Goal: Task Accomplishment & Management: Manage account settings

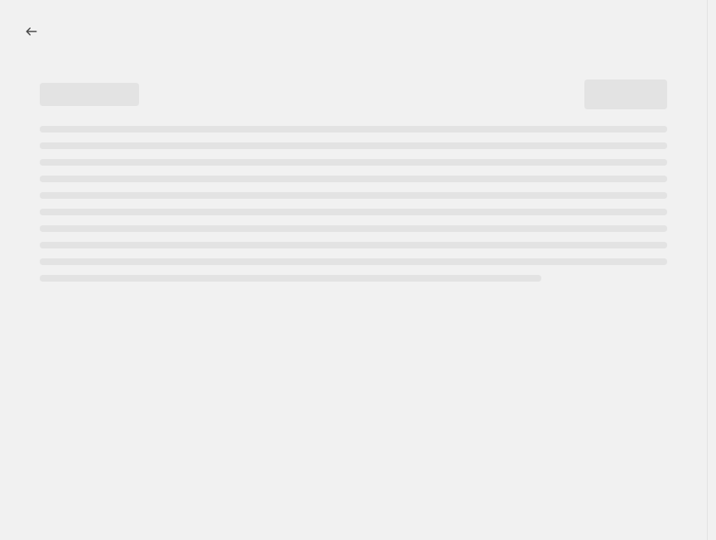
select select "margin"
select select "no_change"
select select "tag"
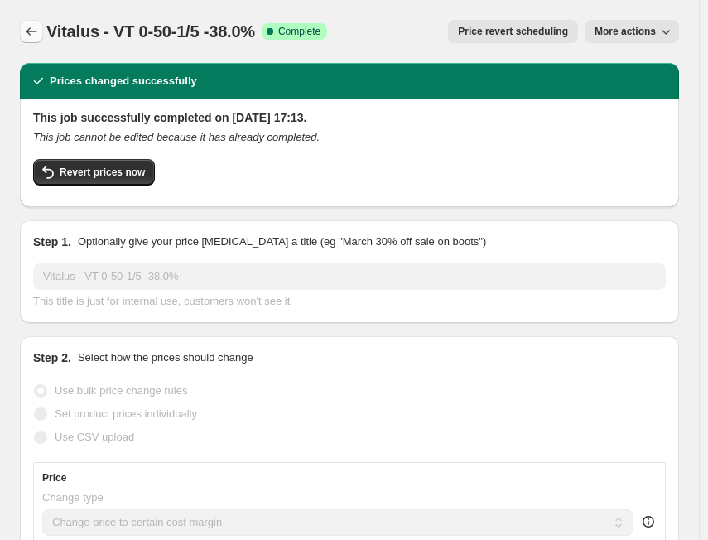
click at [42, 32] on button "Price change jobs" at bounding box center [31, 31] width 23 height 23
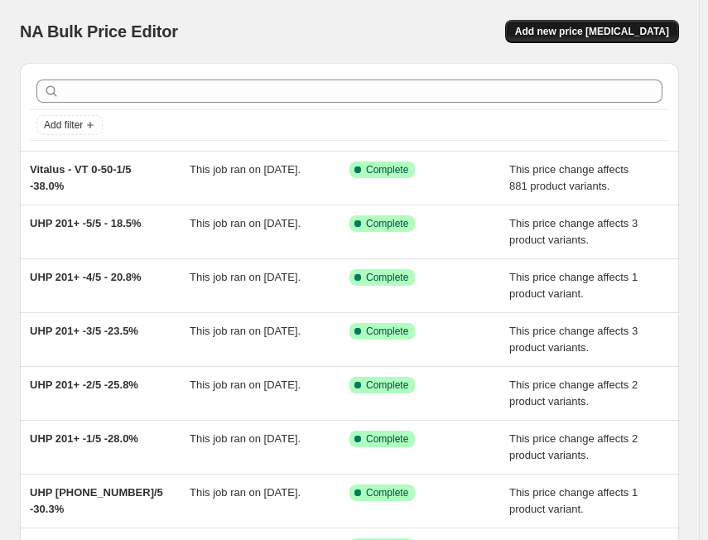
click at [585, 37] on span "Add new price [MEDICAL_DATA]" at bounding box center [592, 31] width 154 height 13
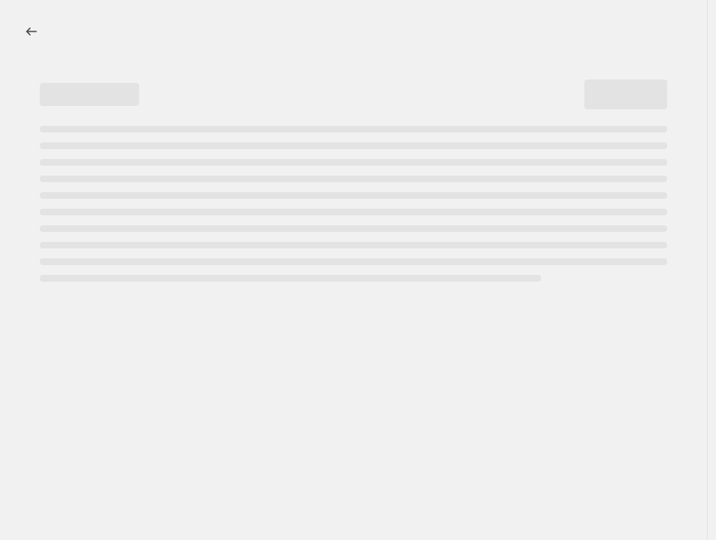
select select "percentage"
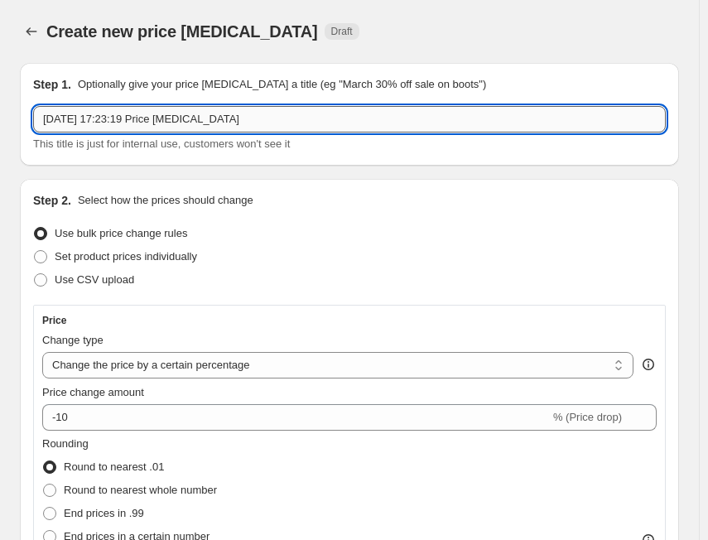
click at [329, 119] on input "[DATE] 17:23:19 Price [MEDICAL_DATA]" at bounding box center [349, 119] width 632 height 26
paste input "Vitalus"
click at [227, 125] on input "Vitalus" at bounding box center [349, 119] width 632 height 26
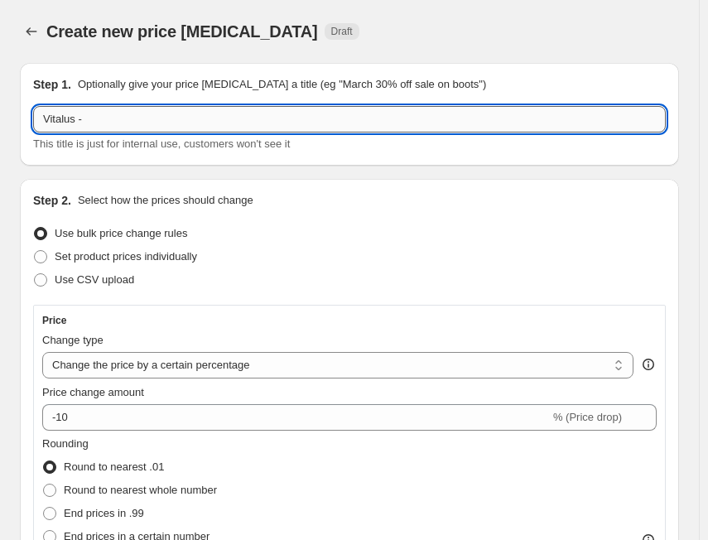
paste input "VT 0-50-2/5"
click at [267, 113] on input "Vitalus -VT 0-50-2/5" at bounding box center [349, 119] width 632 height 26
paste input "35.3%"
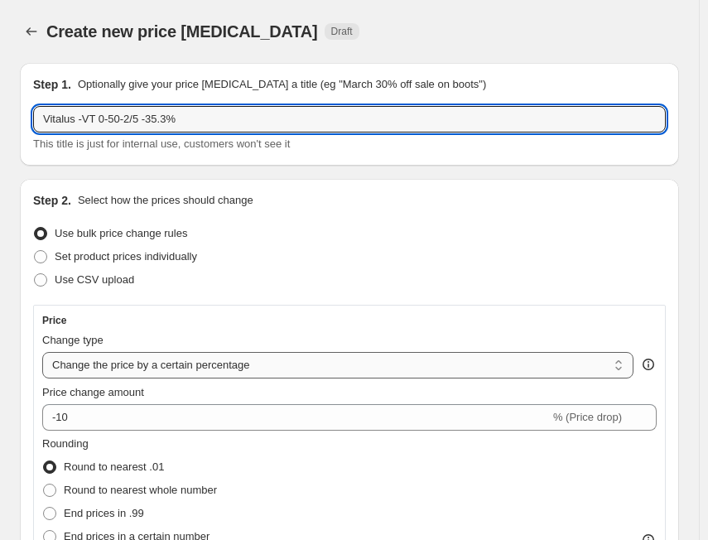
type input "Vitalus -VT 0-50-2/5 -35.3%"
click at [142, 367] on select "Change the price to a certain amount Change the price by a certain amount Chang…" at bounding box center [337, 365] width 591 height 26
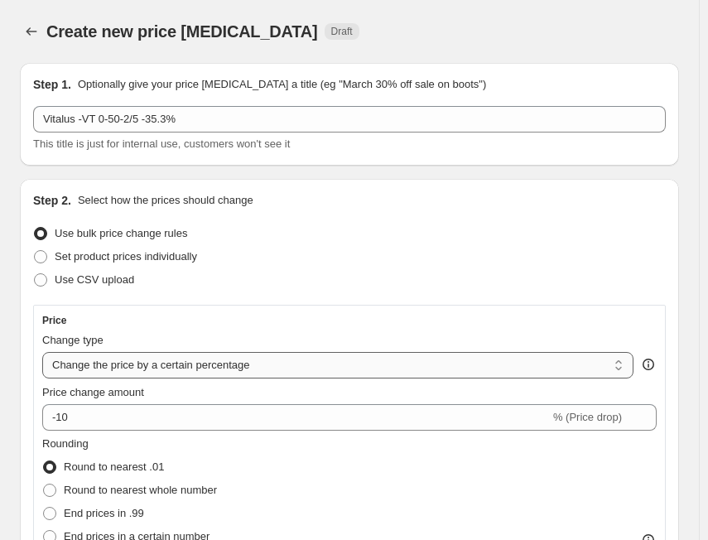
select select "margin"
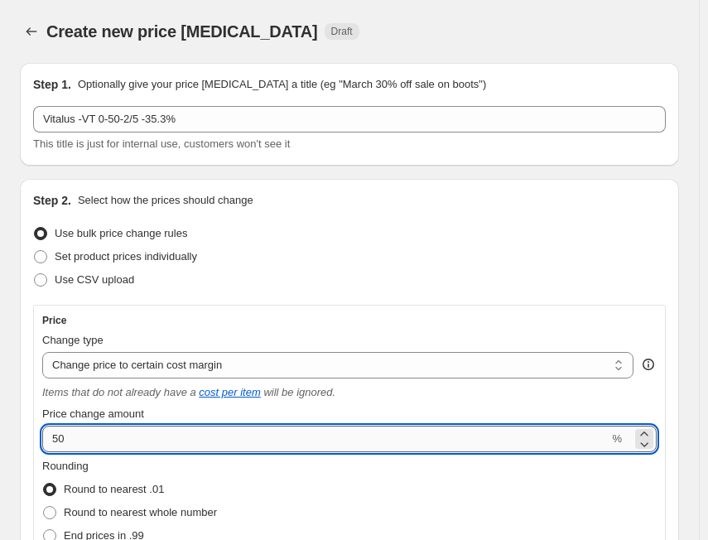
click at [104, 429] on input "50" at bounding box center [325, 439] width 566 height 26
paste input "35.3"
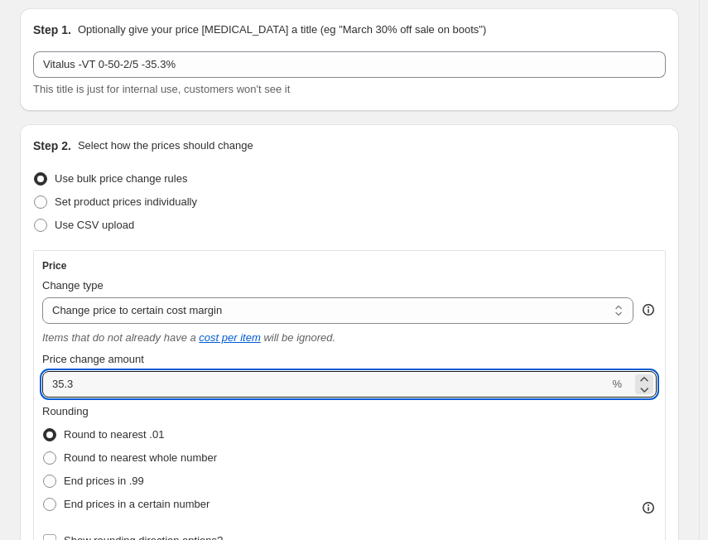
scroll to position [83, 0]
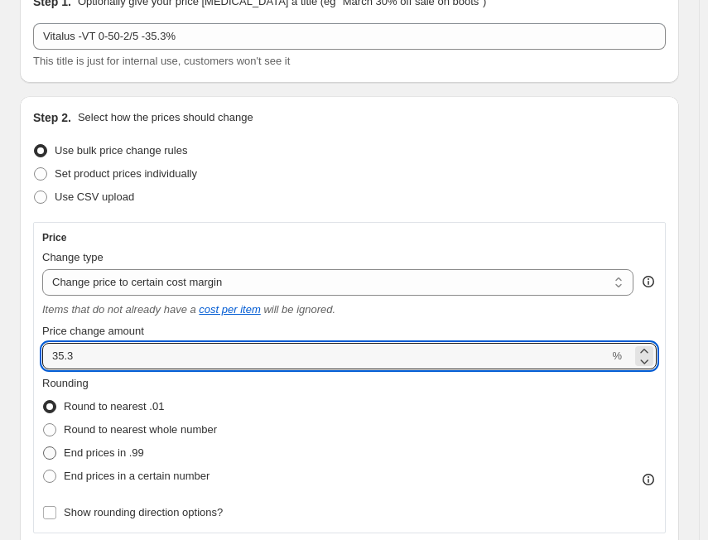
type input "35.3"
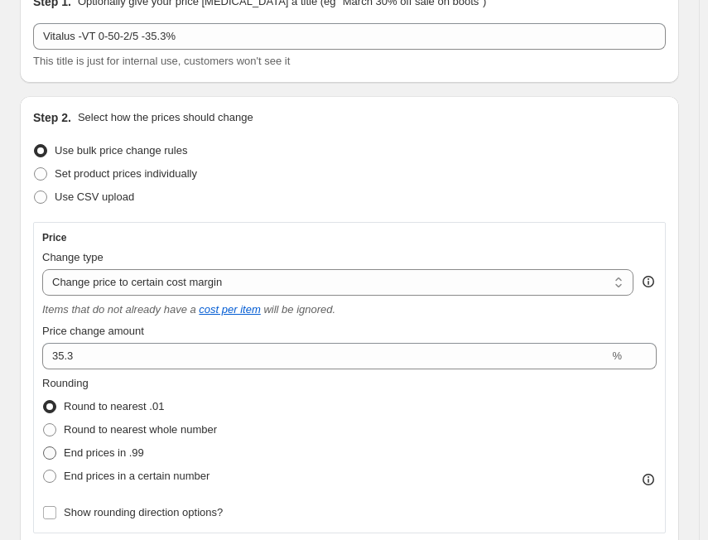
click at [124, 446] on span "End prices in .99" at bounding box center [104, 452] width 80 height 12
click at [44, 446] on input "End prices in .99" at bounding box center [43, 446] width 1 height 1
radio input "true"
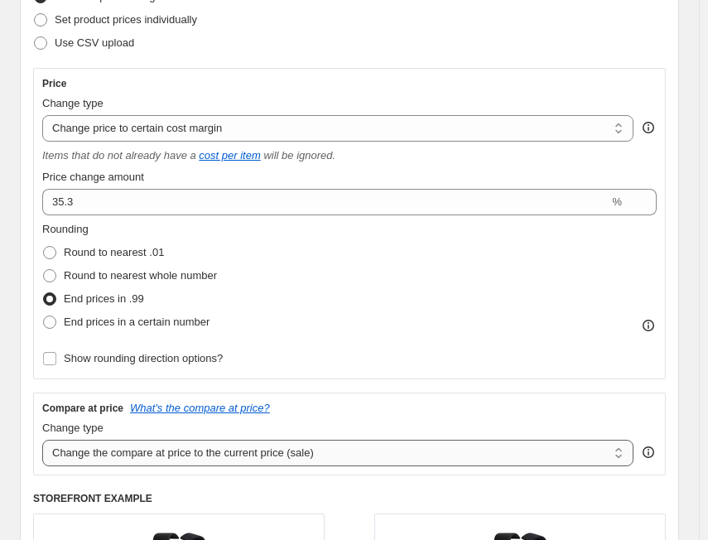
scroll to position [248, 0]
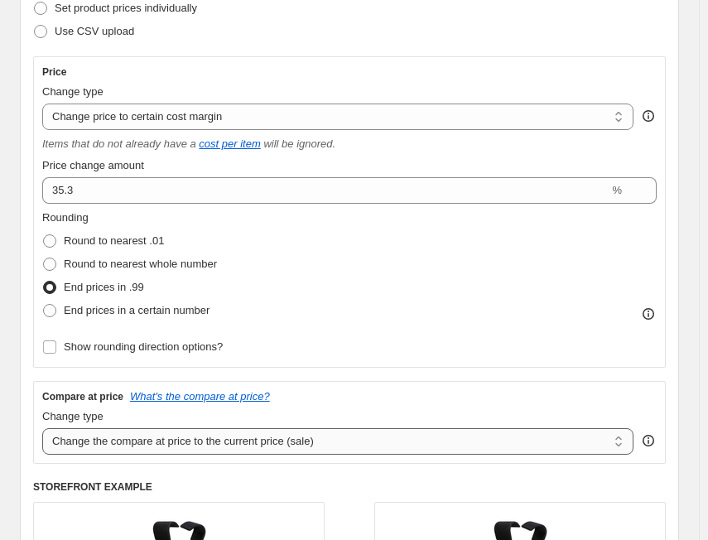
drag, startPoint x: 177, startPoint y: 443, endPoint x: 190, endPoint y: 447, distance: 13.1
click at [177, 443] on select "Change the compare at price to the current price (sale) Change the compare at p…" at bounding box center [337, 441] width 591 height 26
select select "no_change"
click at [42, 428] on select "Change the compare at price to the current price (sale) Change the compare at p…" at bounding box center [337, 441] width 591 height 26
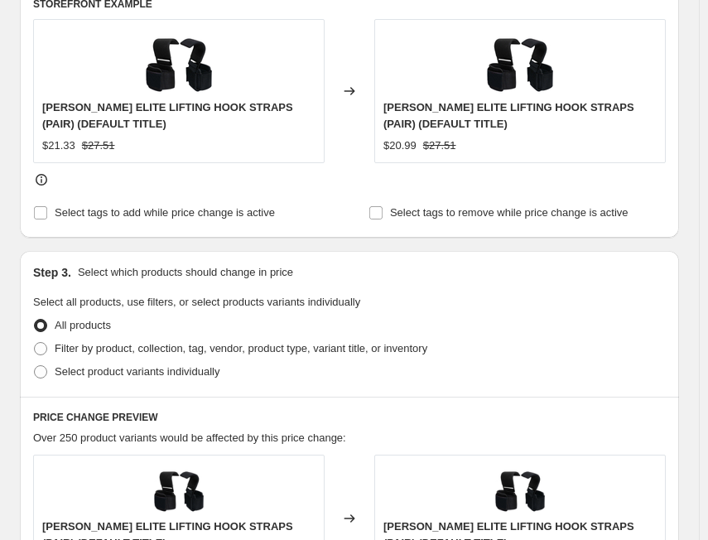
scroll to position [745, 0]
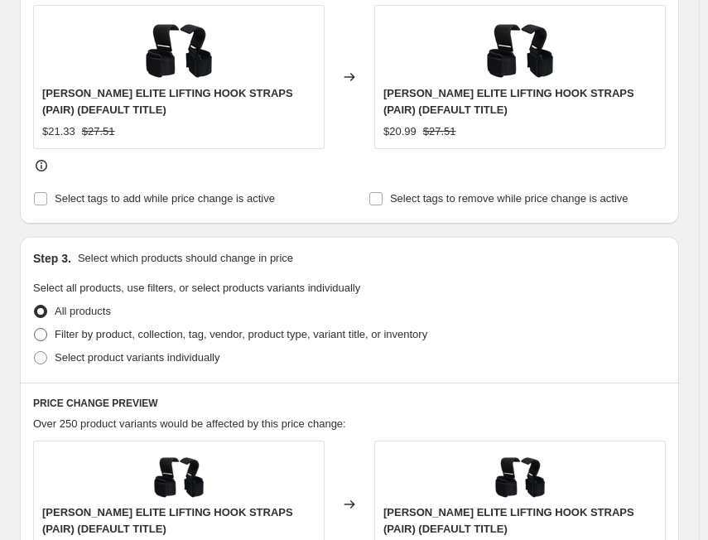
click at [258, 334] on span "Filter by product, collection, tag, vendor, product type, variant title, or inv…" at bounding box center [241, 334] width 373 height 12
click at [35, 329] on input "Filter by product, collection, tag, vendor, product type, variant title, or inv…" at bounding box center [34, 328] width 1 height 1
radio input "true"
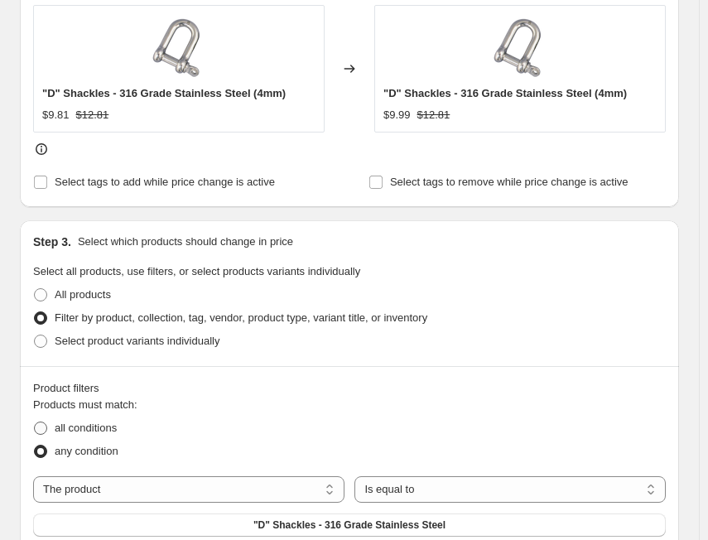
click at [97, 429] on span "all conditions" at bounding box center [86, 427] width 62 height 12
click at [35, 422] on input "all conditions" at bounding box center [34, 421] width 1 height 1
radio input "true"
click at [156, 484] on select "The product The product's collection The product's tag The product's vendor The…" at bounding box center [188, 489] width 311 height 26
select select "tag"
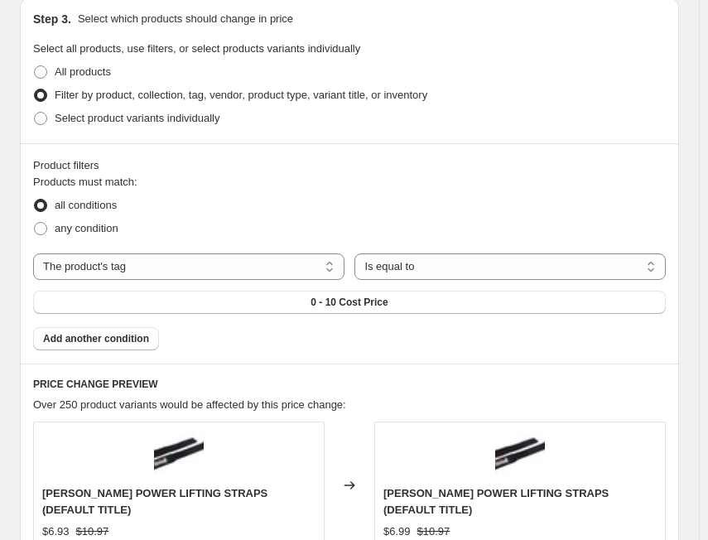
scroll to position [993, 0]
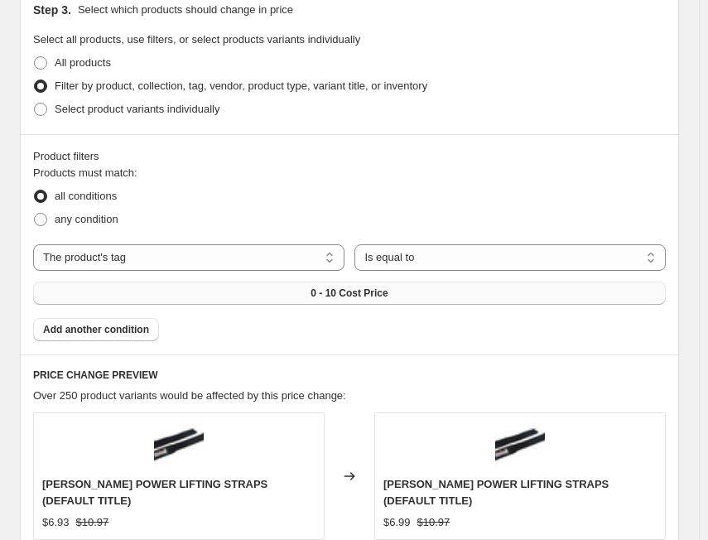
click at [377, 286] on span "0 - 10 Cost Price" at bounding box center [348, 292] width 77 height 13
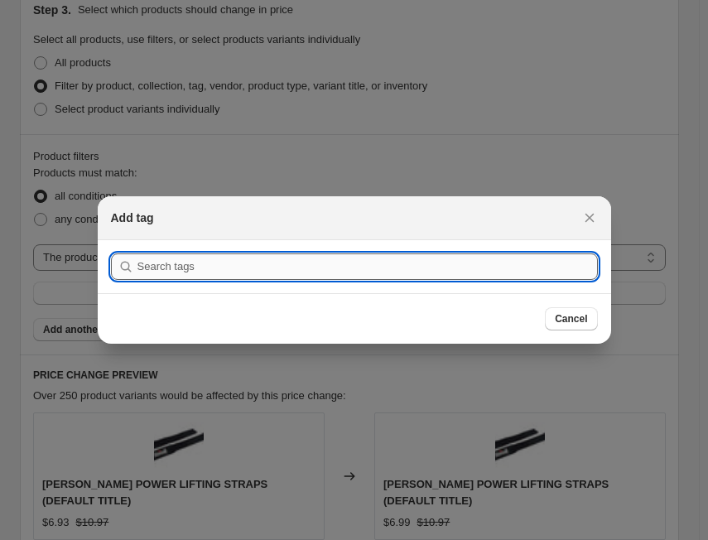
click at [305, 268] on input ":r44:" at bounding box center [367, 266] width 460 height 26
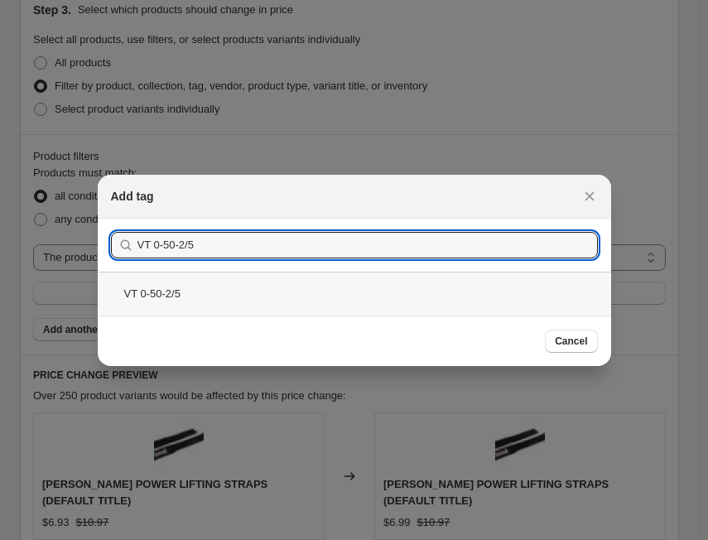
type input "VT 0-50-2/5"
click at [196, 291] on div "VT 0-50-2/5" at bounding box center [354, 294] width 513 height 44
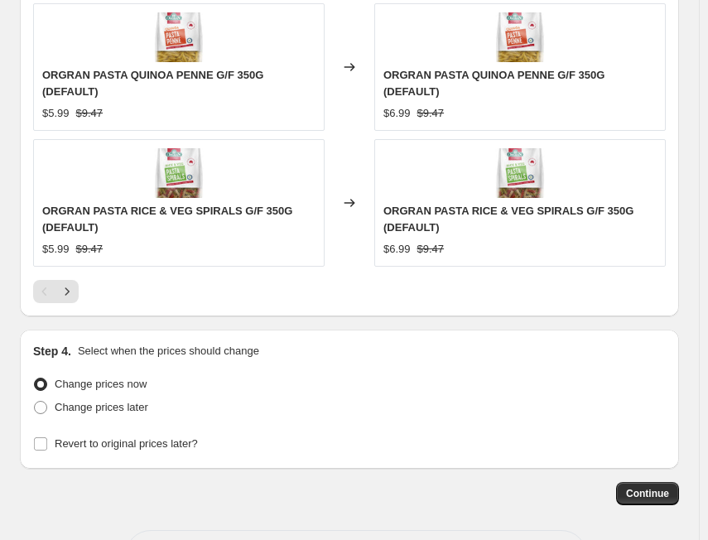
scroll to position [1838, 0]
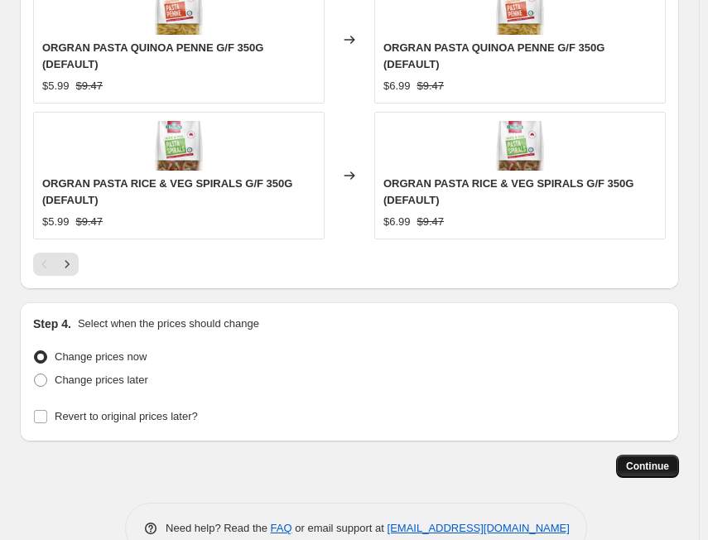
click at [652, 468] on span "Continue" at bounding box center [647, 465] width 43 height 13
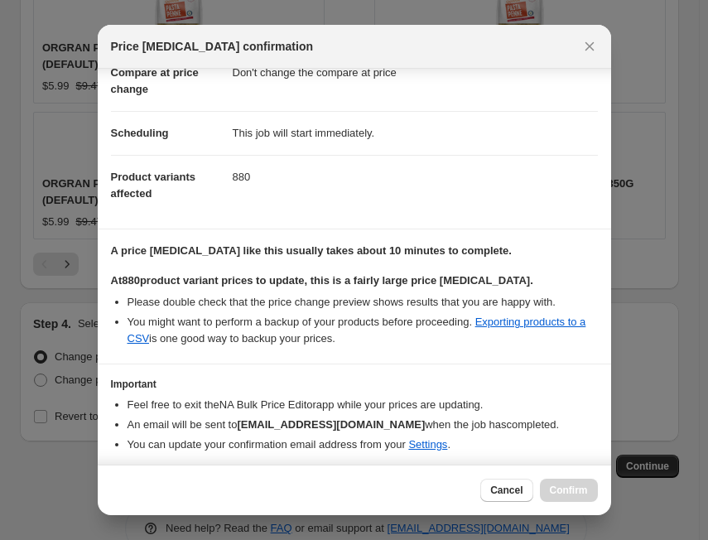
scroll to position [163, 0]
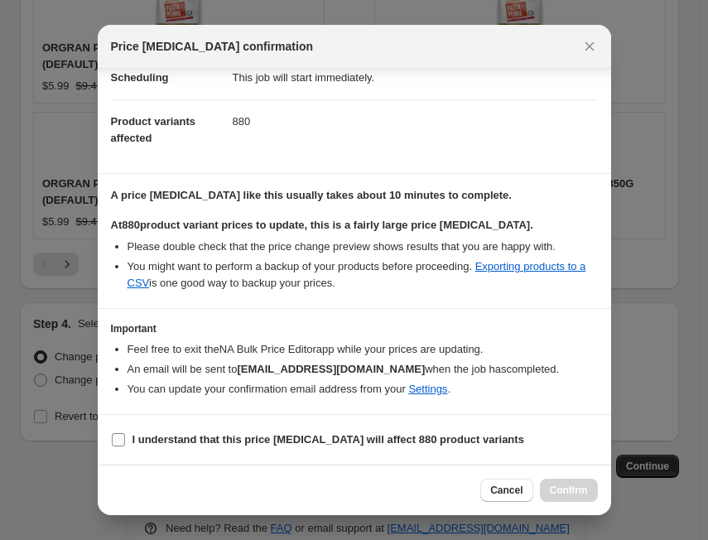
click at [135, 435] on b "I understand that this price [MEDICAL_DATA] will affect 880 product variants" at bounding box center [328, 439] width 392 height 12
click at [125, 435] on input "I understand that this price [MEDICAL_DATA] will affect 880 product variants" at bounding box center [118, 439] width 13 height 13
checkbox input "true"
click at [568, 488] on span "Confirm" at bounding box center [569, 489] width 38 height 13
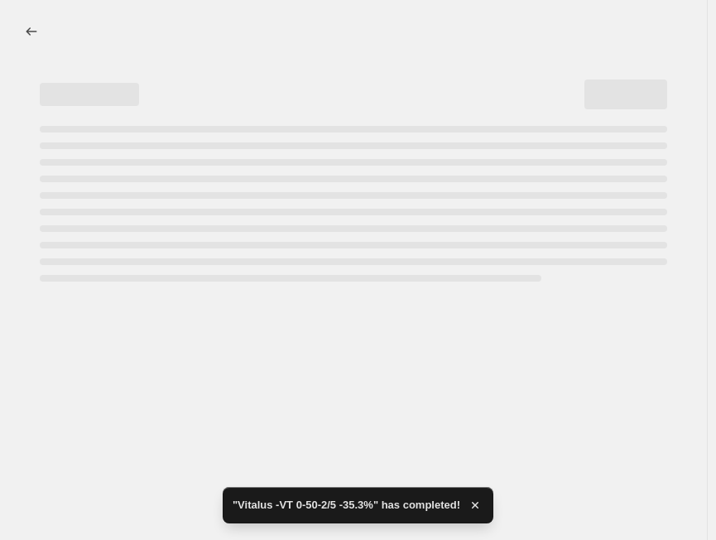
select select "margin"
select select "no_change"
select select "tag"
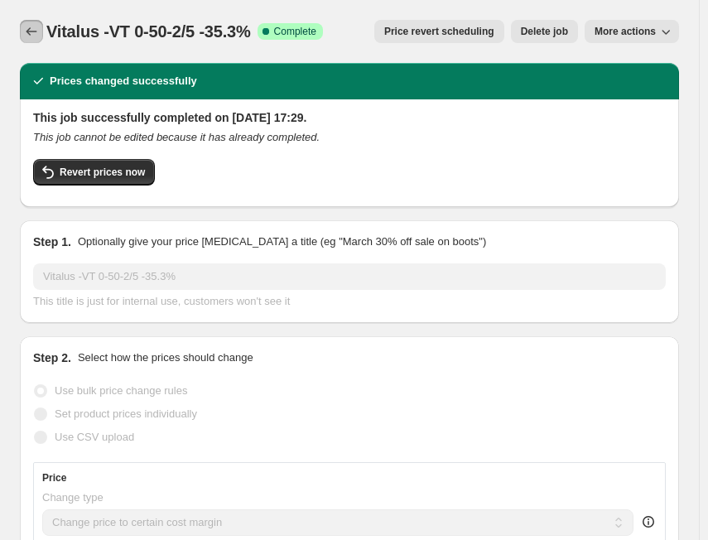
click at [34, 46] on div "Vitalus -VT 0-50-2/5 -35.3%. This page is ready Vitalus -VT 0-50-2/5 -35.3% Suc…" at bounding box center [349, 31] width 659 height 63
click at [30, 29] on icon "Price change jobs" at bounding box center [31, 31] width 11 height 8
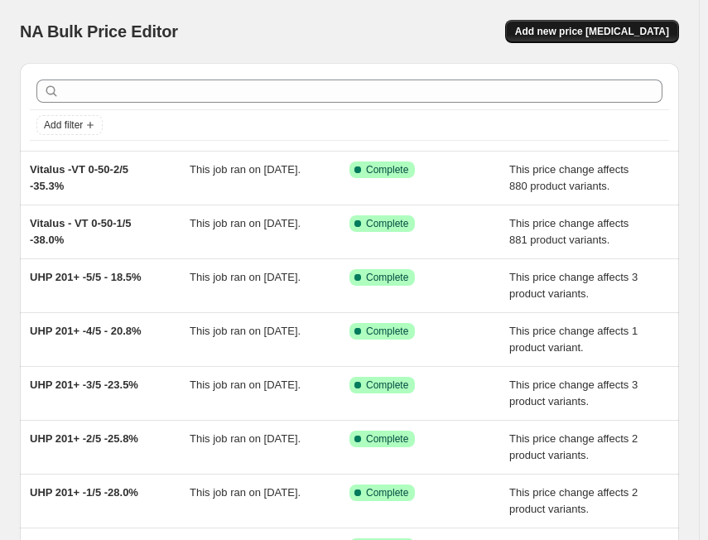
click at [602, 32] on span "Add new price [MEDICAL_DATA]" at bounding box center [592, 31] width 154 height 13
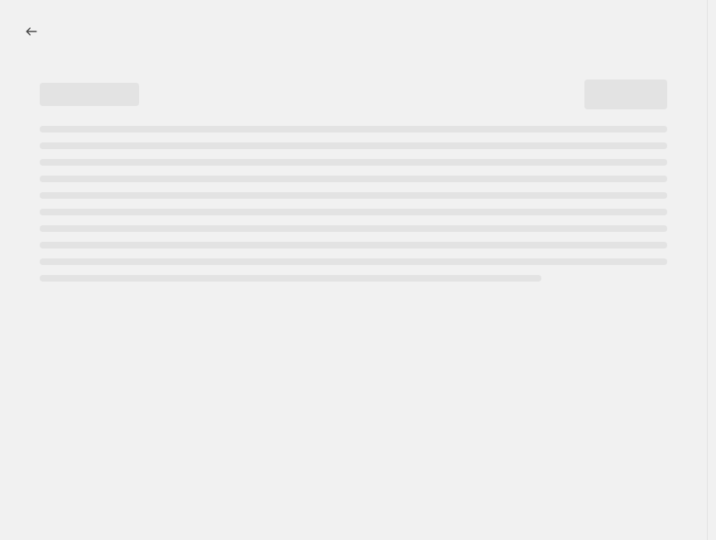
select select "percentage"
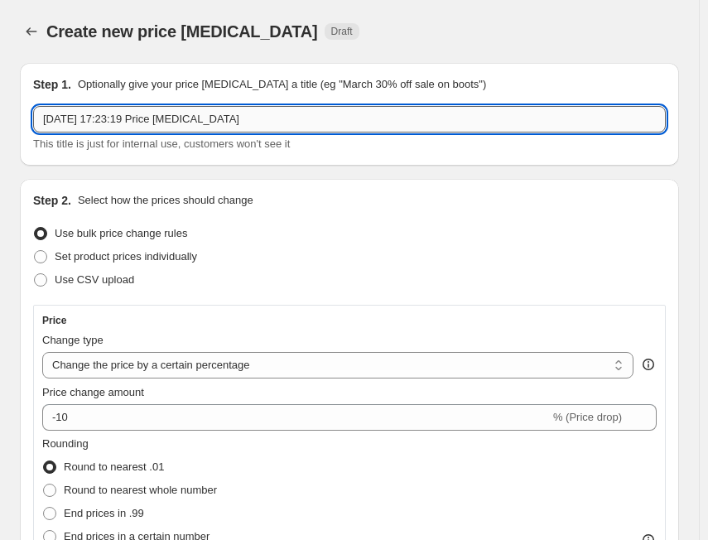
click at [368, 108] on input "[DATE] 17:23:19 Price [MEDICAL_DATA]" at bounding box center [349, 119] width 632 height 26
paste input "VT 0-50-3/5"
click at [43, 119] on input "VT 0-50-3/5" at bounding box center [349, 119] width 632 height 26
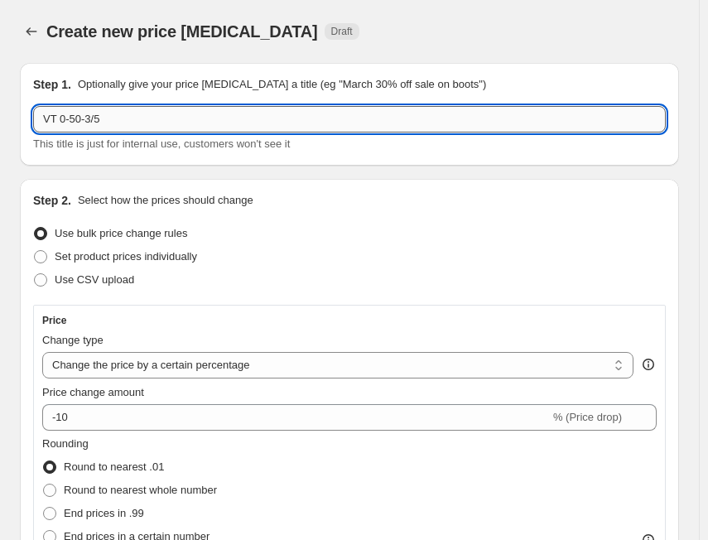
paste input "Vitalus"
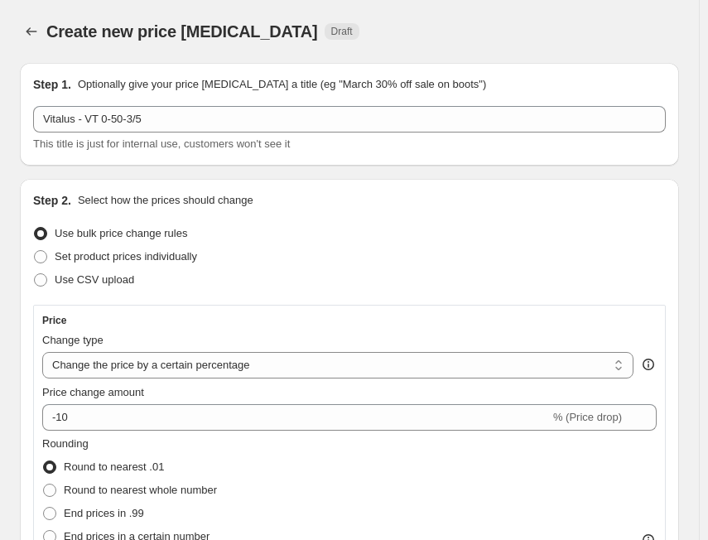
click at [222, 99] on div "Step 1. Optionally give your price [MEDICAL_DATA] a title (eg "March 30% off sa…" at bounding box center [349, 114] width 632 height 76
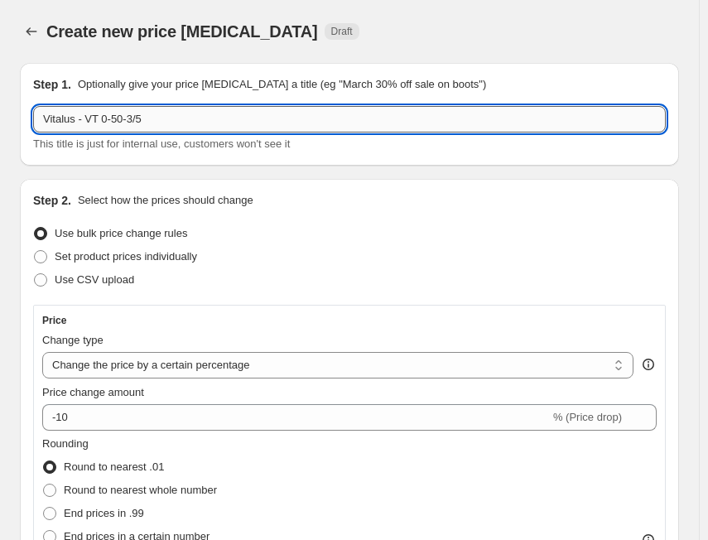
click at [215, 119] on input "Vitalus - VT 0-50-3/5" at bounding box center [349, 119] width 632 height 26
paste input "33.0%"
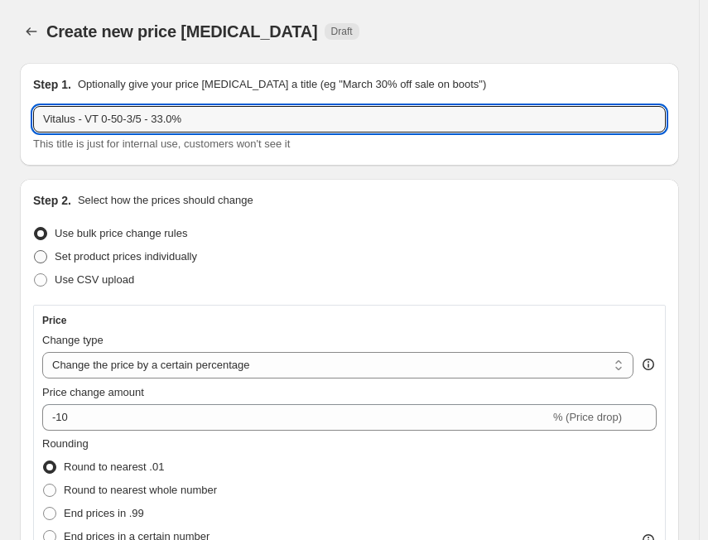
type input "Vitalus - VT 0-50-3/5 - 33.0%"
click at [145, 250] on span "Set product prices individually" at bounding box center [126, 256] width 142 height 12
click at [35, 250] on input "Set product prices individually" at bounding box center [34, 250] width 1 height 1
radio input "true"
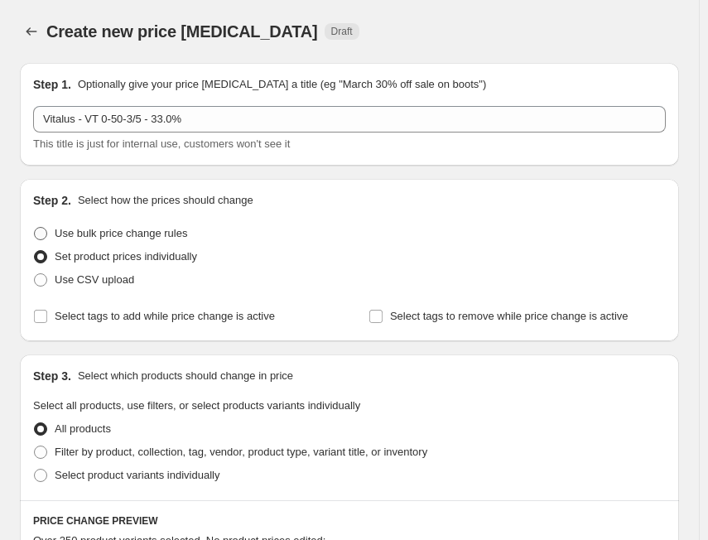
click at [159, 229] on span "Use bulk price change rules" at bounding box center [121, 233] width 132 height 12
click at [35, 228] on input "Use bulk price change rules" at bounding box center [34, 227] width 1 height 1
radio input "true"
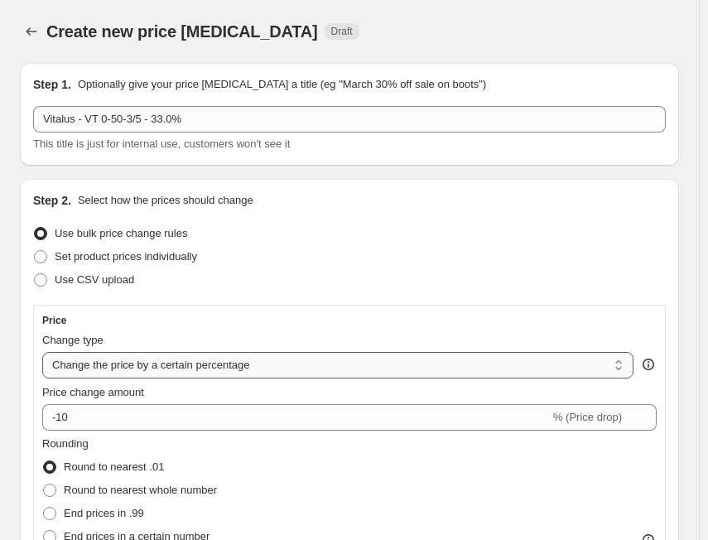
click at [191, 371] on select "Change the price to a certain amount Change the price by a certain amount Chang…" at bounding box center [337, 365] width 591 height 26
select select "margin"
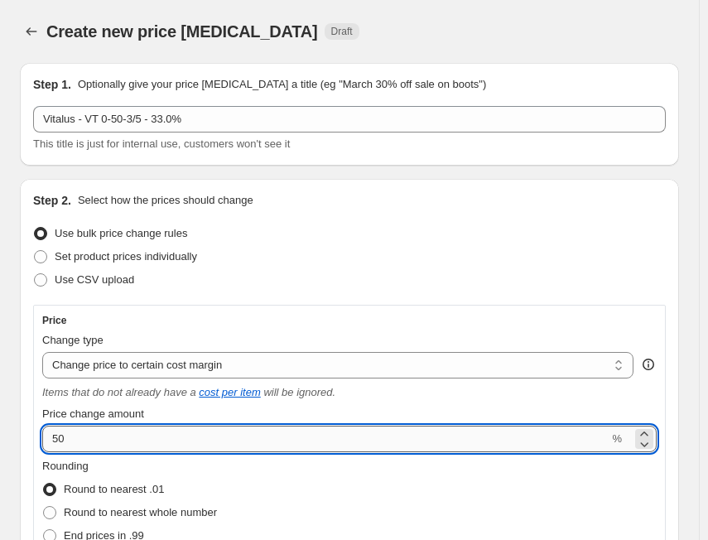
click at [196, 443] on input "50" at bounding box center [325, 439] width 566 height 26
paste input "33."
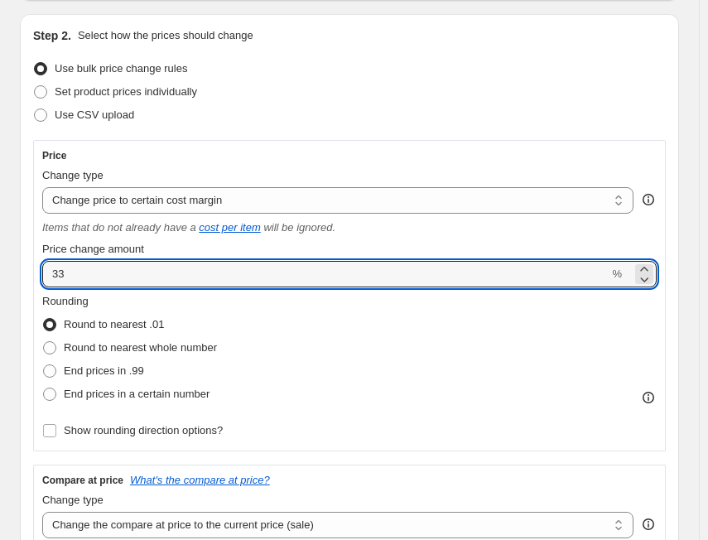
scroll to position [166, 0]
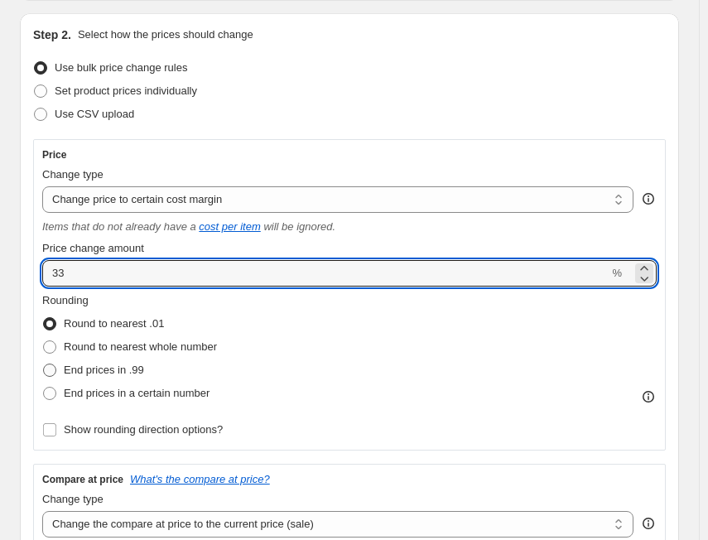
type input "33"
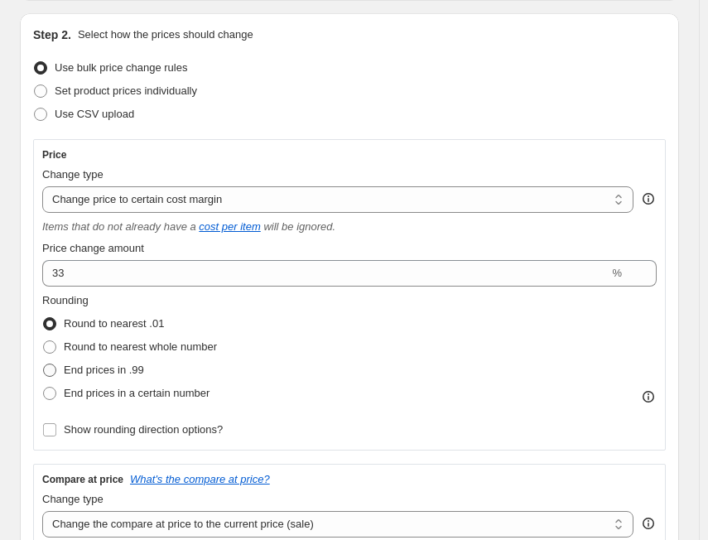
click at [142, 371] on span "End prices in .99" at bounding box center [104, 369] width 80 height 12
click at [44, 364] on input "End prices in .99" at bounding box center [43, 363] width 1 height 1
radio input "true"
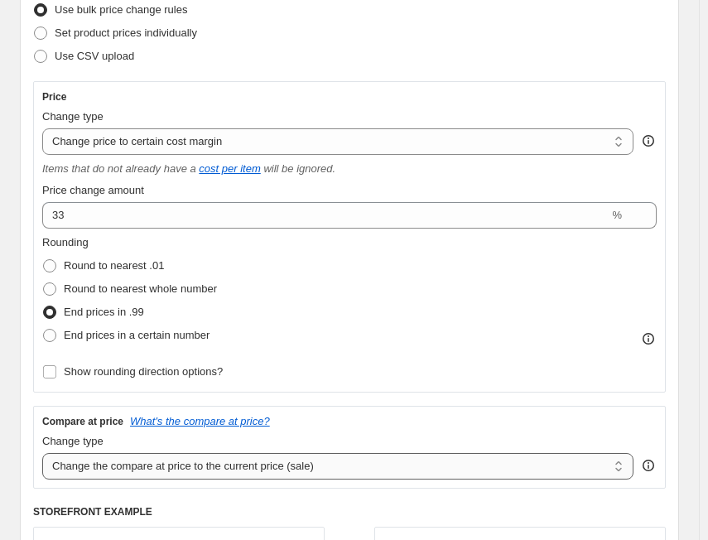
scroll to position [248, 0]
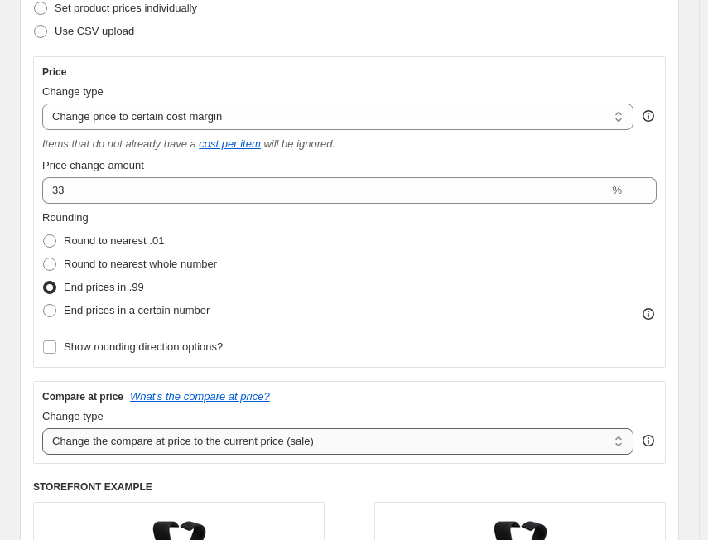
click at [140, 435] on select "Change the compare at price to the current price (sale) Change the compare at p…" at bounding box center [337, 441] width 591 height 26
select select "no_change"
click at [42, 428] on select "Change the compare at price to the current price (sale) Change the compare at p…" at bounding box center [337, 441] width 591 height 26
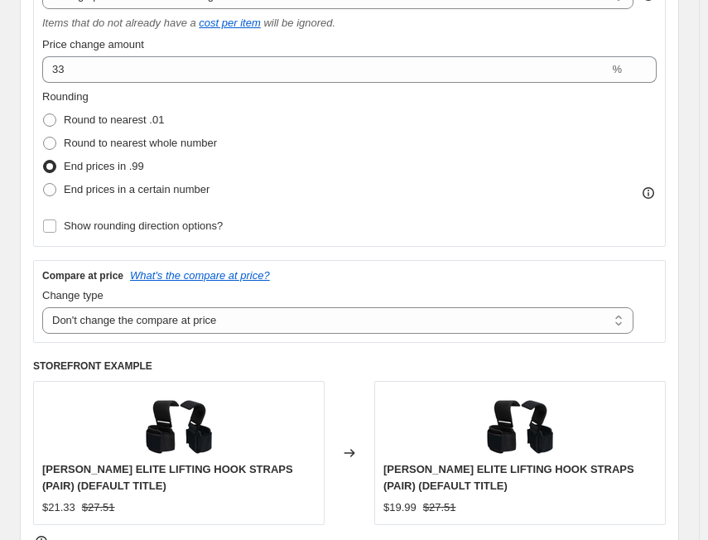
scroll to position [579, 0]
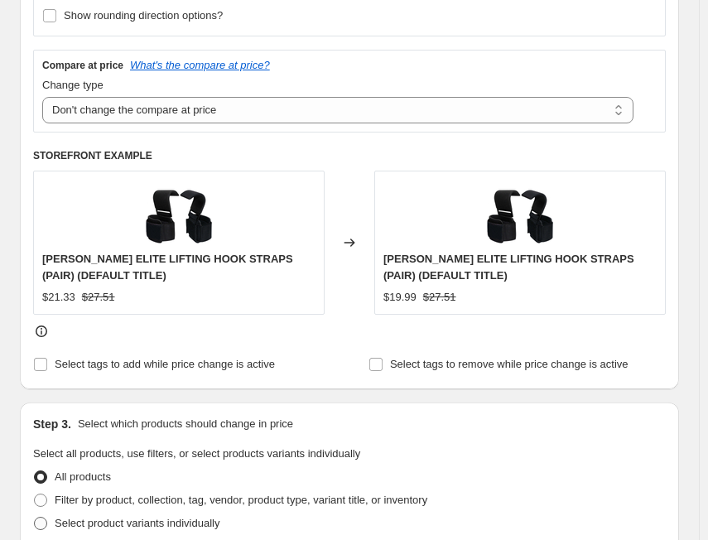
click at [113, 502] on span "Filter by product, collection, tag, vendor, product type, variant title, or inv…" at bounding box center [241, 499] width 373 height 12
click at [35, 494] on input "Filter by product, collection, tag, vendor, product type, variant title, or inv…" at bounding box center [34, 493] width 1 height 1
radio input "true"
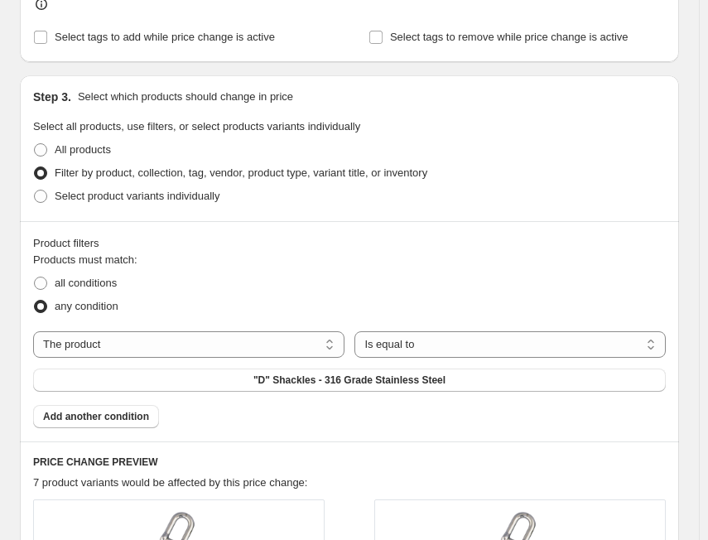
scroll to position [911, 0]
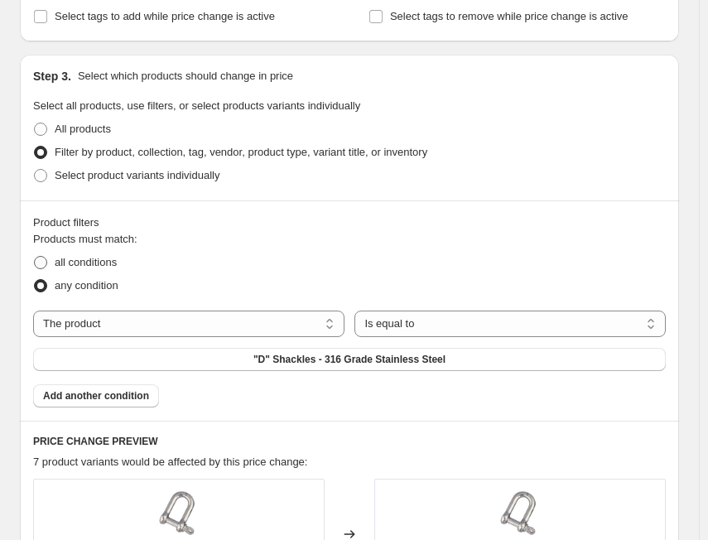
click at [76, 263] on span "all conditions" at bounding box center [86, 262] width 62 height 12
click at [35, 257] on input "all conditions" at bounding box center [34, 256] width 1 height 1
radio input "true"
click at [100, 329] on select "The product The product's collection The product's tag The product's vendor The…" at bounding box center [188, 323] width 311 height 26
select select "tag"
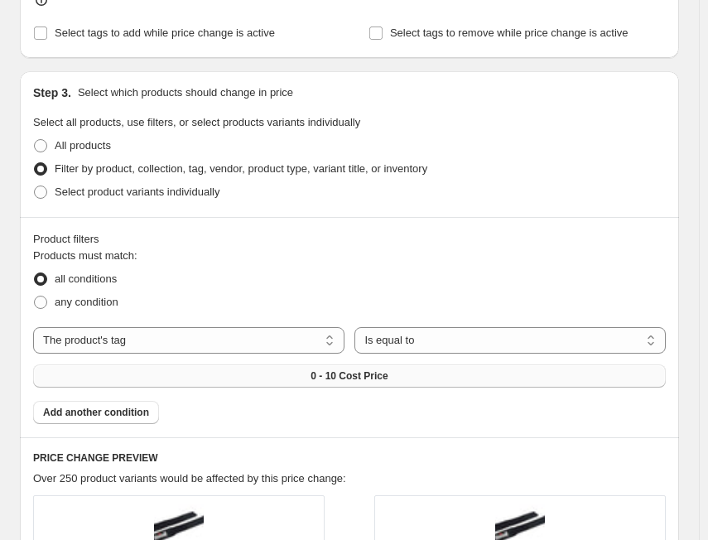
click at [403, 364] on button "0 - 10 Cost Price" at bounding box center [349, 375] width 632 height 23
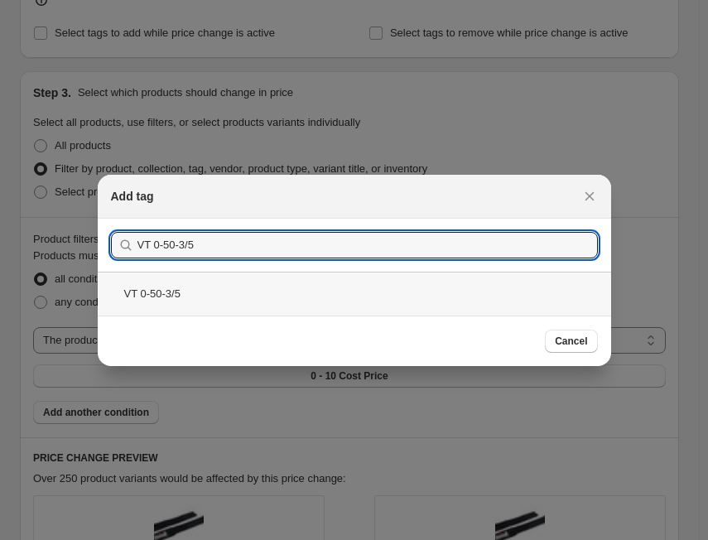
type input "VT 0-50-3/5"
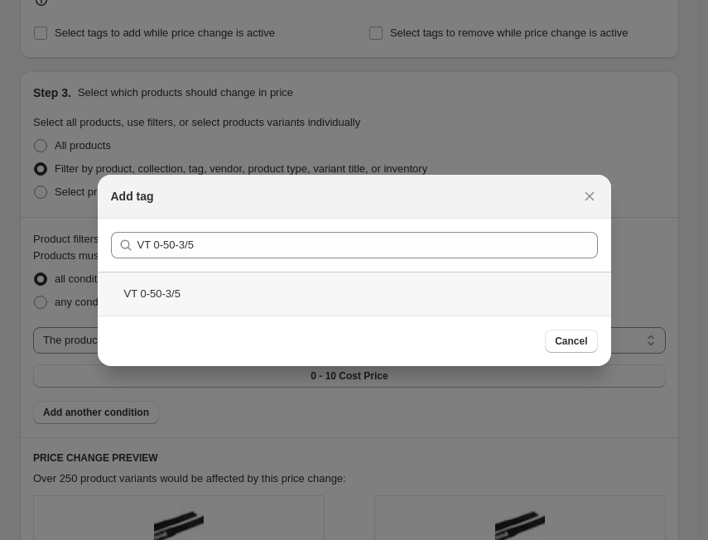
click at [353, 305] on div "VT 0-50-3/5" at bounding box center [354, 294] width 513 height 44
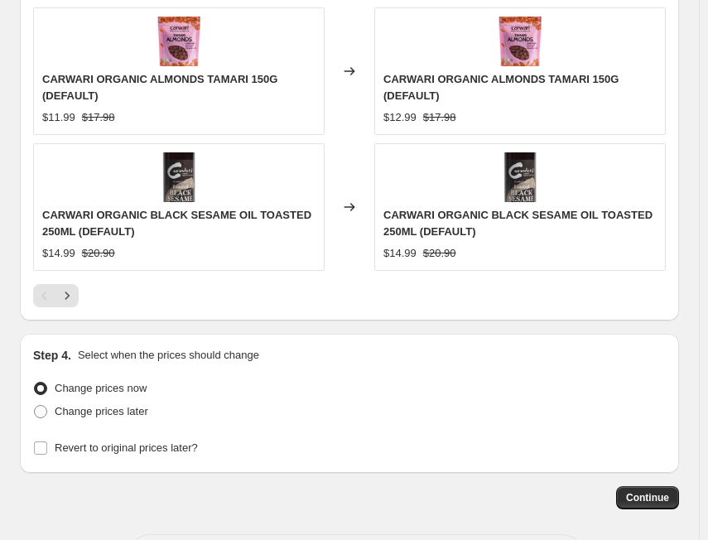
scroll to position [1877, 0]
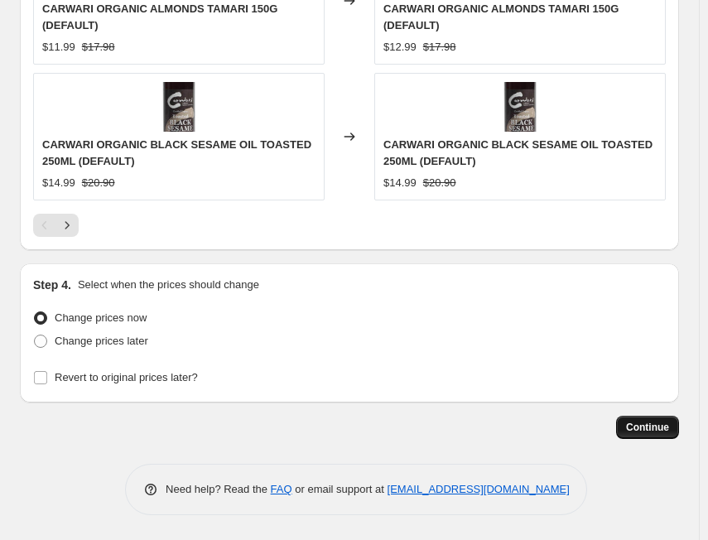
click at [630, 426] on button "Continue" at bounding box center [647, 427] width 63 height 23
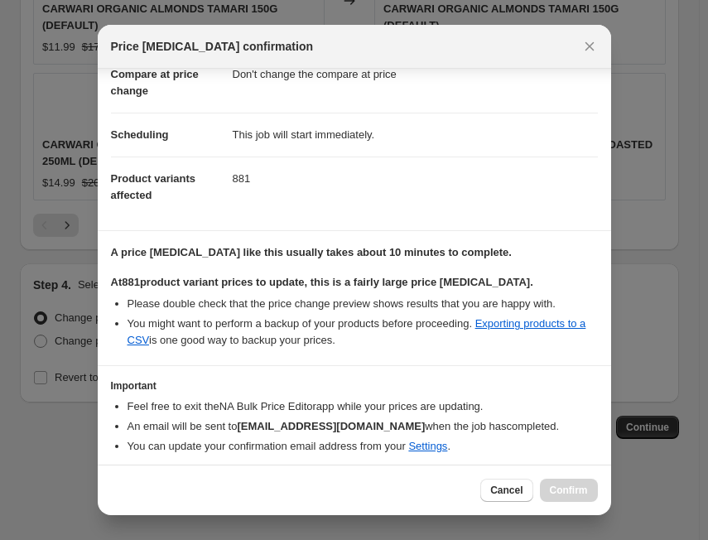
scroll to position [163, 0]
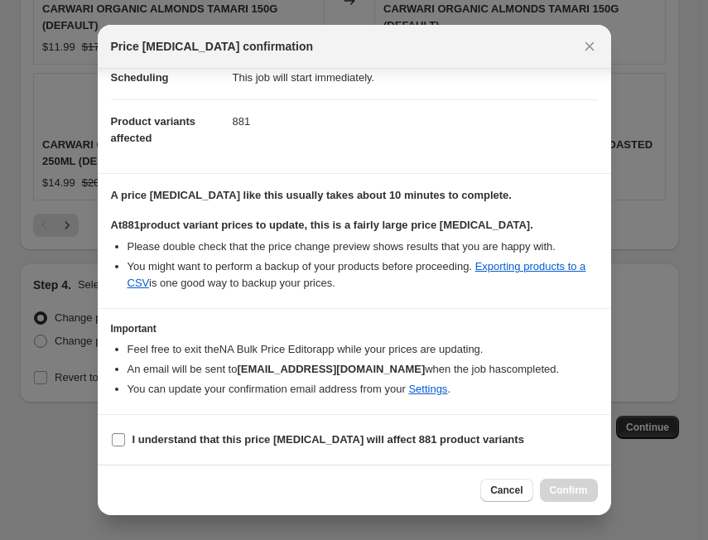
click at [122, 436] on input "I understand that this price [MEDICAL_DATA] will affect 881 product variants" at bounding box center [118, 439] width 13 height 13
checkbox input "true"
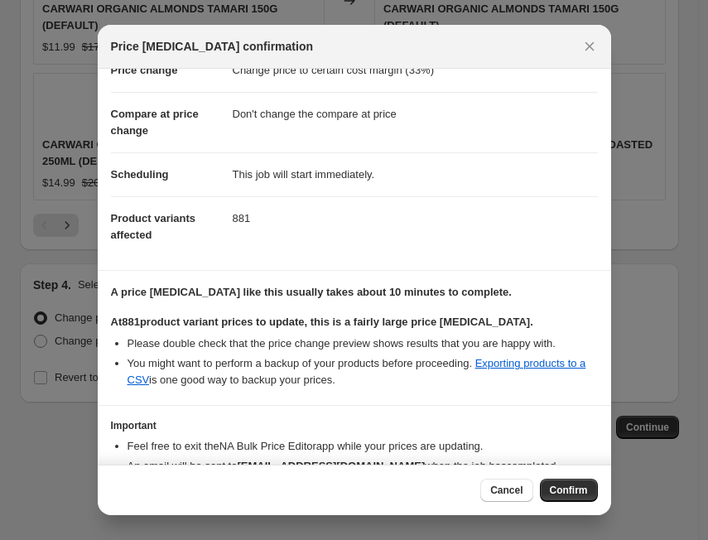
scroll to position [0, 0]
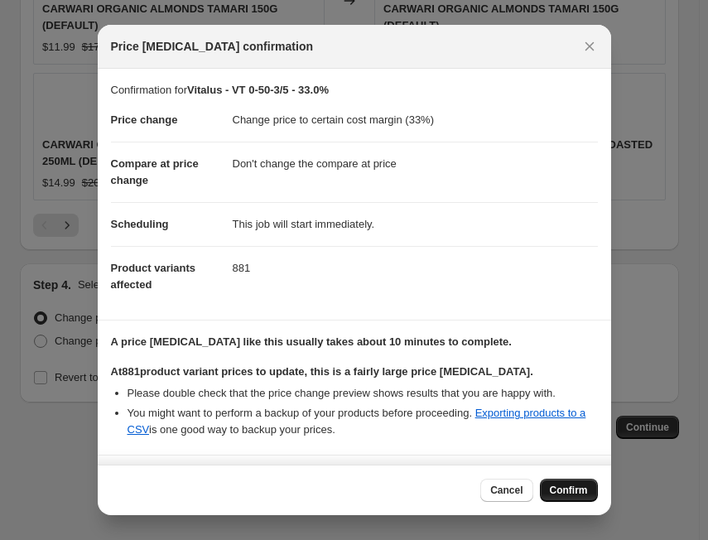
click at [562, 494] on span "Confirm" at bounding box center [569, 489] width 38 height 13
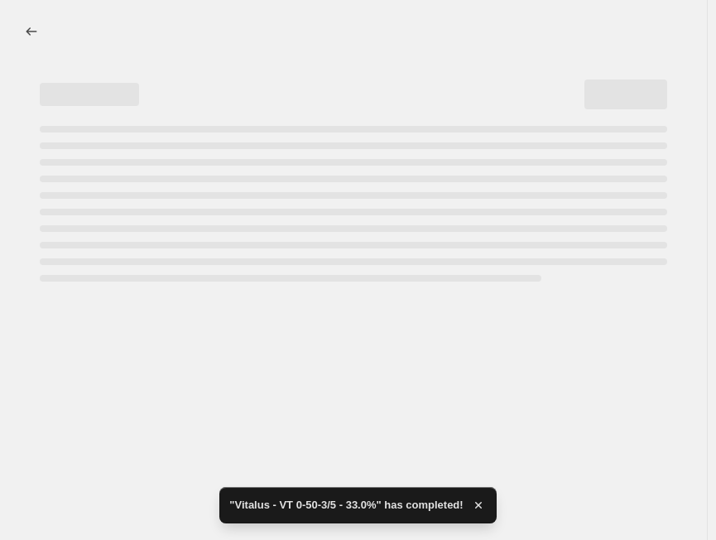
select select "margin"
select select "no_change"
select select "tag"
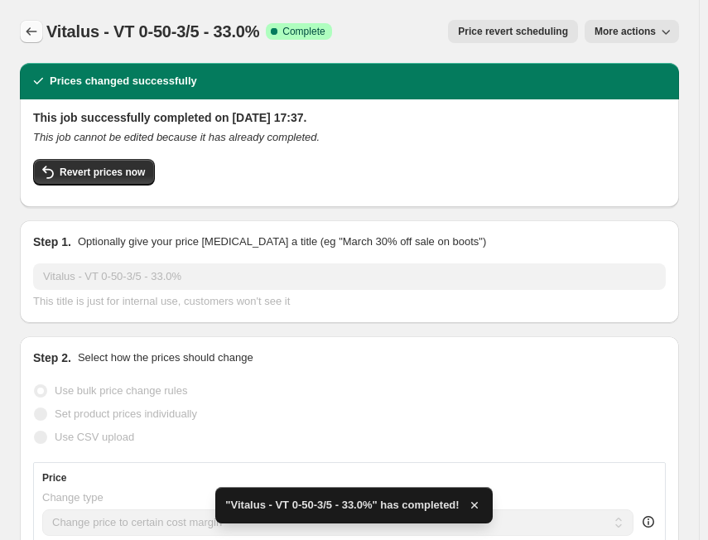
click at [26, 35] on icon "Price change jobs" at bounding box center [31, 31] width 17 height 17
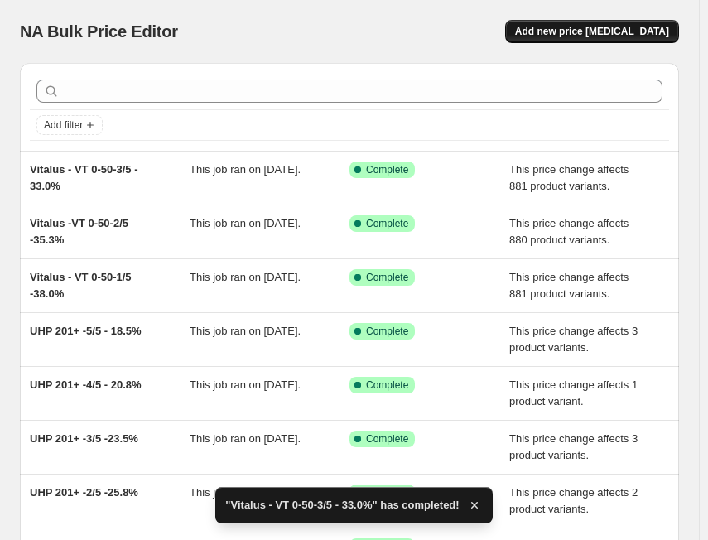
click at [578, 36] on span "Add new price [MEDICAL_DATA]" at bounding box center [592, 31] width 154 height 13
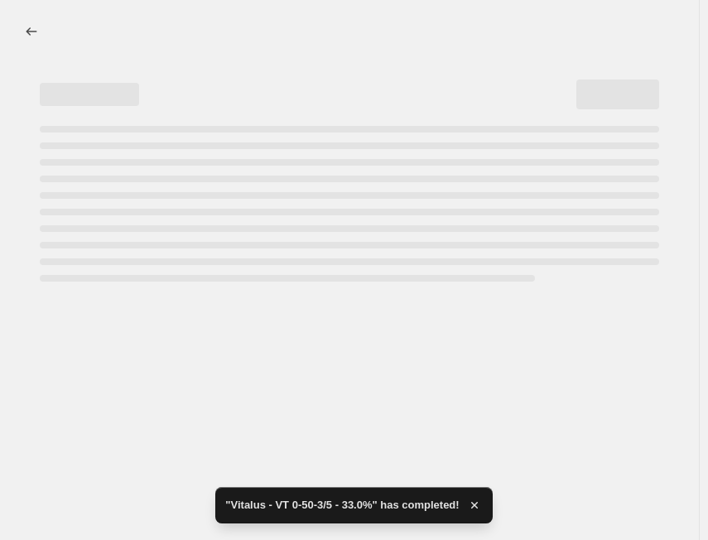
select select "percentage"
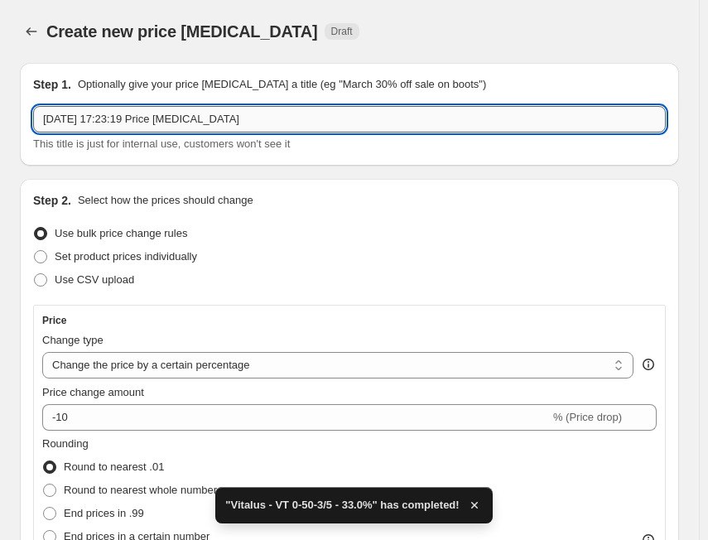
click at [210, 114] on input "[DATE] 17:23:19 Price [MEDICAL_DATA]" at bounding box center [349, 119] width 632 height 26
paste input "VT 0-50-4/5"
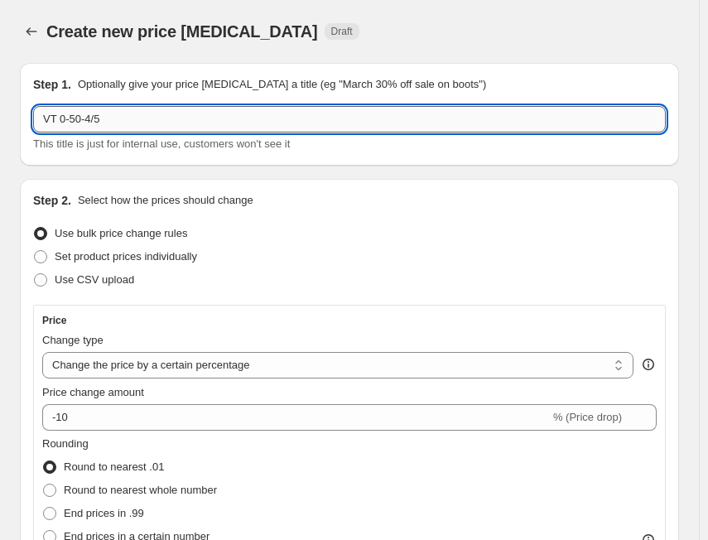
click at [44, 120] on input "VT 0-50-4/5" at bounding box center [349, 119] width 632 height 26
paste input "Vitalus"
click at [165, 118] on input "Vitalus - VT 0-50-4/5" at bounding box center [349, 119] width 632 height 26
paste input "30.3%"
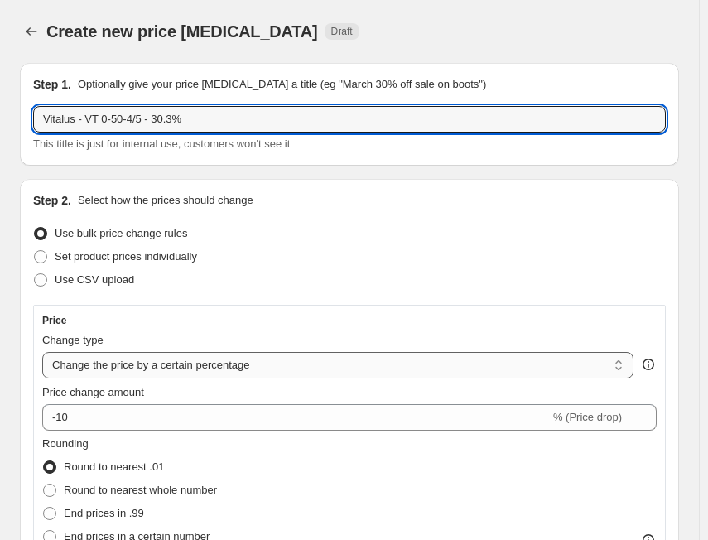
type input "Vitalus - VT 0-50-4/5 - 30.3%"
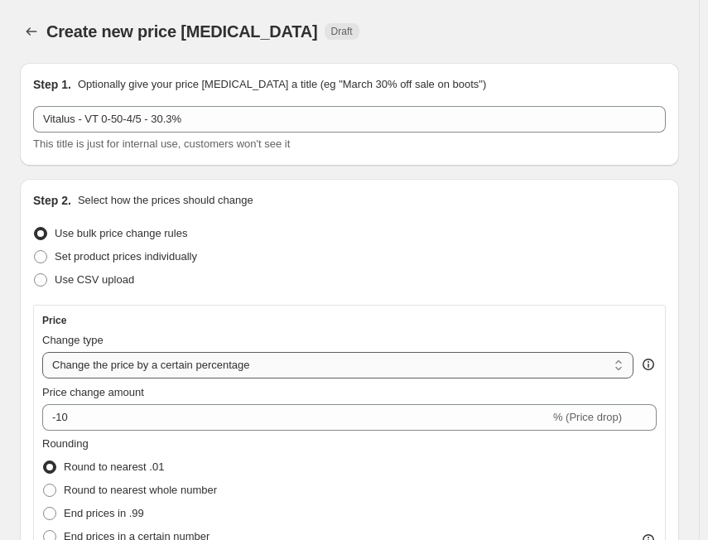
click at [142, 366] on select "Change the price to a certain amount Change the price by a certain amount Chang…" at bounding box center [337, 365] width 591 height 26
select select "margin"
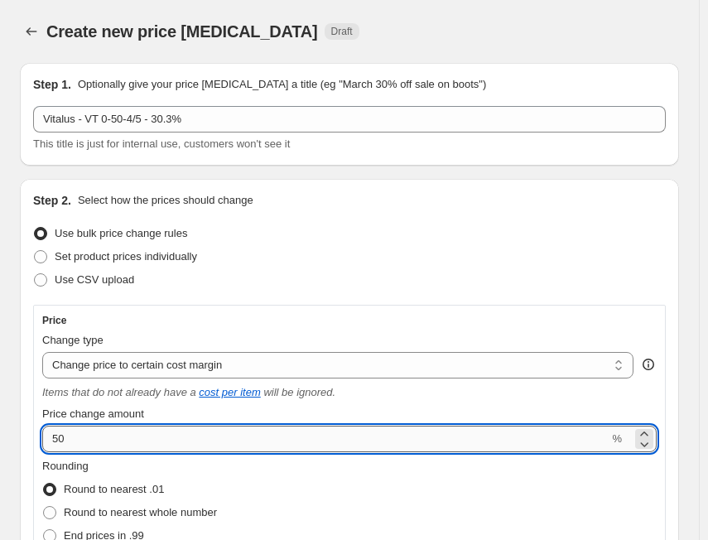
click at [124, 431] on input "50" at bounding box center [325, 439] width 566 height 26
paste input "30.3"
type input "30.3"
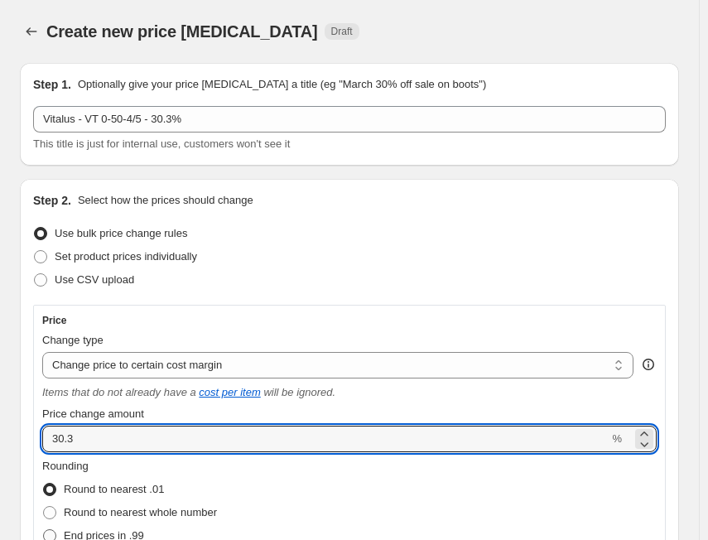
click at [116, 529] on span "End prices in .99" at bounding box center [104, 535] width 80 height 12
click at [44, 529] on input "End prices in .99" at bounding box center [43, 529] width 1 height 1
radio input "true"
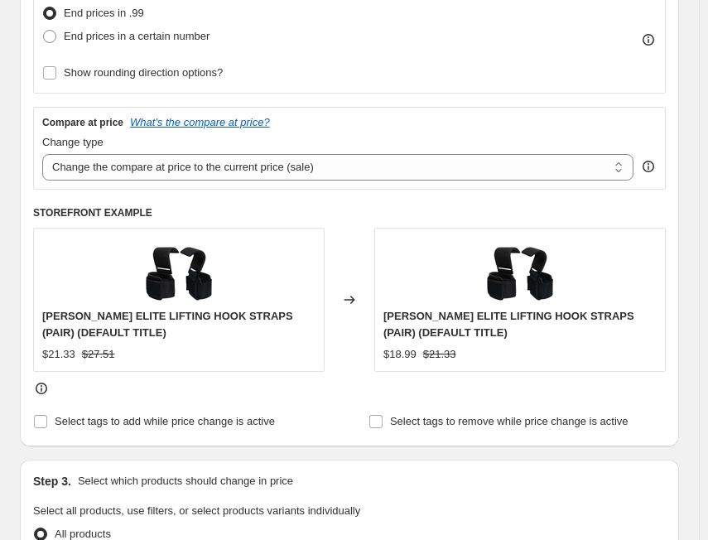
scroll to position [662, 0]
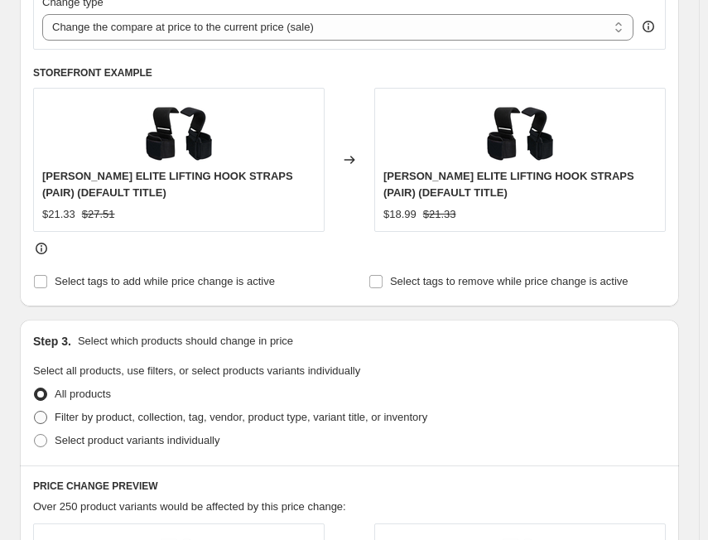
click at [116, 417] on span "Filter by product, collection, tag, vendor, product type, variant title, or inv…" at bounding box center [241, 417] width 373 height 12
click at [215, 420] on span "Filter by product, collection, tag, vendor, product type, variant title, or inv…" at bounding box center [241, 417] width 373 height 12
click at [35, 411] on input "Filter by product, collection, tag, vendor, product type, variant title, or inv…" at bounding box center [34, 411] width 1 height 1
radio input "true"
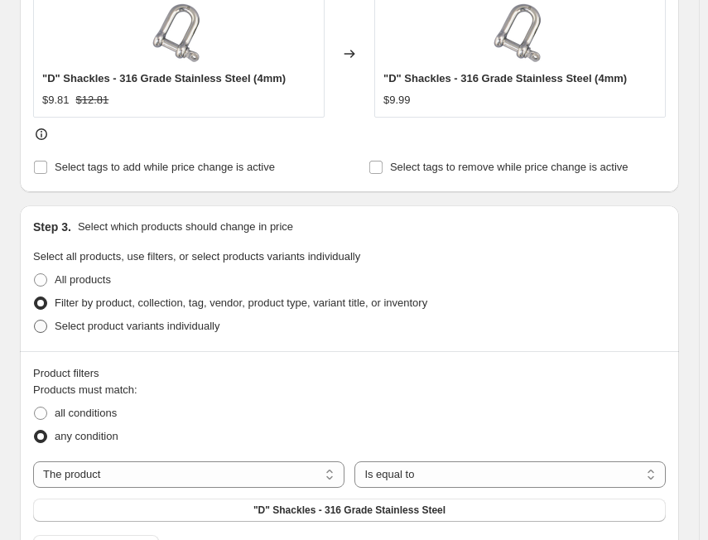
scroll to position [911, 0]
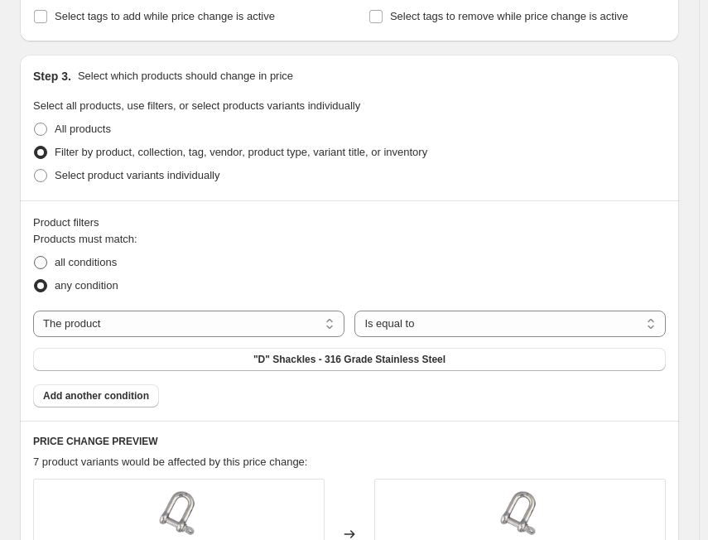
click at [93, 262] on span "all conditions" at bounding box center [86, 262] width 62 height 12
click at [35, 257] on input "all conditions" at bounding box center [34, 256] width 1 height 1
radio input "true"
click at [175, 327] on select "The product The product's collection The product's tag The product's vendor The…" at bounding box center [188, 323] width 311 height 26
select select "tag"
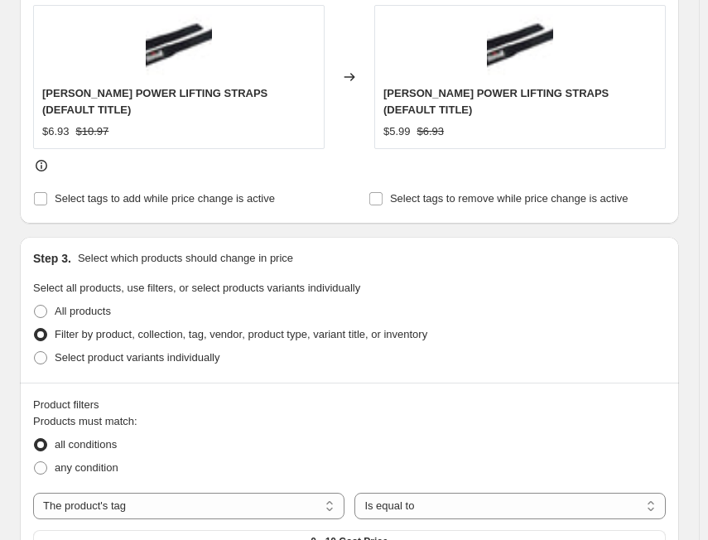
scroll to position [1076, 0]
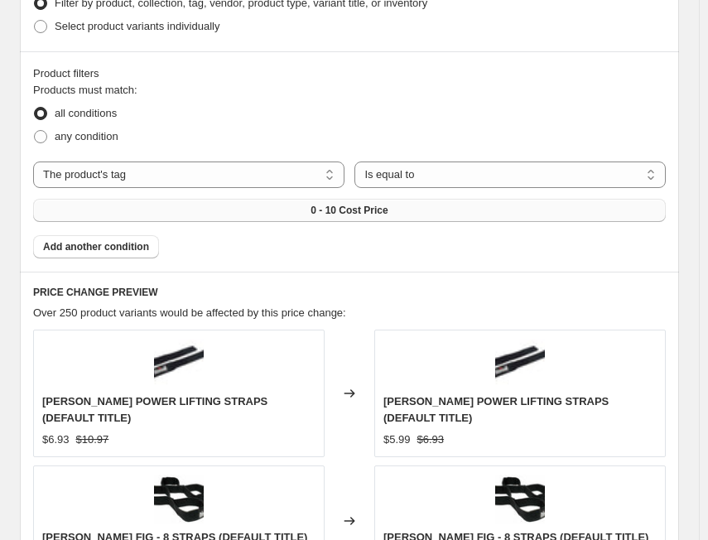
click at [445, 199] on button "0 - 10 Cost Price" at bounding box center [349, 210] width 632 height 23
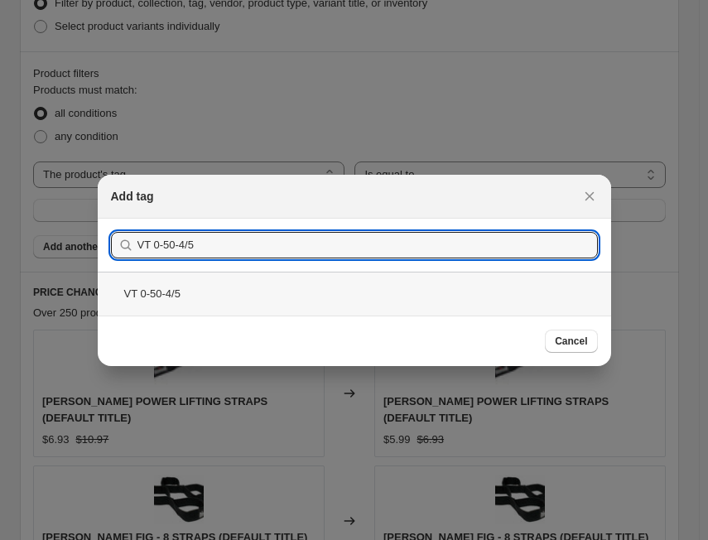
type input "VT 0-50-4/5"
click at [201, 292] on div "VT 0-50-4/5" at bounding box center [354, 294] width 513 height 44
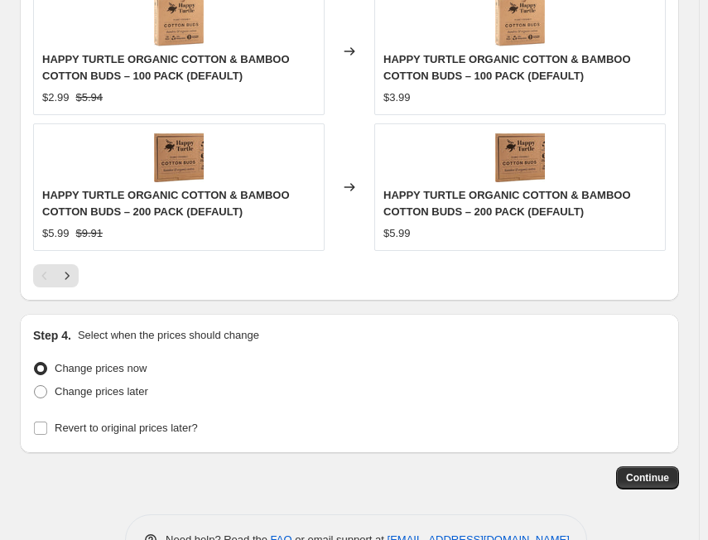
scroll to position [1860, 0]
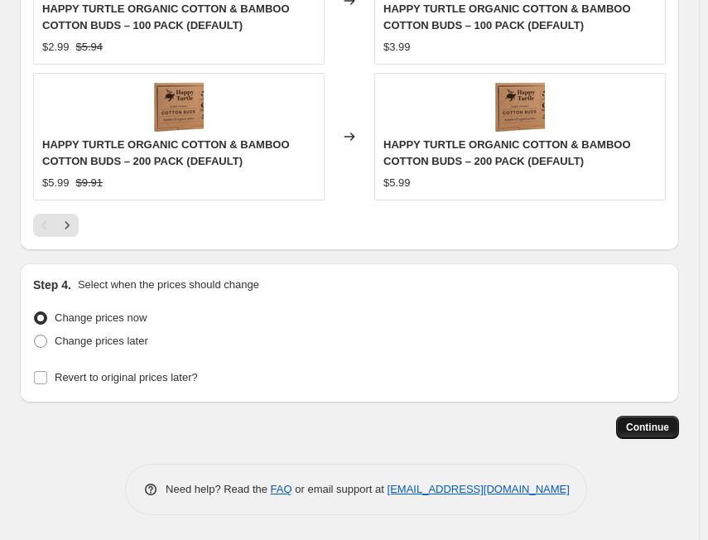
click at [642, 428] on span "Continue" at bounding box center [647, 427] width 43 height 13
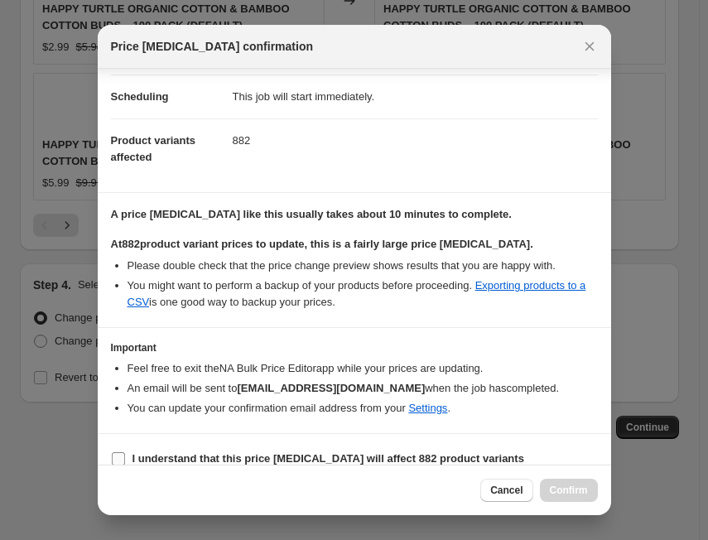
scroll to position [163, 0]
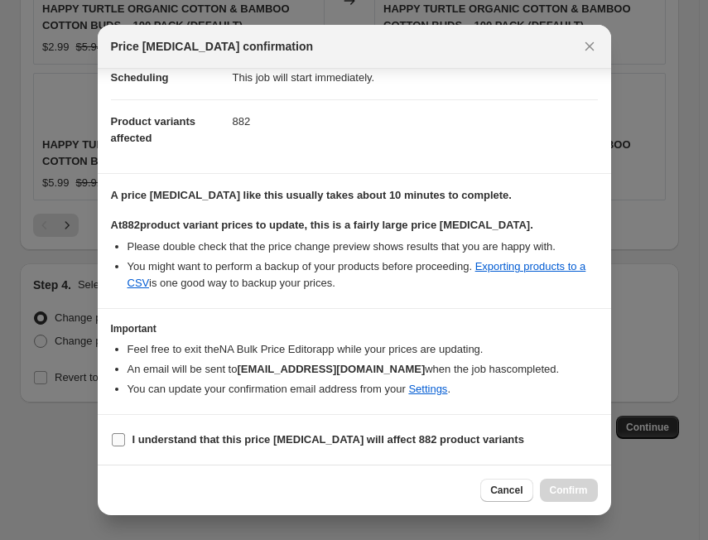
drag, startPoint x: 137, startPoint y: 437, endPoint x: 178, endPoint y: 435, distance: 40.6
click at [139, 437] on b "I understand that this price [MEDICAL_DATA] will affect 882 product variants" at bounding box center [328, 439] width 392 height 12
click at [125, 437] on input "I understand that this price [MEDICAL_DATA] will affect 882 product variants" at bounding box center [118, 439] width 13 height 13
checkbox input "true"
click at [561, 488] on span "Confirm" at bounding box center [569, 489] width 38 height 13
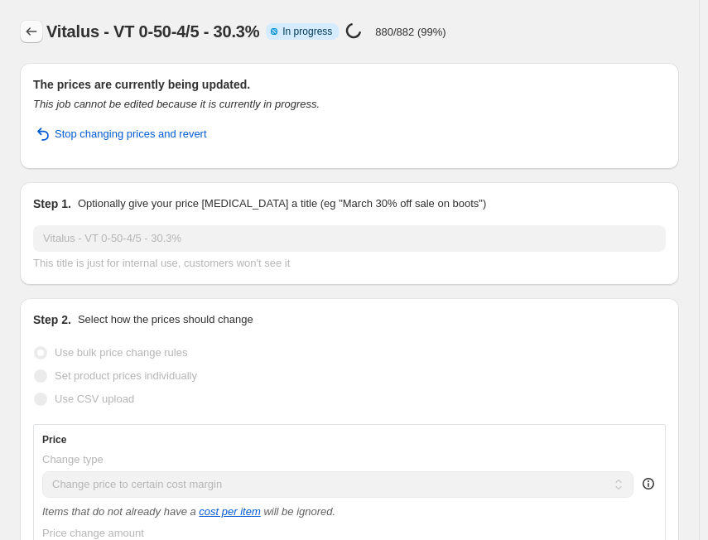
click at [31, 34] on icon "Price change jobs" at bounding box center [31, 31] width 17 height 17
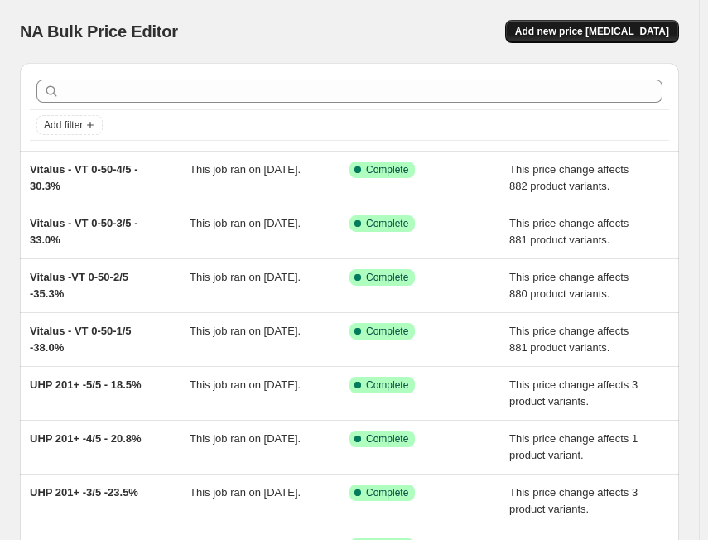
click at [553, 31] on span "Add new price [MEDICAL_DATA]" at bounding box center [592, 31] width 154 height 13
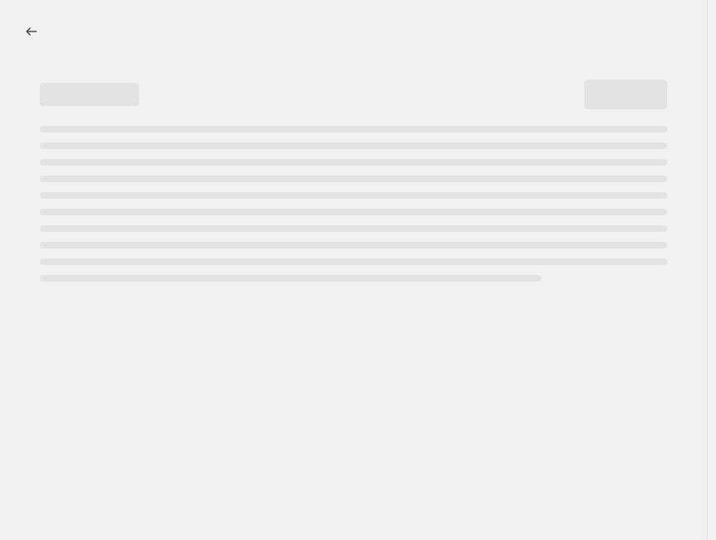
select select "percentage"
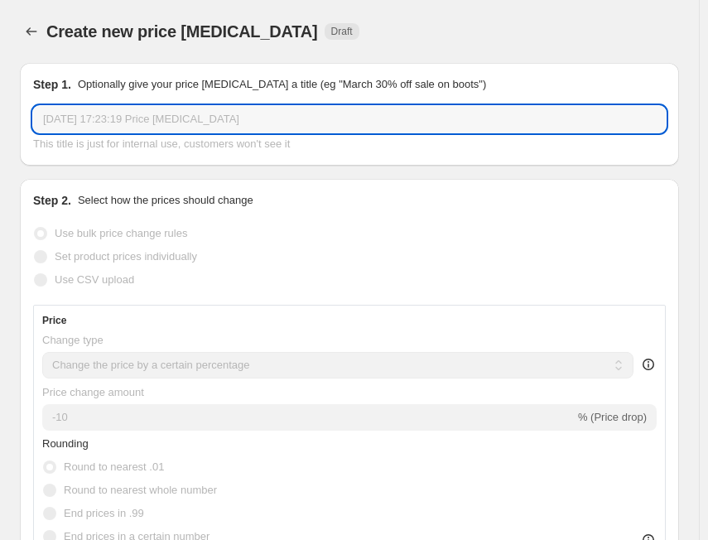
click at [214, 114] on input "[DATE] 17:23:19 Price [MEDICAL_DATA]" at bounding box center [349, 119] width 632 height 26
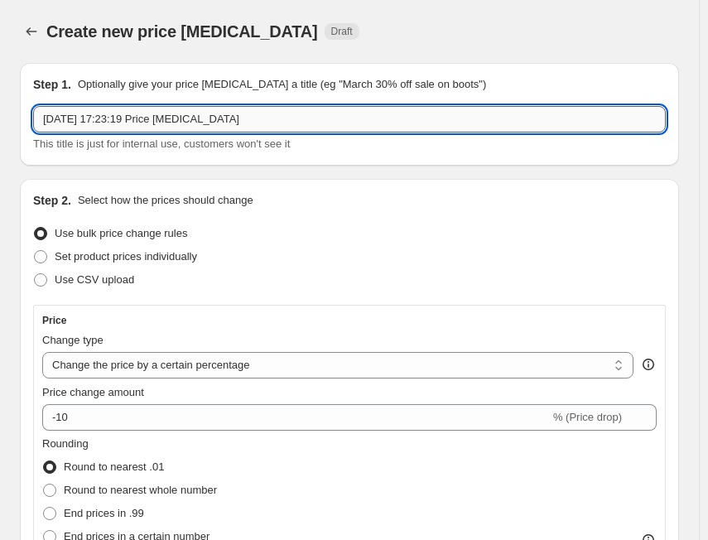
click at [214, 114] on input "[DATE] 17:23:19 Price [MEDICAL_DATA]" at bounding box center [349, 119] width 632 height 26
paste input "VT 0-50-5/5"
click at [246, 126] on input "VT 0-50-5/5" at bounding box center [349, 119] width 632 height 26
paste input "28.0%"
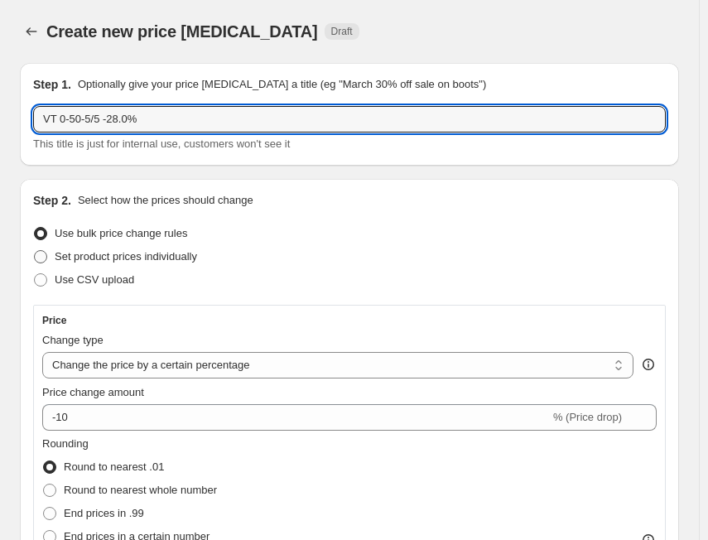
type input "VT 0-50-5/5 -28.0%"
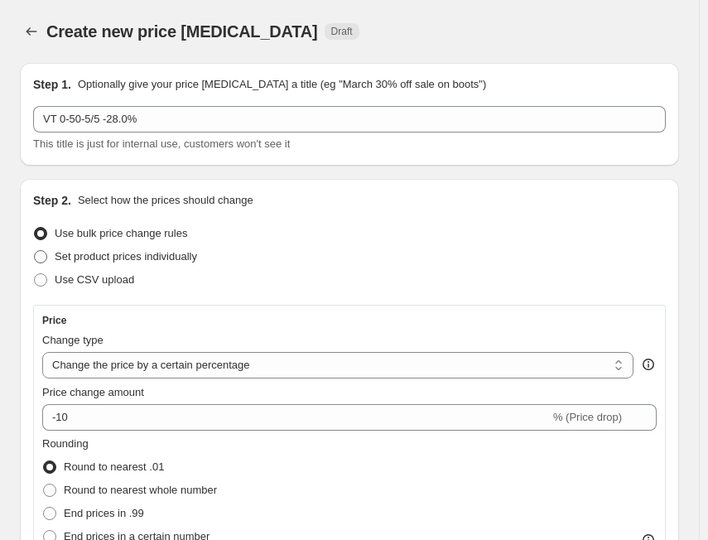
click at [197, 257] on span "Set product prices individually" at bounding box center [126, 256] width 142 height 12
click at [35, 251] on input "Set product prices individually" at bounding box center [34, 250] width 1 height 1
radio input "true"
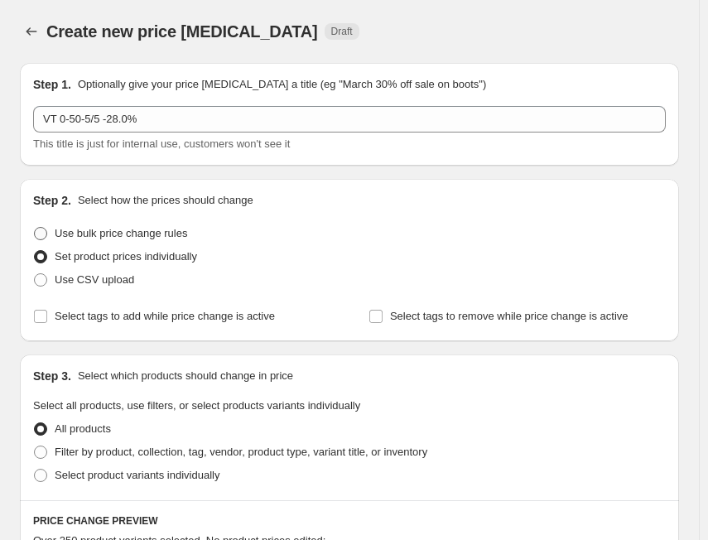
click at [103, 233] on span "Use bulk price change rules" at bounding box center [121, 233] width 132 height 12
click at [35, 228] on input "Use bulk price change rules" at bounding box center [34, 227] width 1 height 1
radio input "true"
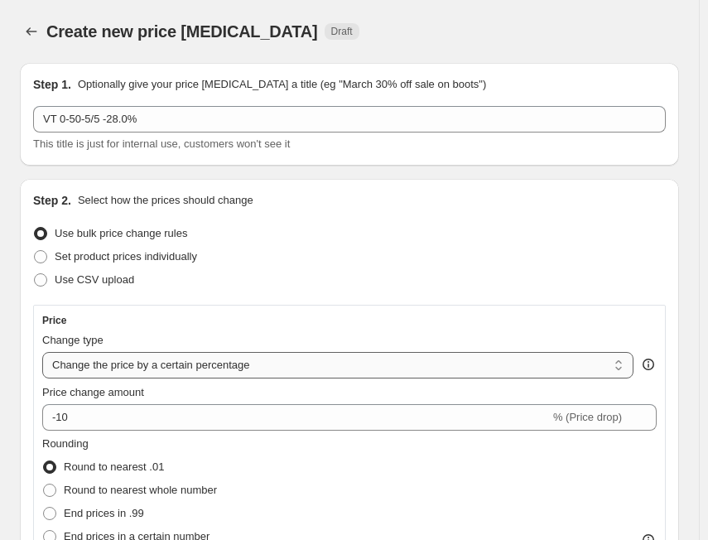
click at [122, 368] on select "Change the price to a certain amount Change the price by a certain amount Chang…" at bounding box center [337, 365] width 591 height 26
select select "margin"
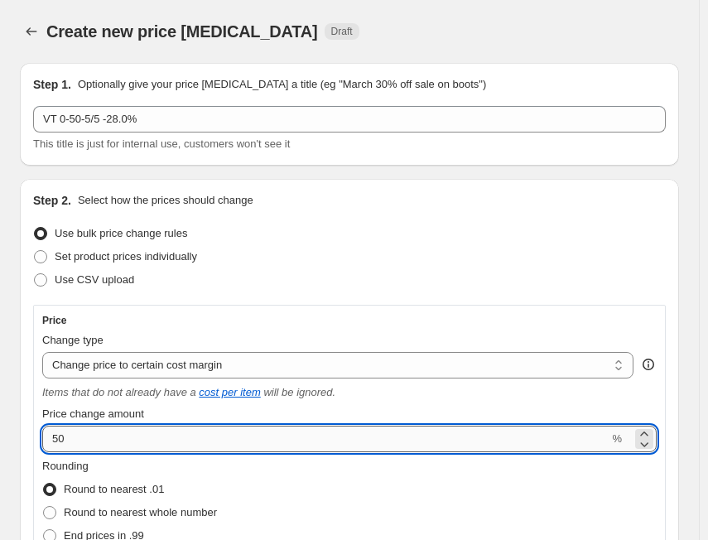
click at [121, 434] on input "50" at bounding box center [325, 439] width 566 height 26
click at [119, 431] on input "50" at bounding box center [325, 439] width 566 height 26
paste input "28.0"
drag, startPoint x: 87, startPoint y: 433, endPoint x: 29, endPoint y: 432, distance: 58.0
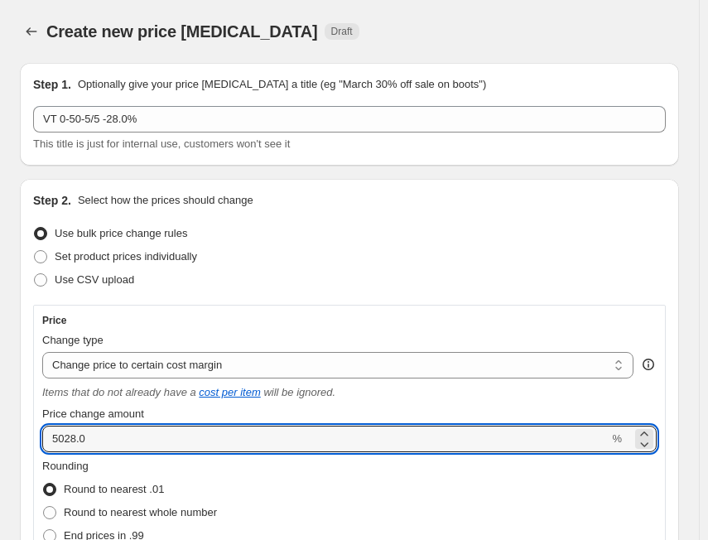
paste input "number"
type input "28"
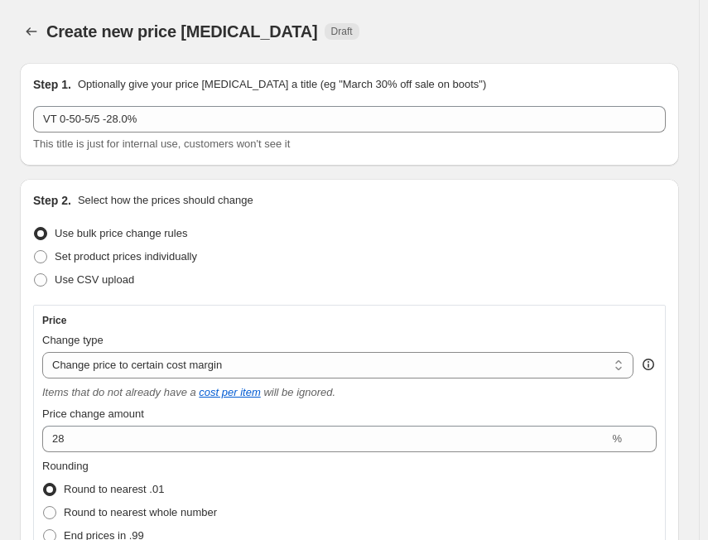
click at [367, 508] on div "Rounding Round to nearest .01 Round to nearest whole number End prices in .99 E…" at bounding box center [349, 514] width 614 height 113
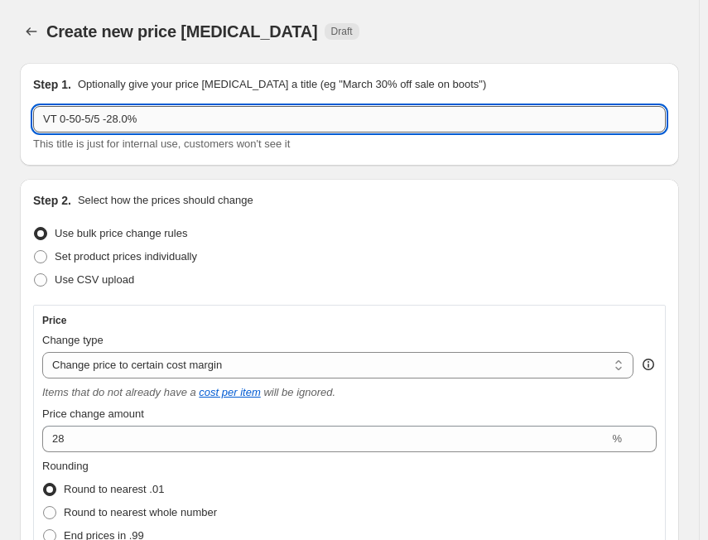
click at [43, 115] on input "VT 0-50-5/5 -28.0%" at bounding box center [349, 119] width 632 height 26
paste input "Vitalus"
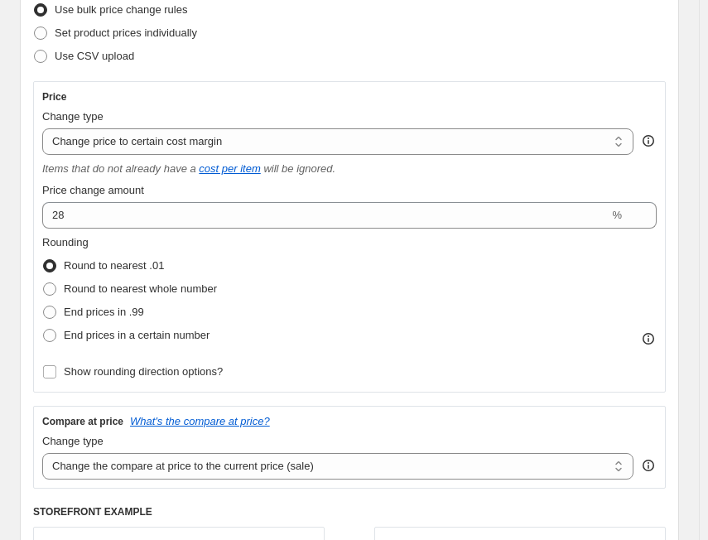
scroll to position [248, 0]
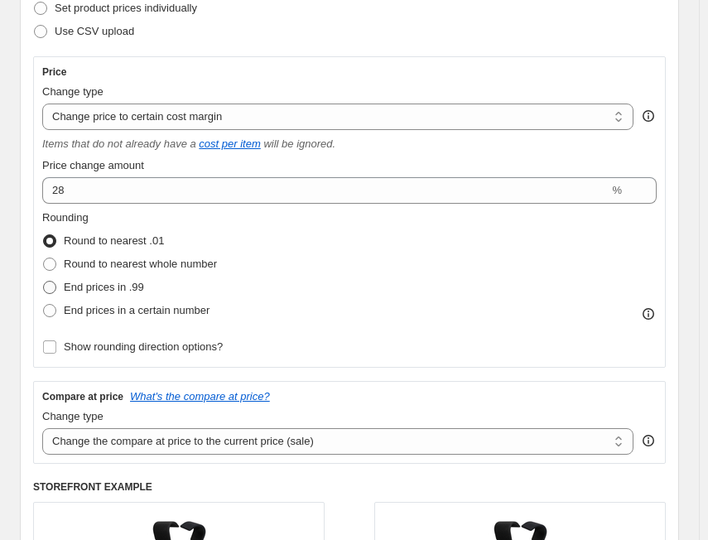
type input "Vitalus - VT 0-50-5/5 -28.0%"
click at [132, 291] on span "End prices in .99" at bounding box center [104, 287] width 80 height 12
click at [44, 281] on input "End prices in .99" at bounding box center [43, 281] width 1 height 1
radio input "true"
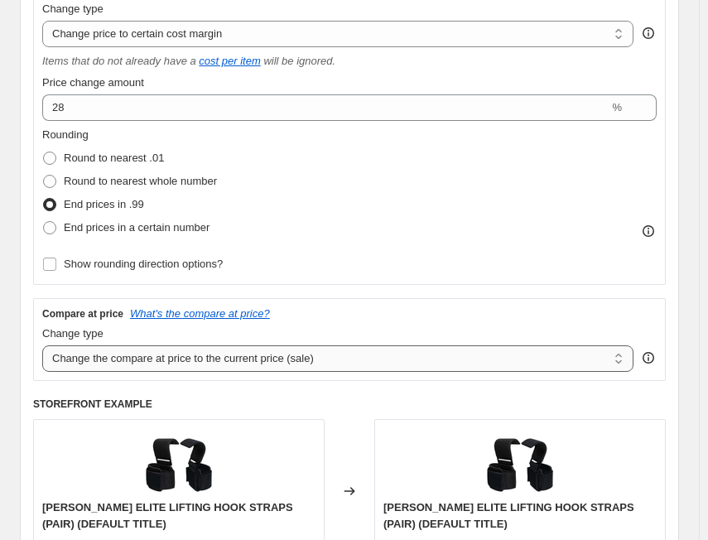
click at [183, 358] on select "Change the compare at price to the current price (sale) Change the compare at p…" at bounding box center [337, 358] width 591 height 26
select select "no_change"
click at [42, 345] on select "Change the compare at price to the current price (sale) Change the compare at p…" at bounding box center [337, 358] width 591 height 26
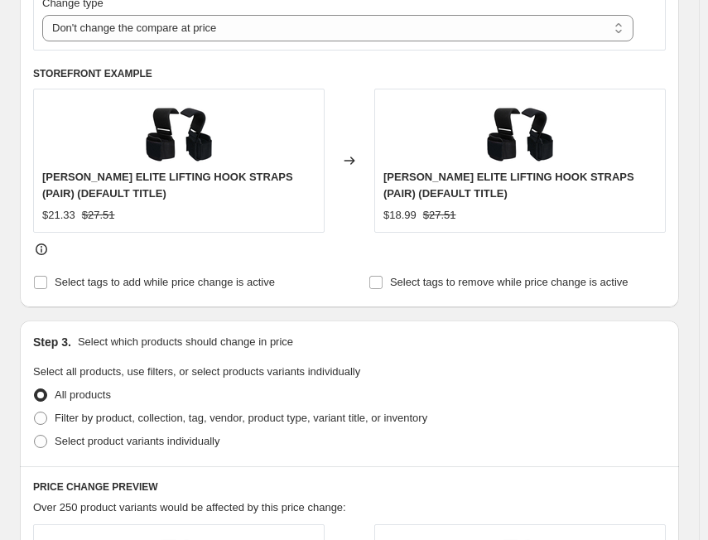
scroll to position [662, 0]
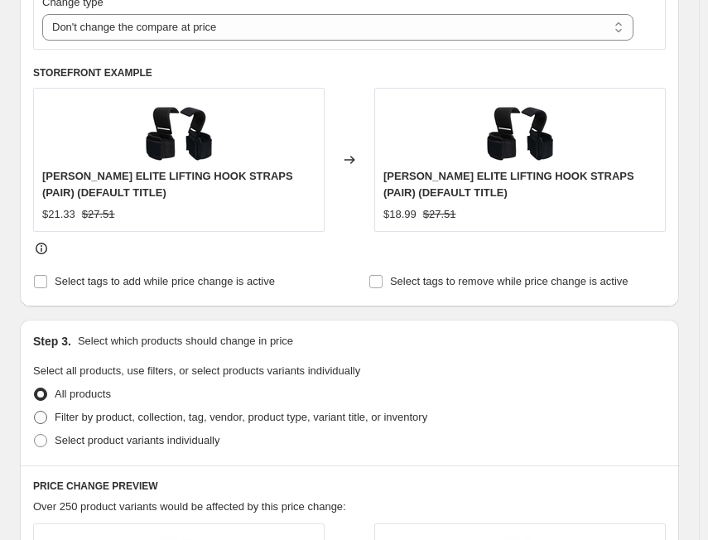
click at [198, 407] on label "Filter by product, collection, tag, vendor, product type, variant title, or inv…" at bounding box center [230, 417] width 394 height 23
click at [35, 411] on input "Filter by product, collection, tag, vendor, product type, variant title, or inv…" at bounding box center [34, 411] width 1 height 1
radio input "true"
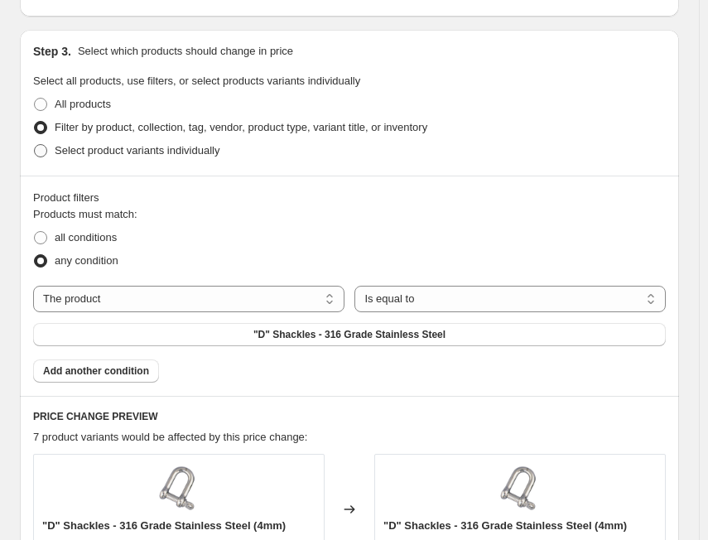
scroll to position [993, 0]
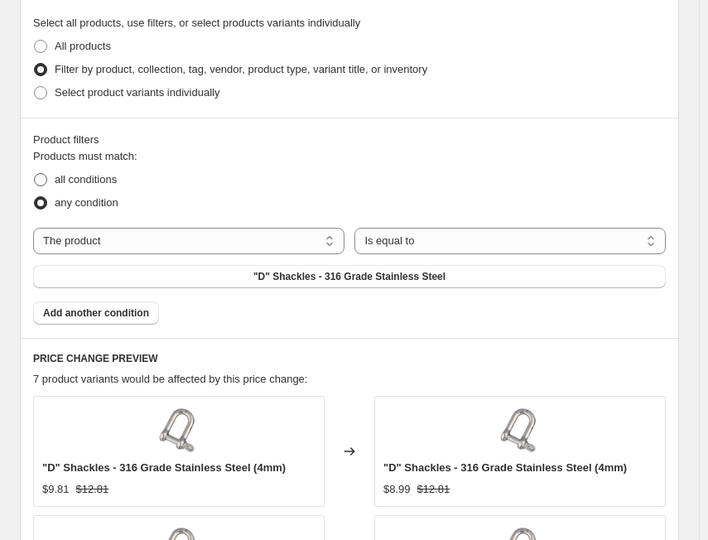
click at [116, 183] on span "all conditions" at bounding box center [86, 179] width 62 height 12
click at [35, 174] on input "all conditions" at bounding box center [34, 173] width 1 height 1
radio input "true"
click at [324, 238] on select "The product The product's collection The product's tag The product's vendor The…" at bounding box center [188, 241] width 311 height 26
select select "tag"
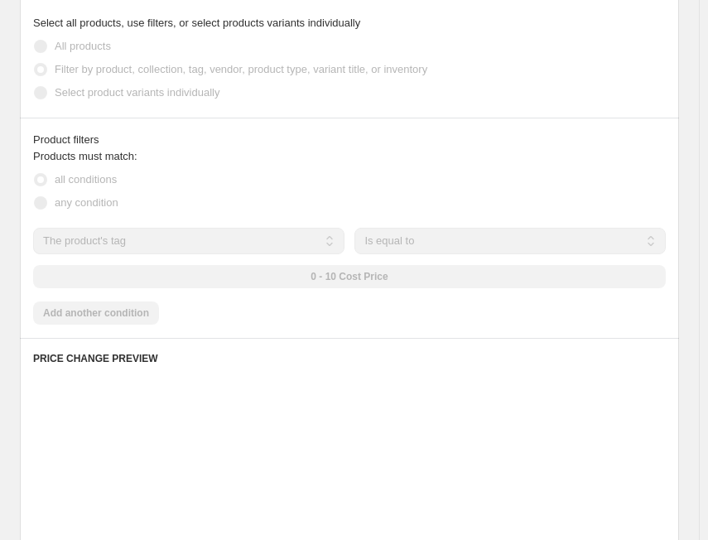
click at [418, 281] on div "0 - 10 Cost Price" at bounding box center [349, 276] width 632 height 23
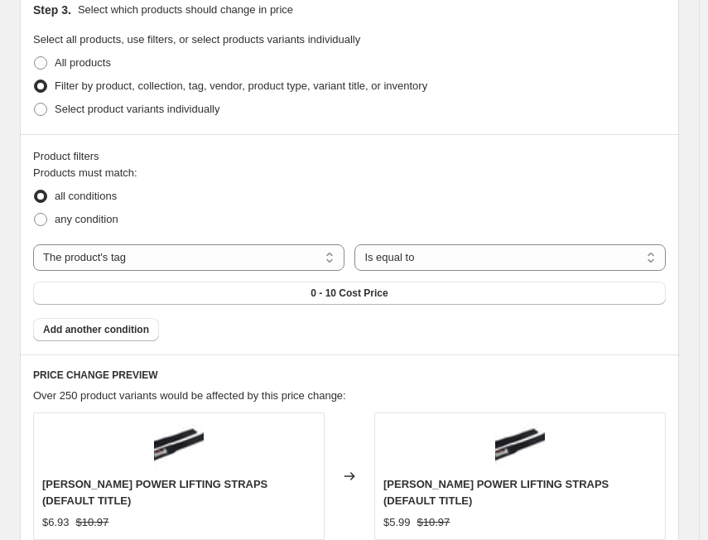
click at [418, 281] on button "0 - 10 Cost Price" at bounding box center [349, 292] width 632 height 23
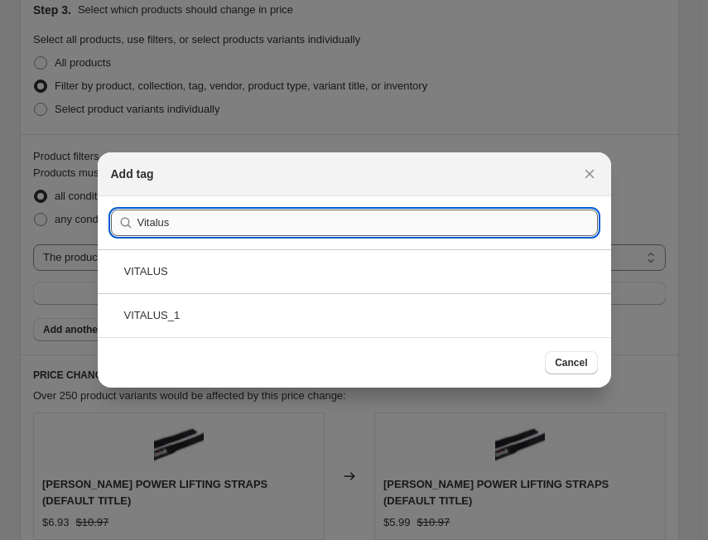
click at [304, 233] on input "Vitalus" at bounding box center [367, 222] width 460 height 26
paste input "T 0-50-5/5"
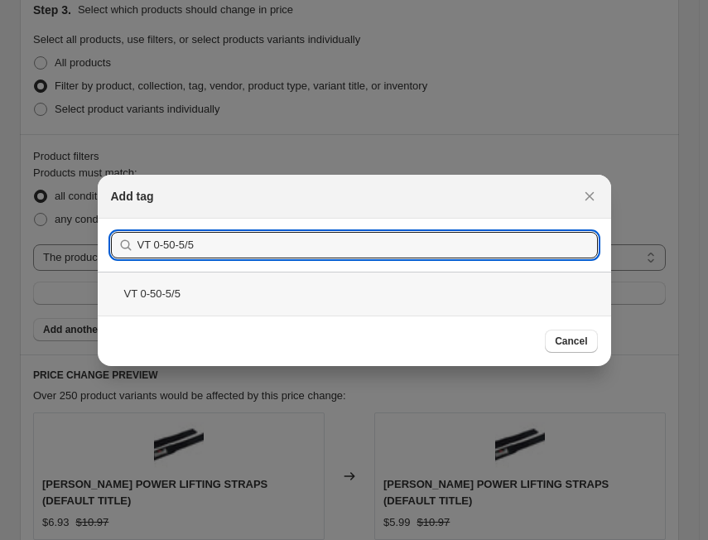
type input "VT 0-50-5/5"
drag, startPoint x: 213, startPoint y: 292, endPoint x: 242, endPoint y: 289, distance: 29.2
click at [216, 301] on div "VT 0-50-5/5" at bounding box center [354, 294] width 513 height 44
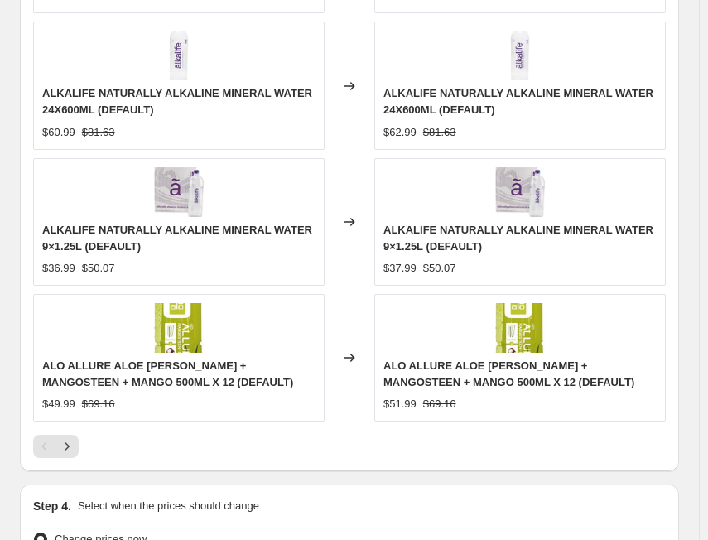
scroll to position [1877, 0]
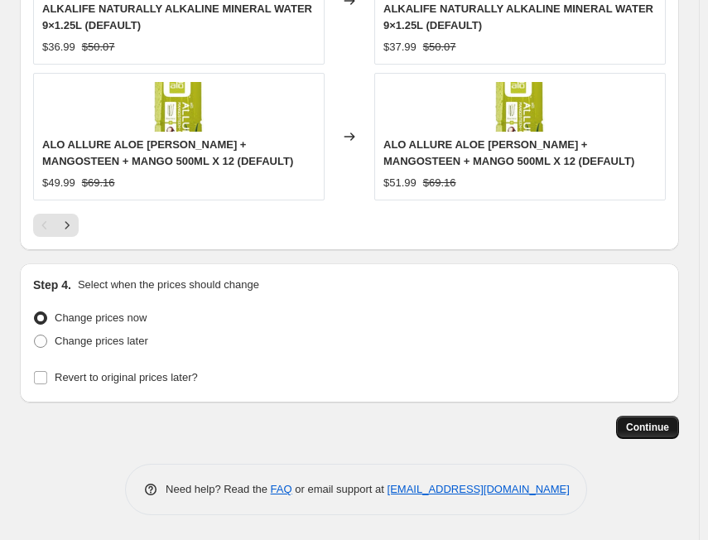
click at [667, 430] on span "Continue" at bounding box center [647, 427] width 43 height 13
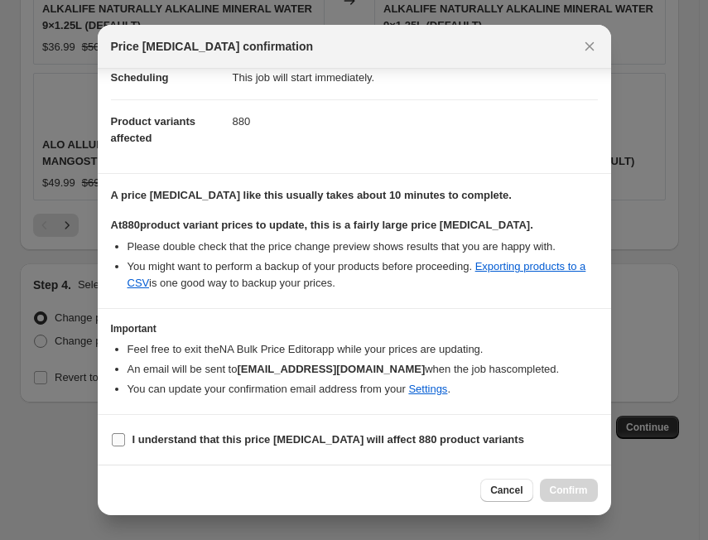
scroll to position [163, 0]
drag, startPoint x: 120, startPoint y: 437, endPoint x: 219, endPoint y: 445, distance: 99.7
click at [123, 437] on input "I understand that this price [MEDICAL_DATA] will affect 880 product variants" at bounding box center [118, 439] width 13 height 13
checkbox input "true"
click at [579, 498] on button "Confirm" at bounding box center [569, 489] width 58 height 23
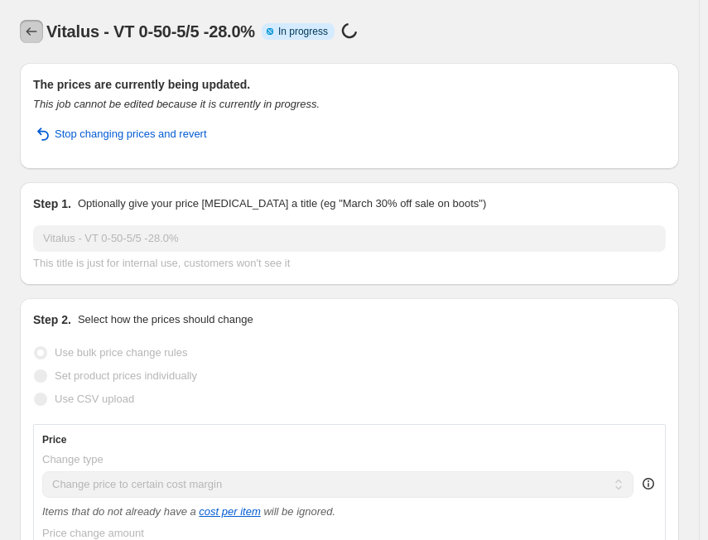
click at [37, 34] on icon "Price change jobs" at bounding box center [31, 31] width 17 height 17
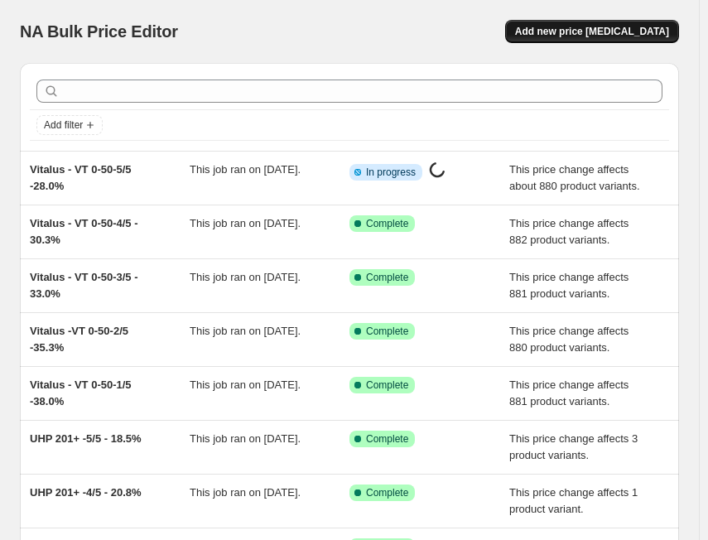
click at [626, 36] on span "Add new price [MEDICAL_DATA]" at bounding box center [592, 31] width 154 height 13
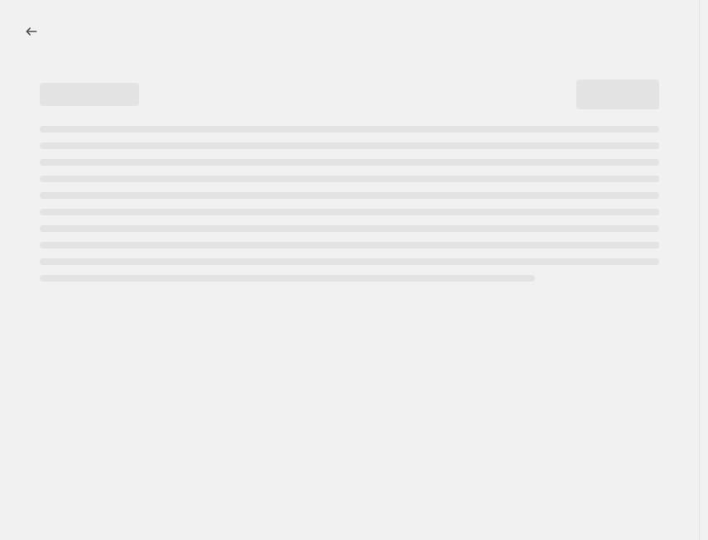
select select "percentage"
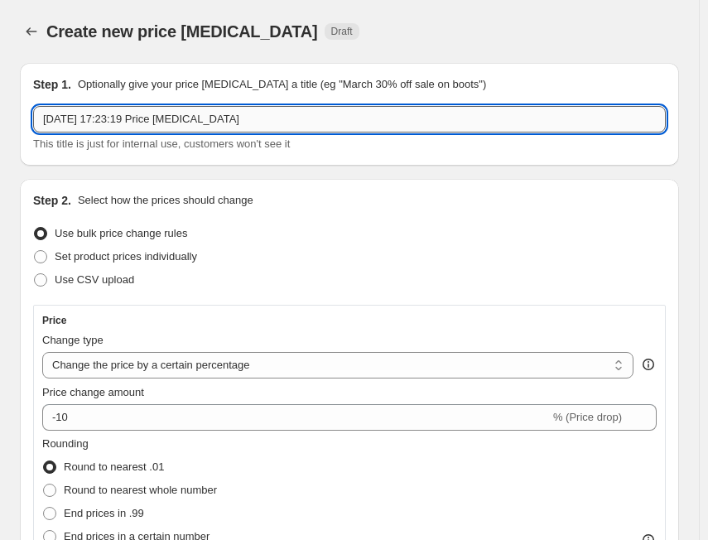
click at [337, 116] on input "[DATE] 17:23:19 Price [MEDICAL_DATA]" at bounding box center [349, 119] width 632 height 26
paste input "VT 51-100-1/5"
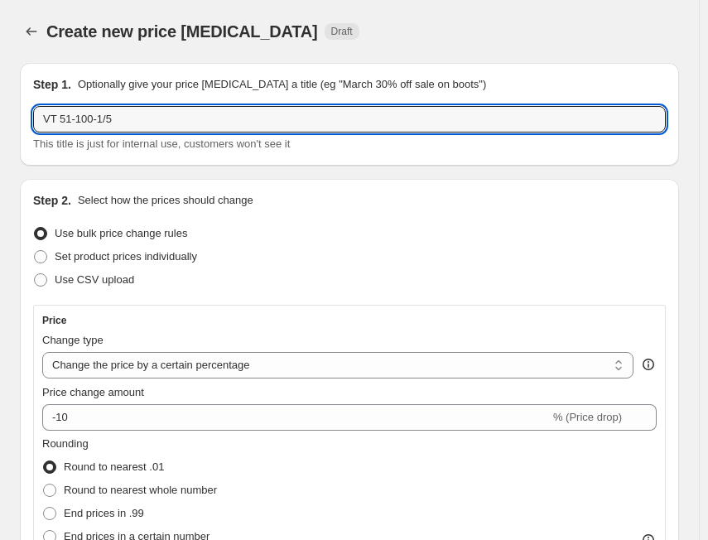
type input "VT 51-100-1/5"
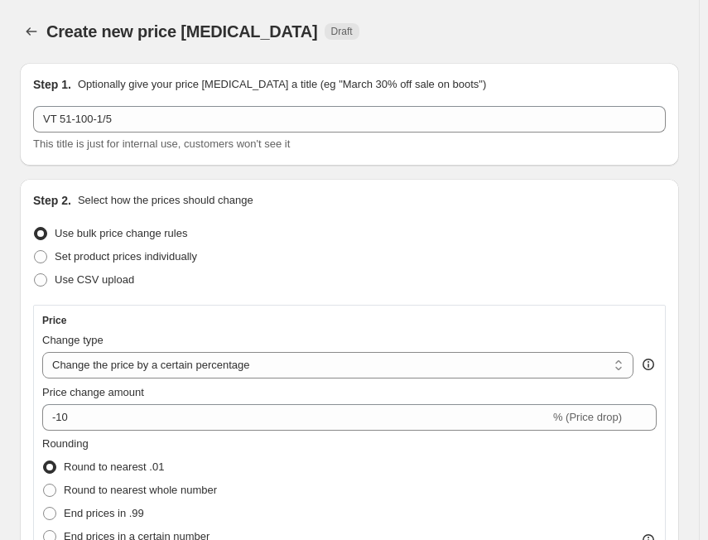
drag, startPoint x: 96, startPoint y: 364, endPoint x: 103, endPoint y: 389, distance: 25.9
click at [98, 365] on select "Change the price to a certain amount Change the price by a certain amount Chang…" at bounding box center [337, 365] width 591 height 26
select select "margin"
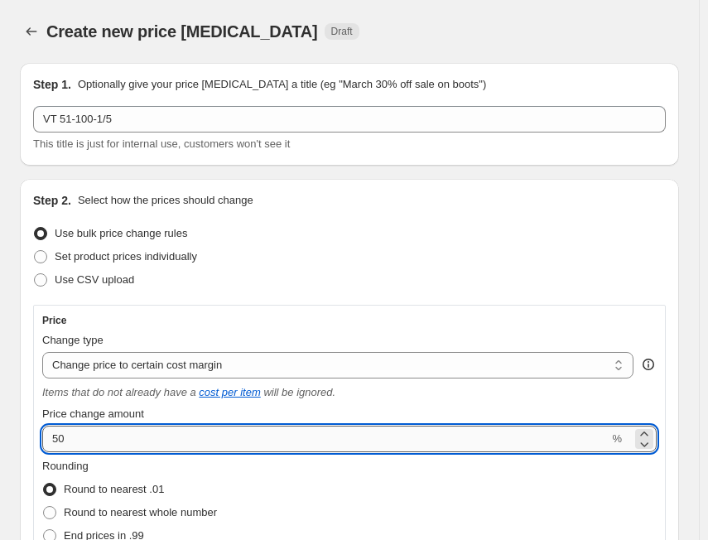
click at [113, 450] on input "50" at bounding box center [325, 439] width 566 height 26
click at [115, 450] on input "50" at bounding box center [325, 439] width 566 height 26
paste input "35.3"
type input "35.3"
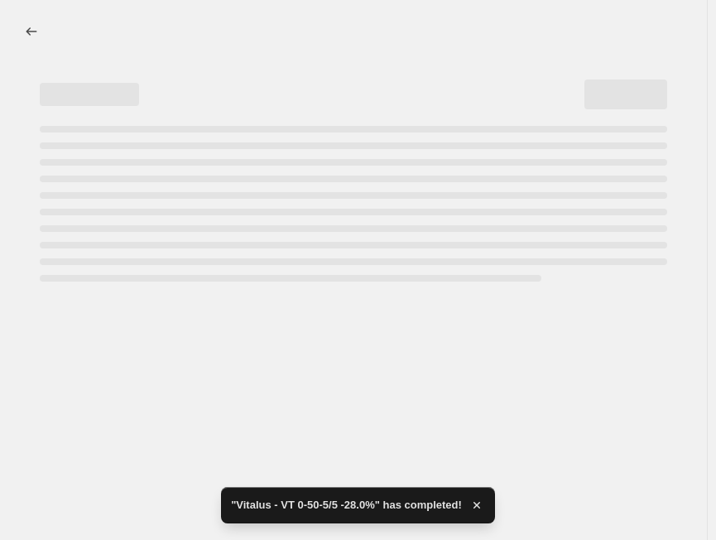
select select "margin"
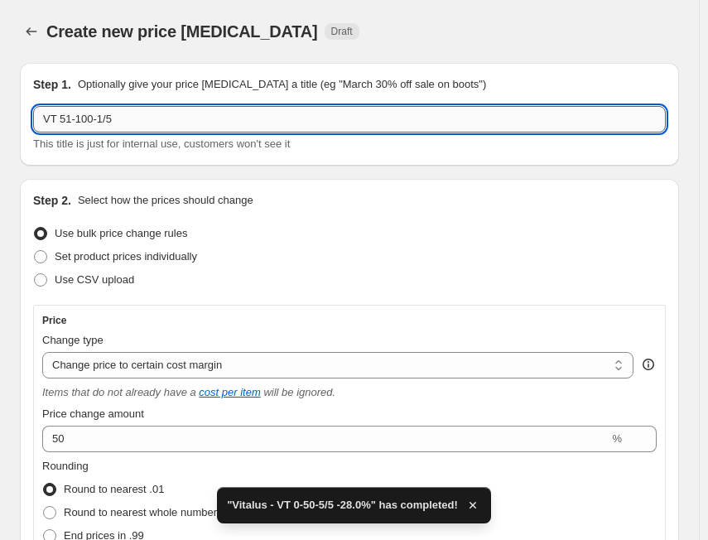
click at [49, 121] on input "VT 51-100-1/5" at bounding box center [349, 119] width 632 height 26
click at [46, 123] on input "VT 51-100-1/5" at bounding box center [349, 119] width 632 height 26
paste input "Vitalus"
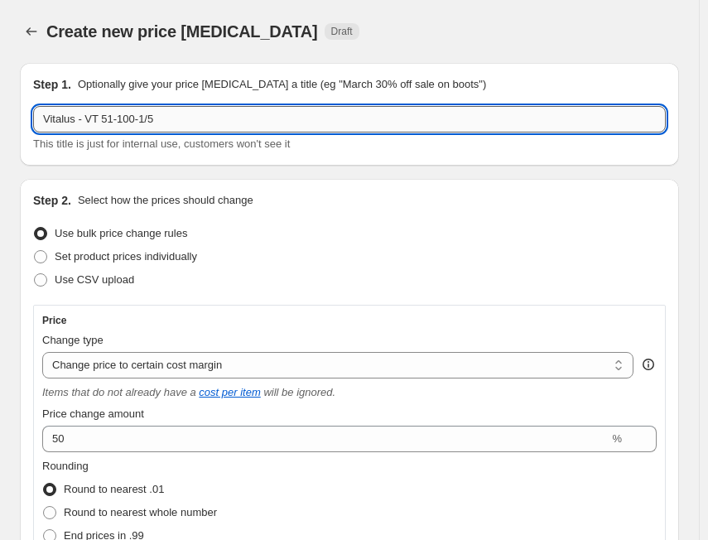
click at [262, 122] on input "Vitalus - VT 51-100-1/5" at bounding box center [349, 119] width 632 height 26
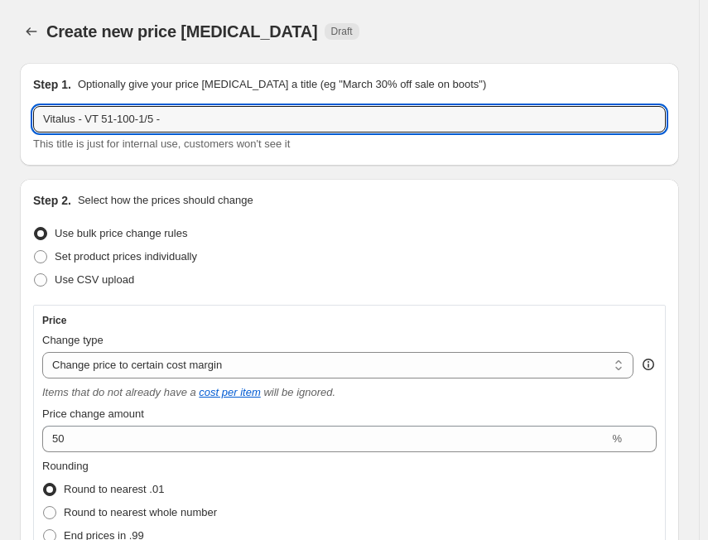
paste input "35.3%"
type input "Vitalus - VT 51-100-1/5 - 35.3%"
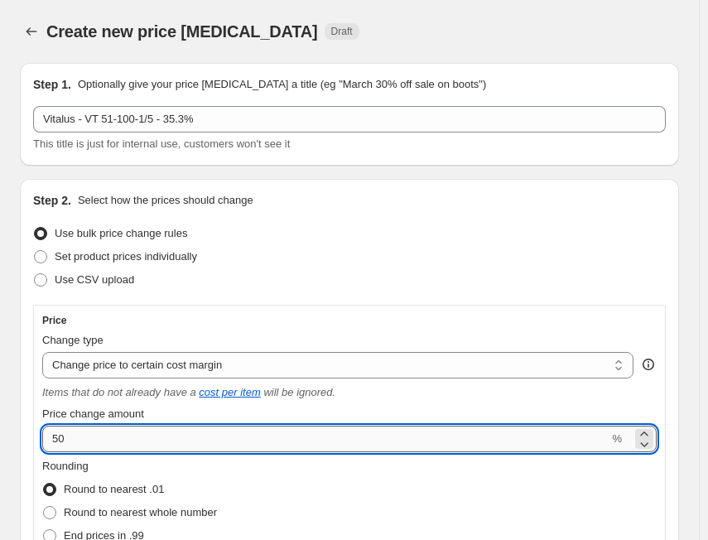
click at [168, 440] on input "50" at bounding box center [325, 439] width 566 height 26
drag, startPoint x: 135, startPoint y: 448, endPoint x: 47, endPoint y: 441, distance: 88.0
click at [47, 441] on input "50" at bounding box center [325, 439] width 566 height 26
paste input "35.3"
type input "35.3"
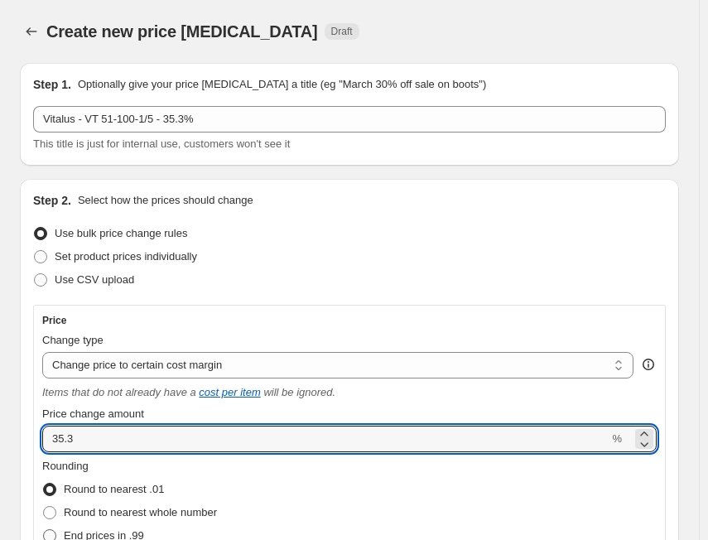
click at [127, 534] on span "End prices in .99" at bounding box center [104, 535] width 80 height 12
click at [44, 530] on input "End prices in .99" at bounding box center [43, 529] width 1 height 1
radio input "true"
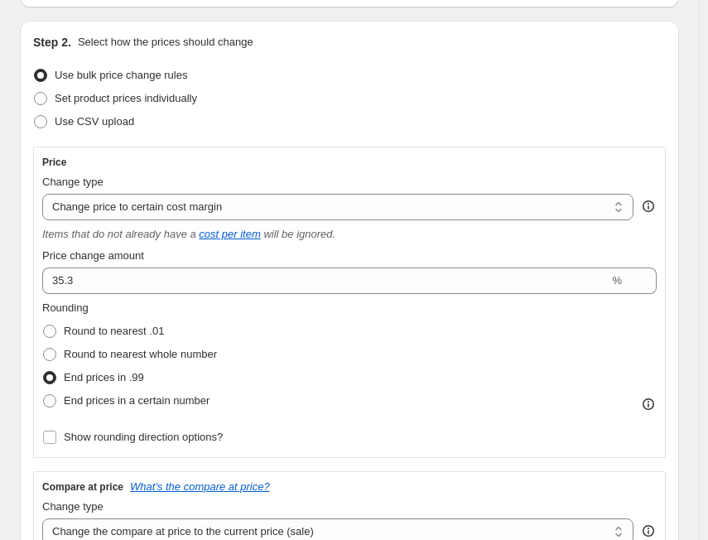
scroll to position [248, 0]
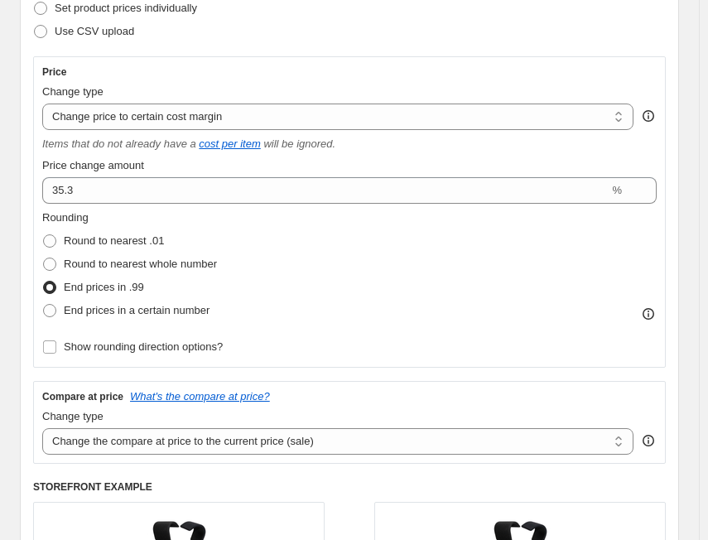
drag, startPoint x: 165, startPoint y: 450, endPoint x: 159, endPoint y: 466, distance: 17.5
click at [165, 450] on select "Change the compare at price to the current price (sale) Change the compare at p…" at bounding box center [337, 441] width 591 height 26
select select "no_change"
click at [42, 428] on select "Change the compare at price to the current price (sale) Change the compare at p…" at bounding box center [337, 441] width 591 height 26
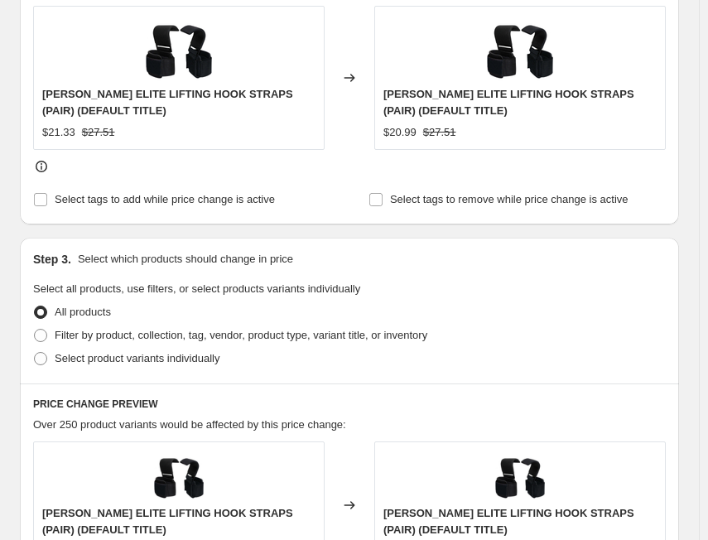
scroll to position [745, 0]
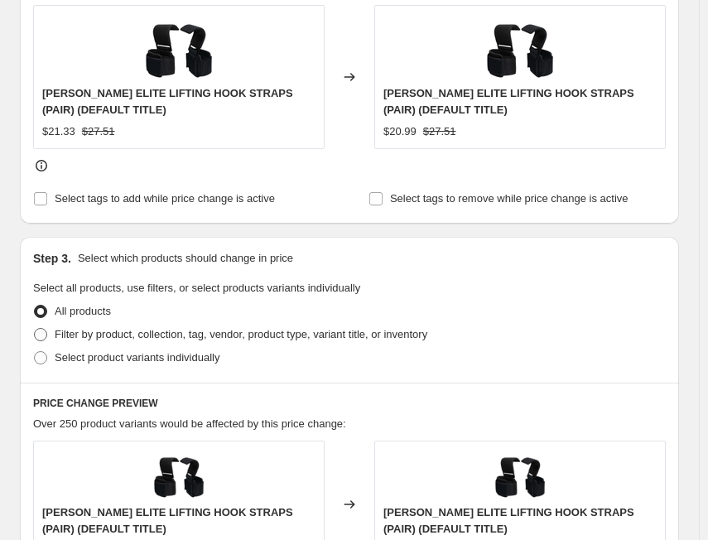
click at [197, 335] on span "Filter by product, collection, tag, vendor, product type, variant title, or inv…" at bounding box center [241, 334] width 373 height 12
click at [35, 329] on input "Filter by product, collection, tag, vendor, product type, variant title, or inv…" at bounding box center [34, 328] width 1 height 1
radio input "true"
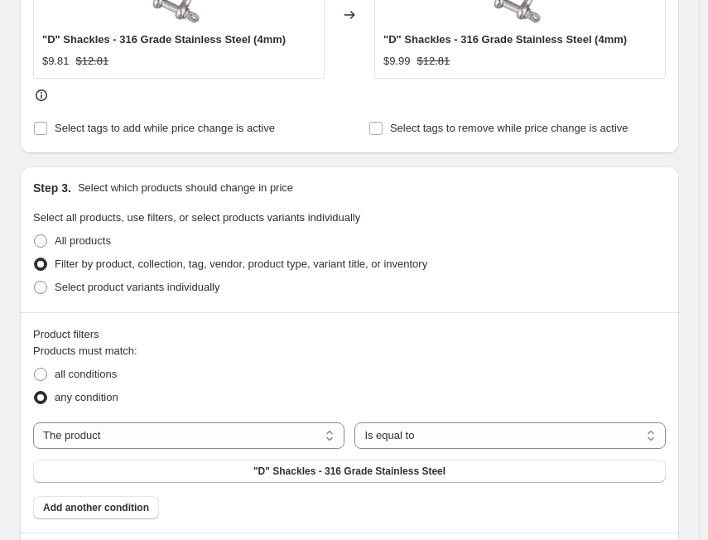
scroll to position [828, 0]
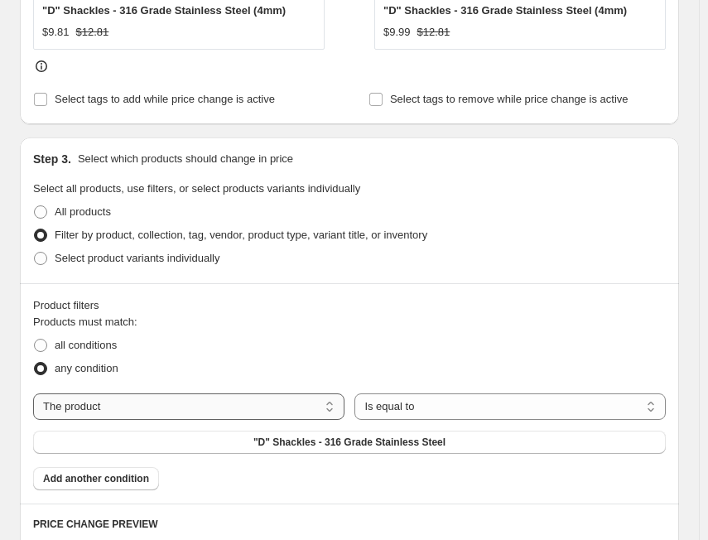
drag, startPoint x: 104, startPoint y: 344, endPoint x: 151, endPoint y: 398, distance: 71.0
click at [106, 344] on span "all conditions" at bounding box center [86, 345] width 62 height 12
click at [35, 339] on input "all conditions" at bounding box center [34, 339] width 1 height 1
radio input "true"
drag, startPoint x: 169, startPoint y: 412, endPoint x: 161, endPoint y: 419, distance: 10.0
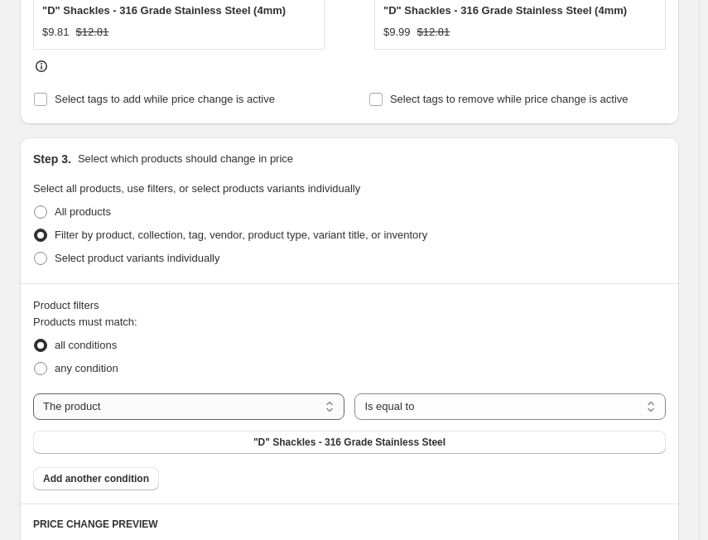
click at [169, 412] on select "The product The product's collection The product's tag The product's vendor The…" at bounding box center [188, 406] width 311 height 26
select select "tag"
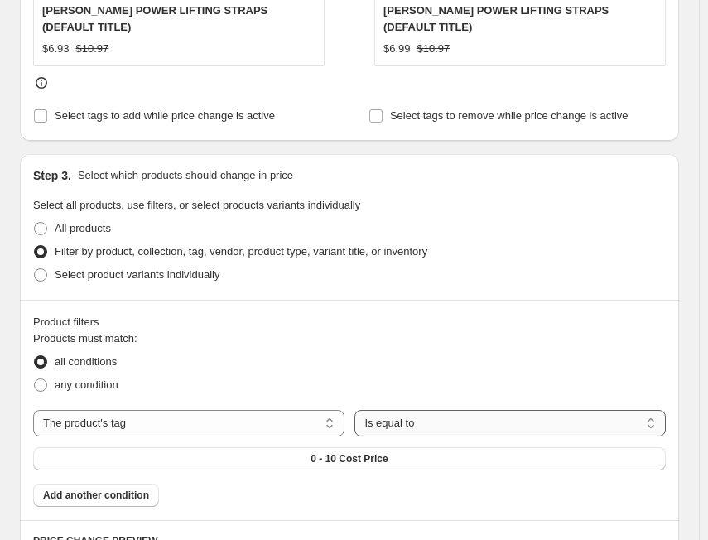
click at [423, 411] on select "Is equal to Is not equal to" at bounding box center [509, 423] width 311 height 26
click at [297, 448] on button "0 - 10 Cost Price" at bounding box center [349, 458] width 632 height 23
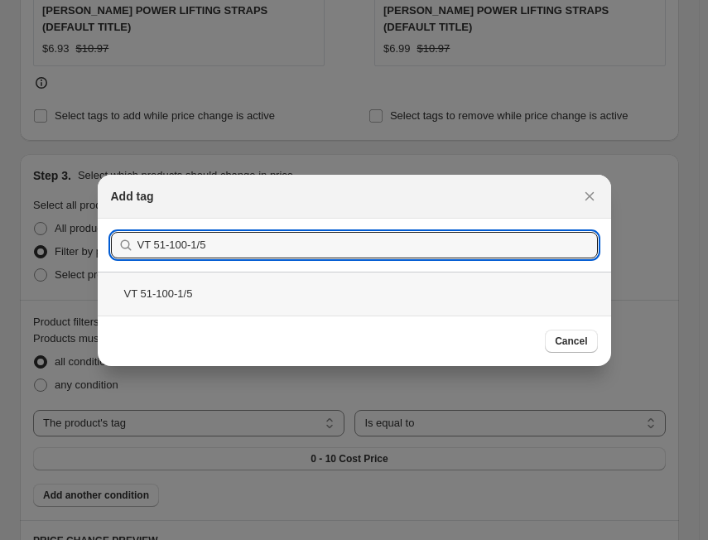
type input "VT 51-100-1/5"
click at [241, 296] on div "VT 51-100-1/5" at bounding box center [354, 294] width 513 height 44
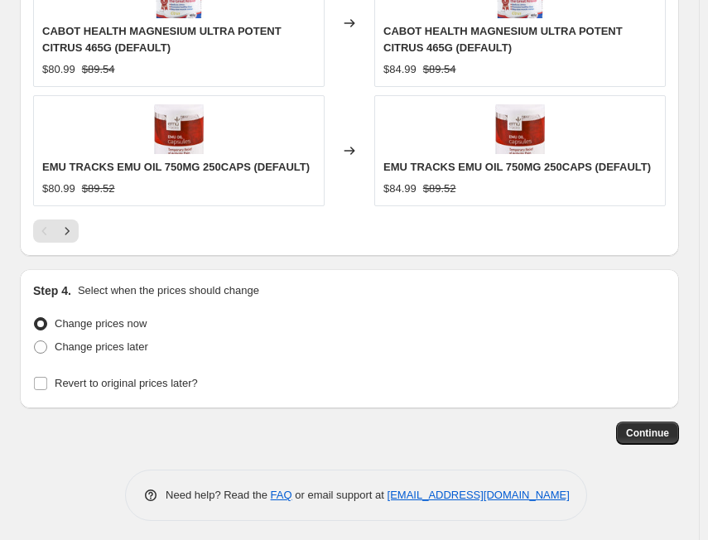
scroll to position [1827, 0]
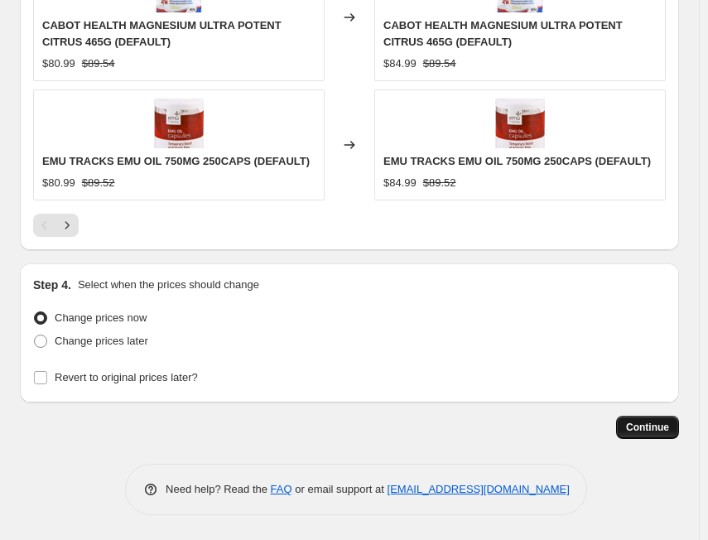
click at [661, 429] on span "Continue" at bounding box center [647, 427] width 43 height 13
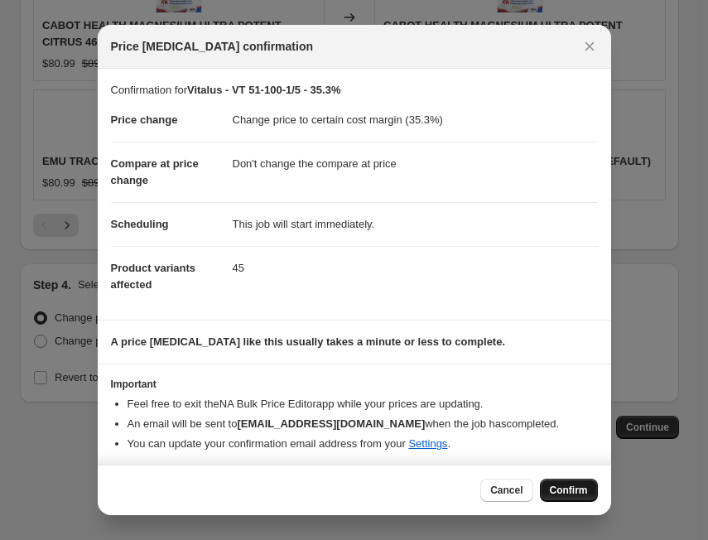
click at [577, 493] on span "Confirm" at bounding box center [569, 489] width 38 height 13
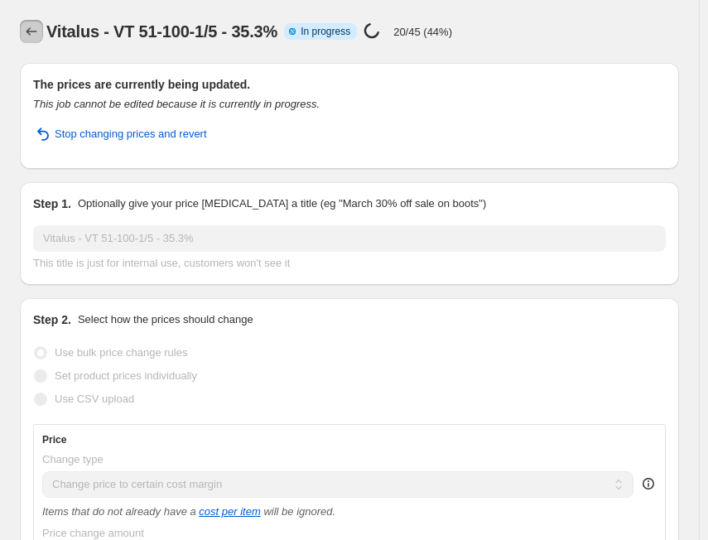
click at [35, 21] on button "Price change jobs" at bounding box center [31, 31] width 23 height 23
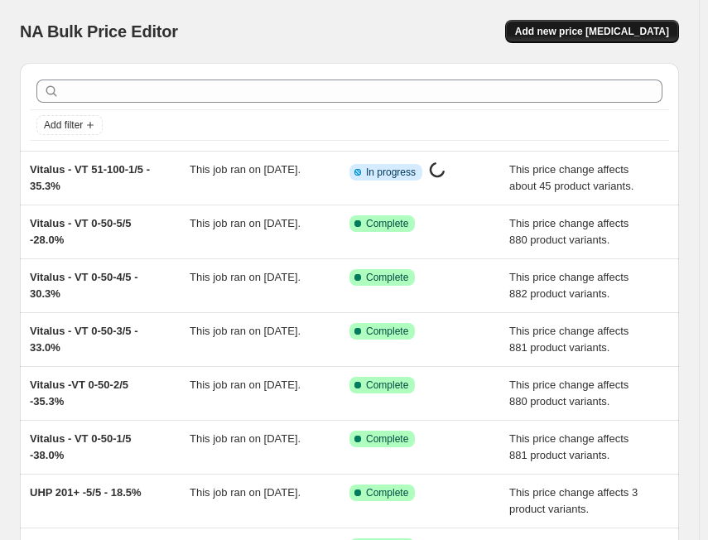
click at [589, 27] on span "Add new price [MEDICAL_DATA]" at bounding box center [592, 31] width 154 height 13
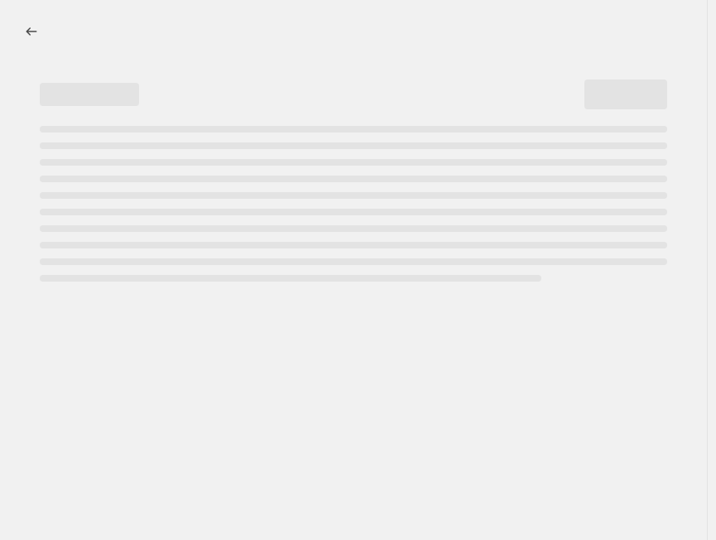
select select "percentage"
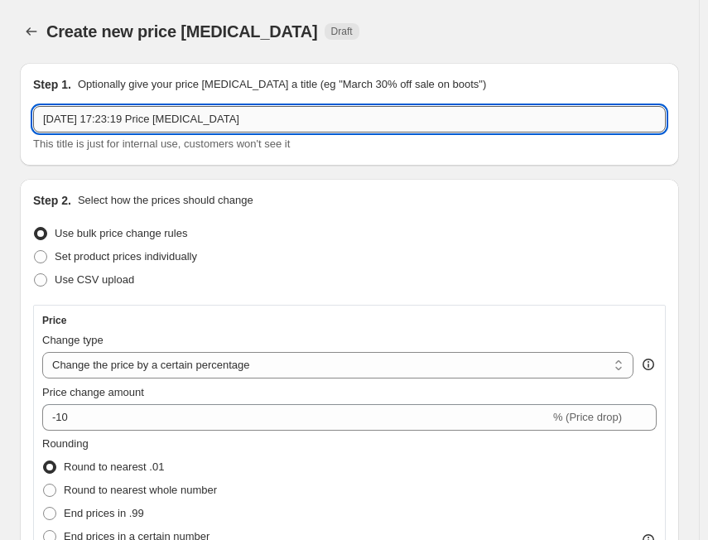
click at [297, 127] on input "[DATE] 17:23:19 Price [MEDICAL_DATA]" at bounding box center [349, 119] width 632 height 26
paste input "VT 51-100-2/5"
click at [46, 121] on input "VT 51-100-2/5" at bounding box center [349, 119] width 632 height 26
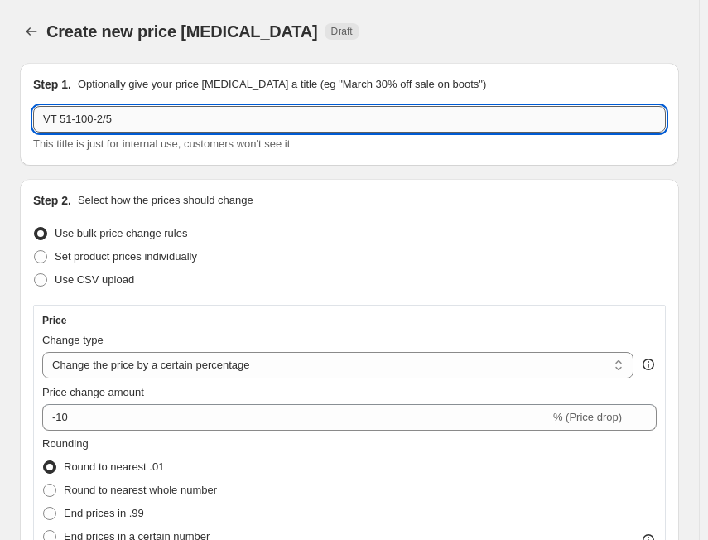
paste input "Vitalus"
type input "Vitalus VT 51-100-2/5"
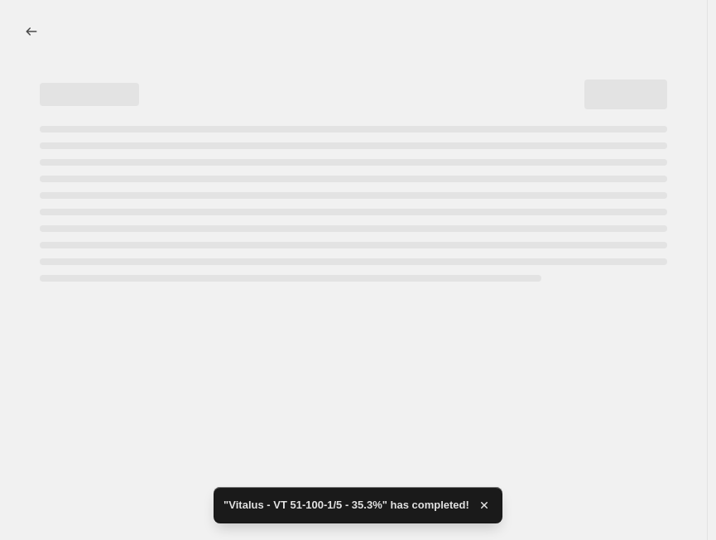
select select "percentage"
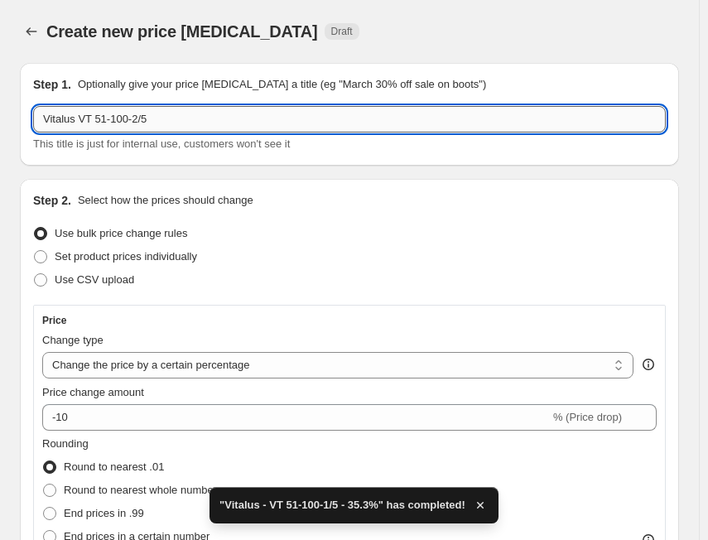
click at [84, 125] on input "Vitalus VT 51-100-2/5" at bounding box center [349, 119] width 632 height 26
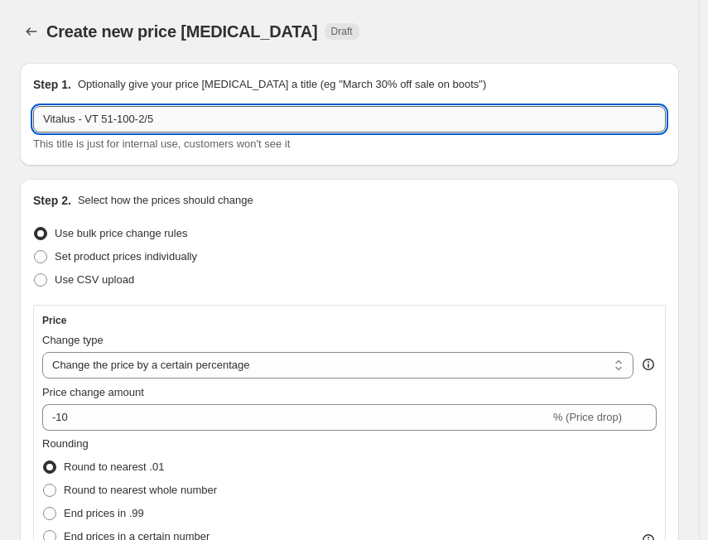
click at [188, 120] on input "Vitalus - VT 51-100-2/5" at bounding box center [349, 119] width 632 height 26
paste input "33.0%"
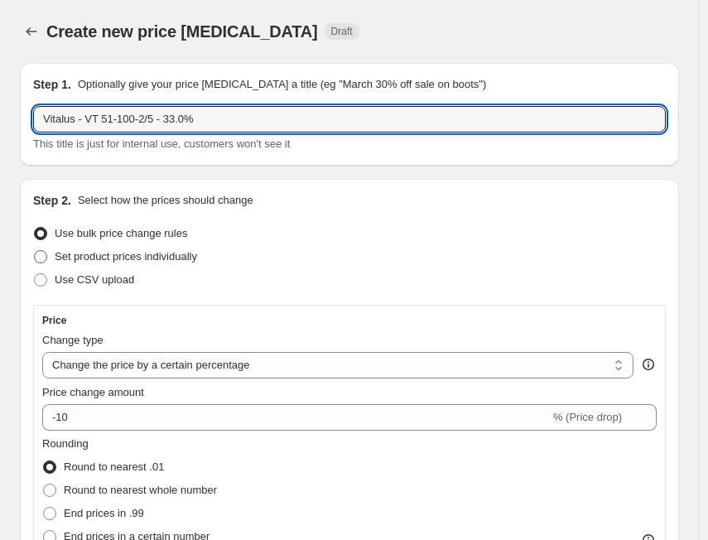
type input "Vitalus - VT 51-100-2/5 - 33.0%"
click at [104, 255] on span "Set product prices individually" at bounding box center [126, 256] width 142 height 12
click at [35, 251] on input "Set product prices individually" at bounding box center [34, 250] width 1 height 1
radio input "true"
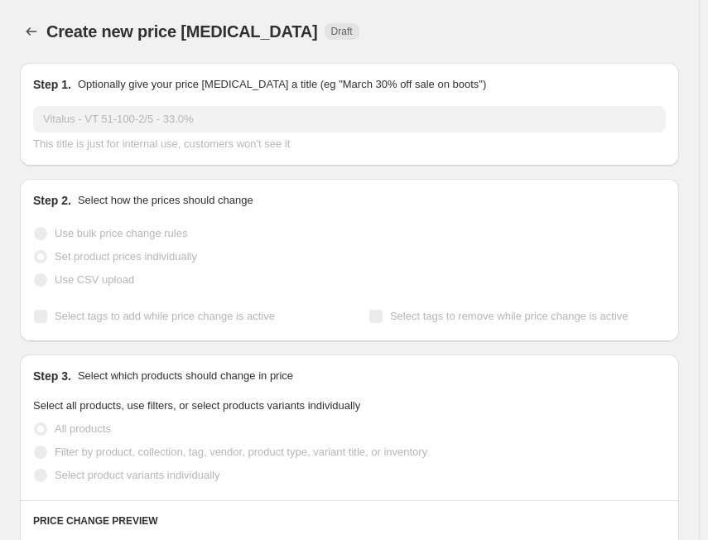
click at [103, 233] on span "Use bulk price change rules" at bounding box center [121, 233] width 132 height 12
click at [35, 228] on input "Use bulk price change rules" at bounding box center [34, 227] width 1 height 1
radio input "true"
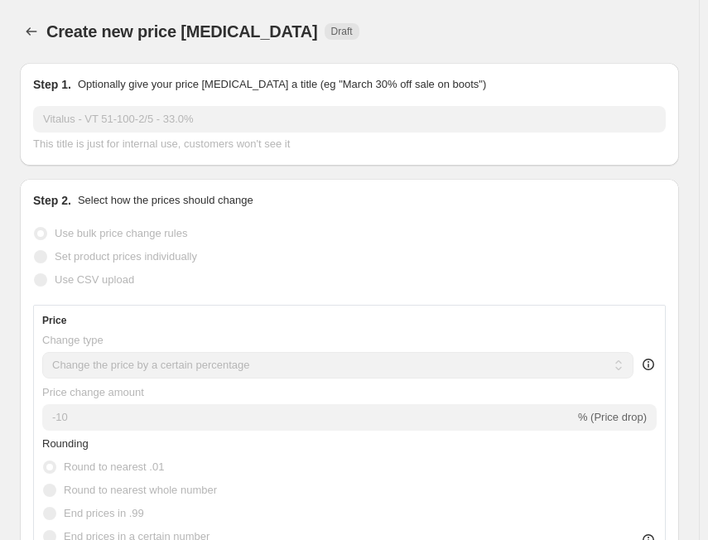
click at [103, 233] on span "Use bulk price change rules" at bounding box center [121, 233] width 132 height 12
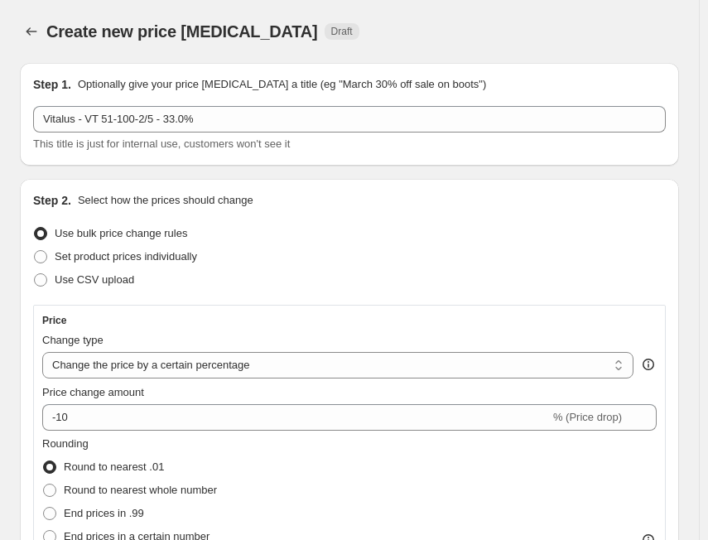
click at [124, 372] on select "Change the price to a certain amount Change the price by a certain amount Chang…" at bounding box center [337, 365] width 591 height 26
select select "margin"
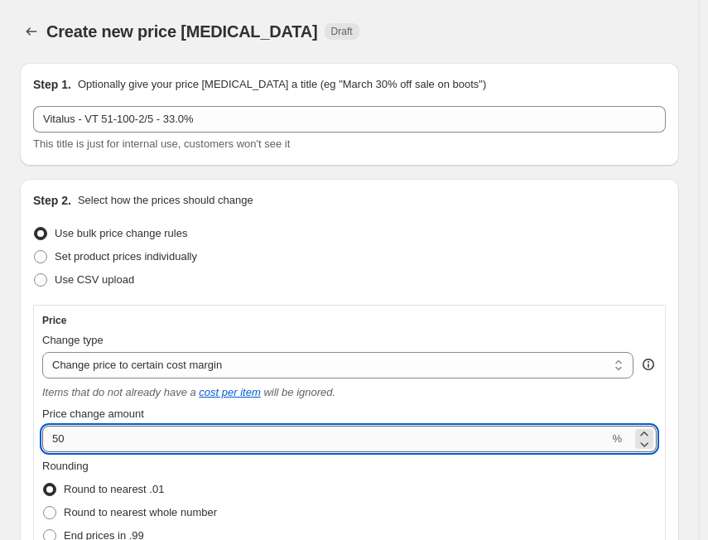
click at [99, 431] on input "50" at bounding box center [325, 439] width 566 height 26
paste input "33."
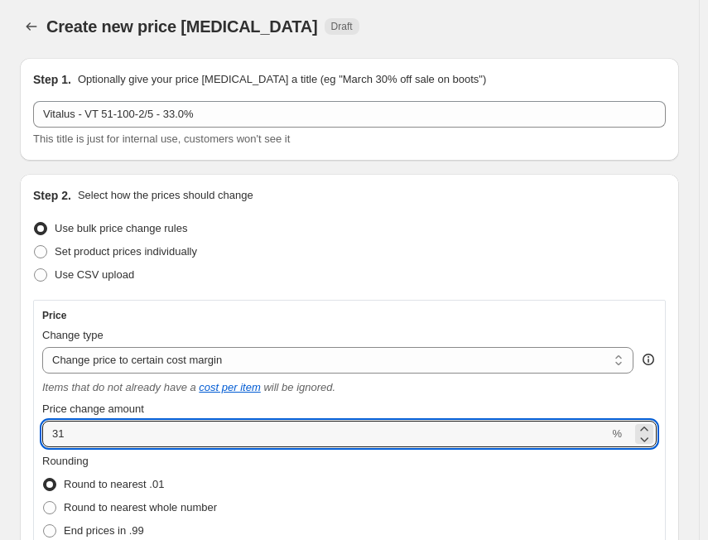
scroll to position [166, 0]
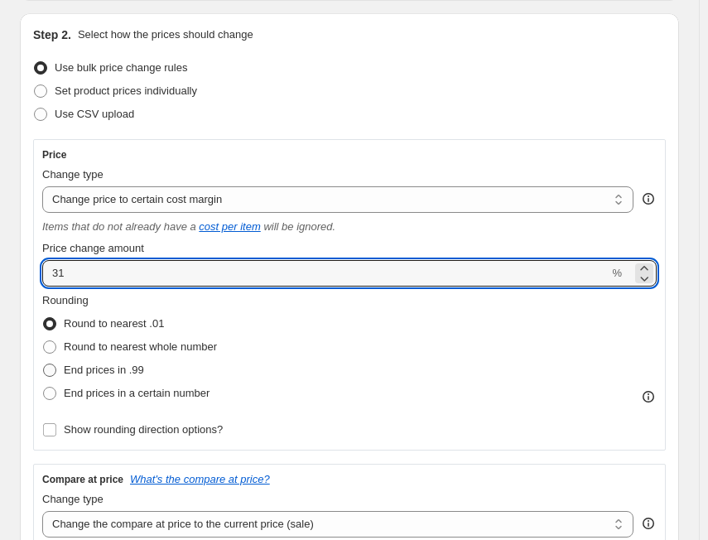
type input "31"
click at [123, 368] on span "End prices in .99" at bounding box center [104, 369] width 80 height 12
click at [44, 364] on input "End prices in .99" at bounding box center [43, 363] width 1 height 1
radio input "true"
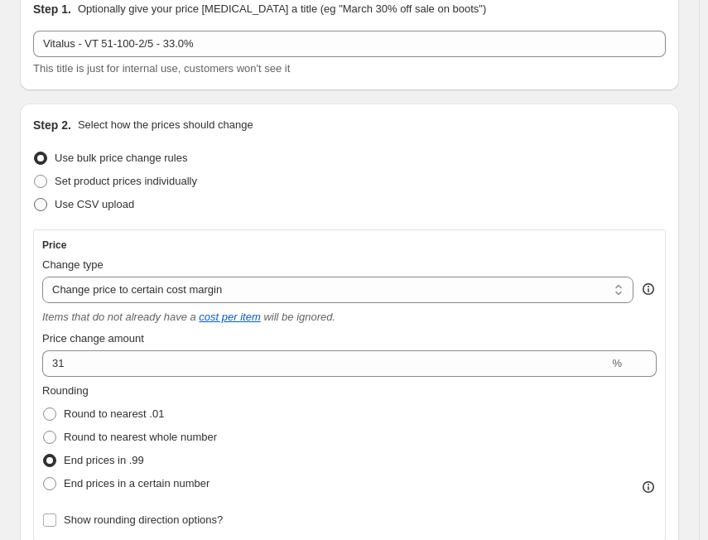
scroll to position [0, 0]
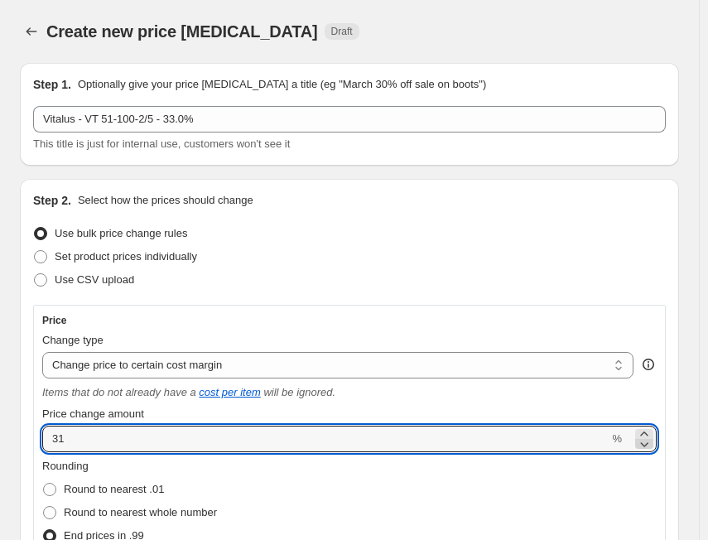
click at [651, 436] on icon at bounding box center [644, 443] width 17 height 17
click at [648, 445] on icon at bounding box center [644, 443] width 17 height 17
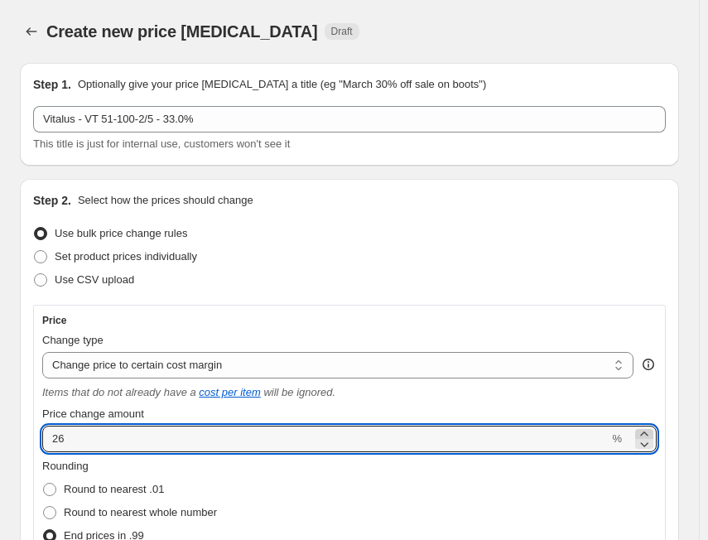
click at [647, 432] on icon at bounding box center [643, 433] width 7 height 4
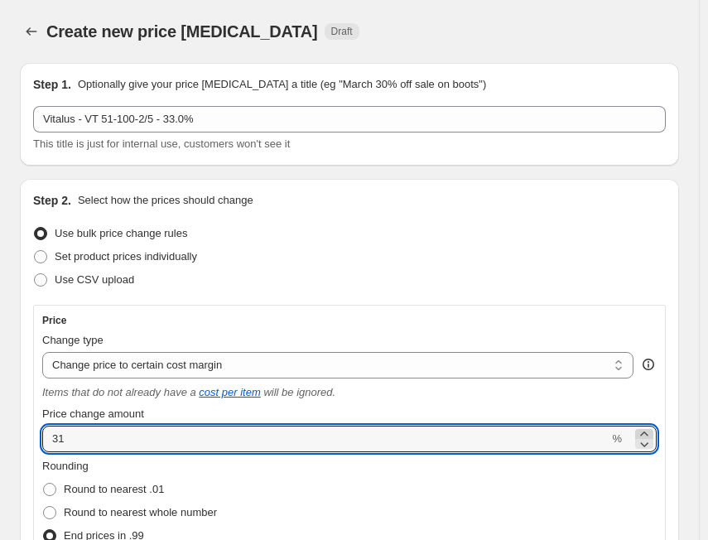
click at [647, 432] on icon at bounding box center [643, 433] width 7 height 4
type input "33"
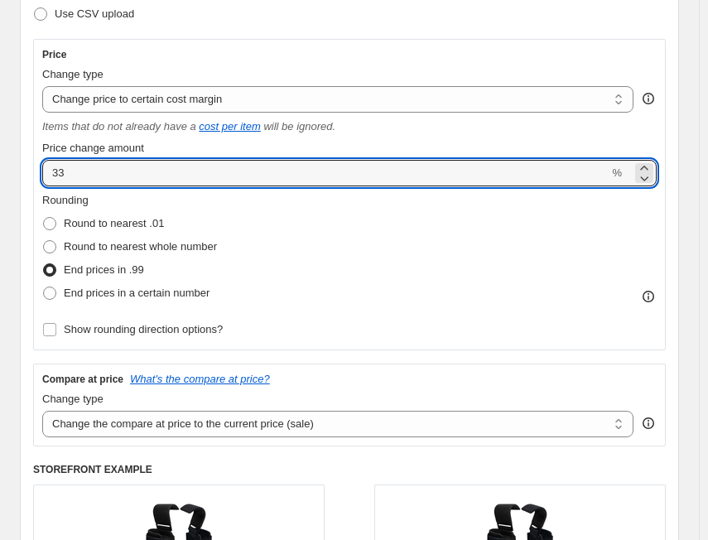
scroll to position [414, 0]
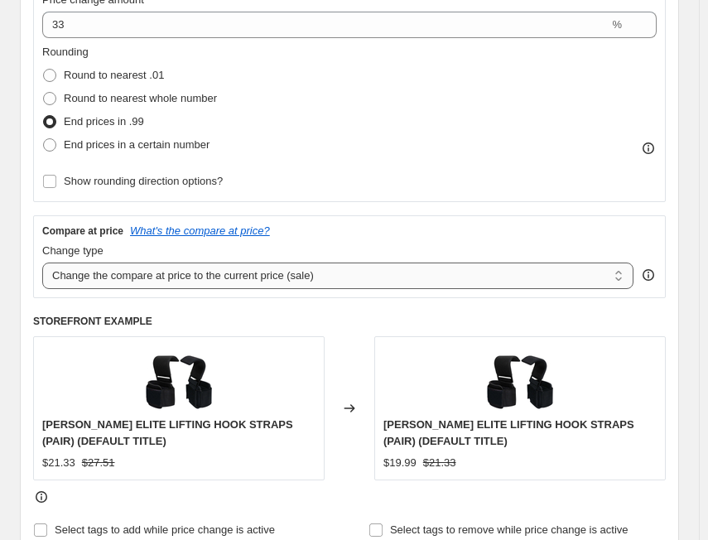
drag, startPoint x: 171, startPoint y: 275, endPoint x: 170, endPoint y: 286, distance: 11.6
click at [171, 275] on select "Change the compare at price to the current price (sale) Change the compare at p…" at bounding box center [337, 275] width 591 height 26
select select "no_change"
click at [42, 262] on select "Change the compare at price to the current price (sale) Change the compare at p…" at bounding box center [337, 275] width 591 height 26
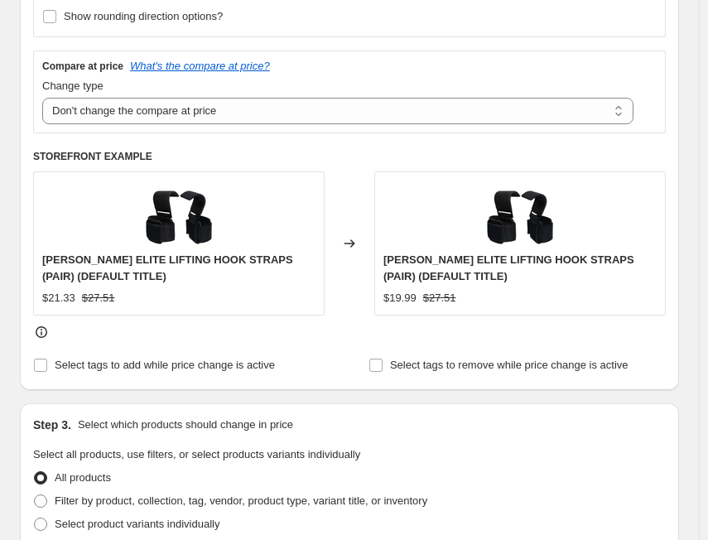
scroll to position [579, 0]
click at [93, 494] on span "Filter by product, collection, tag, vendor, product type, variant title, or inv…" at bounding box center [241, 499] width 373 height 12
click at [35, 494] on input "Filter by product, collection, tag, vendor, product type, variant title, or inv…" at bounding box center [34, 493] width 1 height 1
radio input "true"
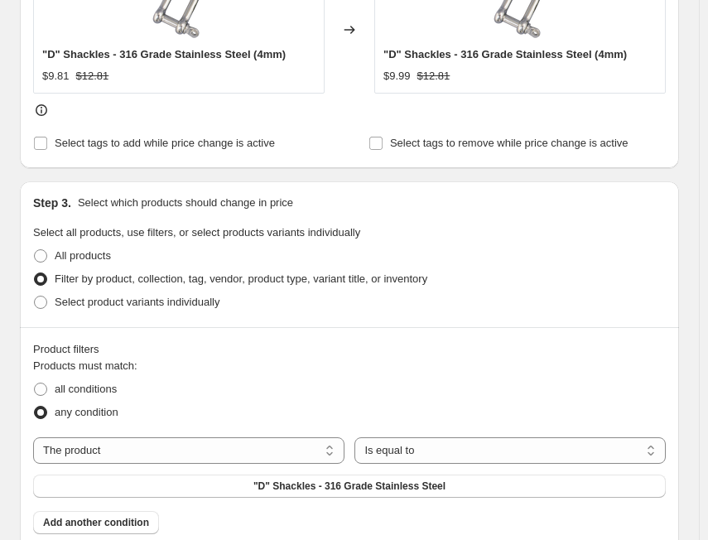
scroll to position [828, 0]
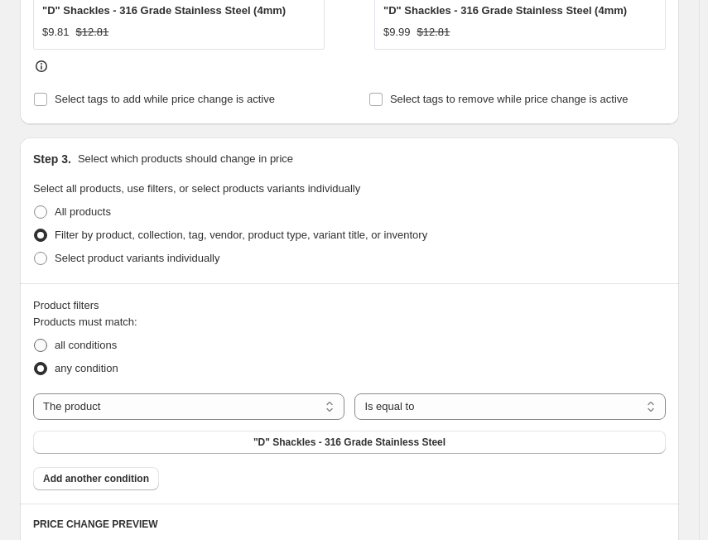
click at [102, 349] on span "all conditions" at bounding box center [86, 345] width 62 height 12
click at [35, 339] on input "all conditions" at bounding box center [34, 339] width 1 height 1
radio input "true"
click at [138, 412] on select "The product The product's collection The product's tag The product's vendor The…" at bounding box center [188, 406] width 311 height 26
select select "tag"
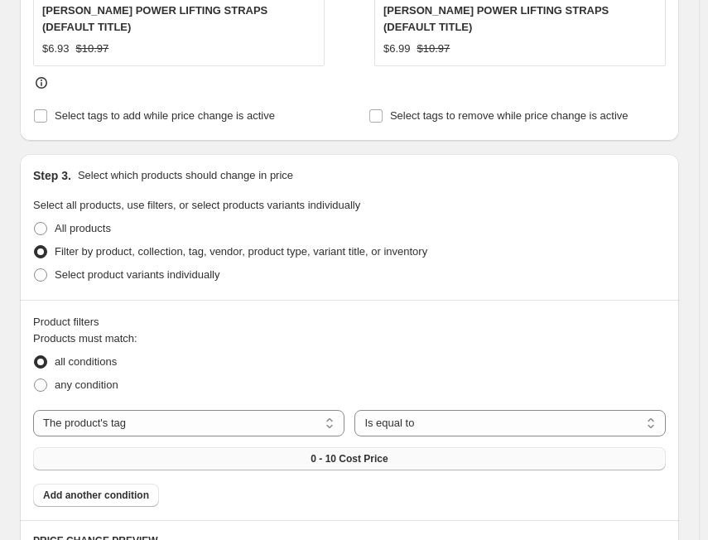
click at [394, 447] on button "0 - 10 Cost Price" at bounding box center [349, 458] width 632 height 23
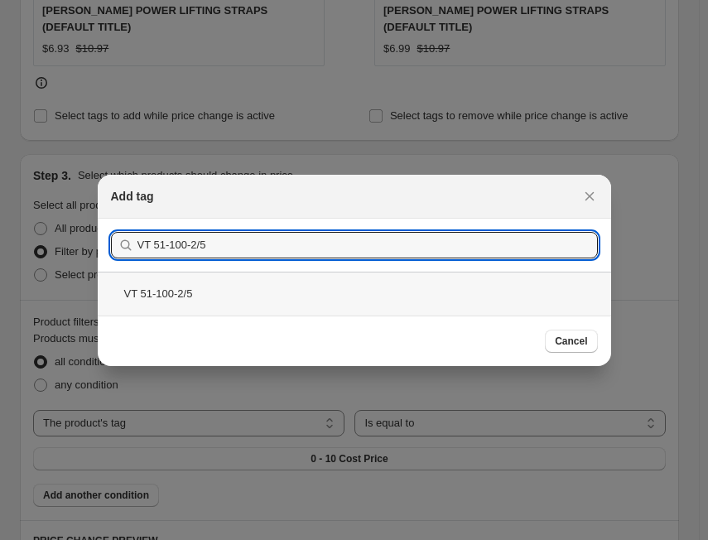
type input "VT 51-100-2/5"
drag, startPoint x: 203, startPoint y: 290, endPoint x: 229, endPoint y: 302, distance: 29.3
click at [209, 294] on div "VT 51-100-2/5" at bounding box center [354, 294] width 513 height 44
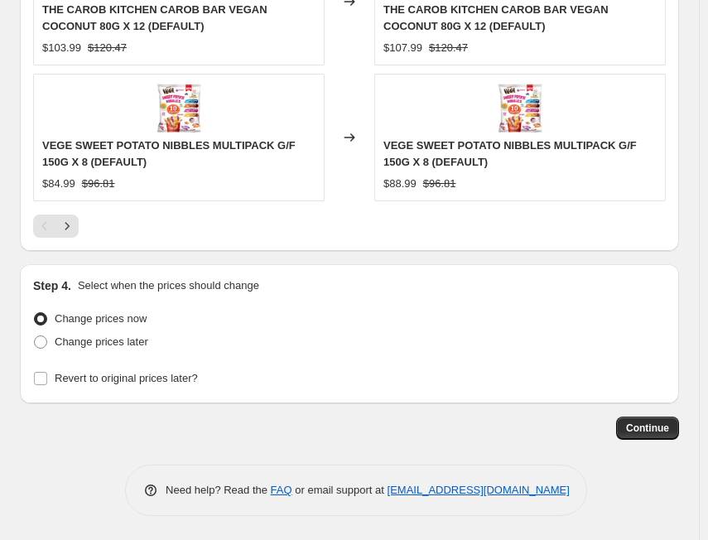
scroll to position [1877, 0]
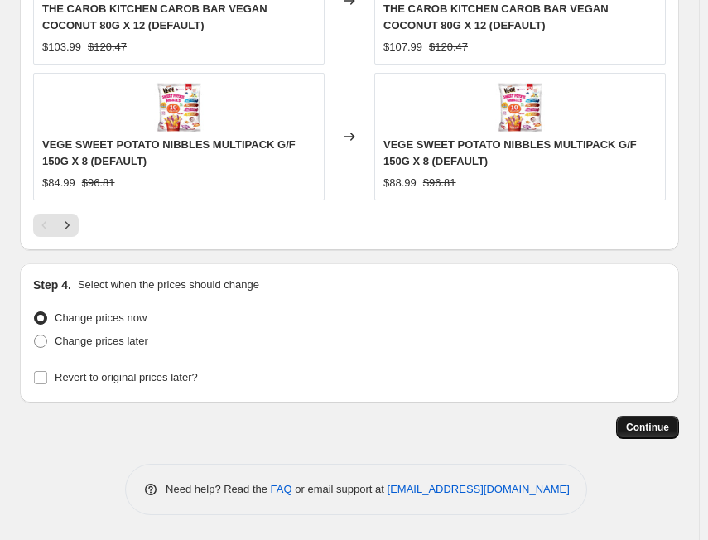
click at [648, 426] on span "Continue" at bounding box center [647, 427] width 43 height 13
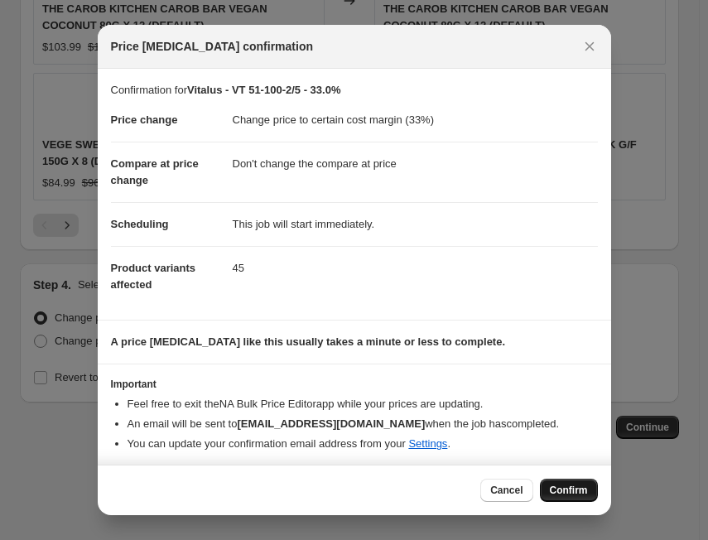
click at [560, 488] on span "Confirm" at bounding box center [569, 489] width 38 height 13
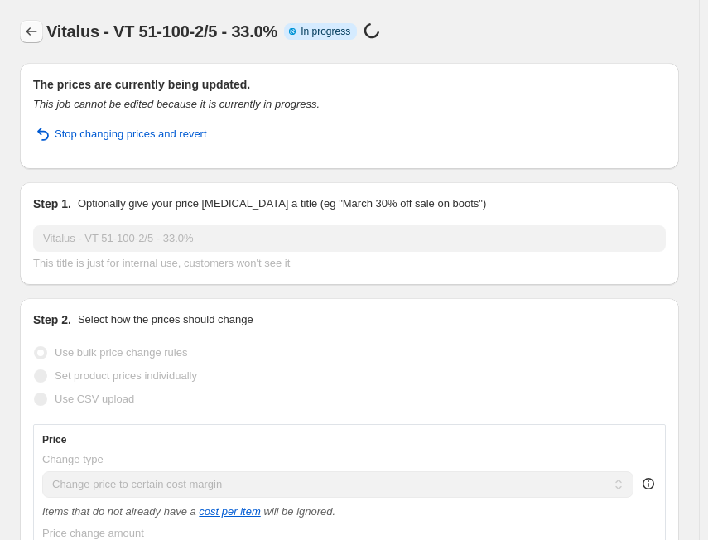
click at [36, 35] on icon "Price change jobs" at bounding box center [31, 31] width 17 height 17
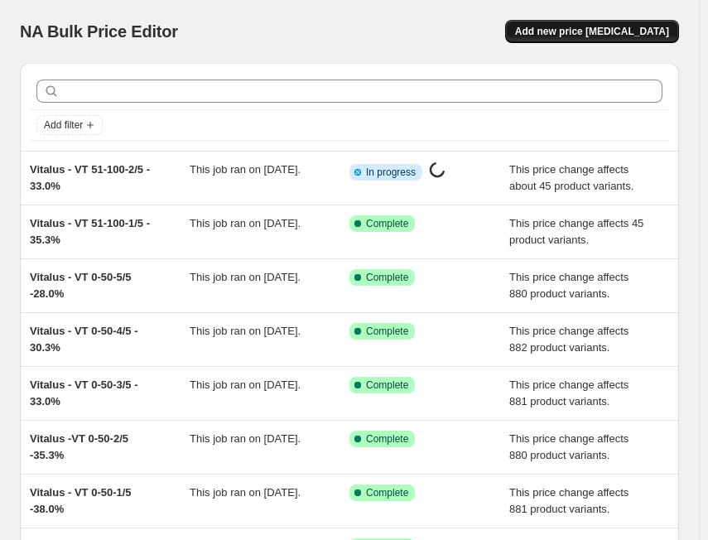
click at [584, 31] on span "Add new price [MEDICAL_DATA]" at bounding box center [592, 31] width 154 height 13
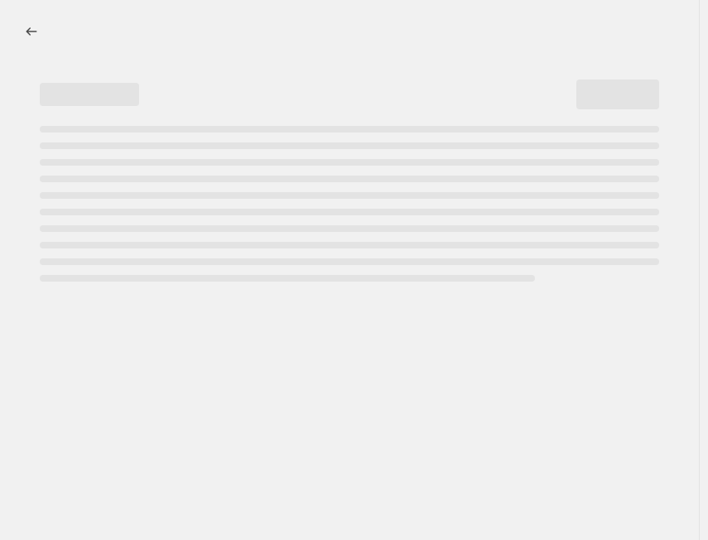
select select "percentage"
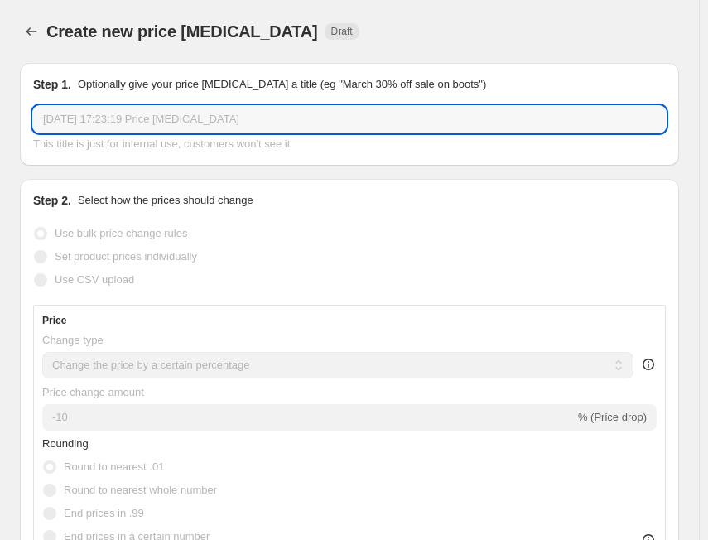
click at [235, 116] on input "[DATE] 17:23:19 Price [MEDICAL_DATA]" at bounding box center [349, 119] width 632 height 26
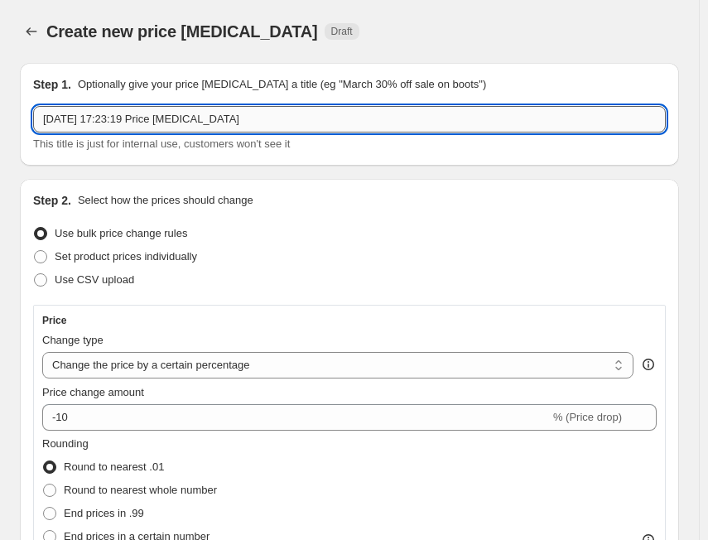
click at [235, 116] on input "[DATE] 17:23:19 Price [MEDICAL_DATA]" at bounding box center [349, 119] width 632 height 26
paste input "Vitalus"
click at [161, 113] on input "Vitalus" at bounding box center [349, 119] width 632 height 26
paste input "VT 51-100-3/5"
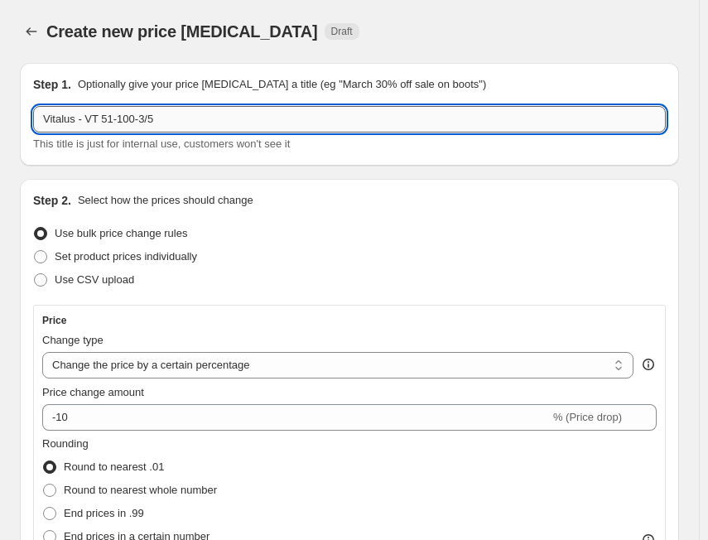
click at [256, 130] on input "Vitalus - VT 51-100-3/5" at bounding box center [349, 119] width 632 height 26
paste input "30.3%"
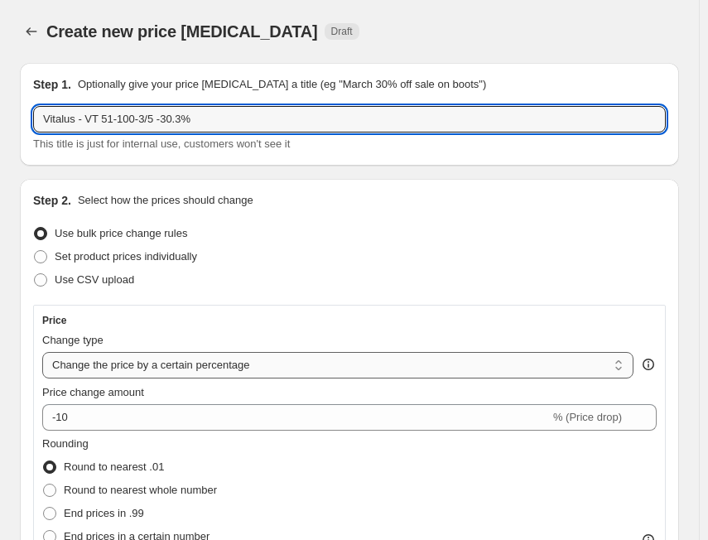
type input "Vitalus - VT 51-100-3/5 -30.3%"
drag, startPoint x: 182, startPoint y: 365, endPoint x: 171, endPoint y: 387, distance: 24.4
click at [182, 365] on select "Change the price to a certain amount Change the price by a certain amount Chang…" at bounding box center [337, 365] width 591 height 26
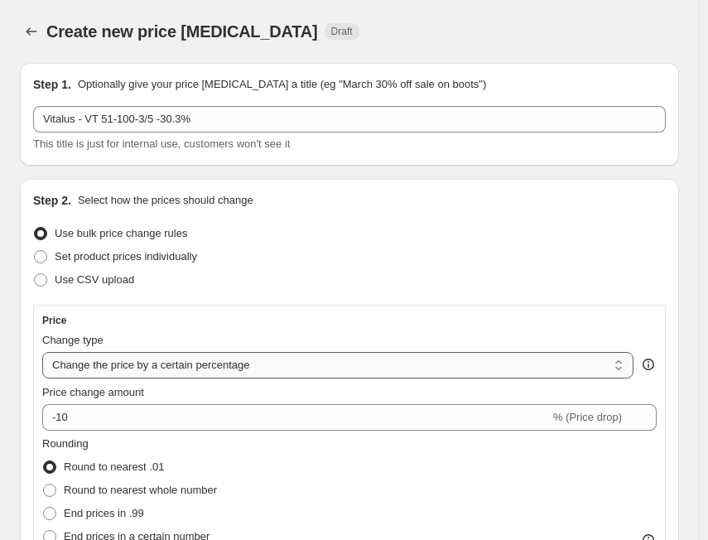
select select "margin"
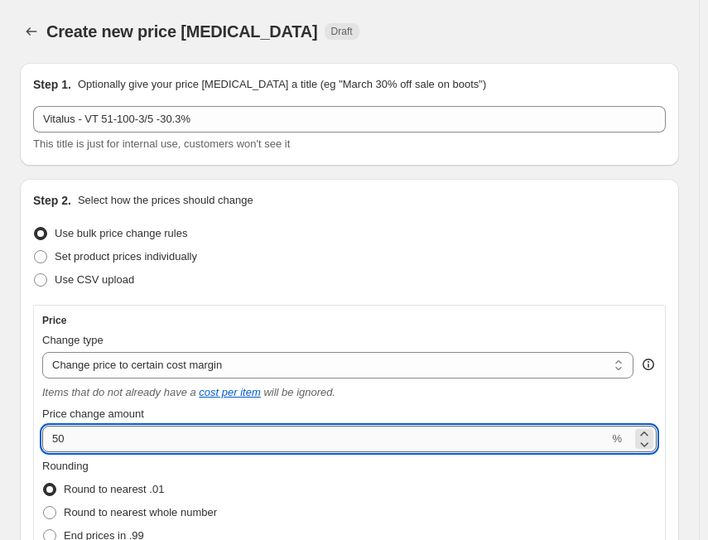
click at [115, 429] on input "50" at bounding box center [325, 439] width 566 height 26
paste input "30.3"
type input "5030.3"
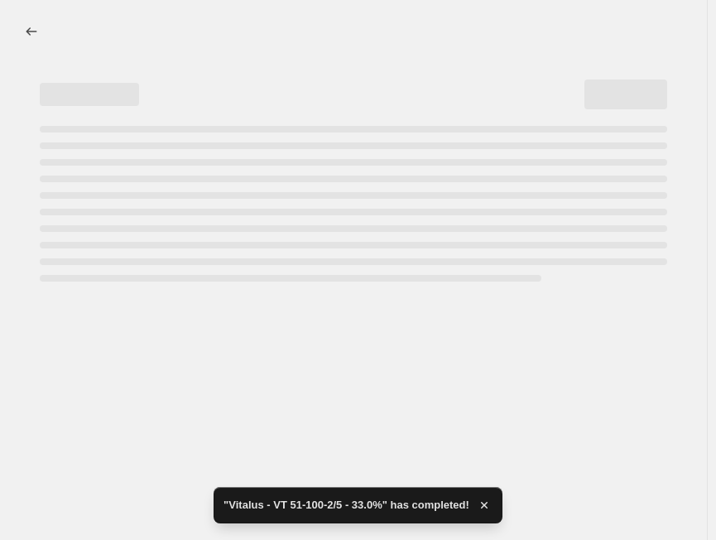
click at [18, 435] on div at bounding box center [353, 270] width 707 height 540
select select "margin"
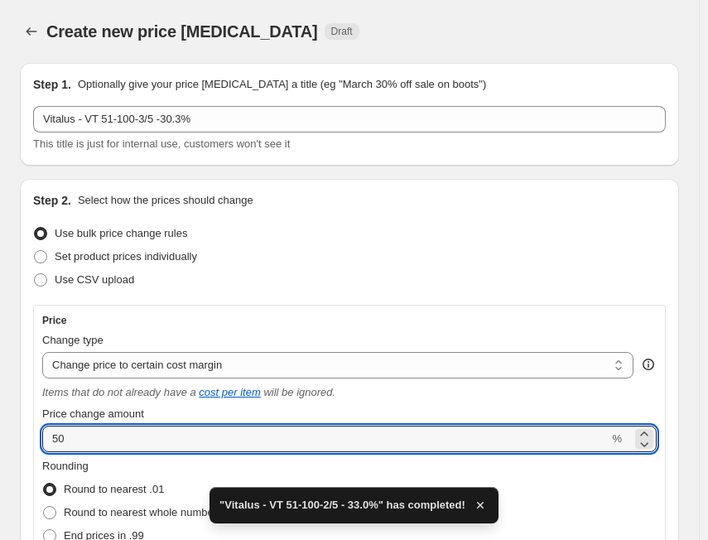
drag, startPoint x: 51, startPoint y: 440, endPoint x: 12, endPoint y: 436, distance: 39.1
paste input "30.3"
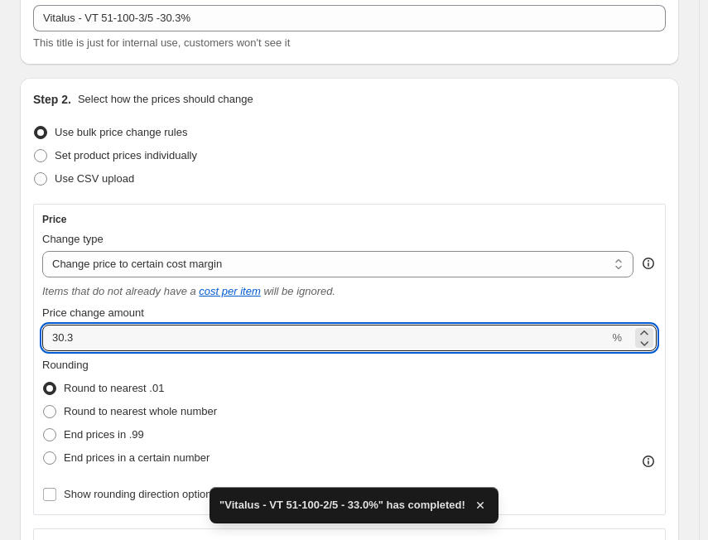
scroll to position [248, 0]
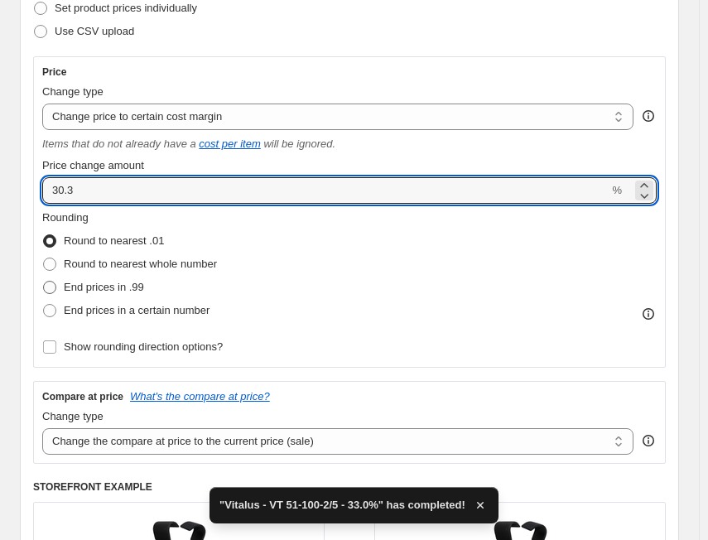
type input "30.3"
click at [134, 293] on span "End prices in .99" at bounding box center [104, 287] width 80 height 12
click at [44, 281] on input "End prices in .99" at bounding box center [43, 281] width 1 height 1
radio input "true"
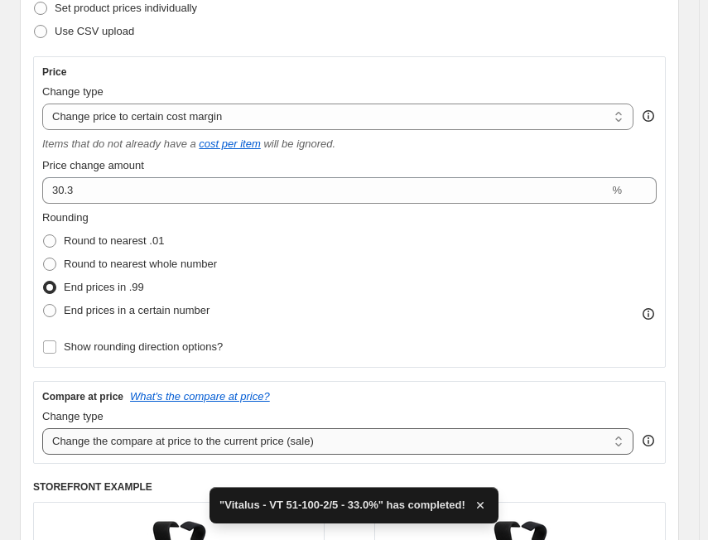
drag, startPoint x: 178, startPoint y: 435, endPoint x: 187, endPoint y: 434, distance: 9.3
click at [178, 436] on select "Change the compare at price to the current price (sale) Change the compare at p…" at bounding box center [337, 441] width 591 height 26
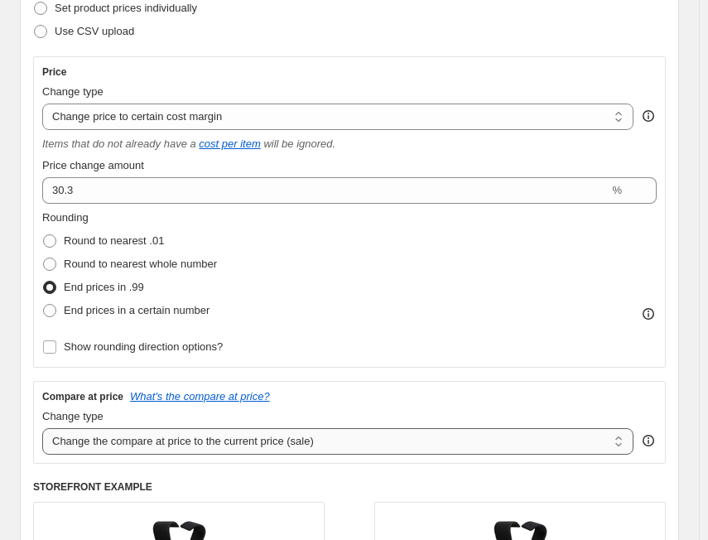
select select "no_change"
click at [42, 428] on select "Change the compare at price to the current price (sale) Change the compare at p…" at bounding box center [337, 441] width 591 height 26
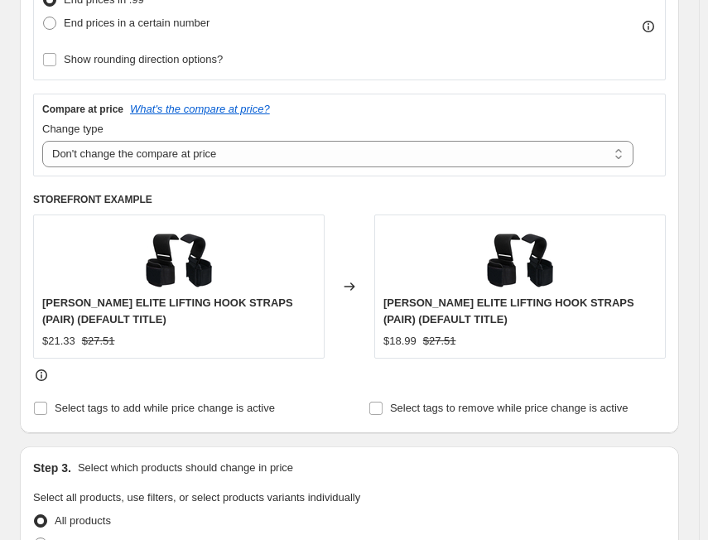
scroll to position [579, 0]
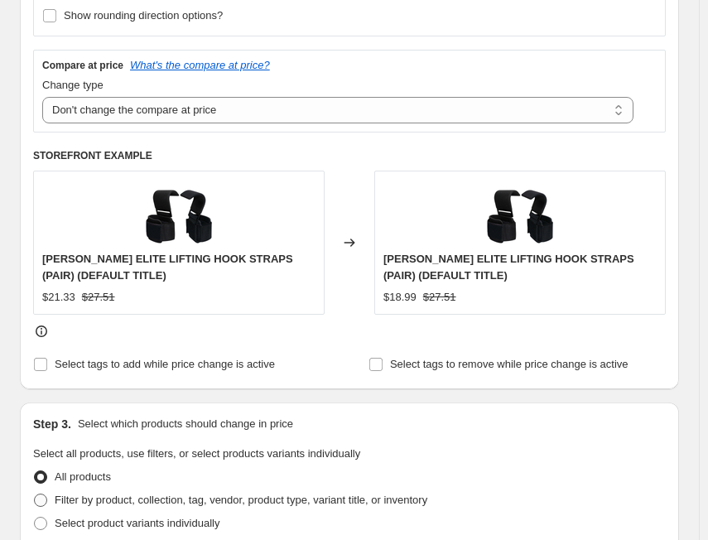
click at [113, 502] on span "Filter by product, collection, tag, vendor, product type, variant title, or inv…" at bounding box center [241, 499] width 373 height 12
click at [35, 494] on input "Filter by product, collection, tag, vendor, product type, variant title, or inv…" at bounding box center [34, 493] width 1 height 1
radio input "true"
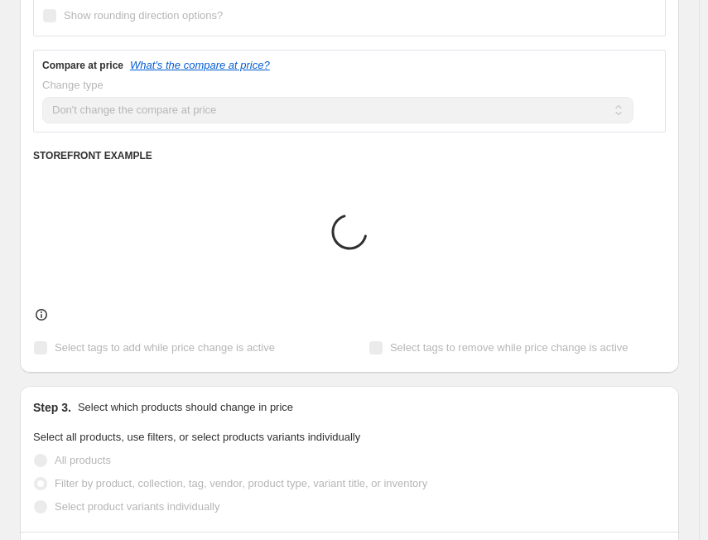
scroll to position [828, 0]
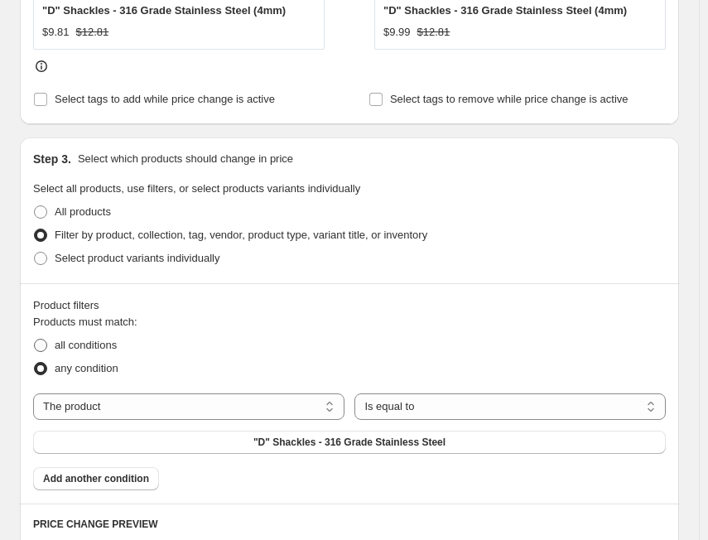
click at [113, 346] on span "all conditions" at bounding box center [86, 345] width 62 height 12
click at [35, 339] on input "all conditions" at bounding box center [34, 339] width 1 height 1
radio input "true"
click at [176, 410] on select "The product The product's collection The product's tag The product's vendor The…" at bounding box center [188, 406] width 311 height 26
click at [142, 397] on select "The product The product's collection The product's tag The product's vendor The…" at bounding box center [188, 406] width 311 height 26
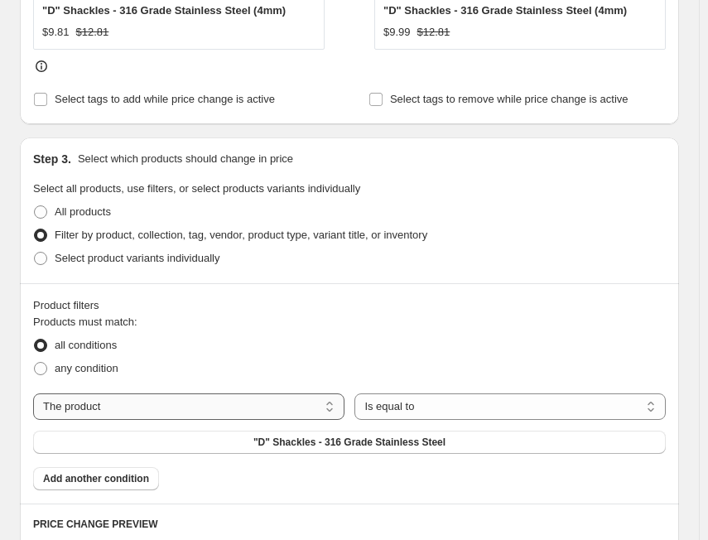
select select "tag"
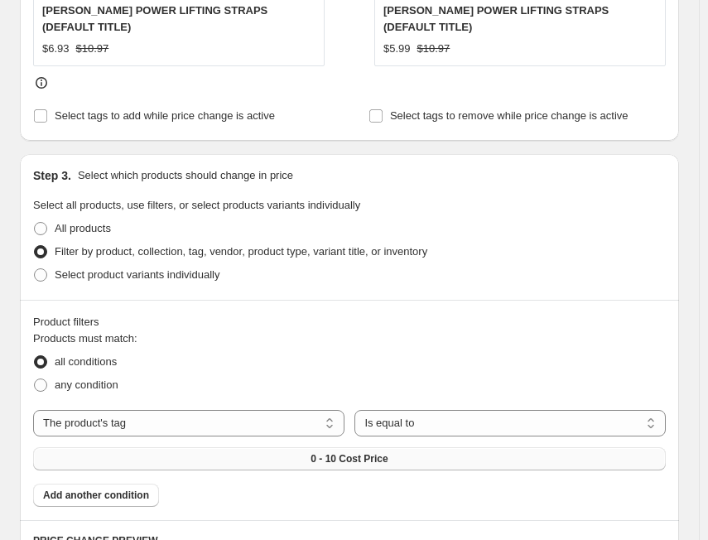
click at [302, 447] on button "0 - 10 Cost Price" at bounding box center [349, 458] width 632 height 23
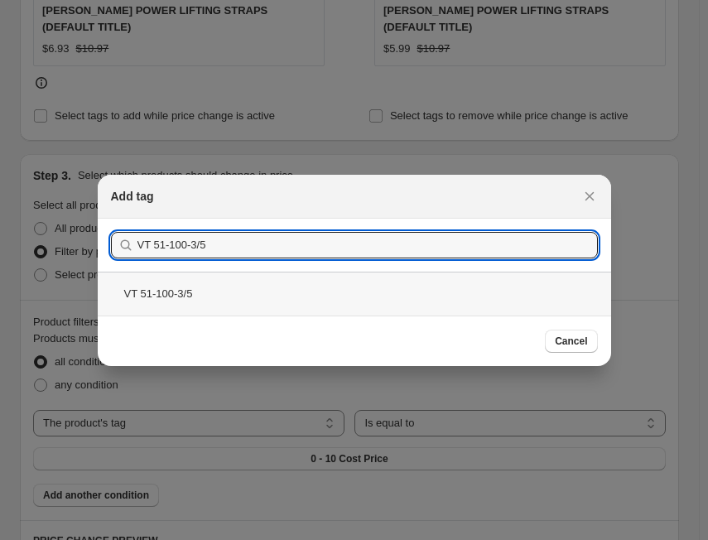
type input "VT 51-100-3/5"
click at [238, 291] on div "VT 51-100-3/5" at bounding box center [354, 294] width 513 height 44
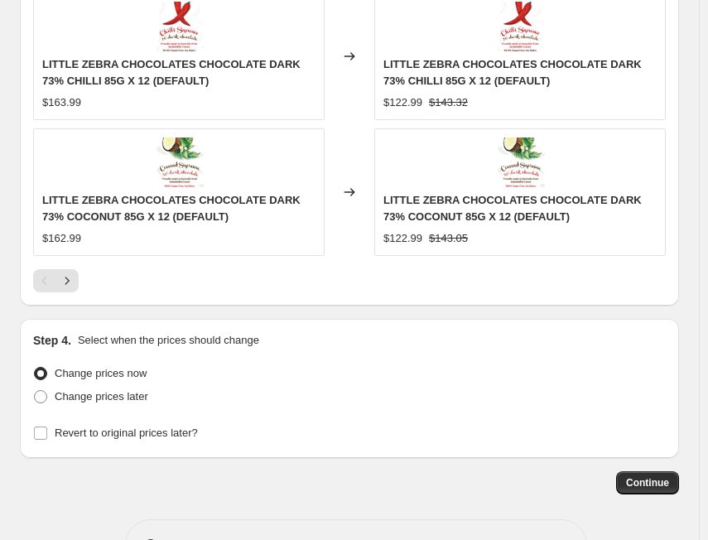
scroll to position [1877, 0]
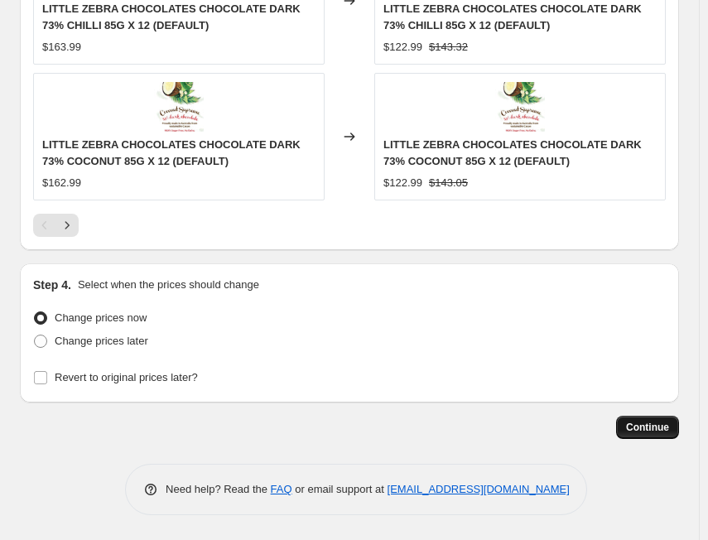
click at [641, 433] on span "Continue" at bounding box center [647, 427] width 43 height 13
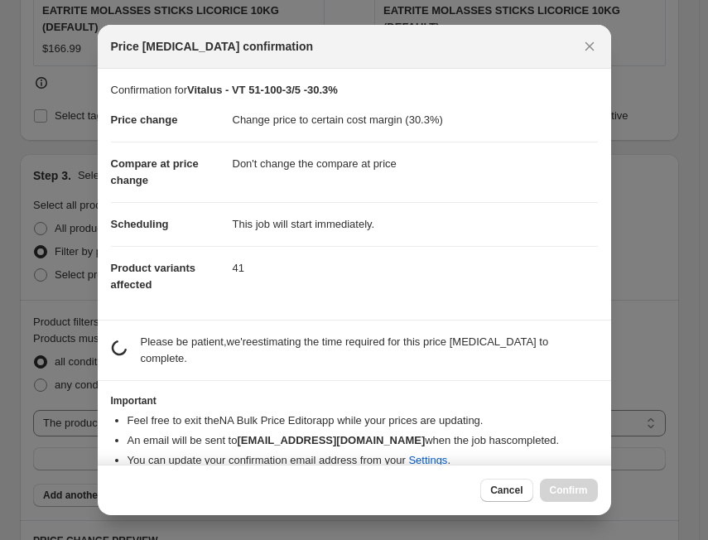
scroll to position [0, 0]
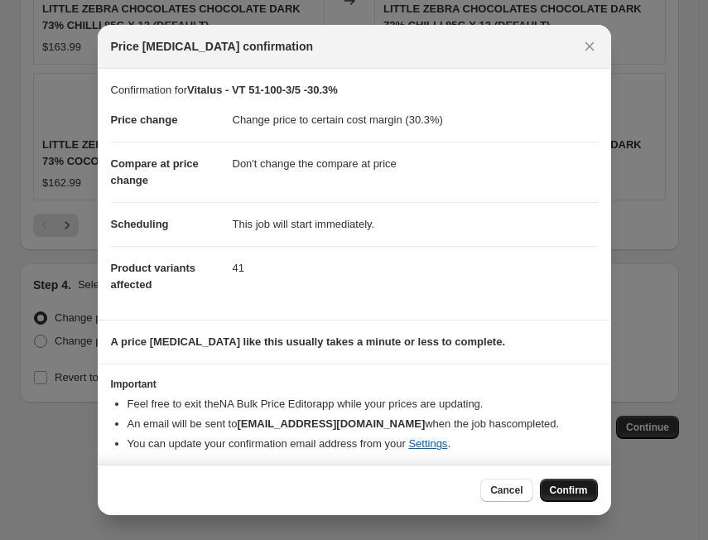
click at [564, 487] on span "Confirm" at bounding box center [569, 489] width 38 height 13
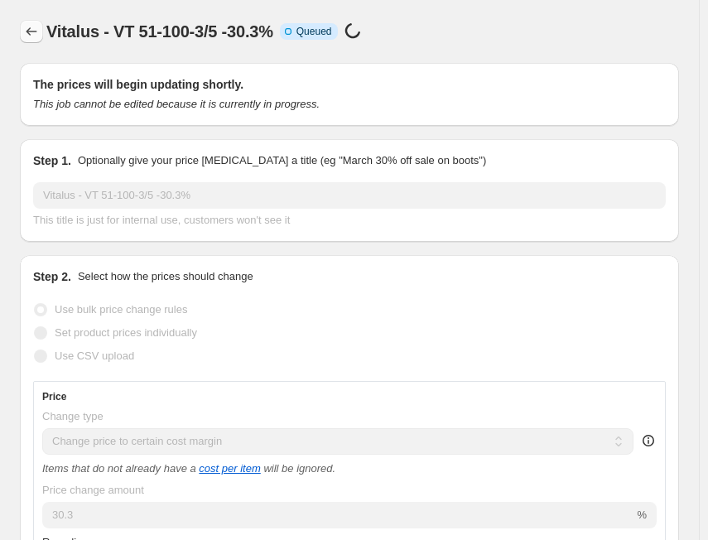
click at [31, 36] on icon "Price change jobs" at bounding box center [31, 31] width 17 height 17
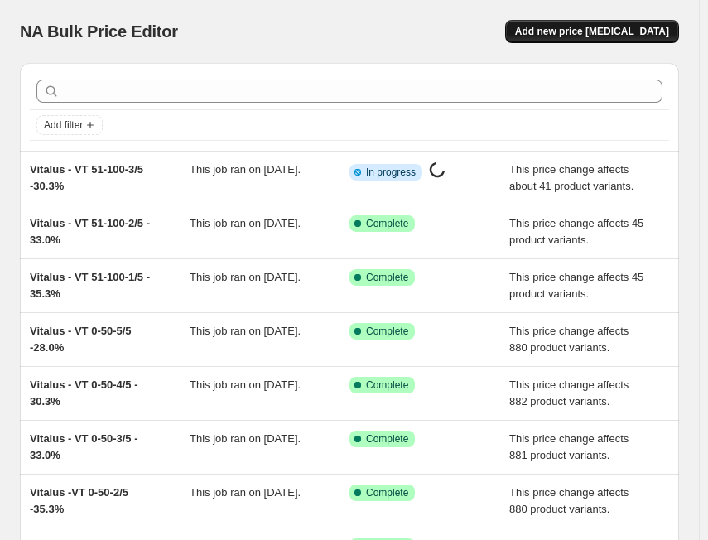
click at [579, 35] on span "Add new price [MEDICAL_DATA]" at bounding box center [592, 31] width 154 height 13
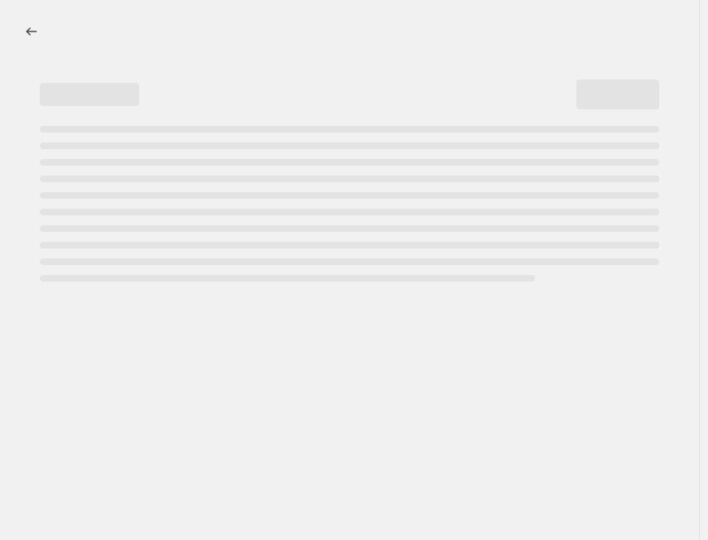
select select "percentage"
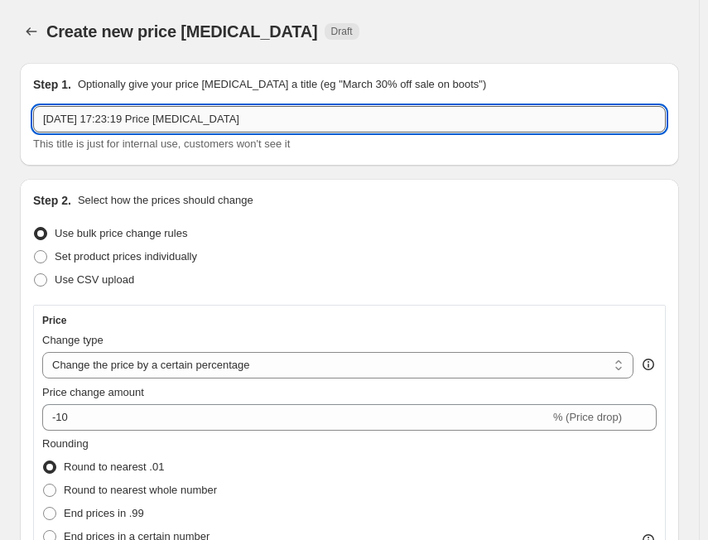
click at [244, 119] on input "[DATE] 17:23:19 Price [MEDICAL_DATA]" at bounding box center [349, 119] width 632 height 26
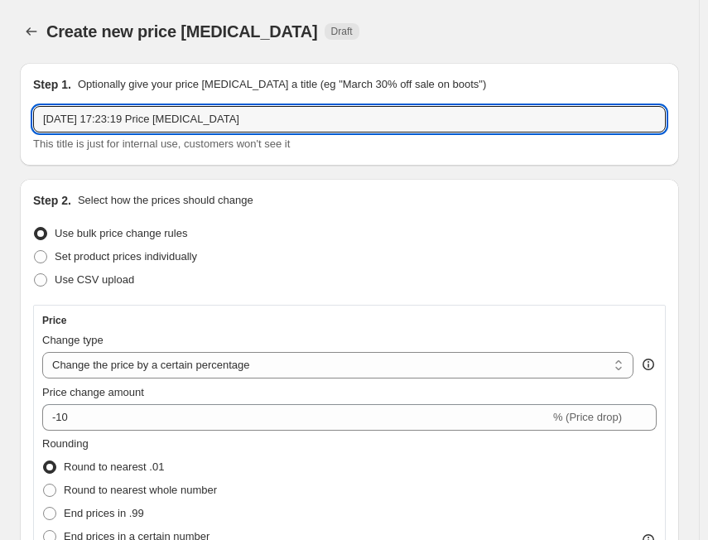
paste input "VT 51-100-4/5"
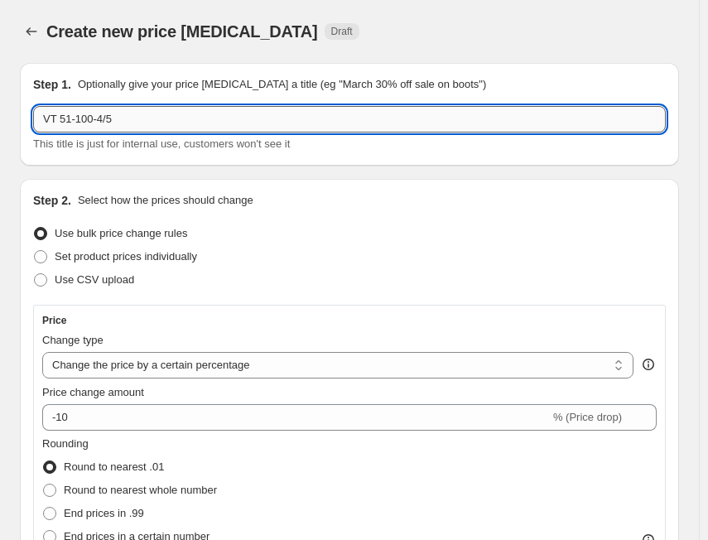
click at [46, 118] on input "VT 51-100-4/5" at bounding box center [349, 119] width 632 height 26
paste input "Vitalus"
click at [183, 114] on input "Vitalus - VT 51-100-4/5" at bounding box center [349, 119] width 632 height 26
paste input "28.0%"
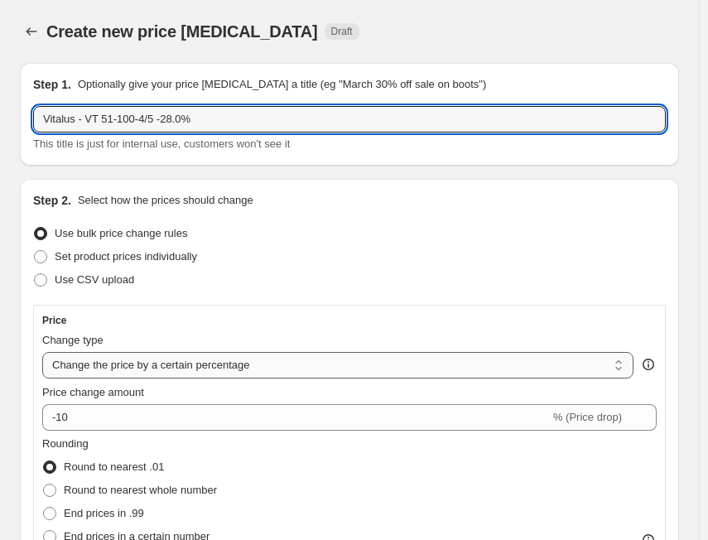
type input "Vitalus - VT 51-100-4/5 -28.0%"
click at [113, 367] on select "Change the price to a certain amount Change the price by a certain amount Chang…" at bounding box center [337, 365] width 591 height 26
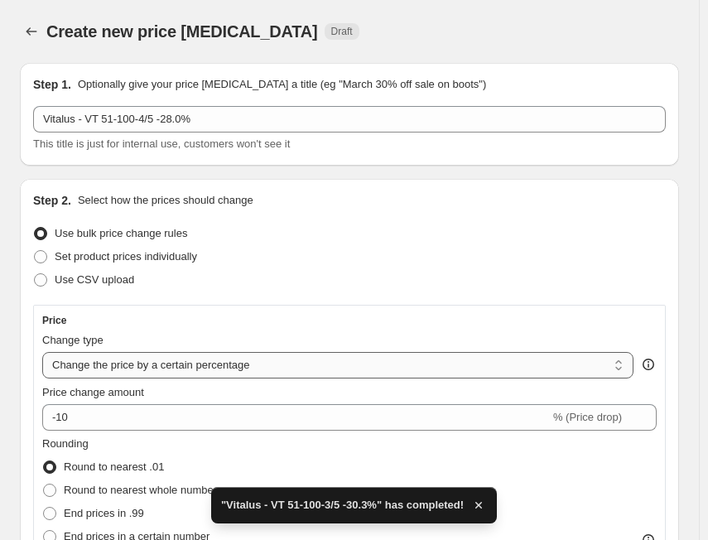
click at [149, 365] on select "Change the price to a certain amount Change the price by a certain amount Chang…" at bounding box center [337, 365] width 591 height 26
click at [42, 352] on select "Change the price to a certain amount Change the price by a certain amount Chang…" at bounding box center [337, 365] width 591 height 26
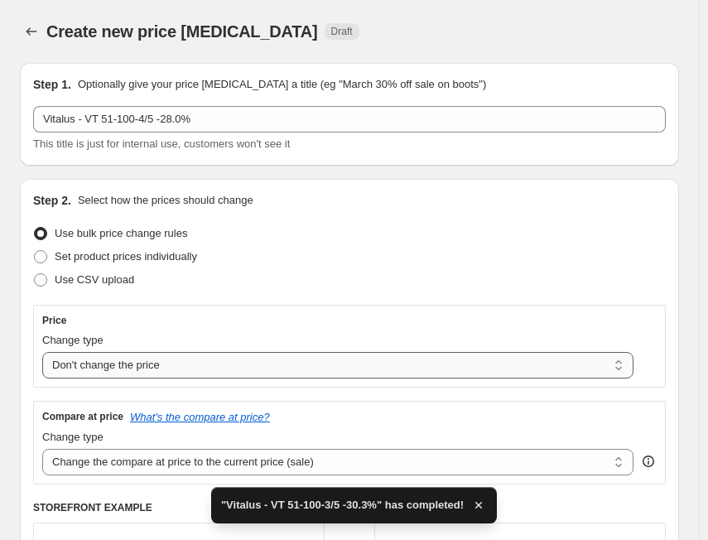
click at [174, 362] on select "Change the price to a certain amount Change the price by a certain amount Chang…" at bounding box center [337, 365] width 591 height 26
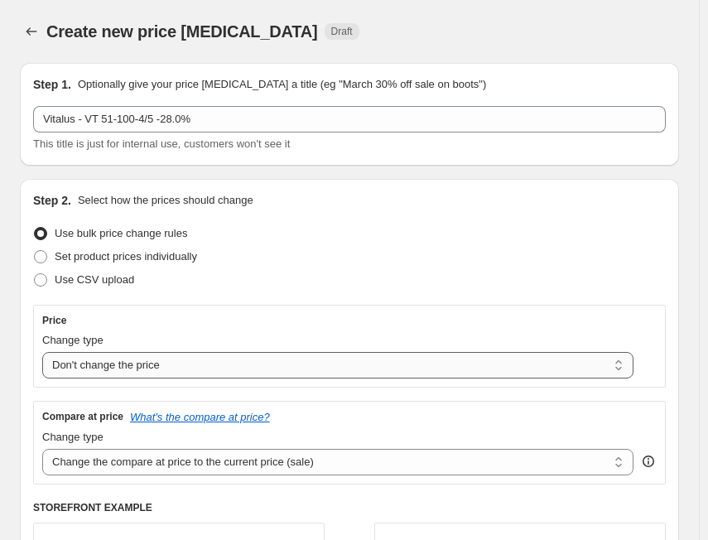
select select "margin"
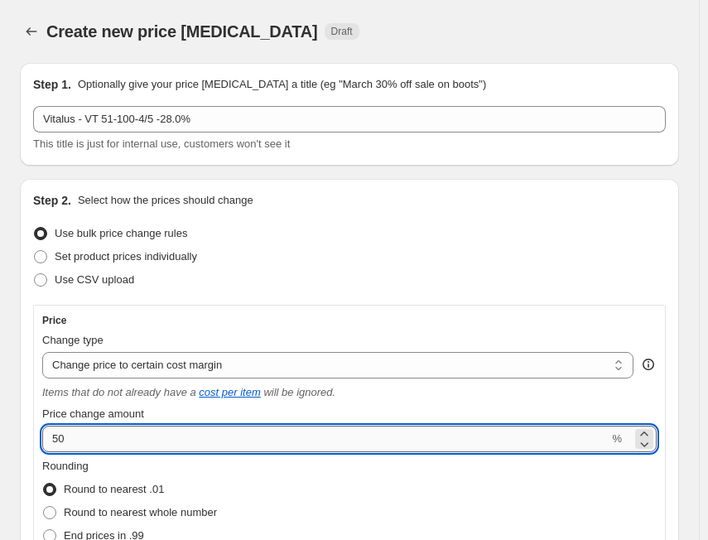
click at [123, 429] on input "50" at bounding box center [325, 439] width 566 height 26
paste input "28."
type input "28"
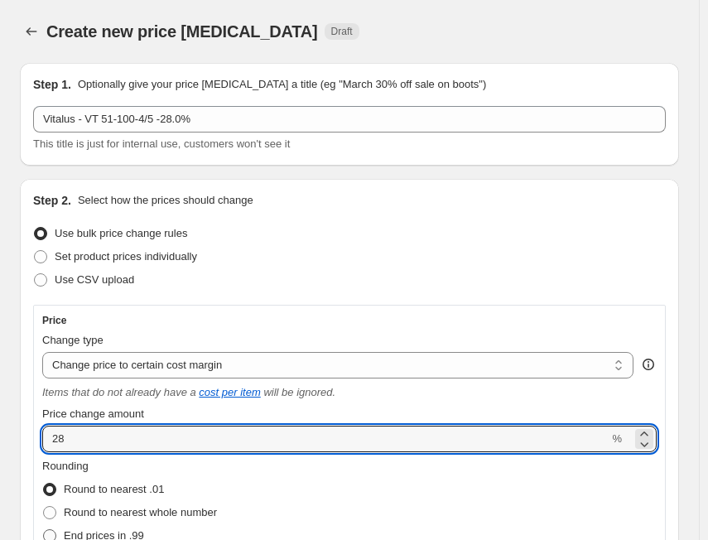
click at [126, 532] on span "End prices in .99" at bounding box center [104, 535] width 80 height 12
click at [44, 530] on input "End prices in .99" at bounding box center [43, 529] width 1 height 1
radio input "true"
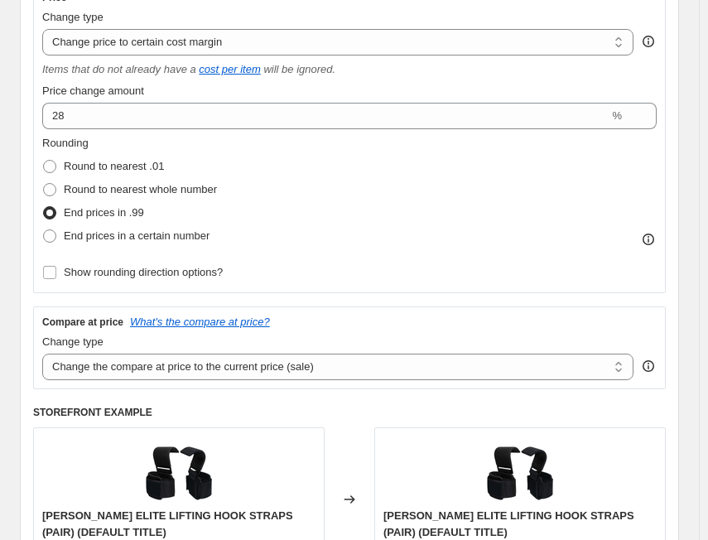
scroll to position [331, 0]
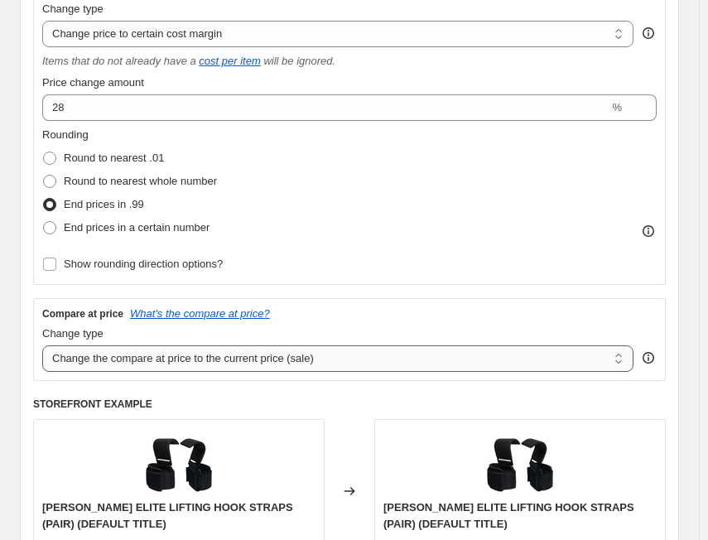
click at [166, 360] on select "Change the compare at price to the current price (sale) Change the compare at p…" at bounding box center [337, 358] width 591 height 26
select select "no_change"
click at [42, 345] on select "Change the compare at price to the current price (sale) Change the compare at p…" at bounding box center [337, 358] width 591 height 26
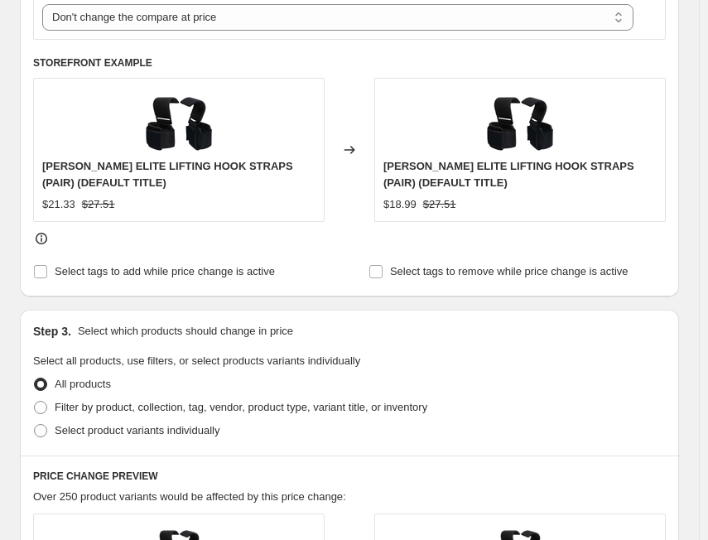
scroll to position [745, 0]
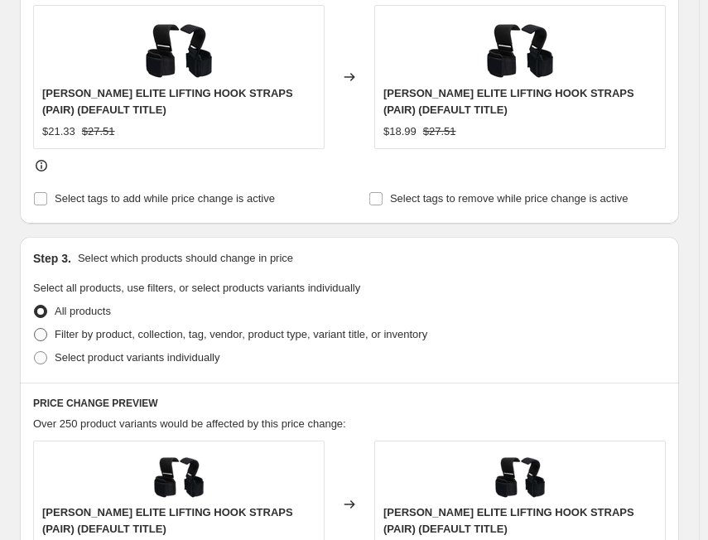
click at [209, 335] on span "Filter by product, collection, tag, vendor, product type, variant title, or inv…" at bounding box center [241, 334] width 373 height 12
click at [35, 329] on input "Filter by product, collection, tag, vendor, product type, variant title, or inv…" at bounding box center [34, 328] width 1 height 1
radio input "true"
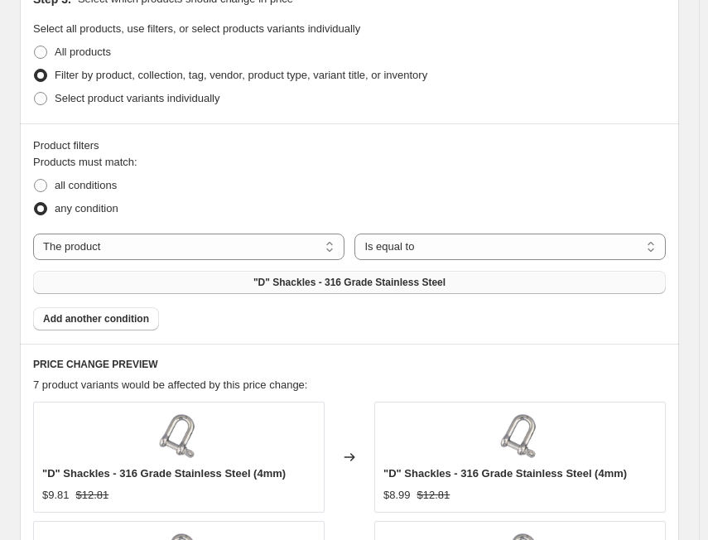
scroll to position [993, 0]
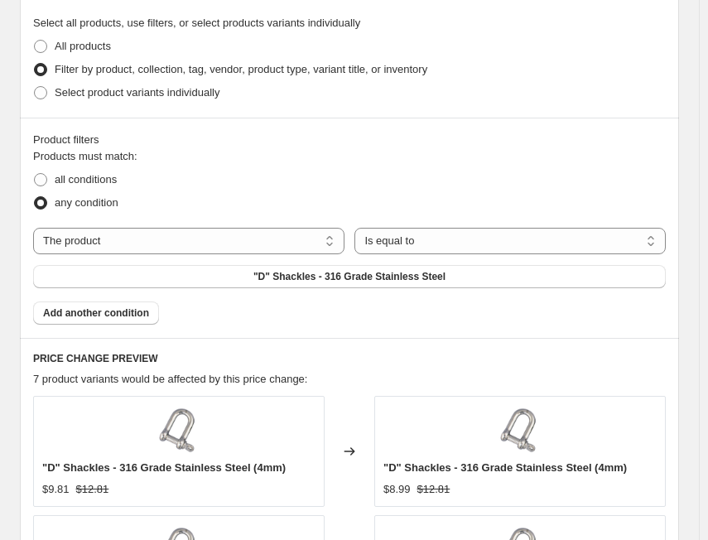
drag, startPoint x: 63, startPoint y: 179, endPoint x: 70, endPoint y: 191, distance: 14.1
click at [63, 179] on span "all conditions" at bounding box center [86, 179] width 62 height 12
click at [35, 174] on input "all conditions" at bounding box center [34, 173] width 1 height 1
radio input "true"
click at [126, 250] on select "The product The product's collection The product's tag The product's vendor The…" at bounding box center [188, 241] width 311 height 26
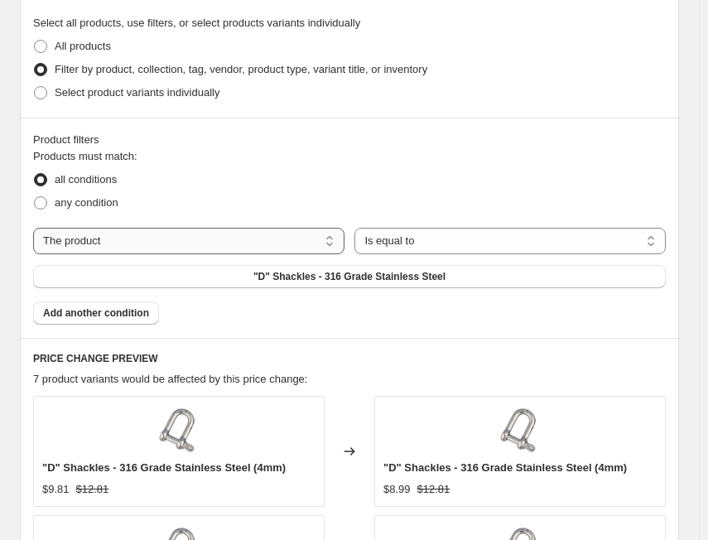
select select "tag"
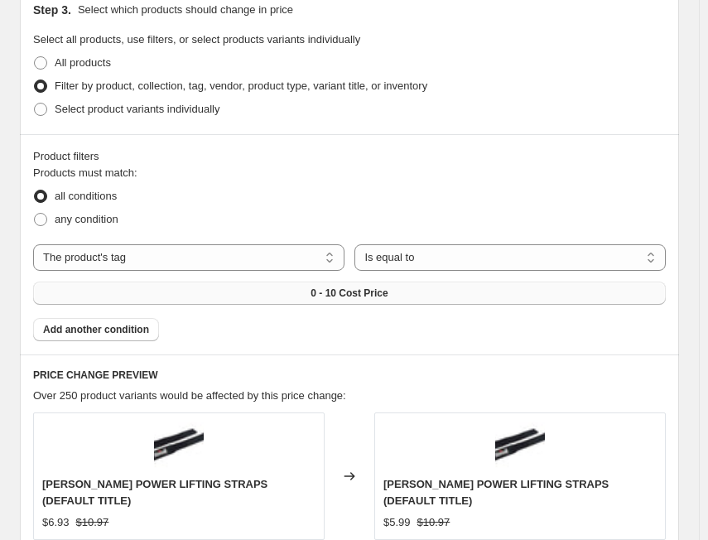
click at [315, 286] on span "0 - 10 Cost Price" at bounding box center [348, 292] width 77 height 13
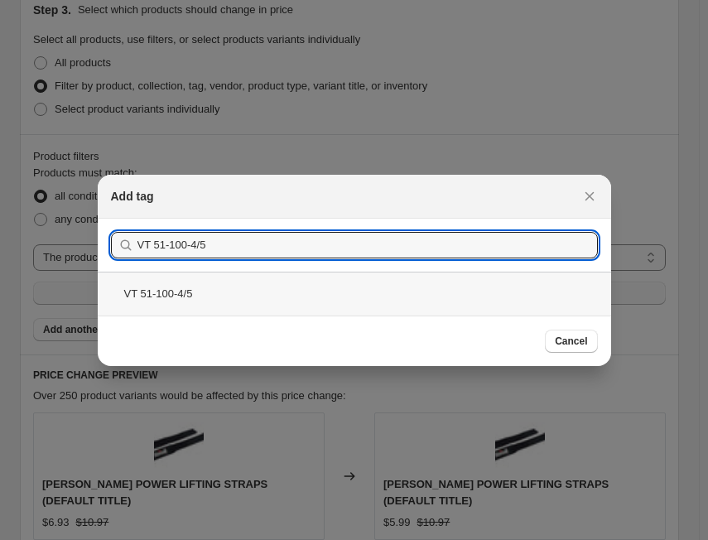
type input "VT 51-100-4/5"
click at [220, 291] on div "VT 51-100-4/5" at bounding box center [354, 294] width 513 height 44
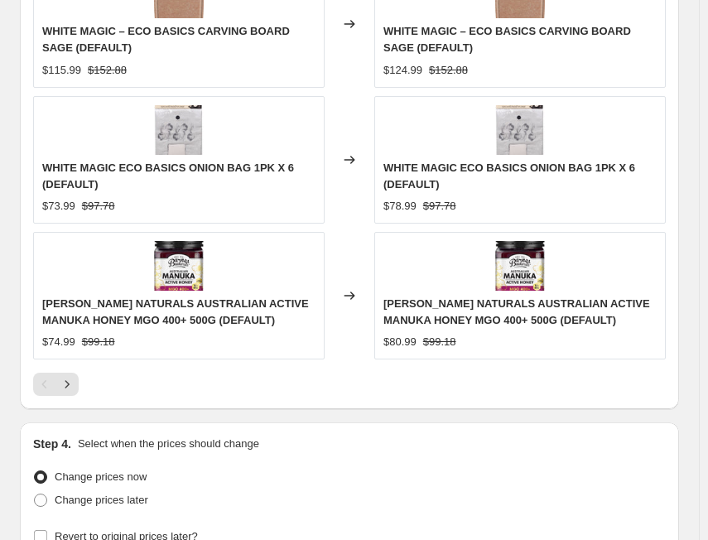
scroll to position [1877, 0]
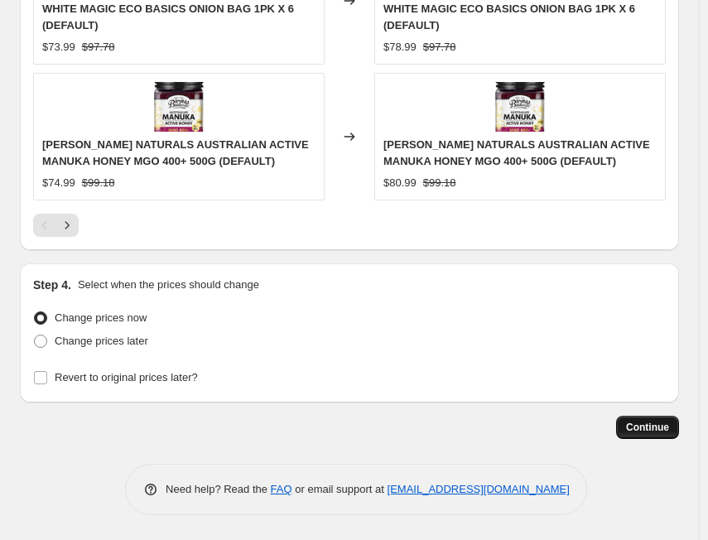
click at [649, 426] on span "Continue" at bounding box center [647, 427] width 43 height 13
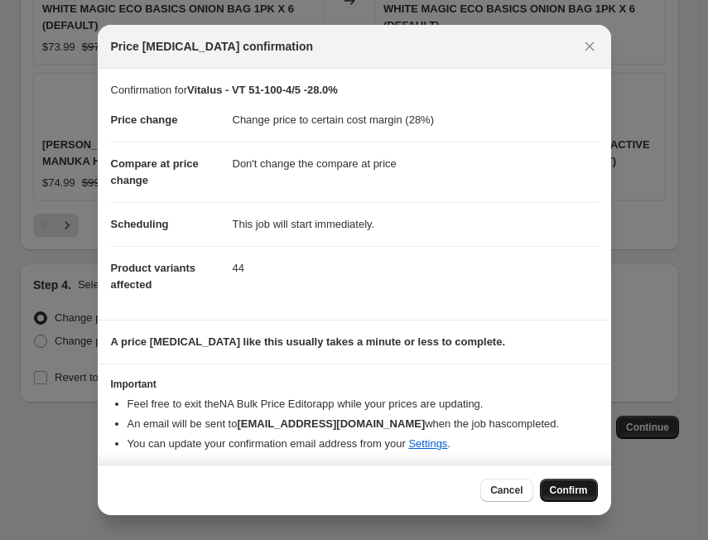
click at [567, 492] on span "Confirm" at bounding box center [569, 489] width 38 height 13
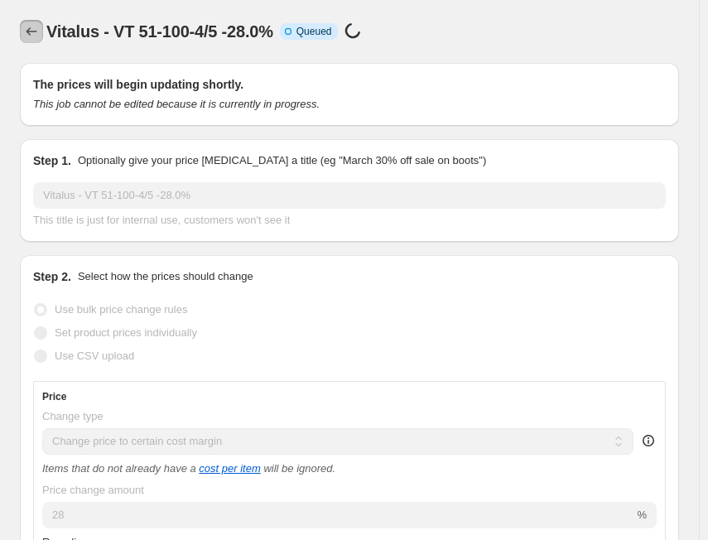
click at [31, 33] on icon "Price change jobs" at bounding box center [31, 31] width 17 height 17
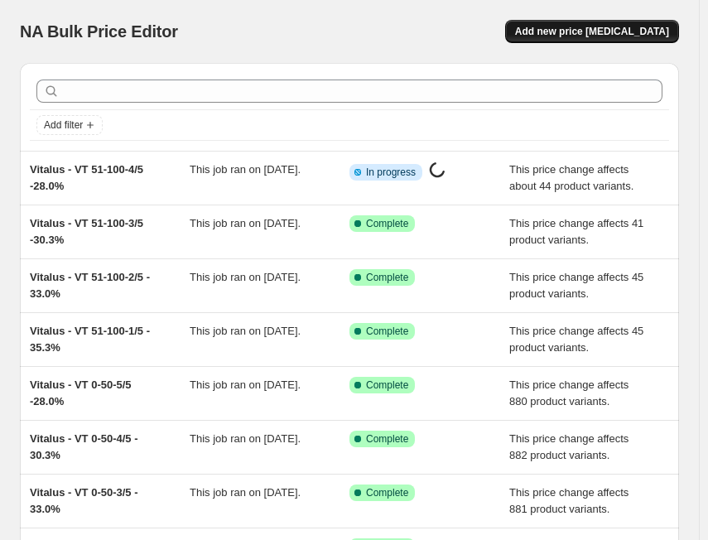
click at [585, 26] on span "Add new price [MEDICAL_DATA]" at bounding box center [592, 31] width 154 height 13
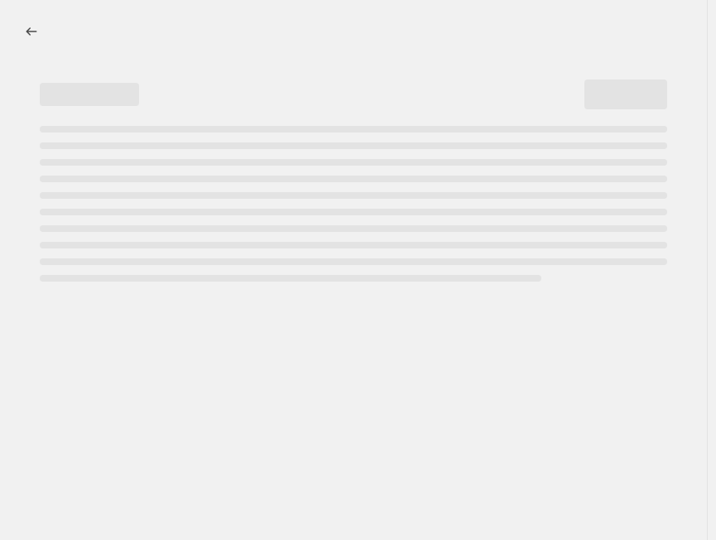
select select "percentage"
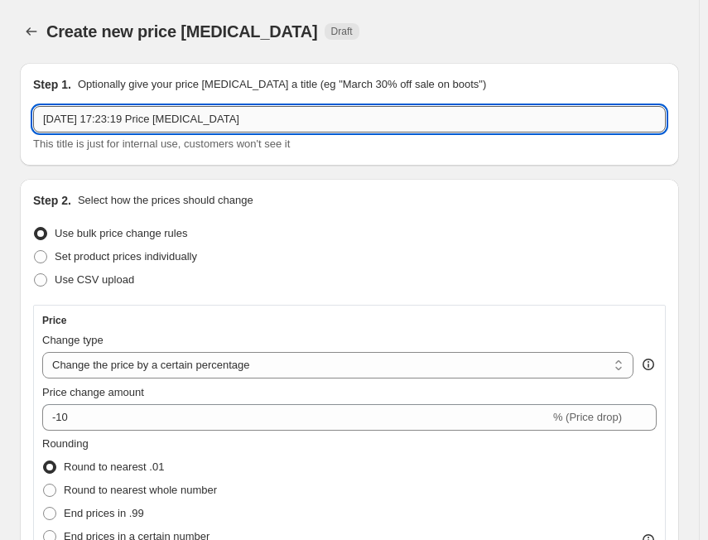
click at [242, 113] on input "[DATE] 17:23:19 Price [MEDICAL_DATA]" at bounding box center [349, 119] width 632 height 26
paste input "VT 51-100-5/5"
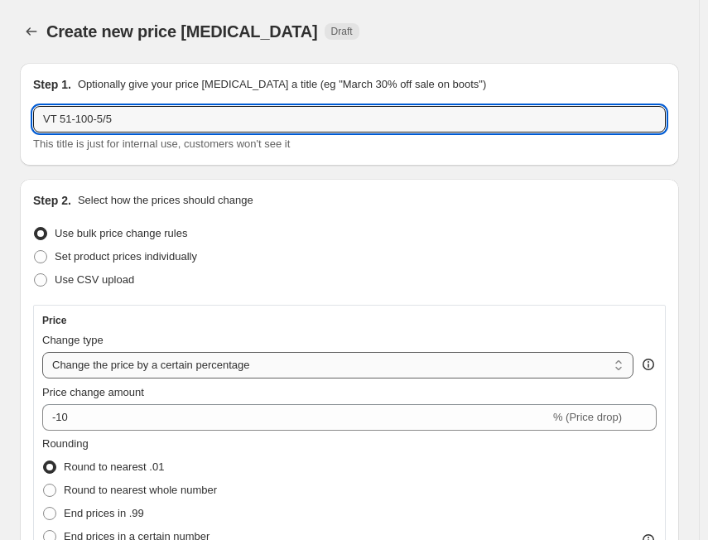
type input "VT 51-100-5/5"
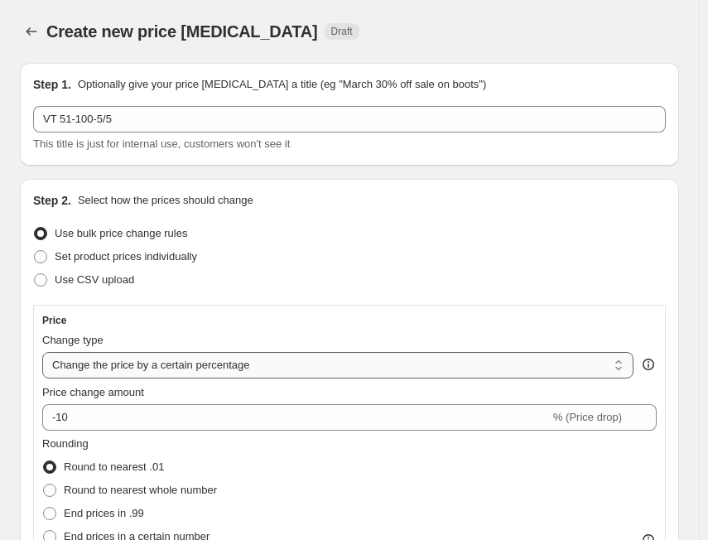
drag, startPoint x: 92, startPoint y: 369, endPoint x: 103, endPoint y: 378, distance: 14.1
click at [92, 369] on select "Change the price to a certain amount Change the price by a certain amount Chang…" at bounding box center [337, 365] width 591 height 26
select select "margin"
type input "50"
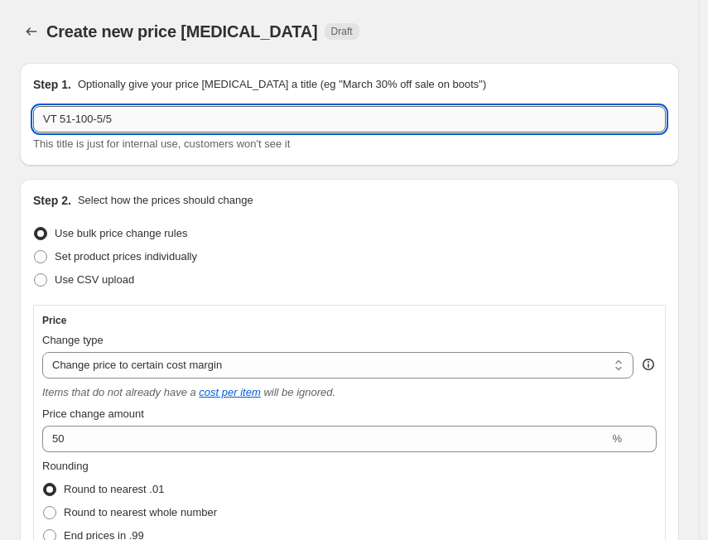
click at [169, 114] on input "VT 51-100-5/5" at bounding box center [349, 119] width 632 height 26
paste input "25.8%"
click at [46, 115] on input "VT 51-100-5/5 - 25.8%" at bounding box center [349, 119] width 632 height 26
paste input "Vitalus"
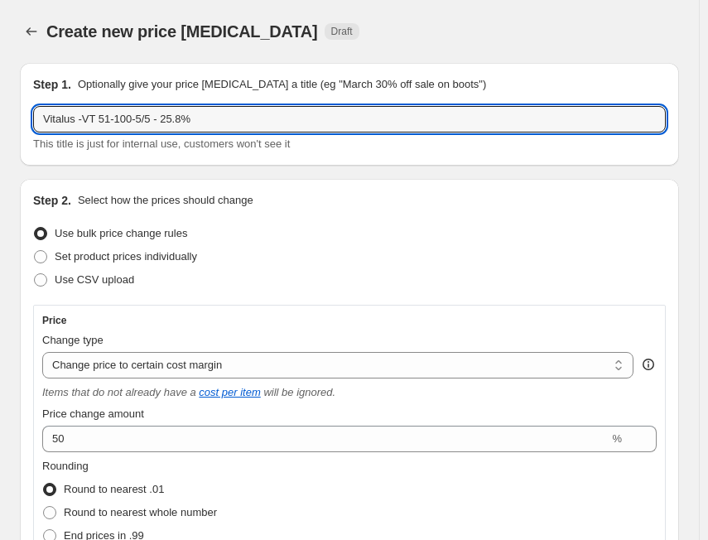
type input "Vitalus - VT 51-100-5/5 - 25.8%"
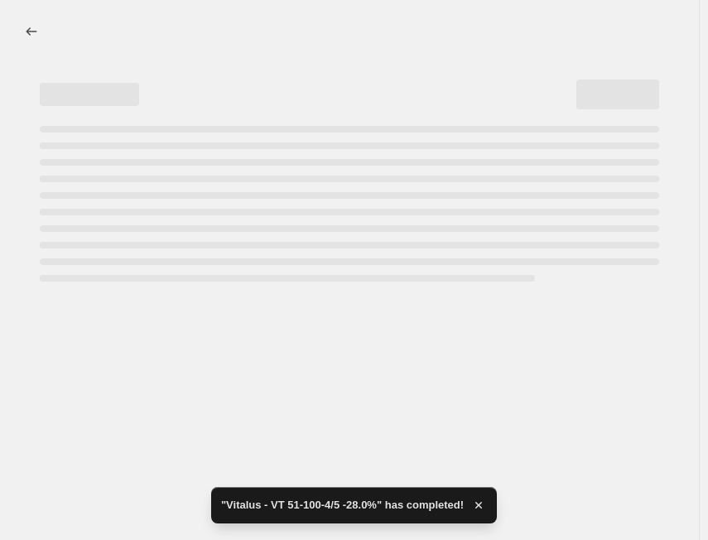
select select "margin"
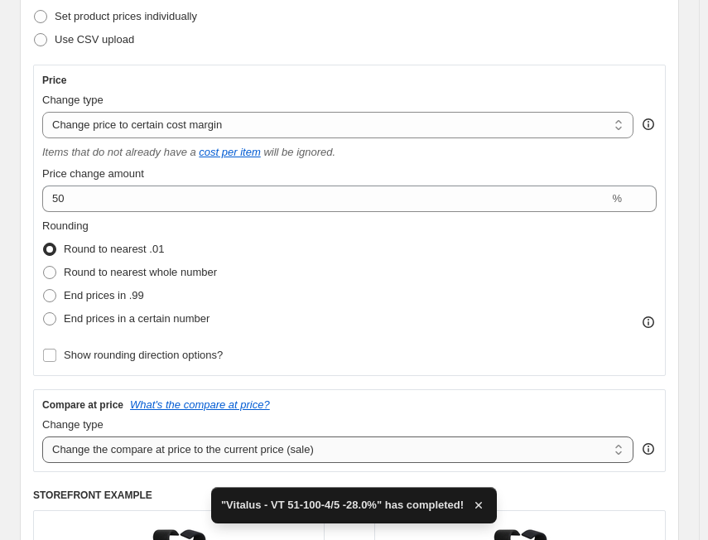
scroll to position [248, 0]
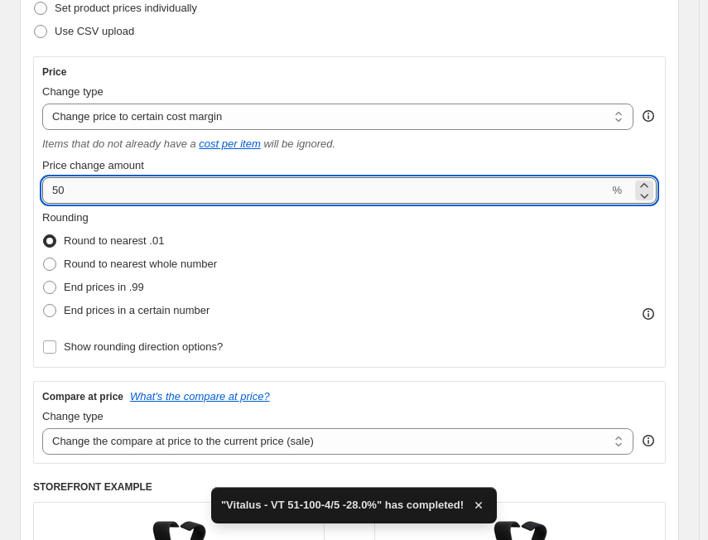
click at [126, 195] on input "50" at bounding box center [325, 190] width 566 height 26
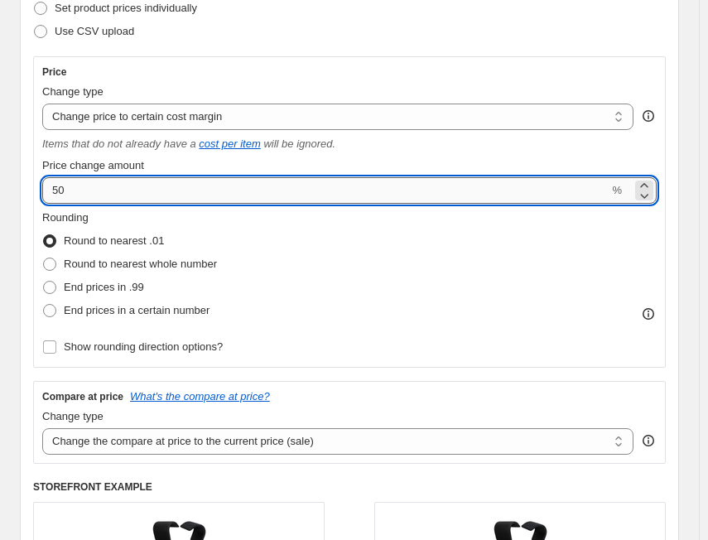
click at [117, 190] on input "50" at bounding box center [325, 190] width 566 height 26
paste input "25.8"
type input "25.8"
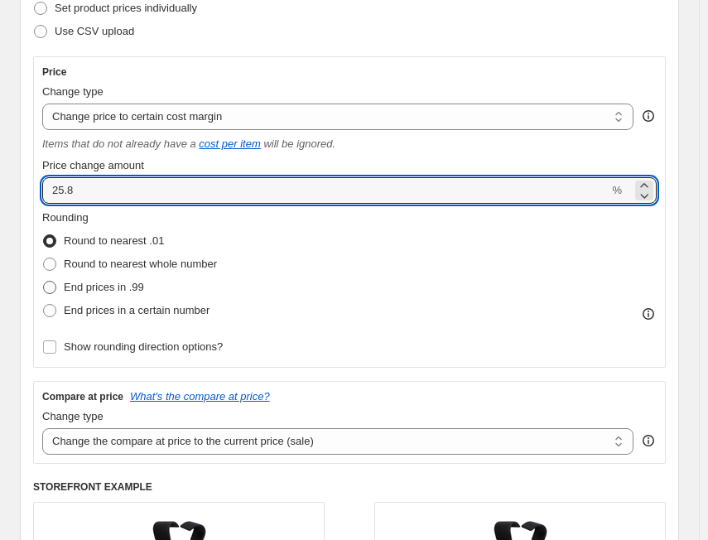
click at [137, 279] on span "End prices in .99" at bounding box center [104, 287] width 80 height 17
click at [44, 281] on input "End prices in .99" at bounding box center [43, 281] width 1 height 1
radio input "true"
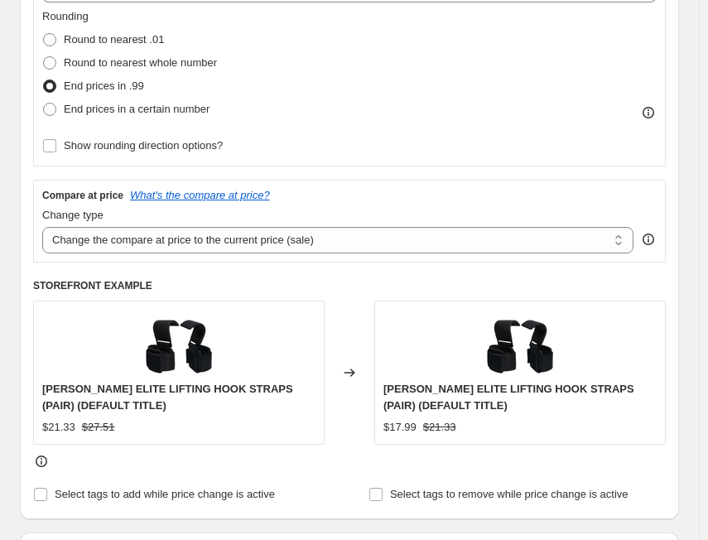
scroll to position [497, 0]
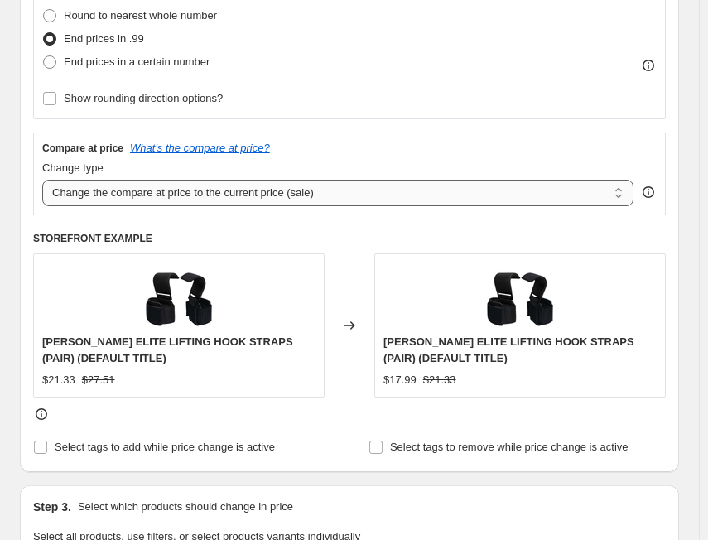
click at [143, 192] on select "Change the compare at price to the current price (sale) Change the compare at p…" at bounding box center [337, 193] width 591 height 26
select select "no_change"
click at [42, 180] on select "Change the compare at price to the current price (sale) Change the compare at p…" at bounding box center [337, 193] width 591 height 26
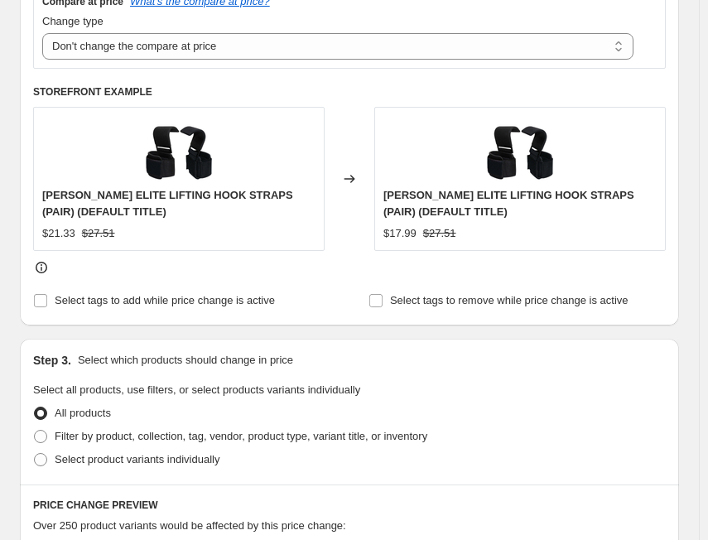
scroll to position [828, 0]
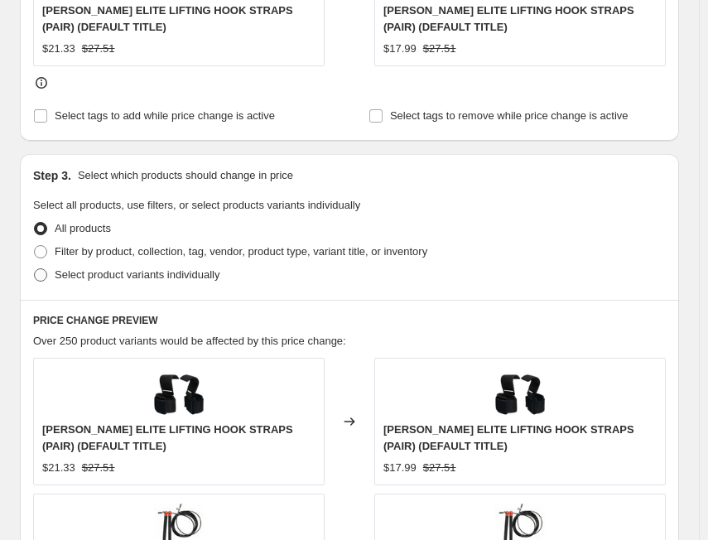
drag, startPoint x: 94, startPoint y: 254, endPoint x: 100, endPoint y: 261, distance: 9.4
click at [94, 254] on span "Filter by product, collection, tag, vendor, product type, variant title, or inv…" at bounding box center [241, 251] width 373 height 12
click at [35, 246] on input "Filter by product, collection, tag, vendor, product type, variant title, or inv…" at bounding box center [34, 245] width 1 height 1
radio input "true"
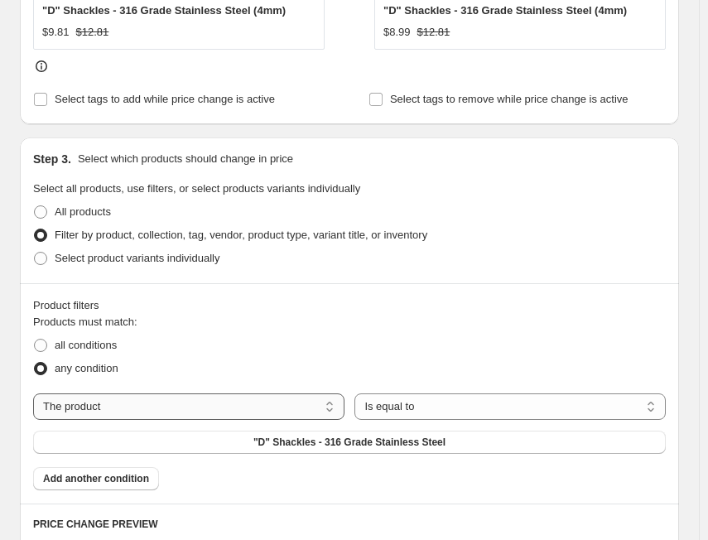
click at [108, 402] on select "The product The product's collection The product's tag The product's vendor The…" at bounding box center [188, 406] width 311 height 26
select select "tag"
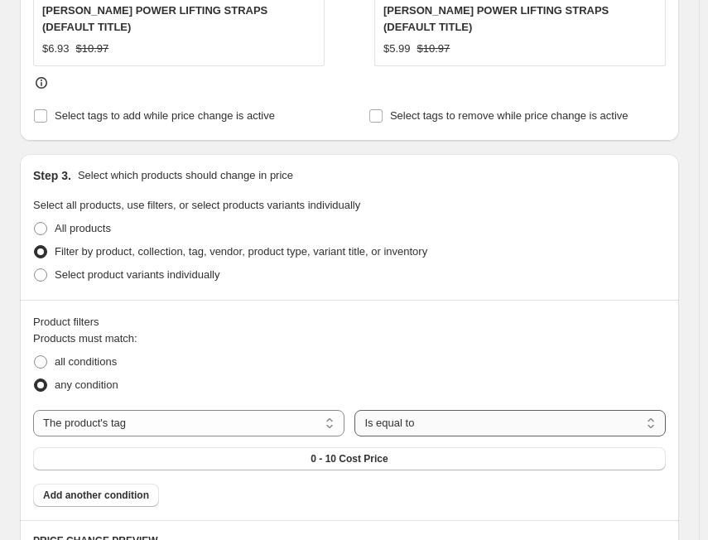
click at [409, 411] on select "Is equal to Is not equal to" at bounding box center [509, 423] width 311 height 26
click at [298, 447] on button "0 - 10 Cost Price" at bounding box center [349, 458] width 632 height 23
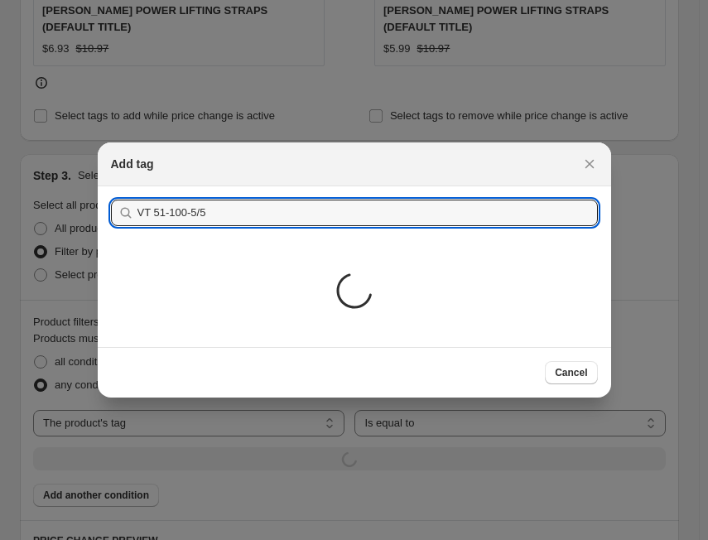
type input "VT 51-100-5/5"
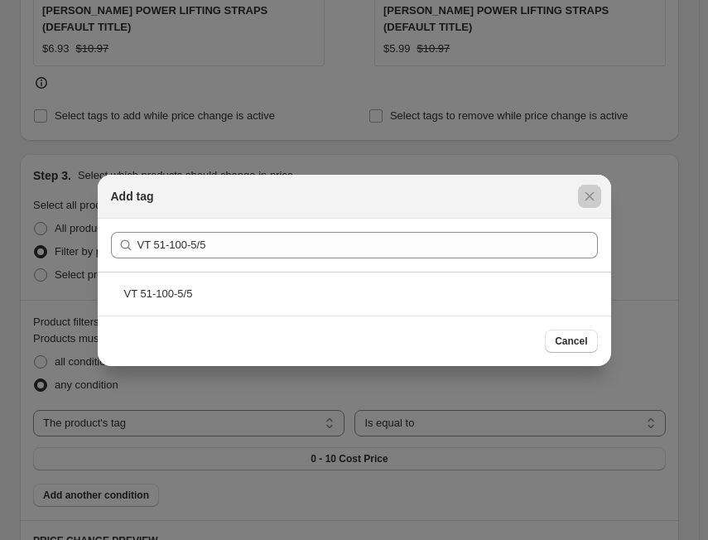
click at [77, 346] on div at bounding box center [354, 270] width 708 height 540
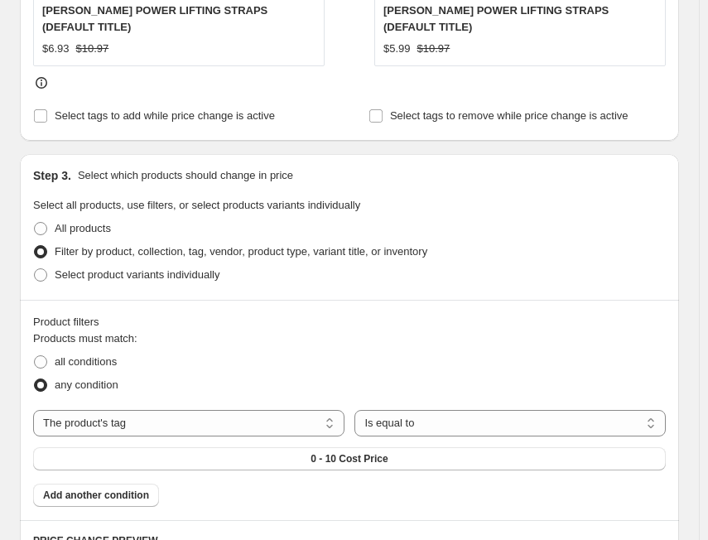
click at [77, 355] on span "all conditions" at bounding box center [86, 361] width 62 height 12
click at [35, 355] on input "all conditions" at bounding box center [34, 355] width 1 height 1
radio input "true"
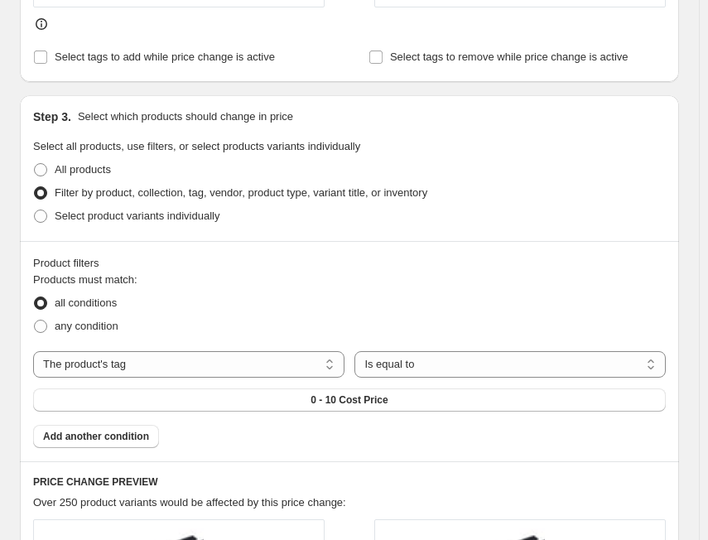
scroll to position [911, 0]
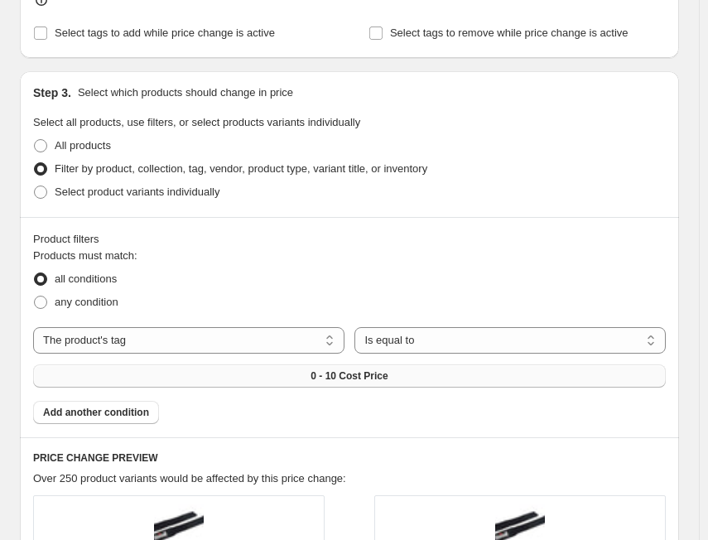
click at [329, 369] on span "0 - 10 Cost Price" at bounding box center [348, 375] width 77 height 13
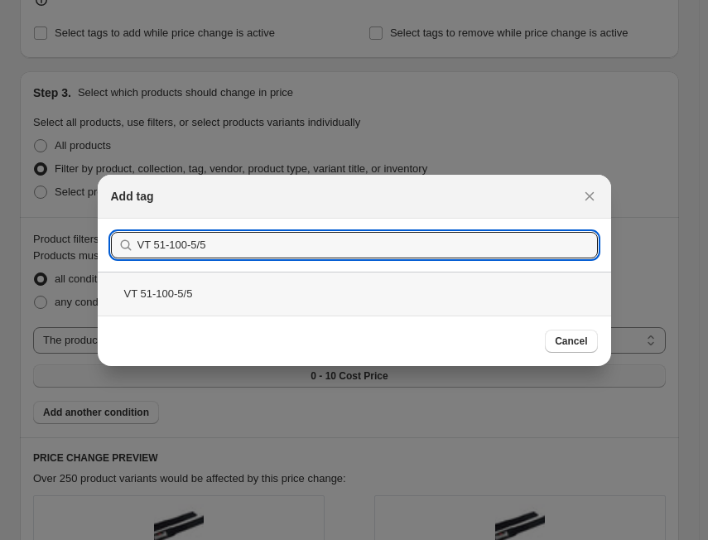
type input "VT 51-100-5/5"
click at [223, 300] on div "VT 51-100-5/5" at bounding box center [354, 294] width 513 height 44
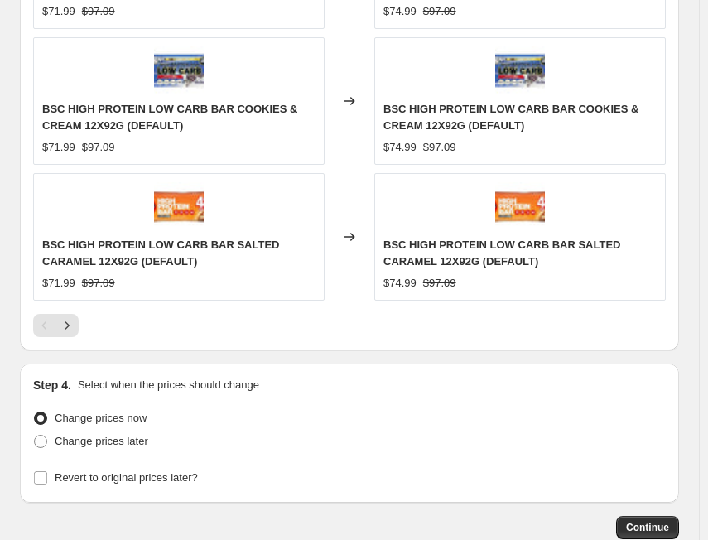
scroll to position [1821, 0]
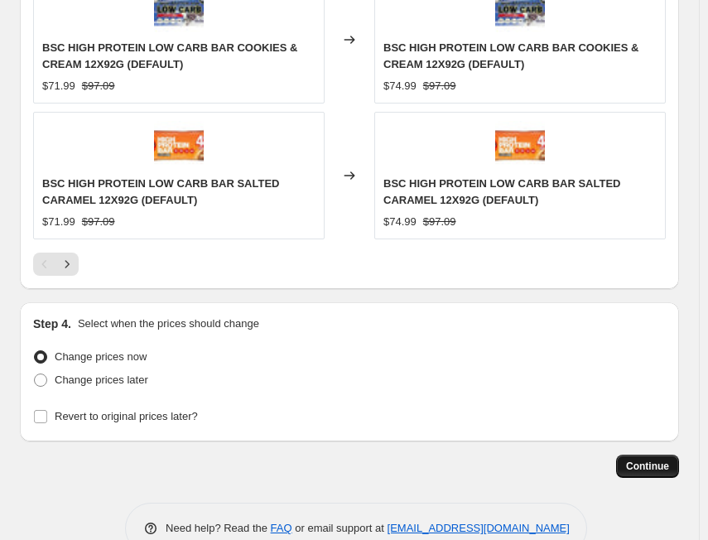
click at [662, 468] on span "Continue" at bounding box center [647, 465] width 43 height 13
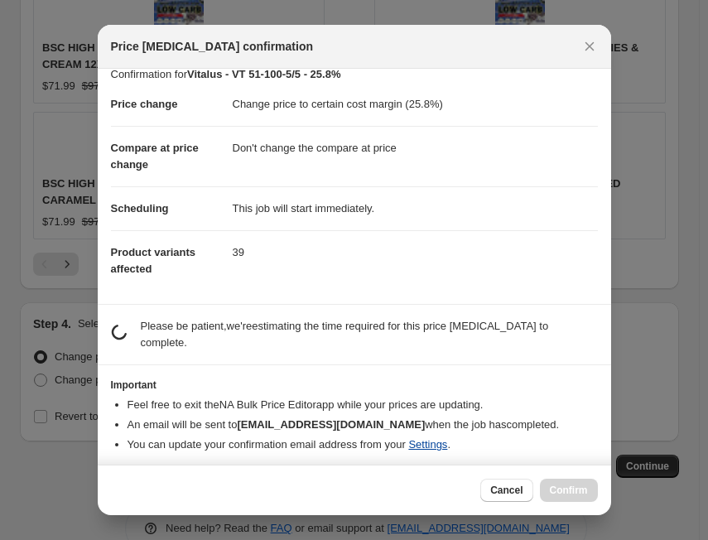
scroll to position [4, 0]
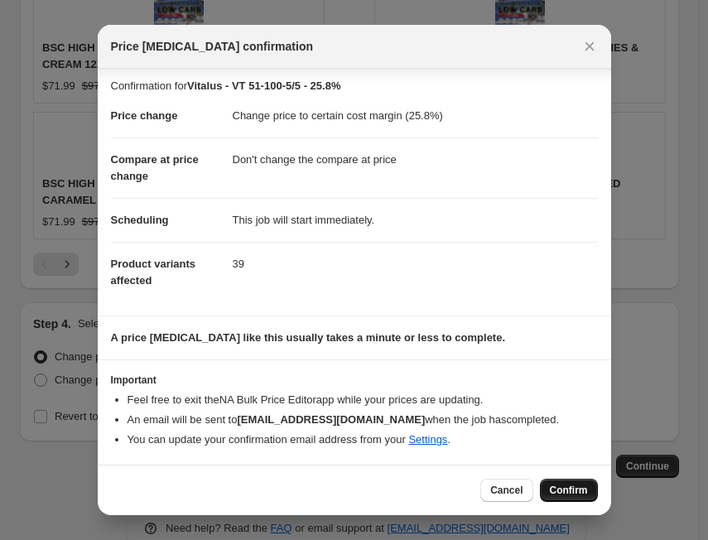
click at [574, 498] on button "Confirm" at bounding box center [569, 489] width 58 height 23
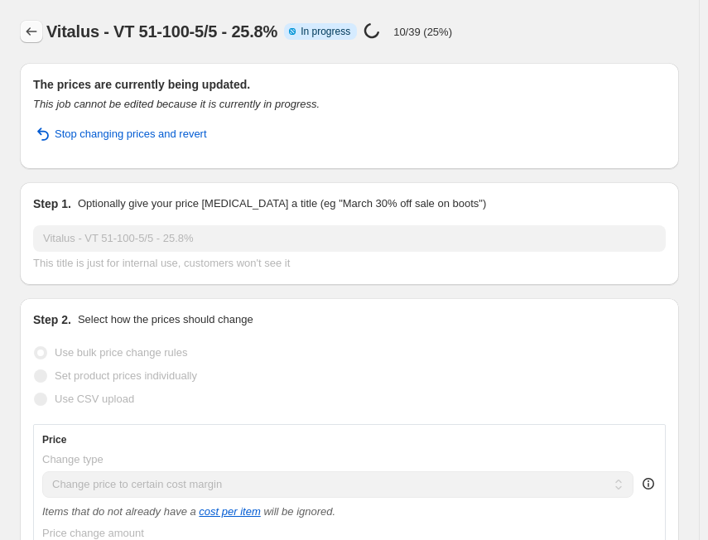
click at [33, 34] on icon "Price change jobs" at bounding box center [31, 31] width 17 height 17
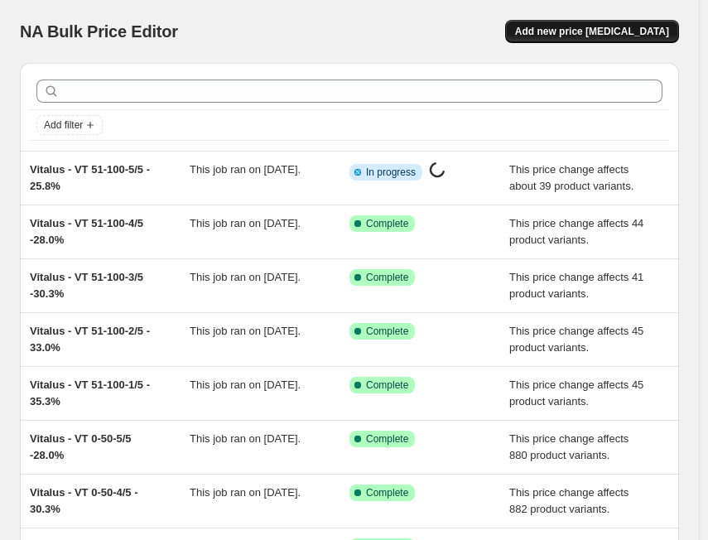
click at [619, 31] on span "Add new price [MEDICAL_DATA]" at bounding box center [592, 31] width 154 height 13
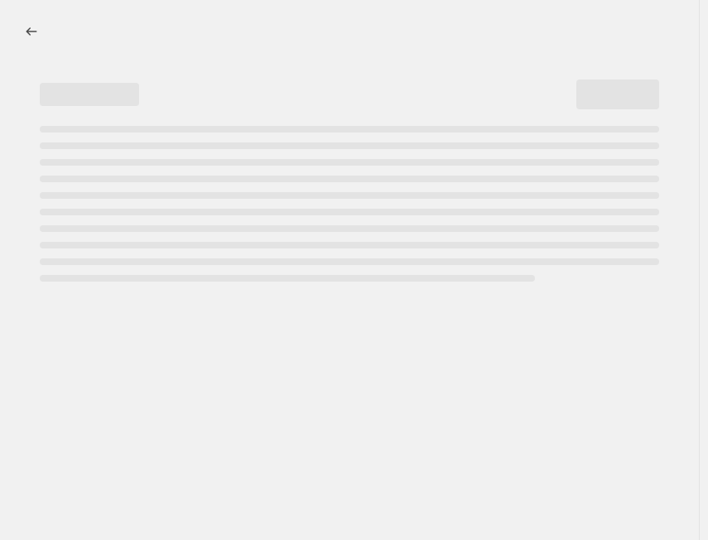
select select "percentage"
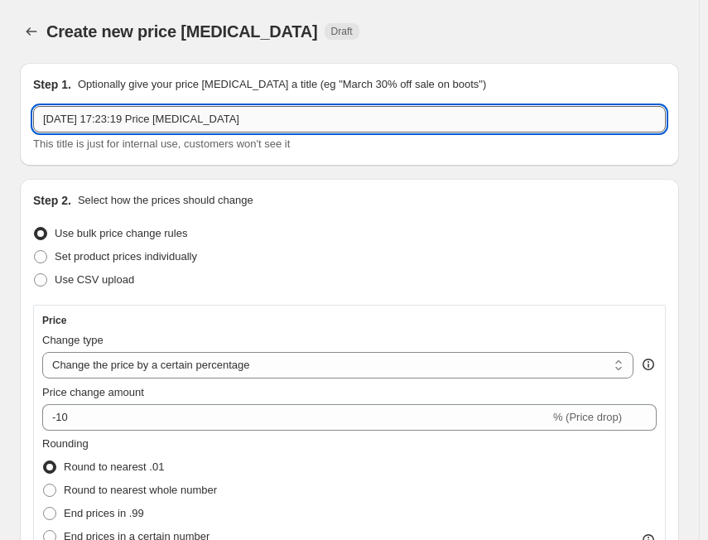
click at [270, 119] on input "[DATE] 17:23:19 Price [MEDICAL_DATA]" at bounding box center [349, 119] width 632 height 26
paste input "Vitalus"
click at [157, 118] on input "Vitalus" at bounding box center [349, 119] width 632 height 26
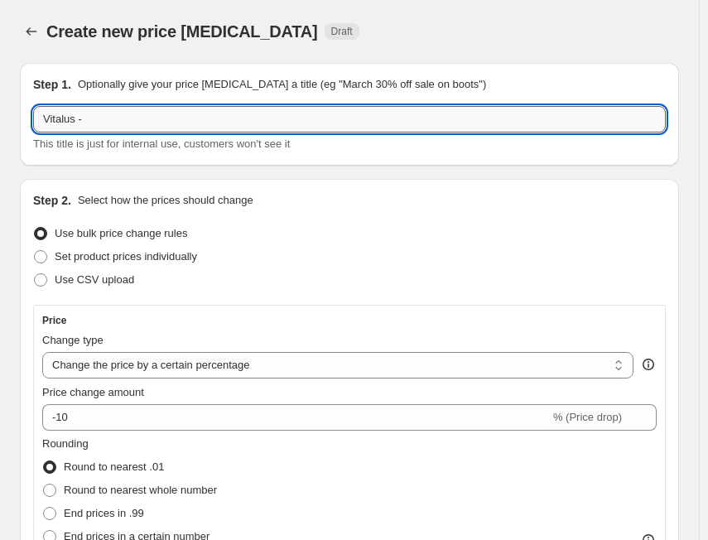
paste input "VT [PHONE_NUMBER]/5"
click at [256, 111] on input "Vitalus - VT [PHONE_NUMBER]/5" at bounding box center [349, 119] width 632 height 26
paste input "33.0%"
type input "Vitalus - VT [PHONE_NUMBER]/5 -33.0%"
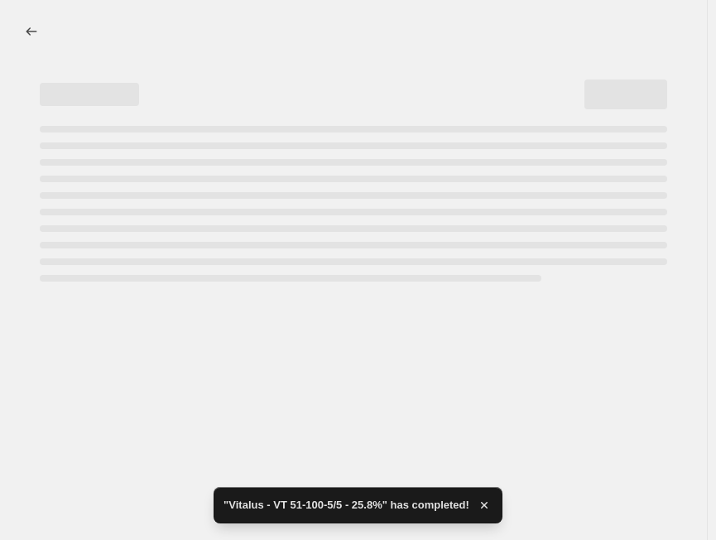
select select "percentage"
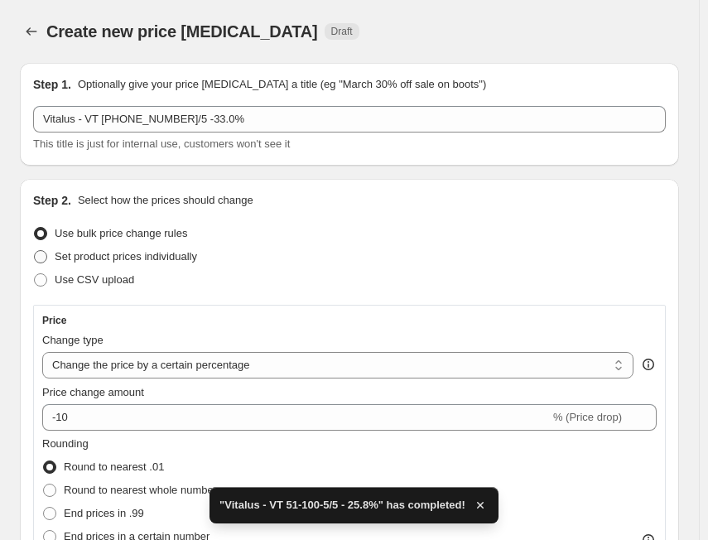
click at [130, 263] on span "Set product prices individually" at bounding box center [126, 256] width 142 height 17
click at [35, 251] on input "Set product prices individually" at bounding box center [34, 250] width 1 height 1
radio input "true"
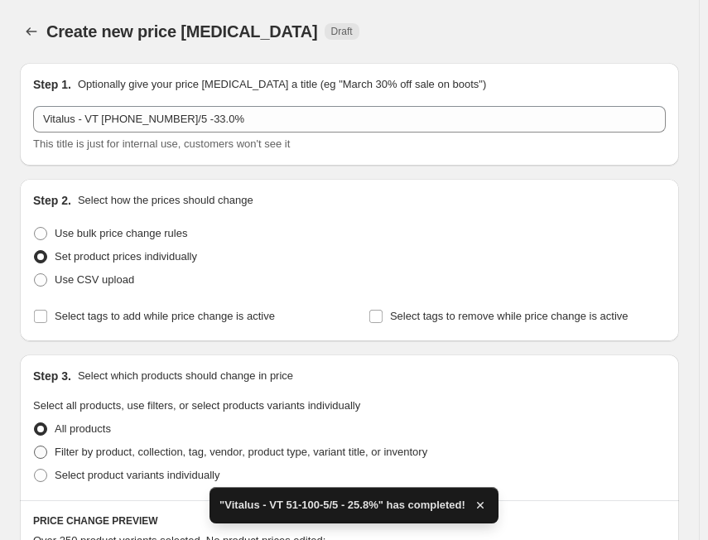
click at [126, 446] on span "Filter by product, collection, tag, vendor, product type, variant title, or inv…" at bounding box center [241, 451] width 373 height 12
click at [35, 446] on input "Filter by product, collection, tag, vendor, product type, variant title, or inv…" at bounding box center [34, 445] width 1 height 1
radio input "true"
click at [89, 232] on span "Use bulk price change rules" at bounding box center [121, 233] width 132 height 12
click at [35, 228] on input "Use bulk price change rules" at bounding box center [34, 227] width 1 height 1
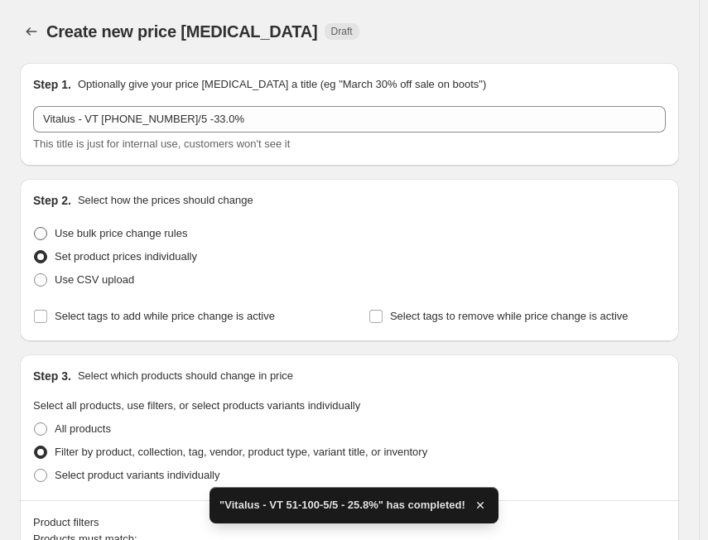
radio input "true"
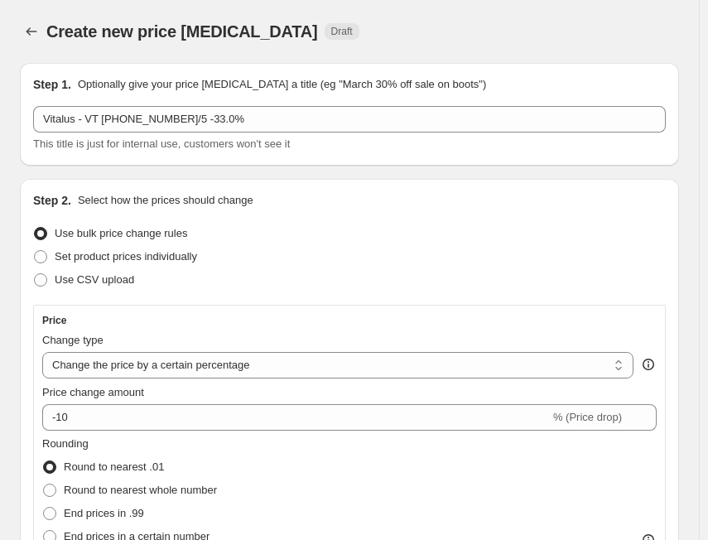
drag, startPoint x: 102, startPoint y: 373, endPoint x: 96, endPoint y: 381, distance: 9.4
click at [102, 373] on select "Change the price to a certain amount Change the price by a certain amount Chang…" at bounding box center [337, 365] width 591 height 26
select select "margin"
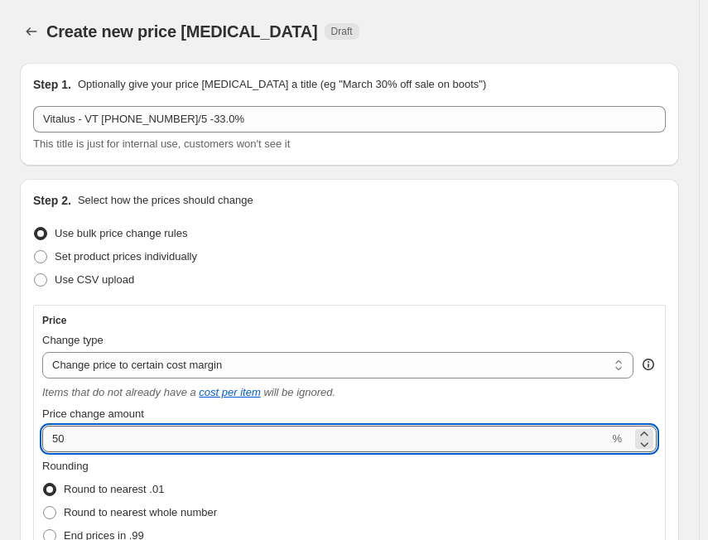
click at [111, 438] on input "50" at bounding box center [325, 439] width 566 height 26
click at [111, 437] on input "50" at bounding box center [325, 439] width 566 height 26
paste input "33."
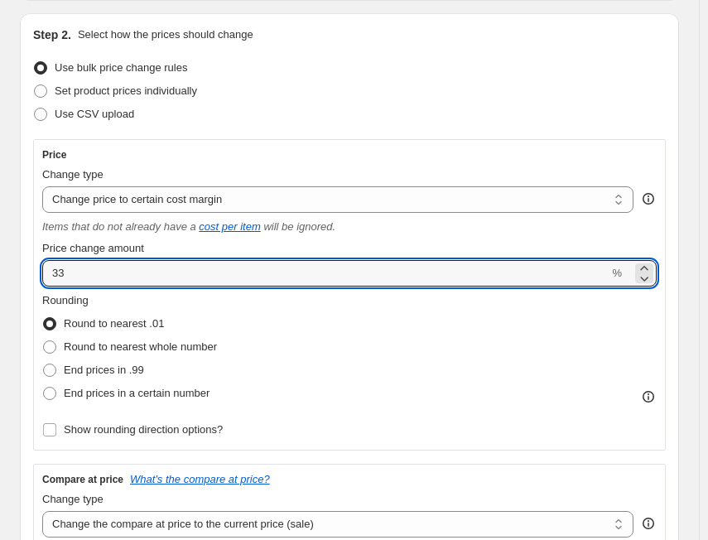
scroll to position [248, 0]
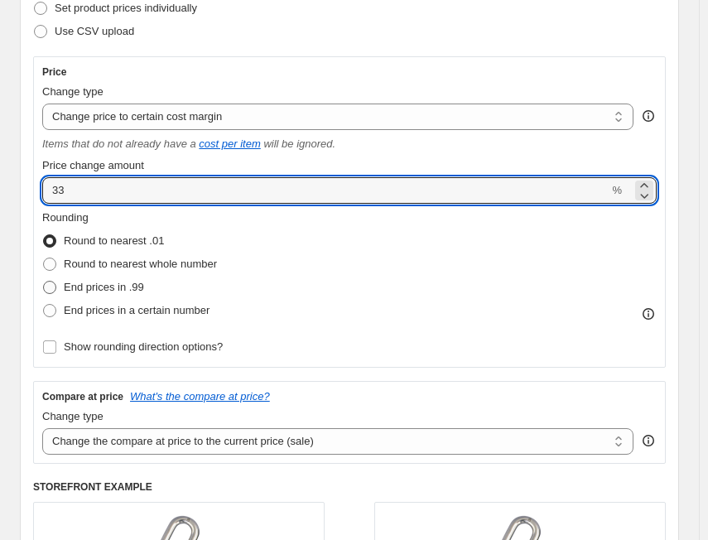
type input "33"
click at [106, 292] on span "End prices in .99" at bounding box center [104, 287] width 80 height 12
click at [44, 281] on input "End prices in .99" at bounding box center [43, 281] width 1 height 1
radio input "true"
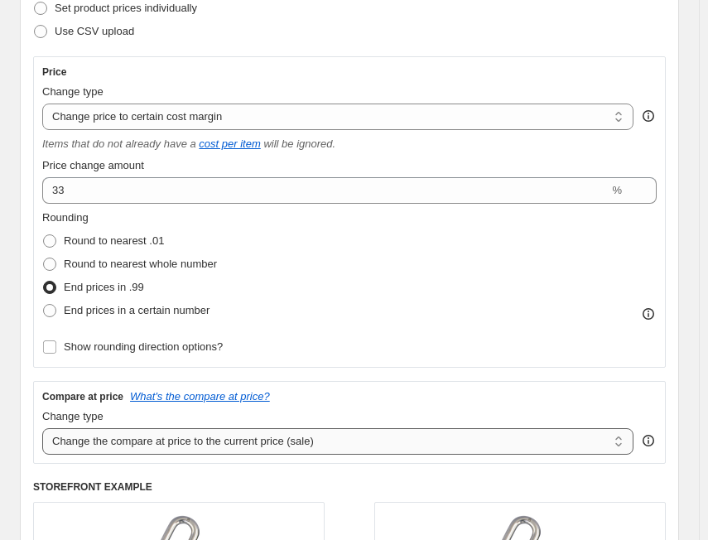
drag, startPoint x: 479, startPoint y: 451, endPoint x: 433, endPoint y: 454, distance: 46.4
click at [479, 451] on select "Change the compare at price to the current price (sale) Change the compare at p…" at bounding box center [337, 441] width 591 height 26
select select "no_change"
click at [42, 428] on select "Change the compare at price to the current price (sale) Change the compare at p…" at bounding box center [337, 441] width 591 height 26
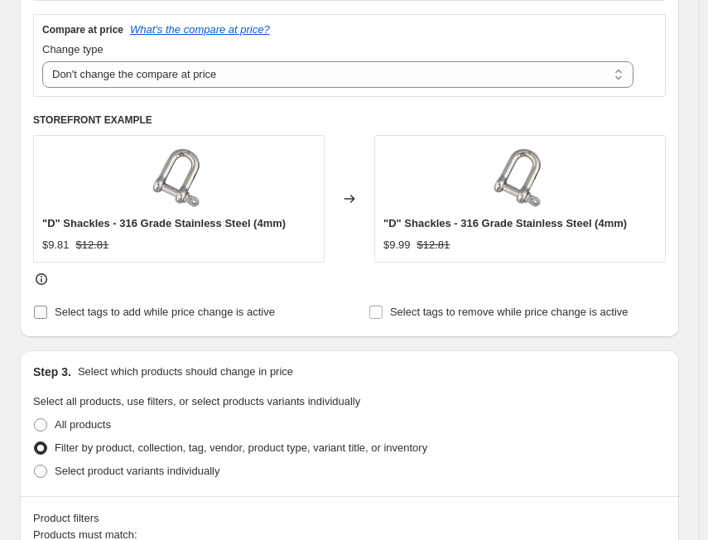
scroll to position [828, 0]
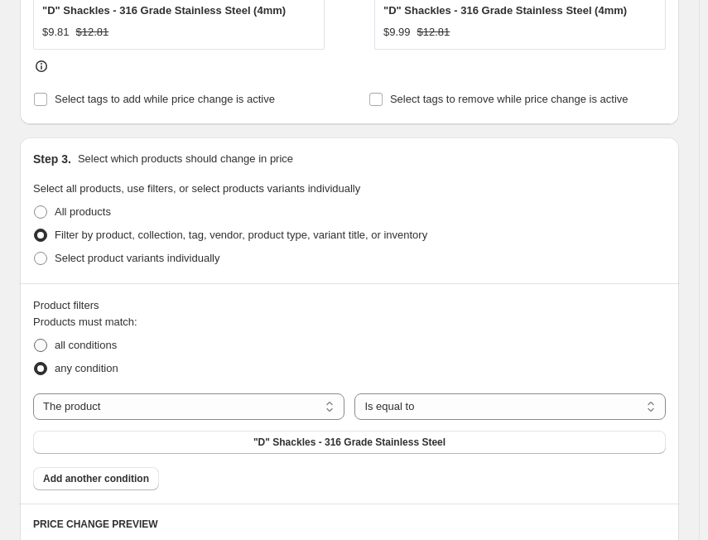
click at [98, 342] on span "all conditions" at bounding box center [86, 345] width 62 height 12
click at [35, 339] on input "all conditions" at bounding box center [34, 339] width 1 height 1
radio input "true"
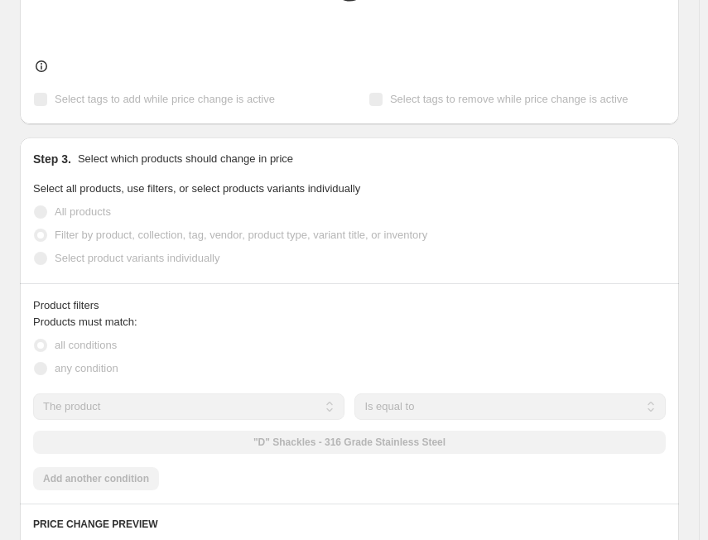
click at [125, 407] on select "The product The product's collection The product's tag The product's vendor The…" at bounding box center [188, 406] width 311 height 26
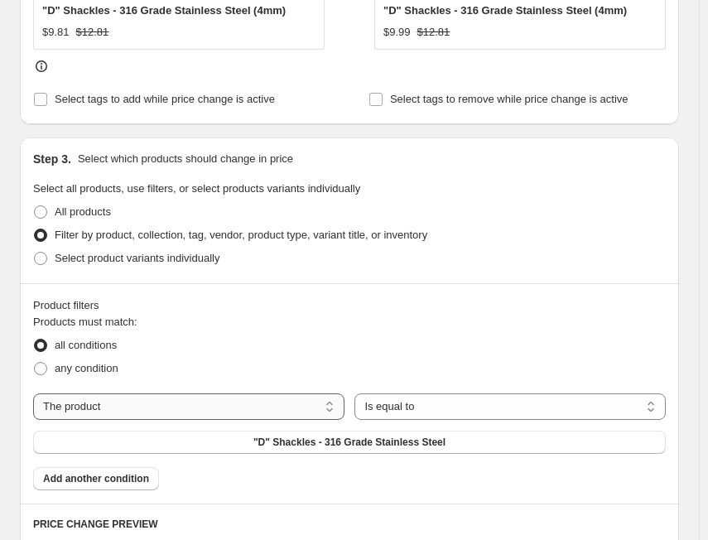
select select "tag"
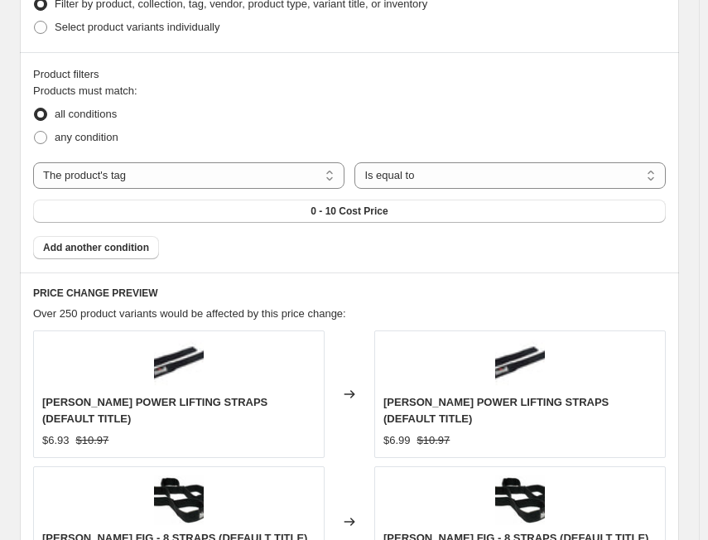
scroll to position [1076, 0]
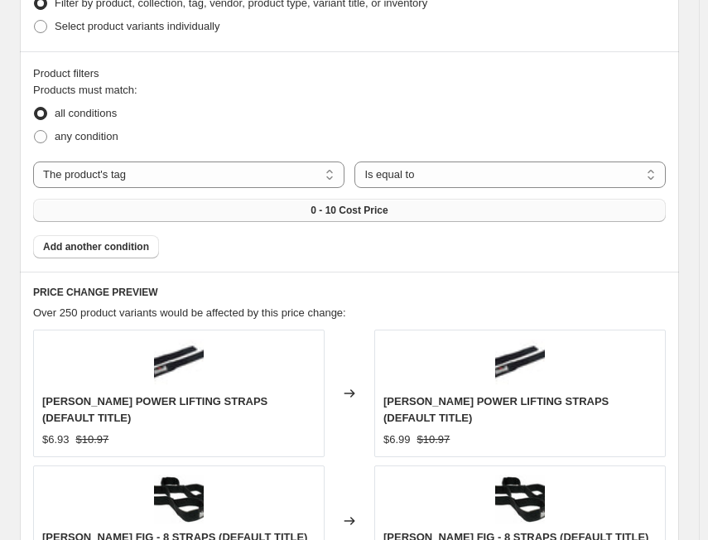
click at [338, 199] on button "0 - 10 Cost Price" at bounding box center [349, 210] width 632 height 23
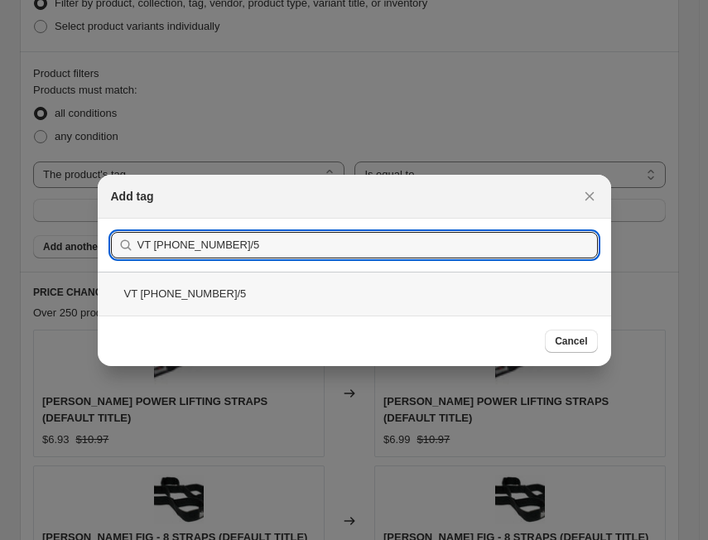
type input "VT [PHONE_NUMBER]/5"
click at [180, 300] on div "VT [PHONE_NUMBER]/5" at bounding box center [354, 294] width 513 height 44
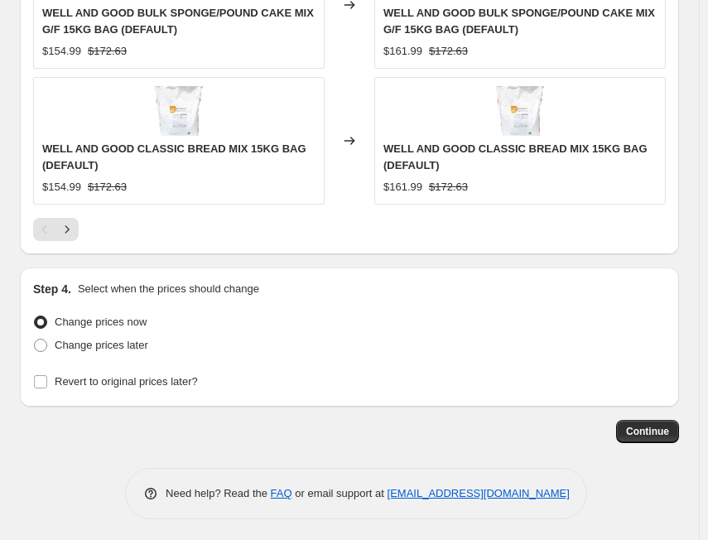
scroll to position [1877, 0]
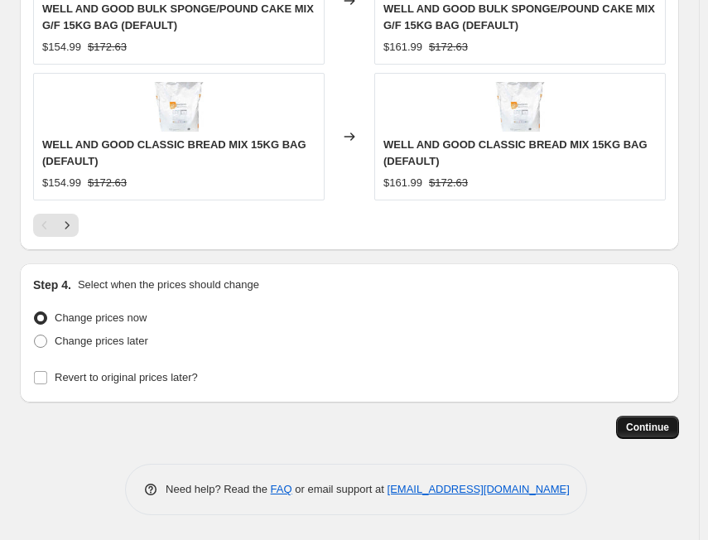
click at [657, 430] on span "Continue" at bounding box center [647, 427] width 43 height 13
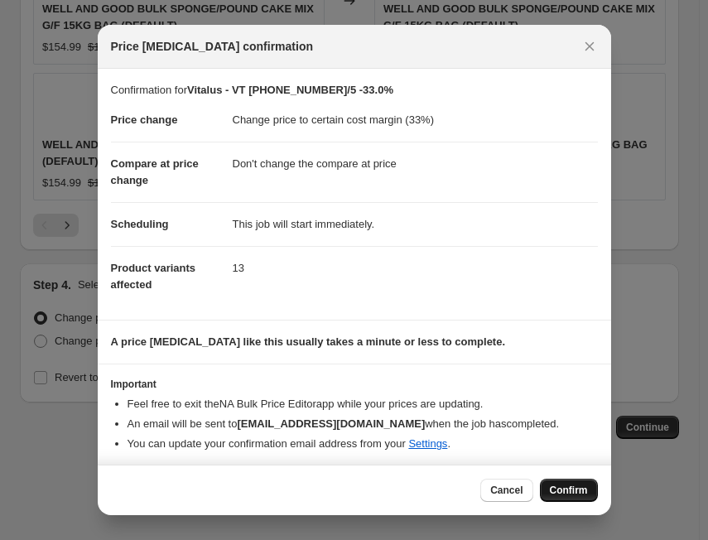
click at [566, 486] on span "Confirm" at bounding box center [569, 489] width 38 height 13
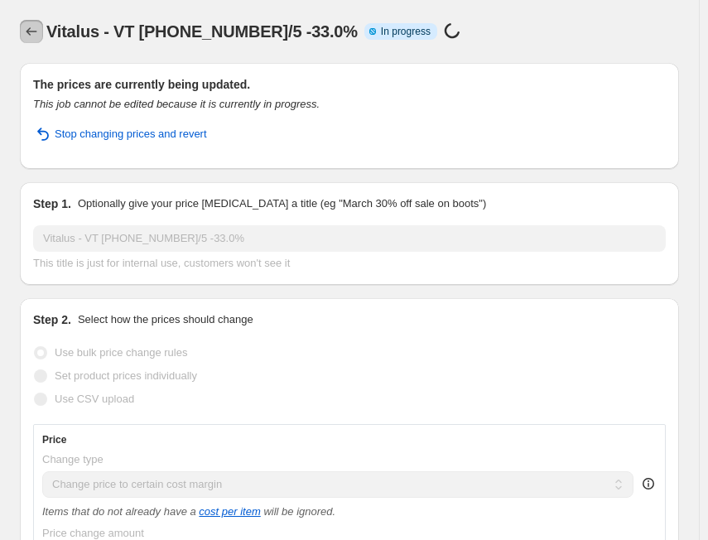
click at [29, 32] on icon "Price change jobs" at bounding box center [31, 31] width 17 height 17
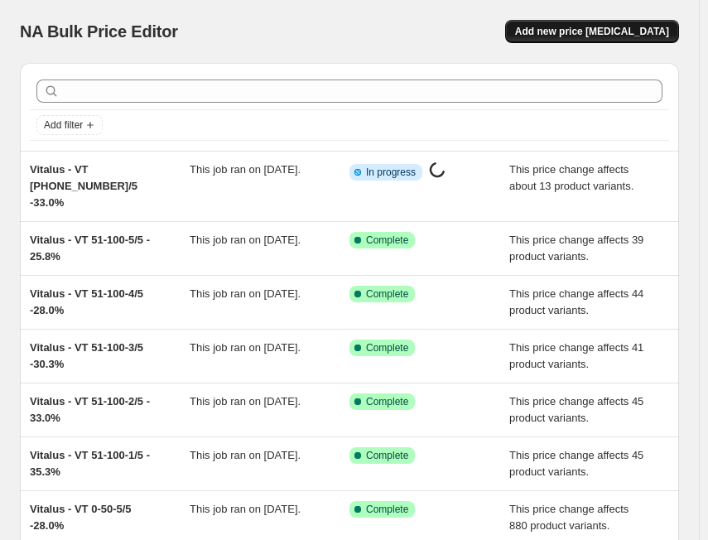
click at [579, 20] on button "Add new price [MEDICAL_DATA]" at bounding box center [592, 31] width 174 height 23
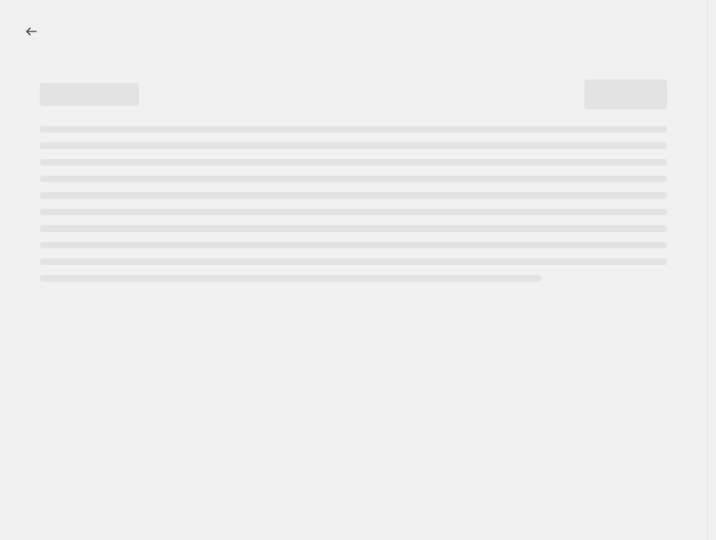
select select "percentage"
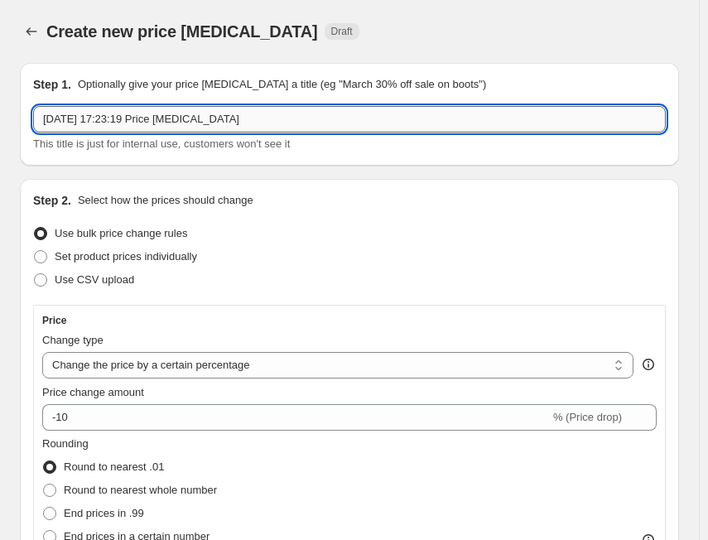
click at [279, 119] on input "[DATE] 17:23:19 Price [MEDICAL_DATA]" at bounding box center [349, 119] width 632 height 26
paste input "VT [PHONE_NUMBER]/5"
click at [42, 119] on input "VT [PHONE_NUMBER]/5" at bounding box center [349, 119] width 632 height 26
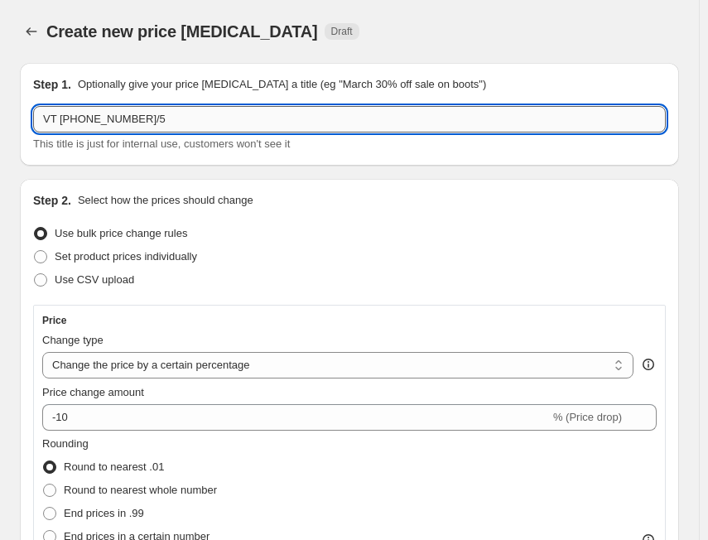
paste input "Vitalus"
type input "VitalusVT [PHONE_NUMBER]/5"
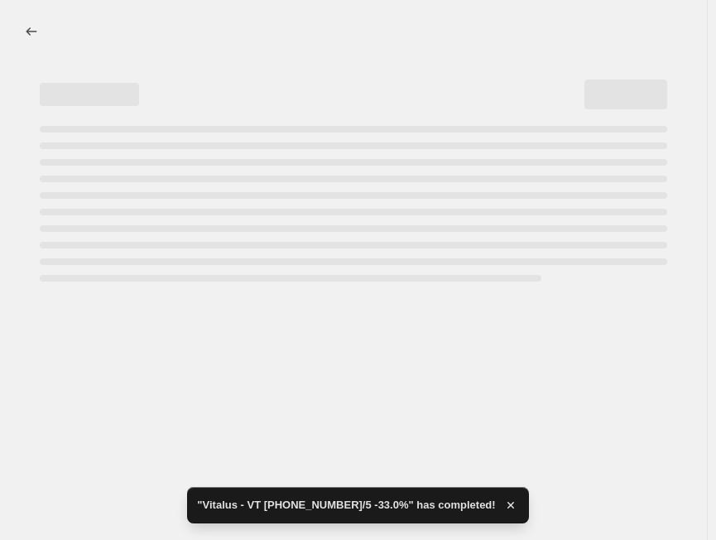
select select "percentage"
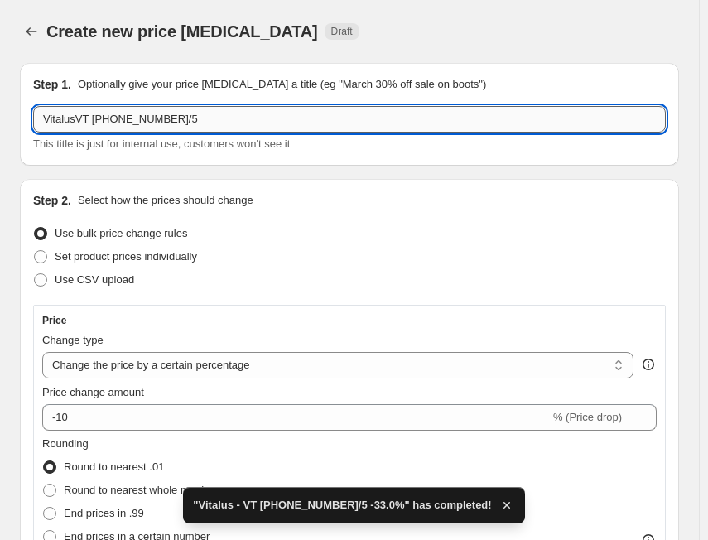
click at [79, 124] on input "VitalusVT [PHONE_NUMBER]/5" at bounding box center [349, 119] width 632 height 26
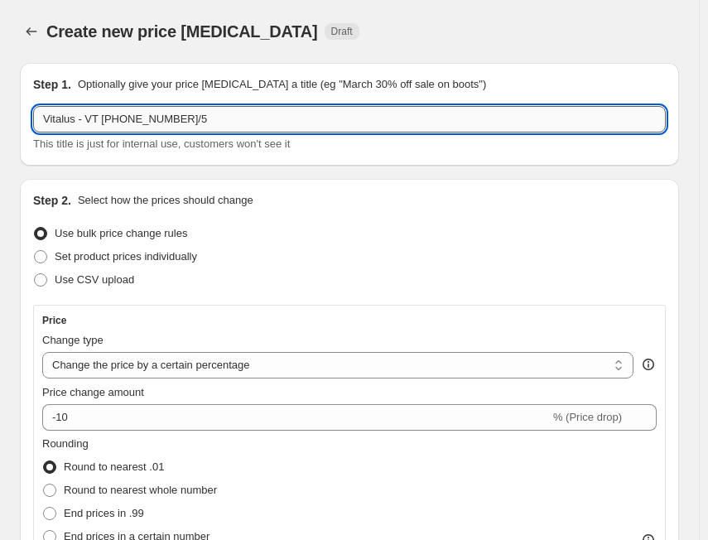
click at [320, 108] on input "Vitalus - VT [PHONE_NUMBER]/5" at bounding box center [349, 119] width 632 height 26
paste input "33.0%"
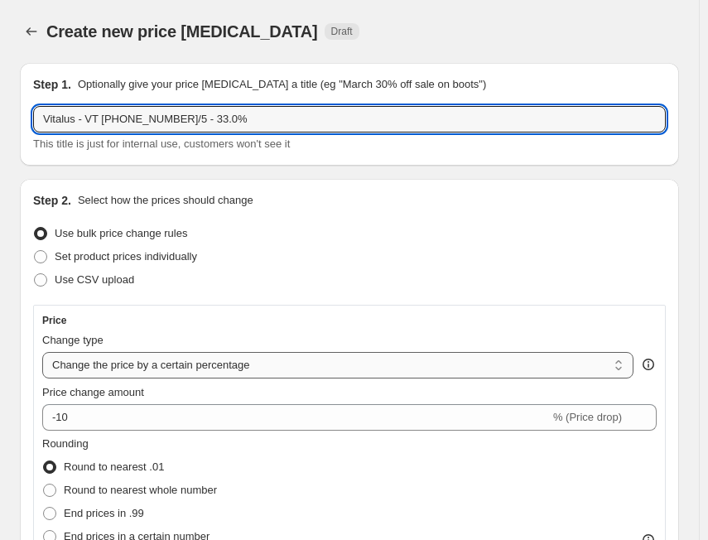
type input "Vitalus - VT [PHONE_NUMBER]/5 - 33.0%"
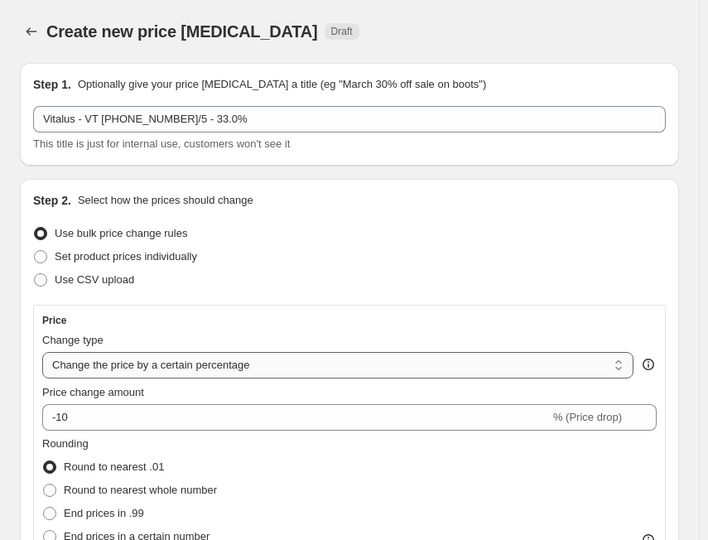
click at [153, 370] on select "Change the price to a certain amount Change the price by a certain amount Chang…" at bounding box center [337, 365] width 591 height 26
select select "margin"
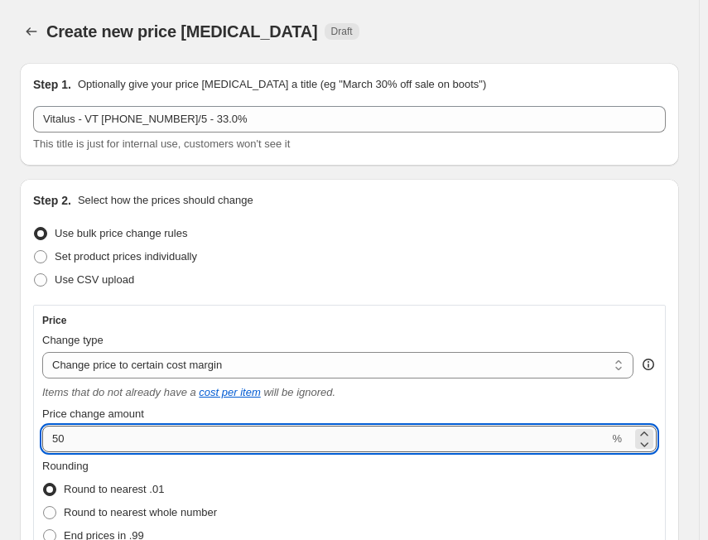
click at [123, 433] on input "50" at bounding box center [325, 439] width 566 height 26
paste input "33."
click at [149, 439] on input "33" at bounding box center [325, 439] width 566 height 26
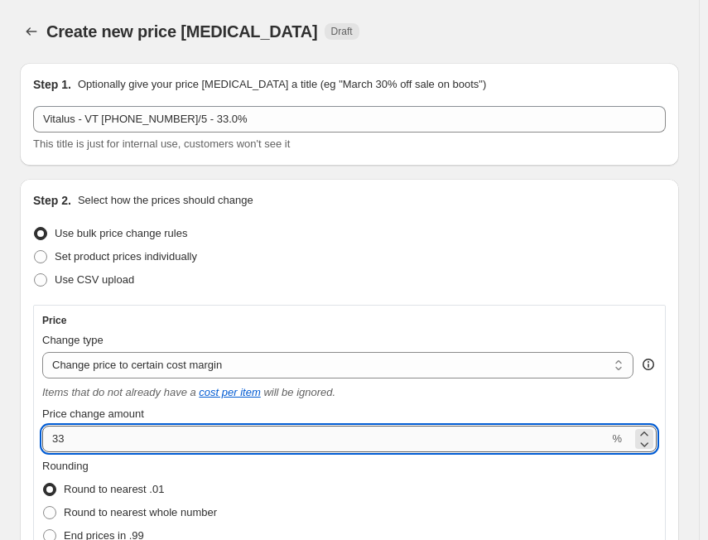
click at [149, 439] on input "33" at bounding box center [325, 439] width 566 height 26
paste input "0."
type input "30.3"
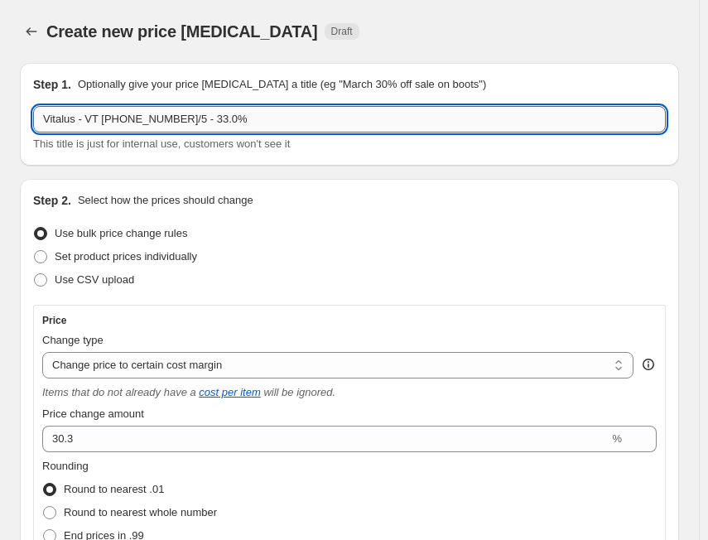
drag, startPoint x: 219, startPoint y: 120, endPoint x: 185, endPoint y: 120, distance: 33.1
click at [185, 120] on input "Vitalus - VT [PHONE_NUMBER]/5 - 33.0%" at bounding box center [349, 119] width 632 height 26
paste input "0.3"
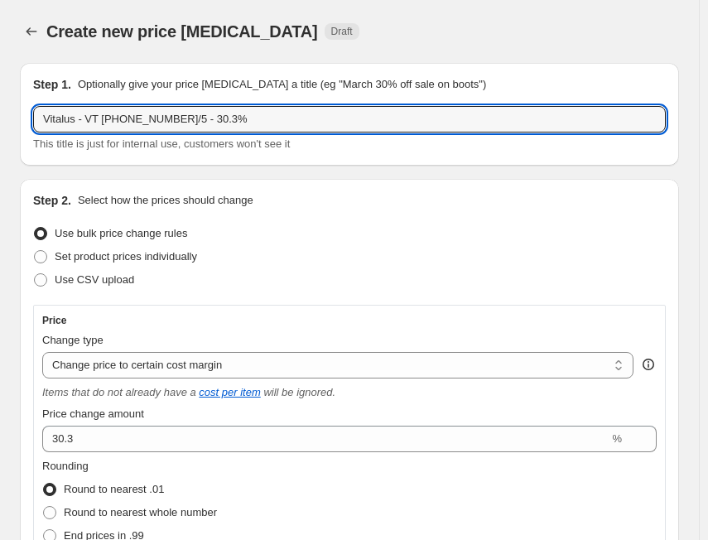
type input "Vitalus - VT [PHONE_NUMBER]/5 - 30.3%"
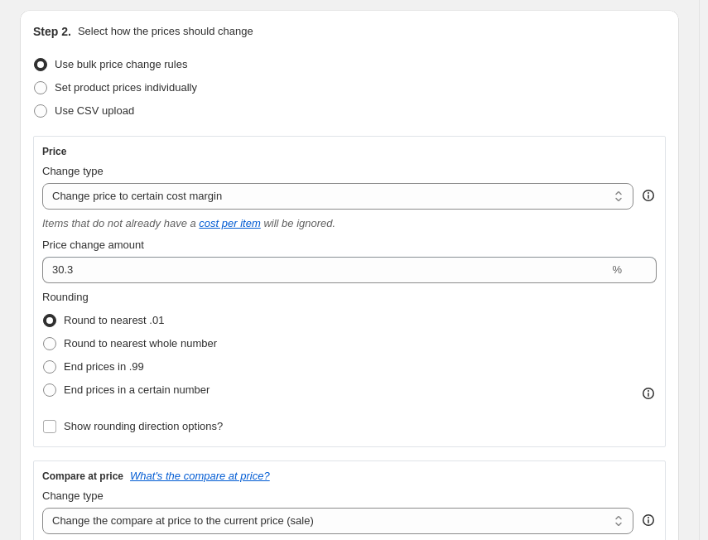
scroll to position [248, 0]
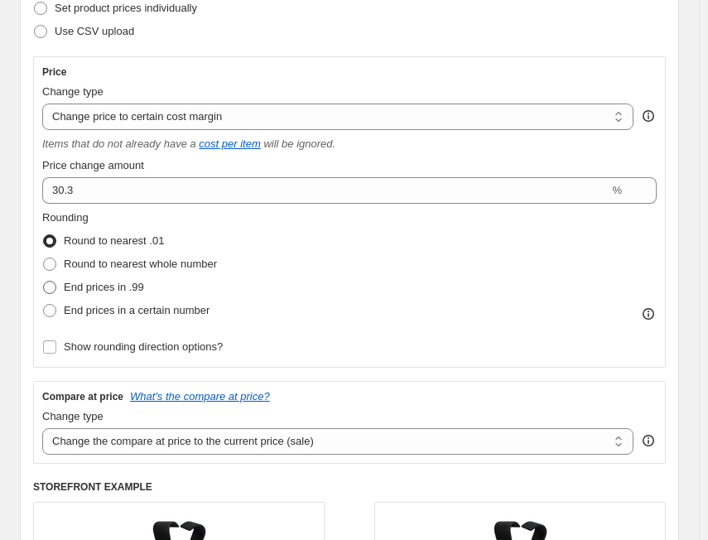
click at [132, 286] on span "End prices in .99" at bounding box center [104, 287] width 80 height 12
click at [44, 281] on input "End prices in .99" at bounding box center [43, 281] width 1 height 1
radio input "true"
click at [245, 430] on select "Change the compare at price to the current price (sale) Change the compare at p…" at bounding box center [337, 441] width 591 height 26
select select "no_change"
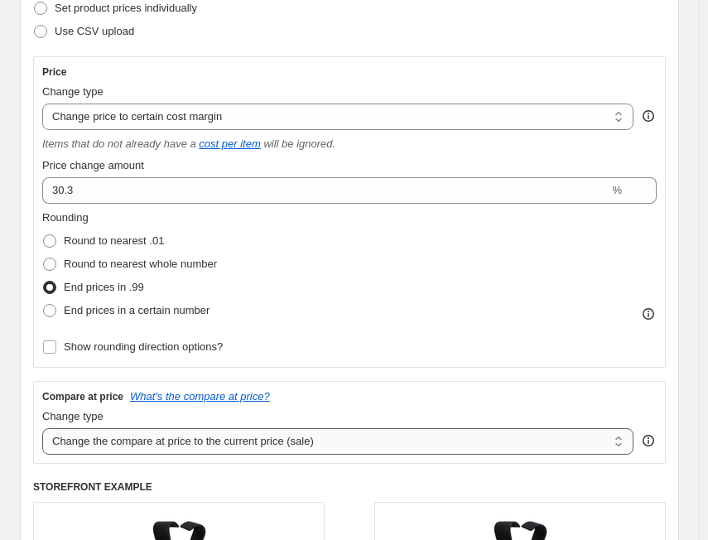
click at [42, 428] on select "Change the compare at price to the current price (sale) Change the compare at p…" at bounding box center [337, 441] width 591 height 26
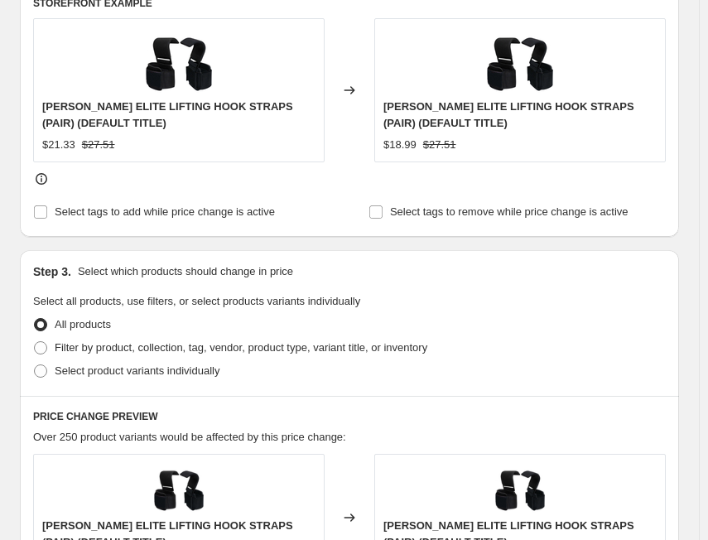
scroll to position [745, 0]
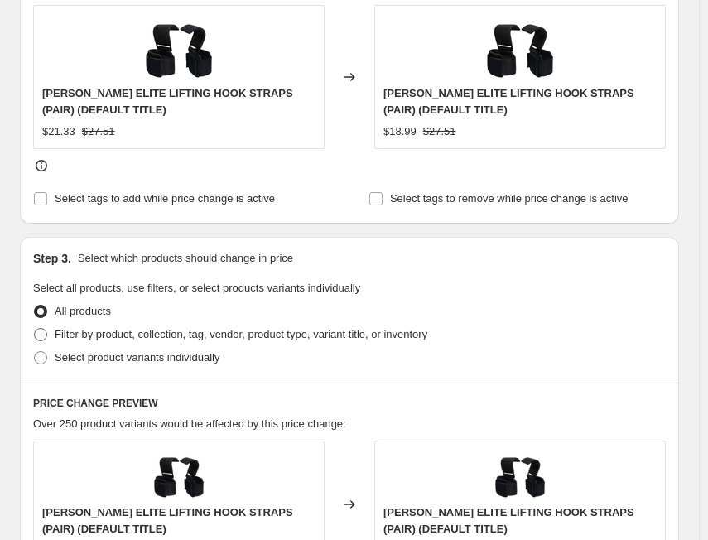
click at [169, 333] on span "Filter by product, collection, tag, vendor, product type, variant title, or inv…" at bounding box center [241, 334] width 373 height 12
click at [35, 329] on input "Filter by product, collection, tag, vendor, product type, variant title, or inv…" at bounding box center [34, 328] width 1 height 1
radio input "true"
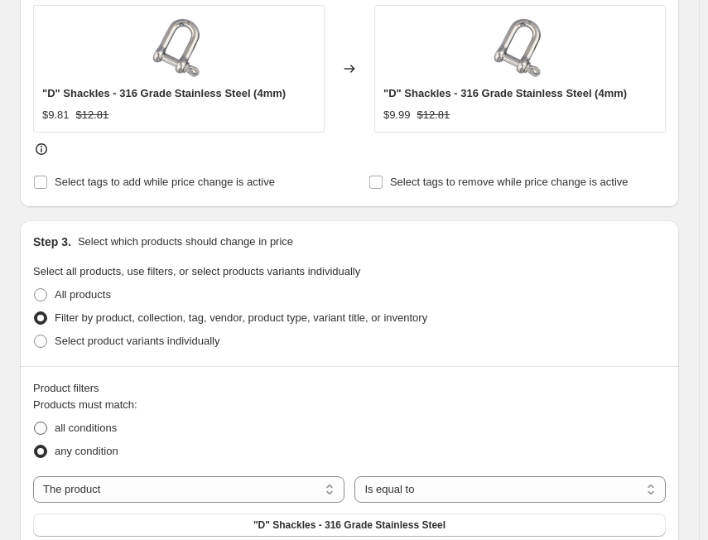
click at [94, 422] on span "all conditions" at bounding box center [86, 427] width 62 height 12
click at [35, 422] on input "all conditions" at bounding box center [34, 421] width 1 height 1
radio input "true"
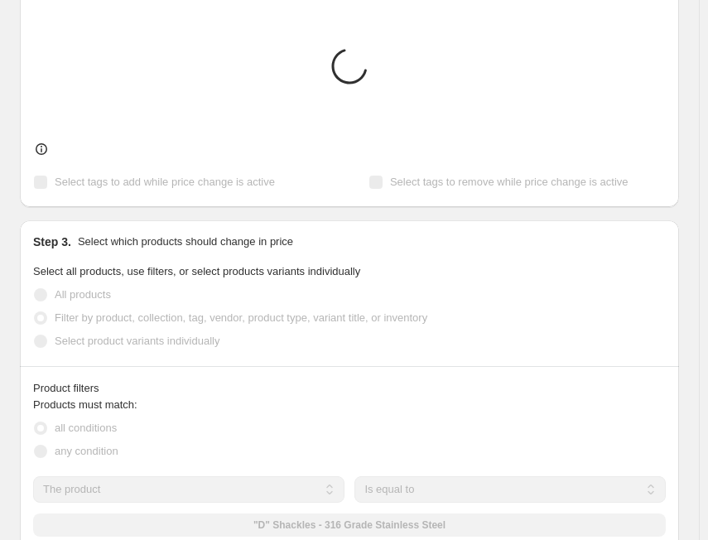
click at [161, 484] on select "The product The product's collection The product's tag The product's vendor The…" at bounding box center [188, 489] width 311 height 26
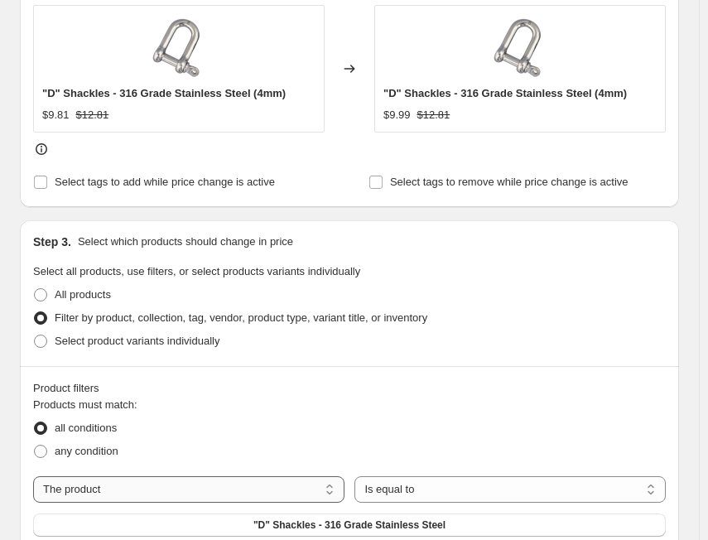
select select "tag"
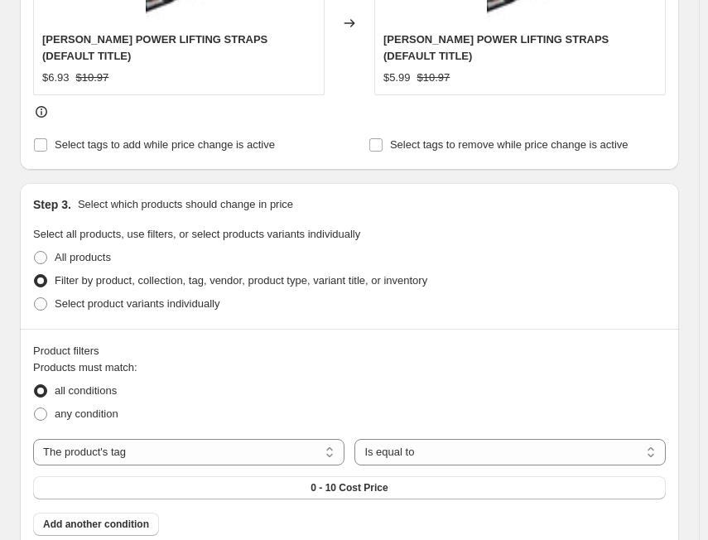
scroll to position [828, 0]
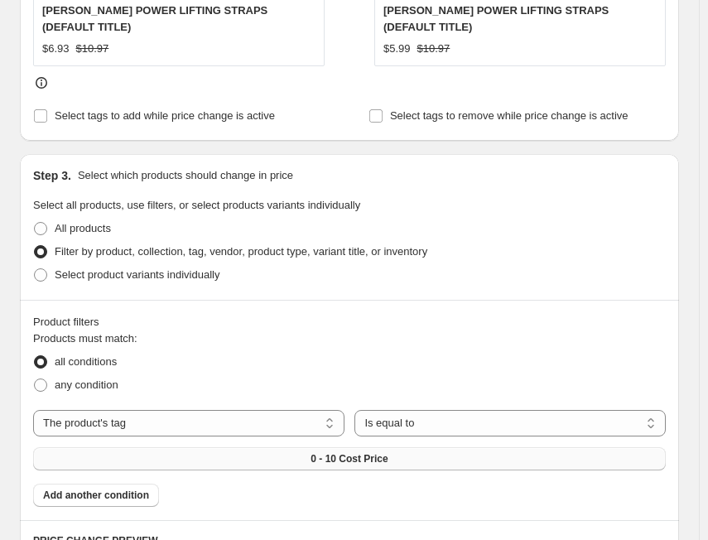
click at [331, 452] on span "0 - 10 Cost Price" at bounding box center [348, 458] width 77 height 13
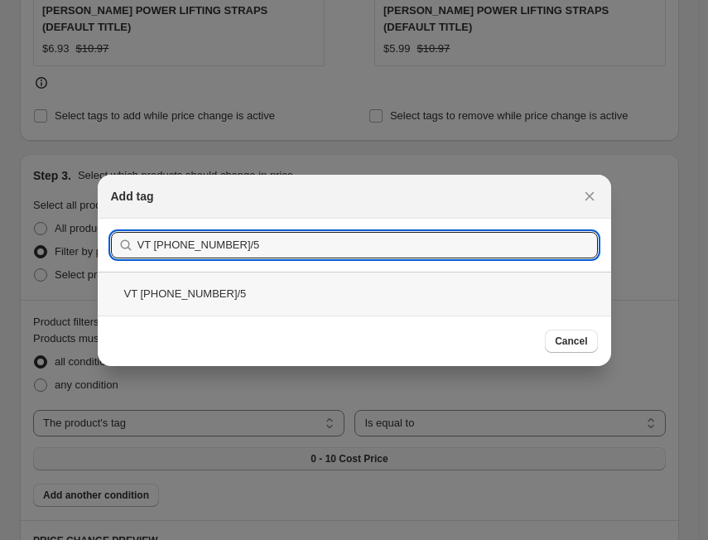
type input "VT [PHONE_NUMBER]/5"
click at [262, 298] on div "VT [PHONE_NUMBER]/5" at bounding box center [354, 294] width 513 height 44
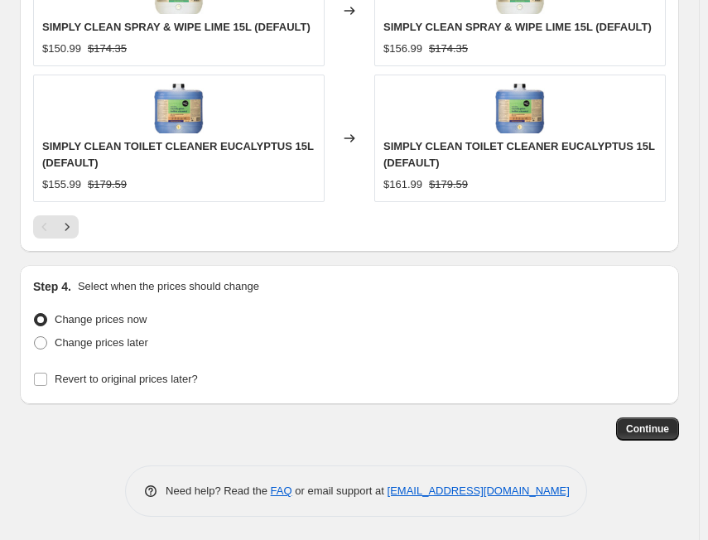
scroll to position [1860, 0]
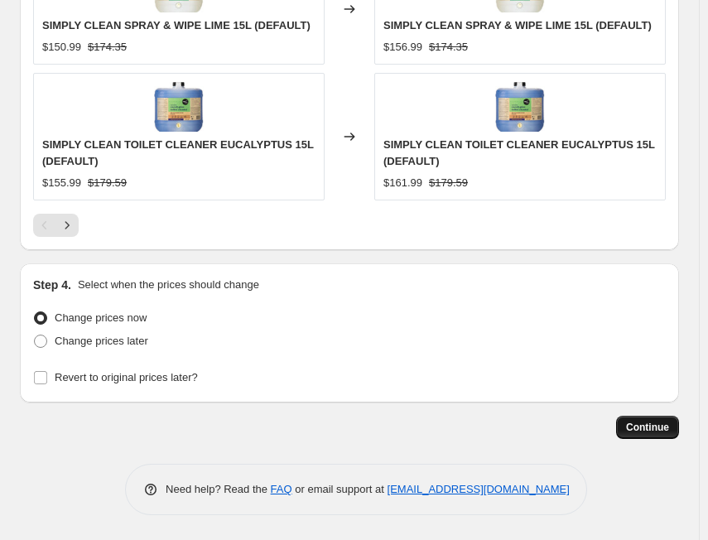
click at [648, 423] on span "Continue" at bounding box center [647, 427] width 43 height 13
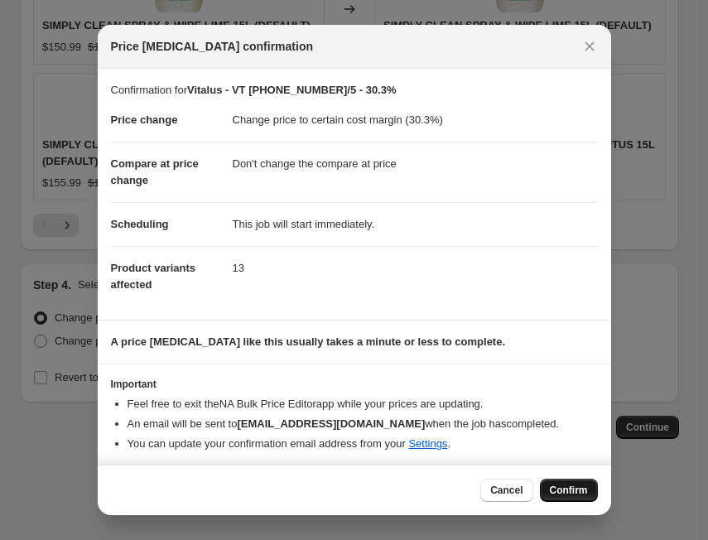
click at [574, 493] on span "Confirm" at bounding box center [569, 489] width 38 height 13
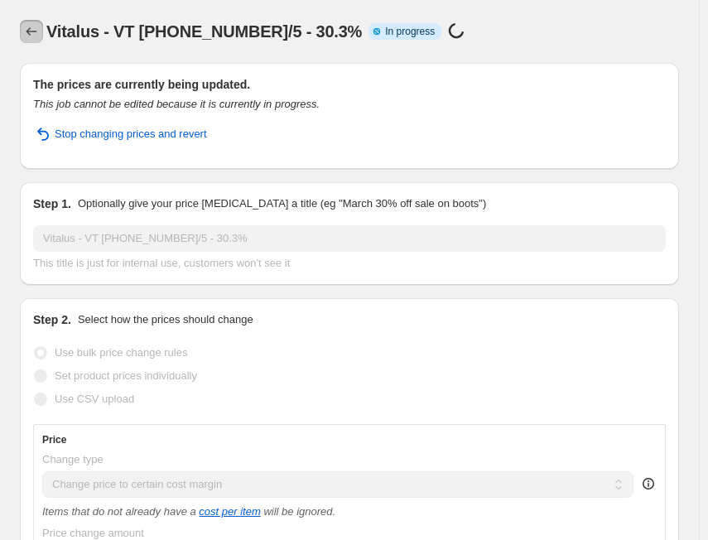
click at [34, 34] on icon "Price change jobs" at bounding box center [31, 31] width 17 height 17
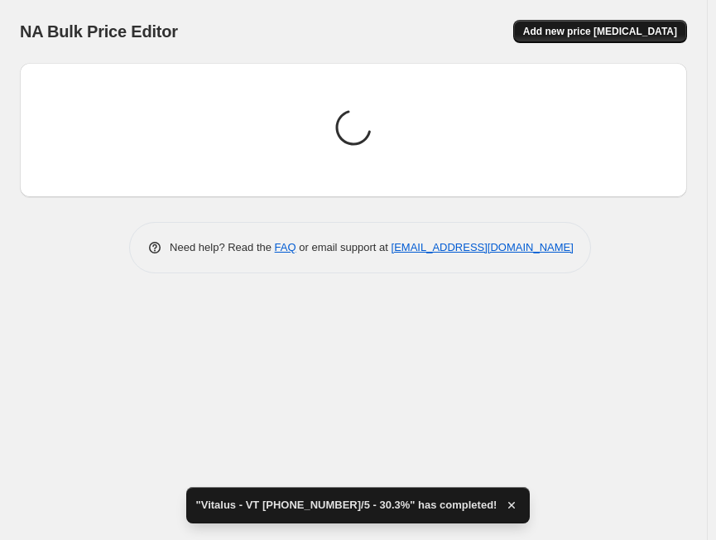
click at [617, 36] on span "Add new price [MEDICAL_DATA]" at bounding box center [600, 31] width 154 height 13
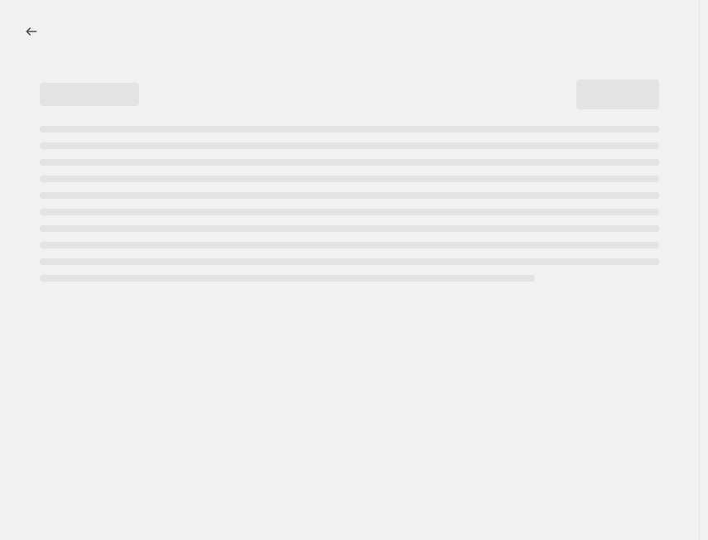
select select "percentage"
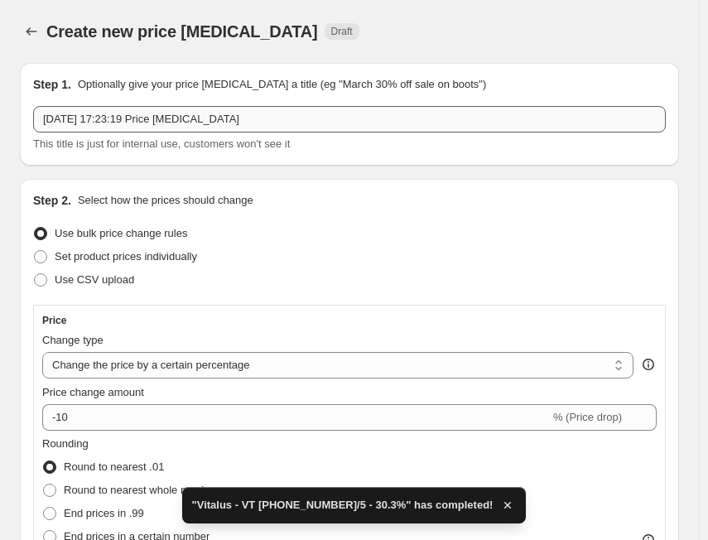
click at [277, 120] on input "[DATE] 17:23:19 Price [MEDICAL_DATA]" at bounding box center [349, 119] width 632 height 26
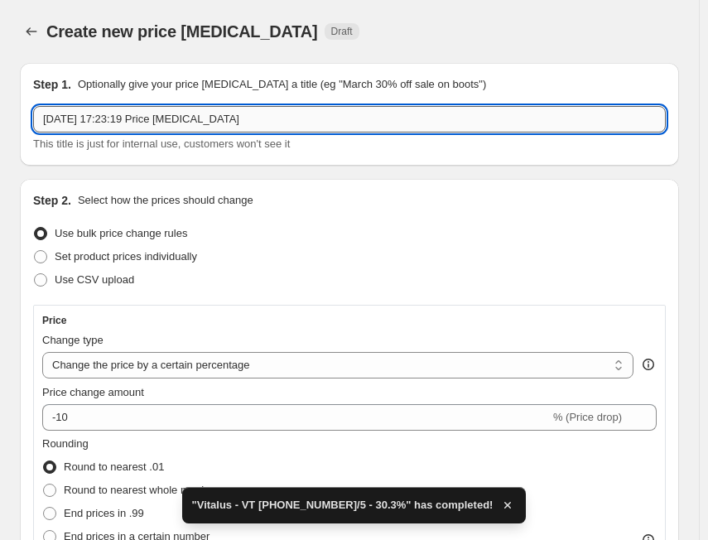
click at [277, 120] on input "[DATE] 17:23:19 Price [MEDICAL_DATA]" at bounding box center [349, 119] width 632 height 26
paste input "VT [PHONE_NUMBER]/5"
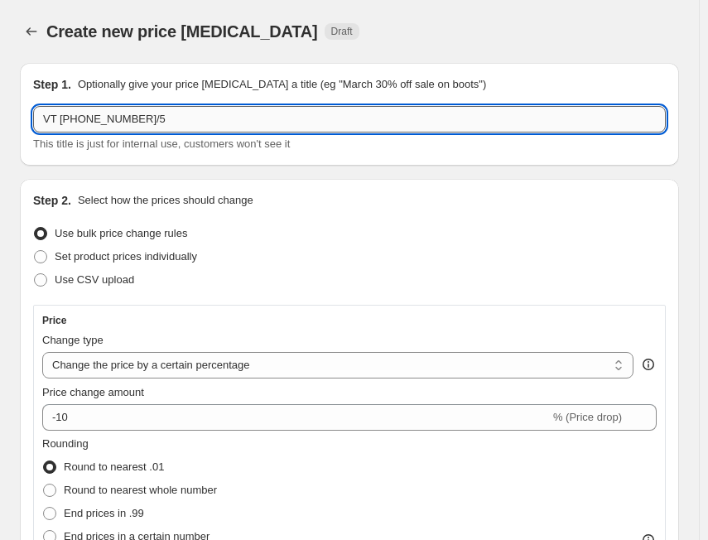
click at [44, 122] on input "VT [PHONE_NUMBER]/5" at bounding box center [349, 119] width 632 height 26
paste input "Vitalus"
click at [200, 124] on input "Vitalus - VT [PHONE_NUMBER]/5" at bounding box center [349, 119] width 632 height 26
paste input "28.0%"
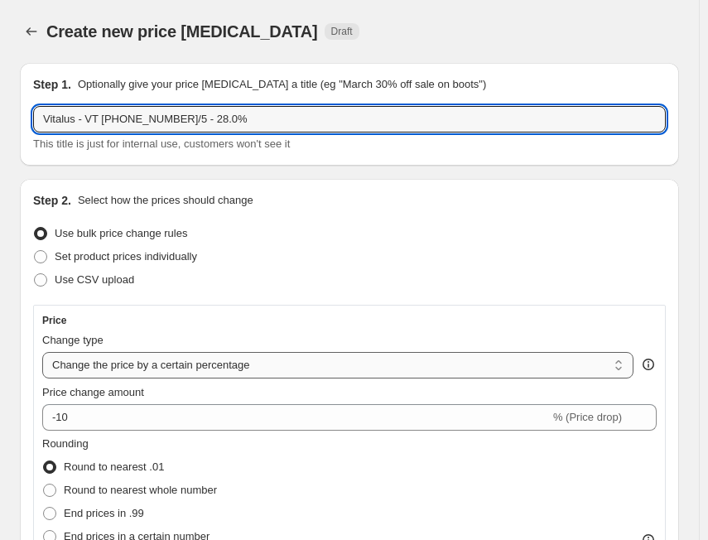
type input "Vitalus - VT [PHONE_NUMBER]/5 - 28.0%"
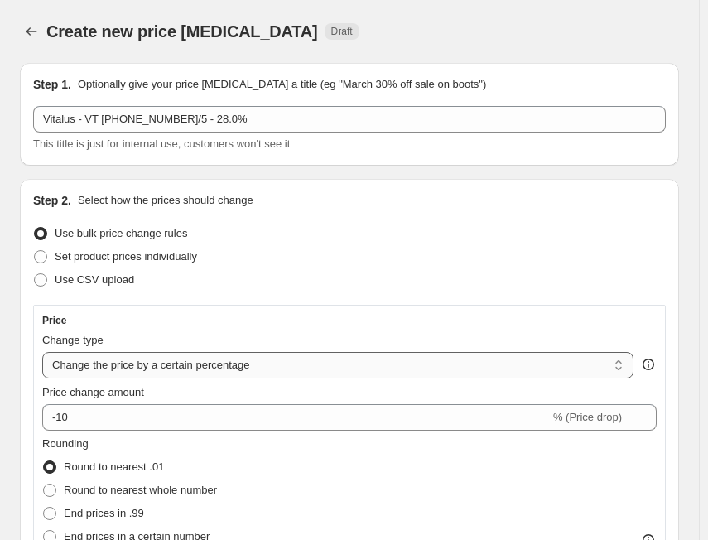
drag, startPoint x: 132, startPoint y: 362, endPoint x: 141, endPoint y: 366, distance: 9.3
click at [132, 362] on select "Change the price to a certain amount Change the price by a certain amount Chang…" at bounding box center [337, 365] width 591 height 26
select select "margin"
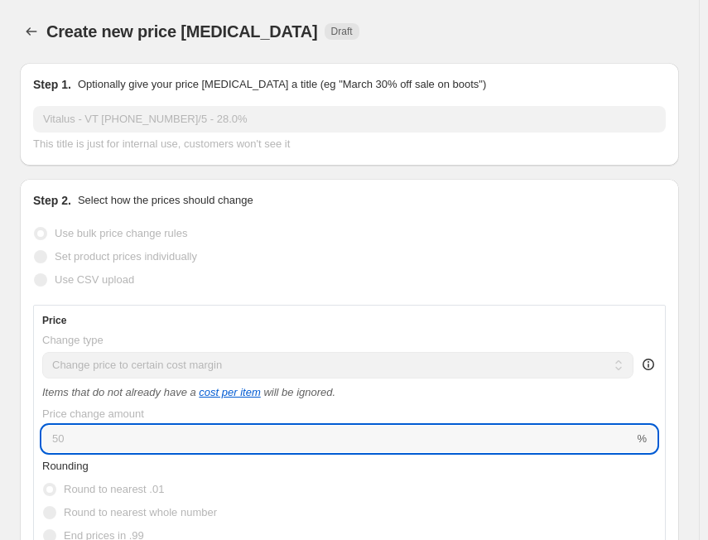
click at [132, 431] on input "50" at bounding box center [337, 439] width 591 height 26
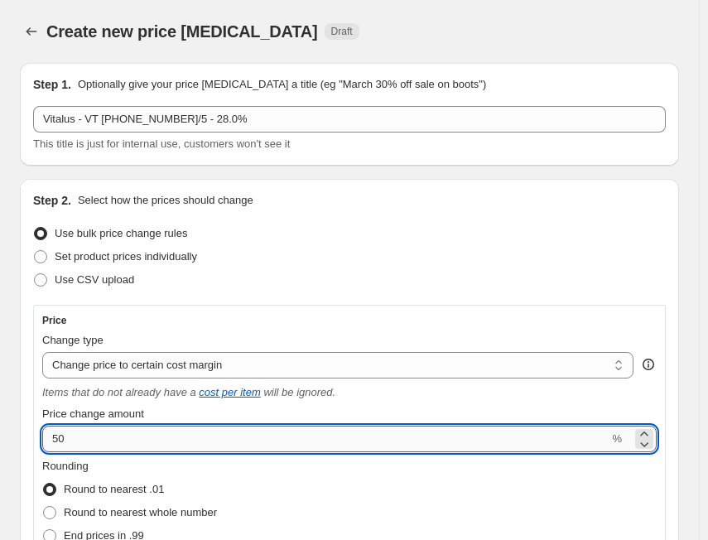
click at [128, 430] on input "50" at bounding box center [325, 439] width 566 height 26
paste input "28."
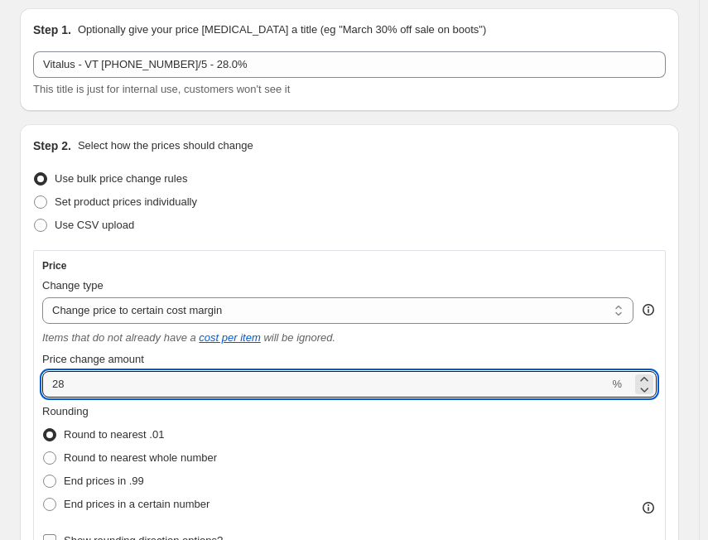
scroll to position [83, 0]
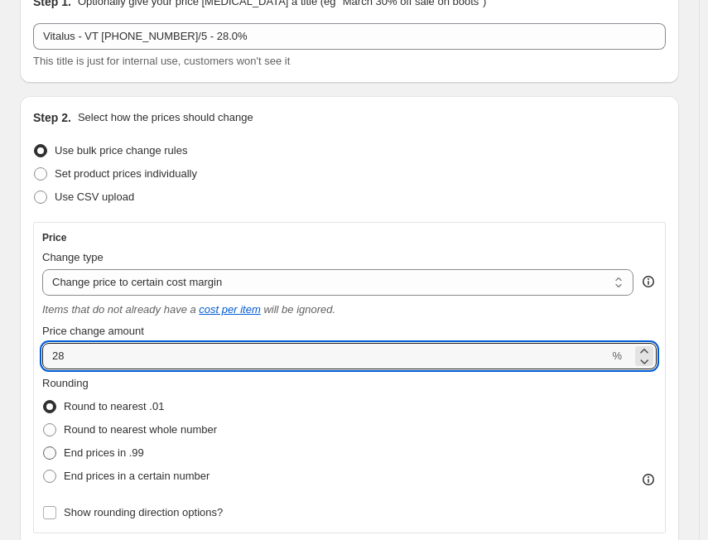
type input "28"
click at [141, 454] on span "End prices in .99" at bounding box center [104, 452] width 80 height 12
click at [44, 447] on input "End prices in .99" at bounding box center [43, 446] width 1 height 1
radio input "true"
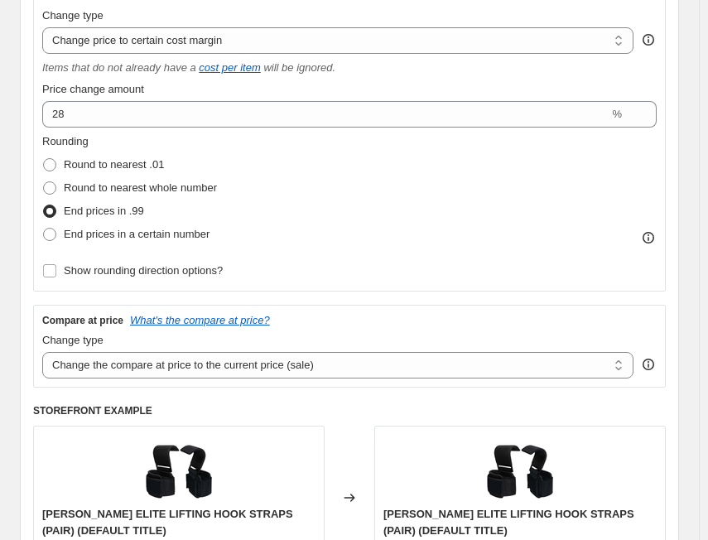
scroll to position [331, 0]
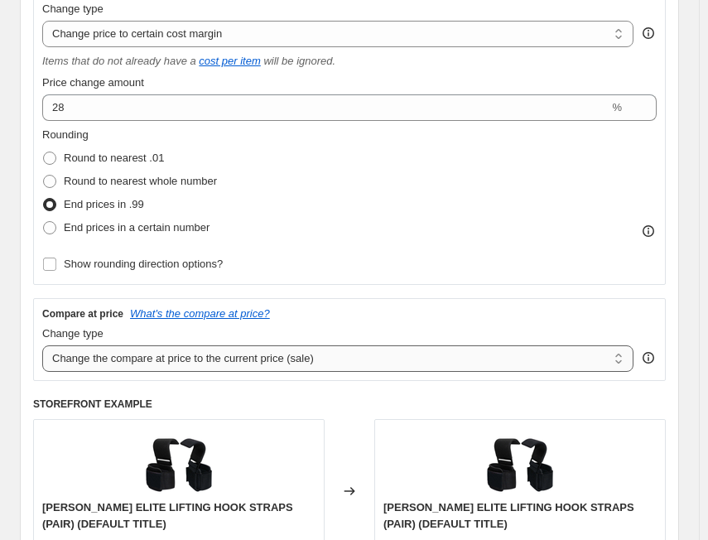
click at [141, 370] on select "Change the compare at price to the current price (sale) Change the compare at p…" at bounding box center [337, 358] width 591 height 26
select select "no_change"
click at [42, 345] on select "Change the compare at price to the current price (sale) Change the compare at p…" at bounding box center [337, 358] width 591 height 26
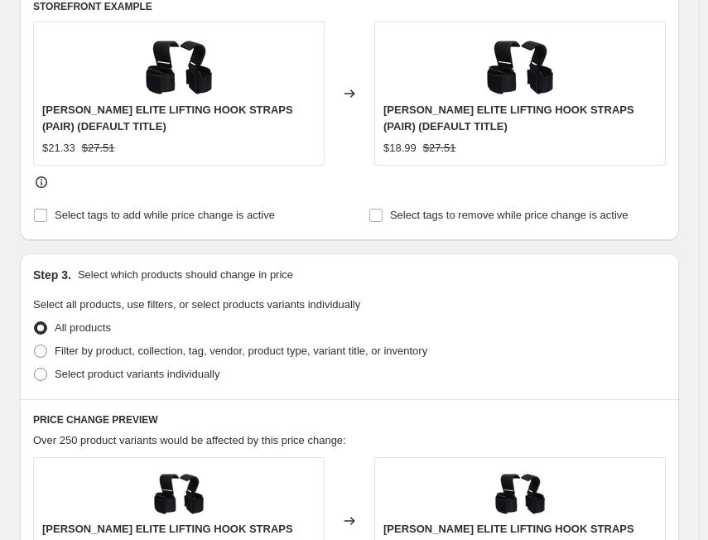
scroll to position [911, 0]
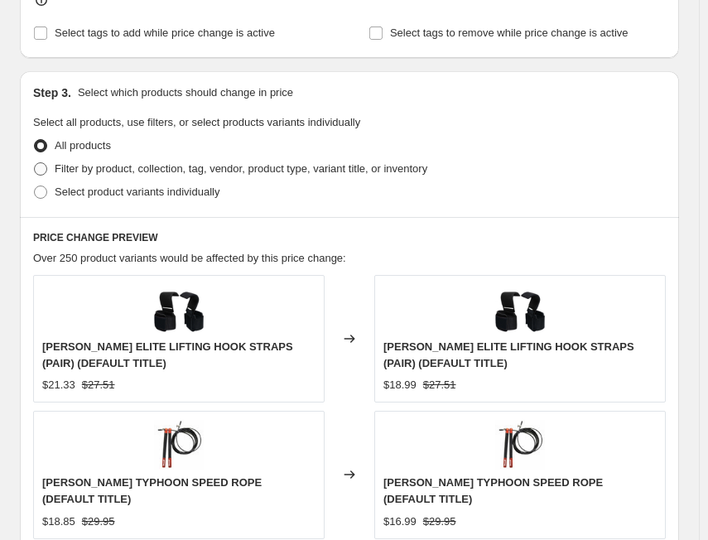
click at [127, 172] on span "Filter by product, collection, tag, vendor, product type, variant title, or inv…" at bounding box center [241, 168] width 373 height 12
click at [35, 163] on input "Filter by product, collection, tag, vendor, product type, variant title, or inv…" at bounding box center [34, 162] width 1 height 1
radio input "true"
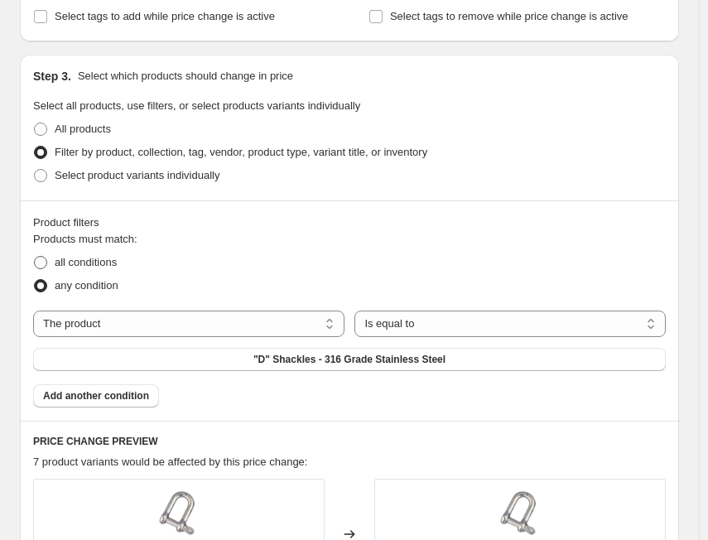
drag, startPoint x: 97, startPoint y: 261, endPoint x: 117, endPoint y: 270, distance: 21.9
click at [97, 261] on span "all conditions" at bounding box center [86, 262] width 62 height 12
click at [35, 257] on input "all conditions" at bounding box center [34, 256] width 1 height 1
radio input "true"
click at [190, 330] on select "The product The product's collection The product's tag The product's vendor The…" at bounding box center [188, 323] width 311 height 26
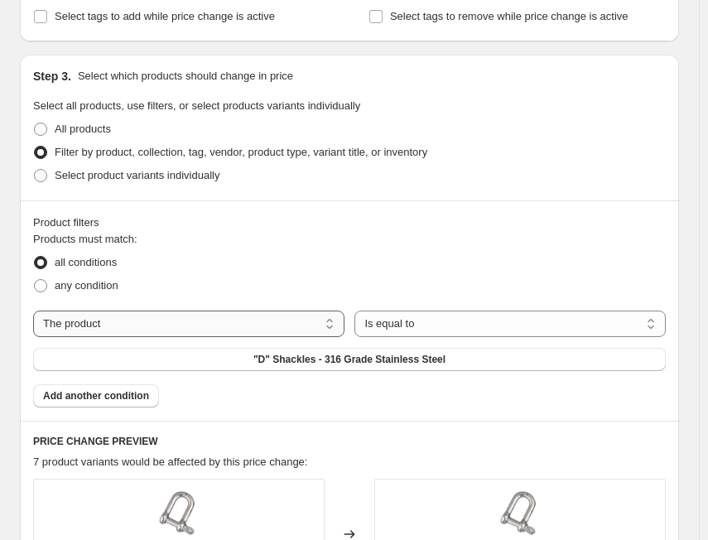
select select "tag"
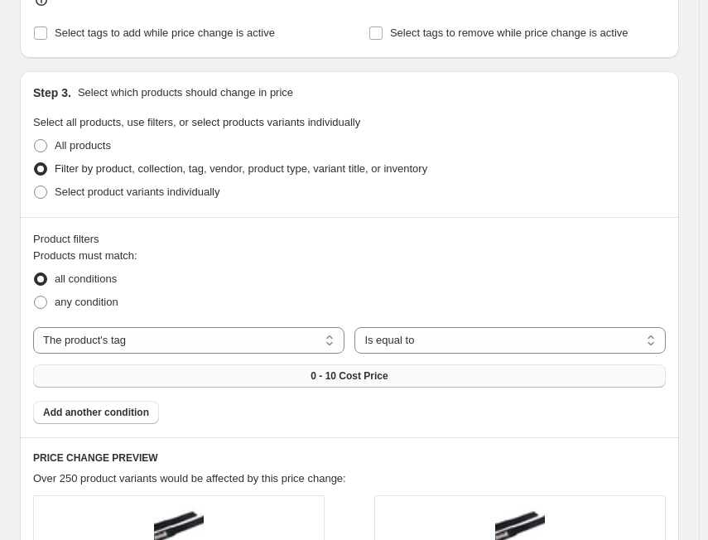
click at [413, 364] on button "0 - 10 Cost Price" at bounding box center [349, 375] width 632 height 23
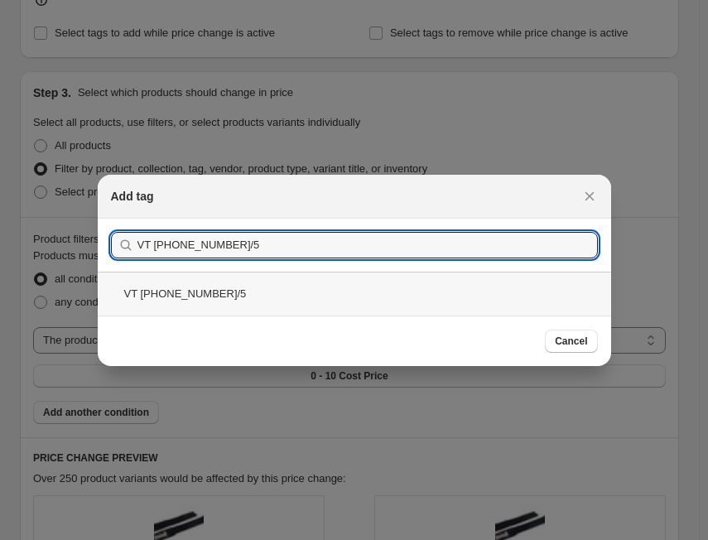
type input "VT [PHONE_NUMBER]/5"
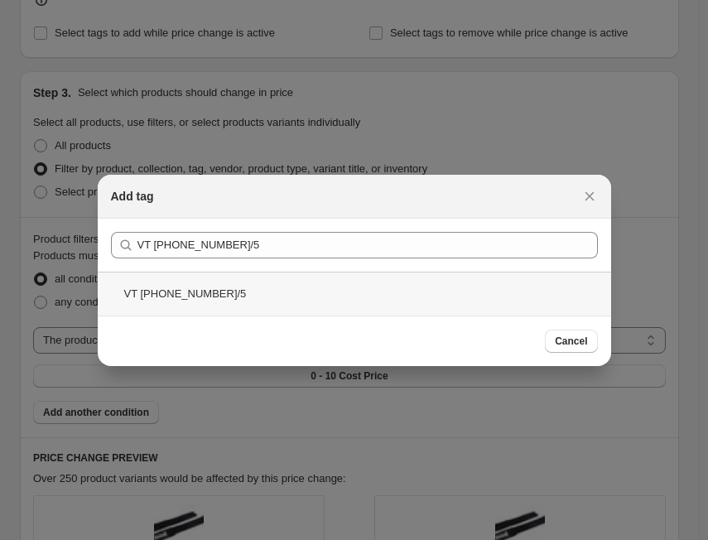
click at [276, 281] on div "VT [PHONE_NUMBER]/5" at bounding box center [354, 294] width 513 height 44
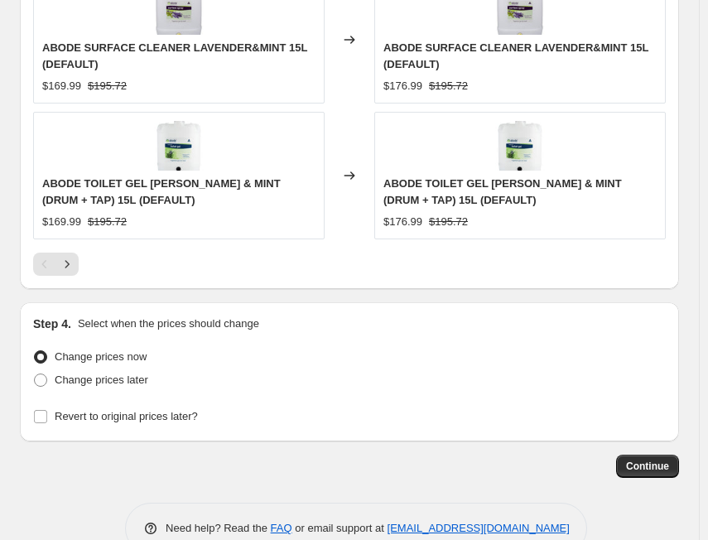
scroll to position [1860, 0]
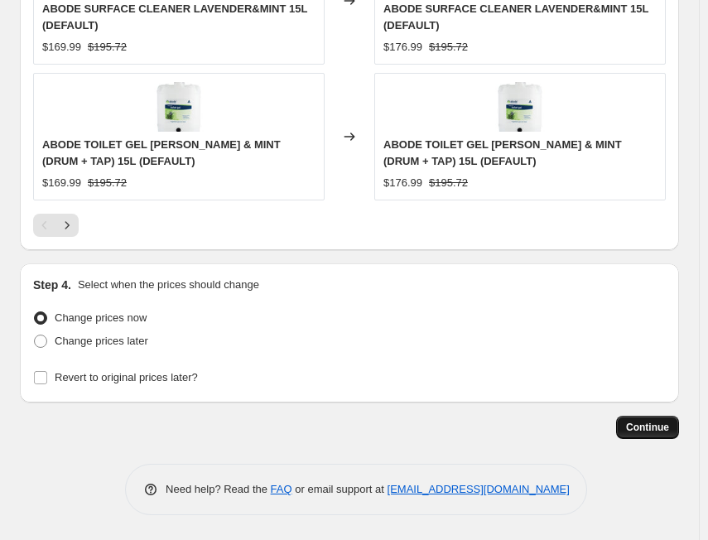
click at [639, 425] on span "Continue" at bounding box center [647, 427] width 43 height 13
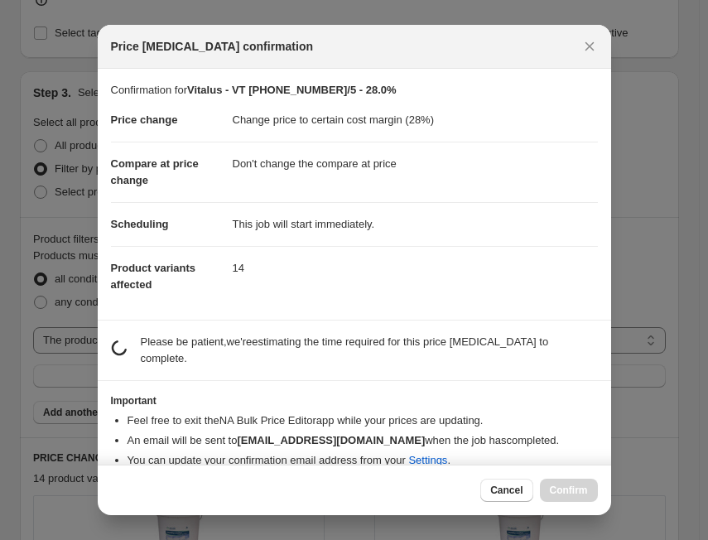
scroll to position [0, 0]
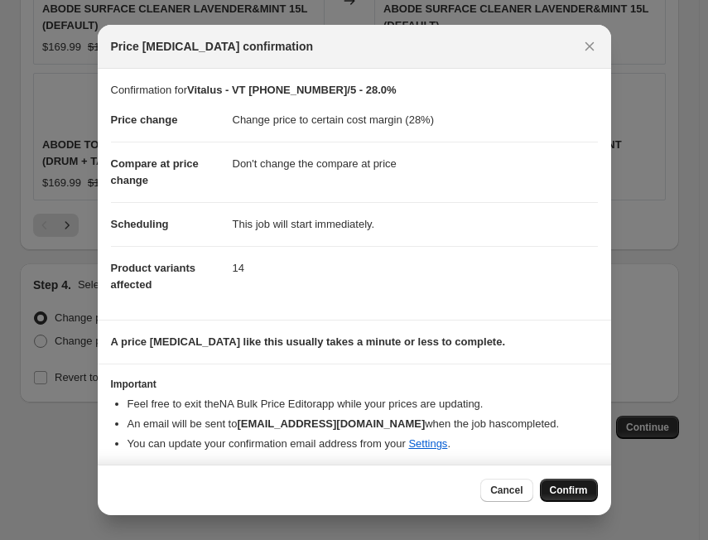
click at [566, 491] on span "Confirm" at bounding box center [569, 489] width 38 height 13
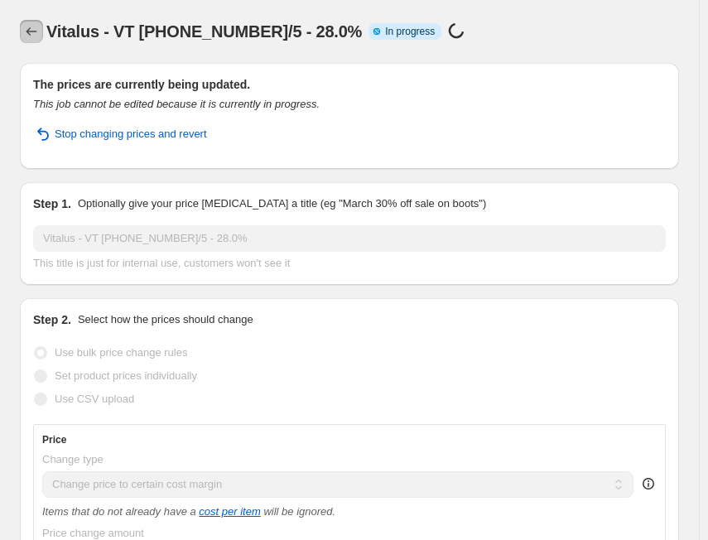
click at [37, 31] on icon "Price change jobs" at bounding box center [31, 31] width 17 height 17
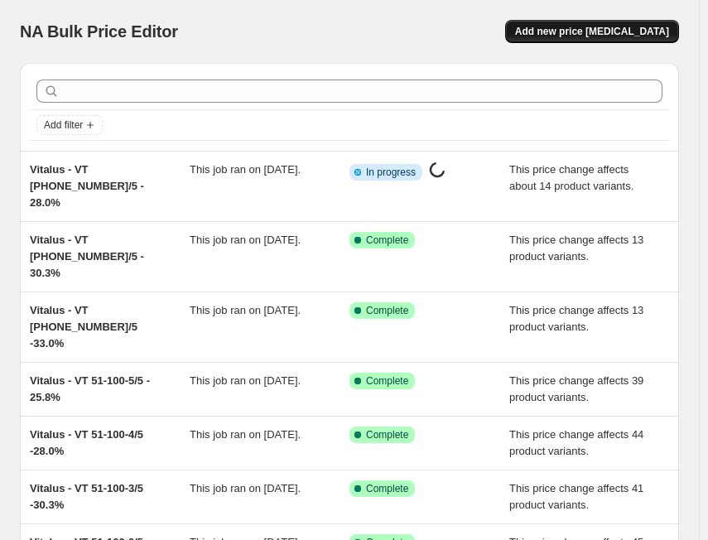
click at [627, 27] on span "Add new price [MEDICAL_DATA]" at bounding box center [592, 31] width 154 height 13
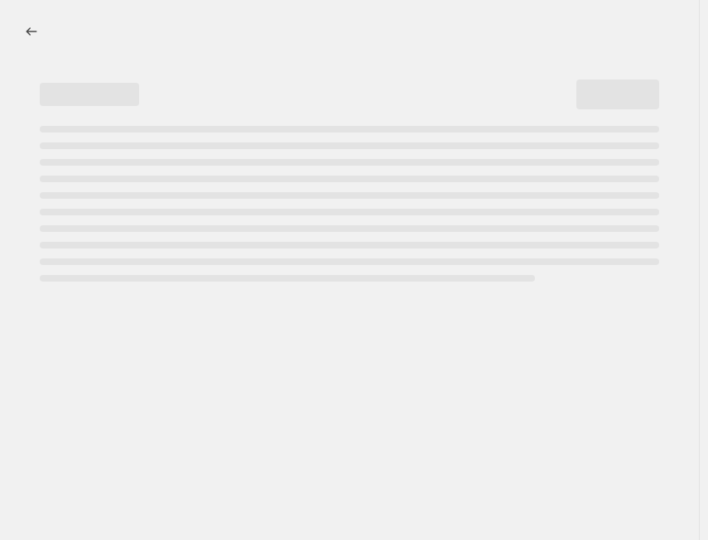
select select "percentage"
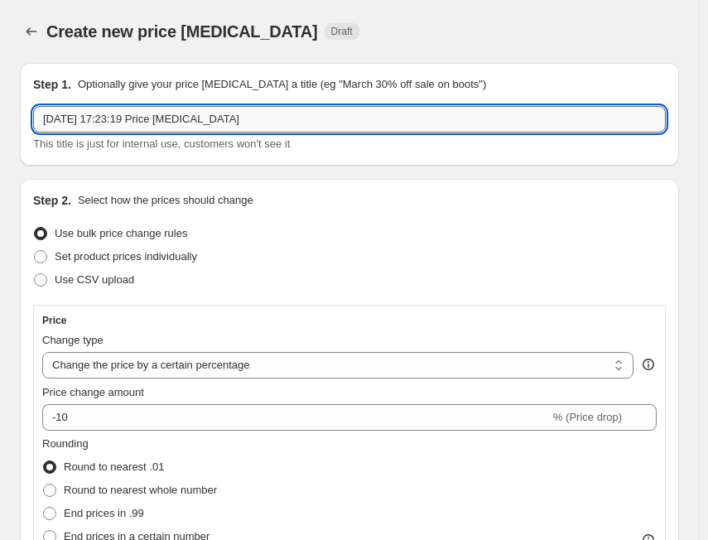
click at [166, 129] on input "[DATE] 17:23:19 Price [MEDICAL_DATA]" at bounding box center [349, 119] width 632 height 26
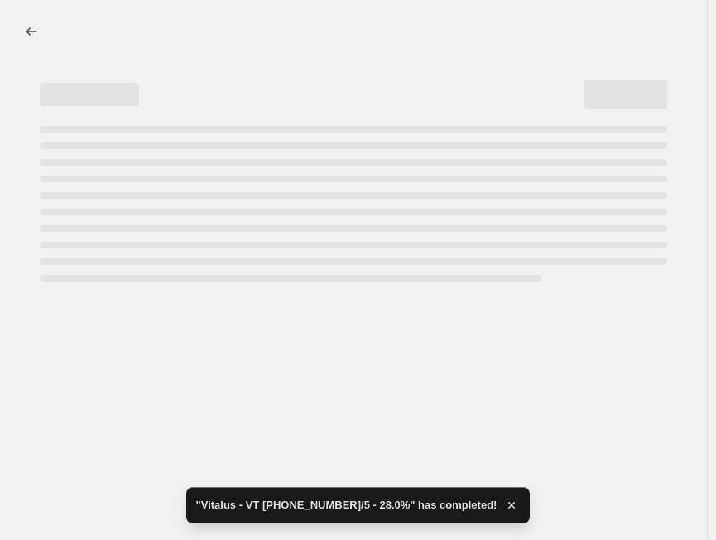
click at [166, 129] on div "Page loading" at bounding box center [353, 129] width 627 height 7
select select "percentage"
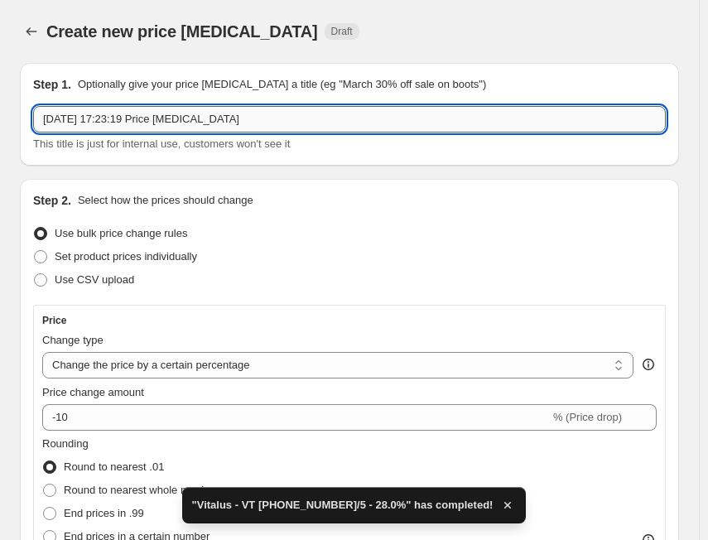
click at [171, 127] on input "[DATE] 17:23:19 Price [MEDICAL_DATA]" at bounding box center [349, 119] width 632 height 26
paste input "Vitalus"
click at [206, 130] on input "Vitalus" at bounding box center [349, 119] width 632 height 26
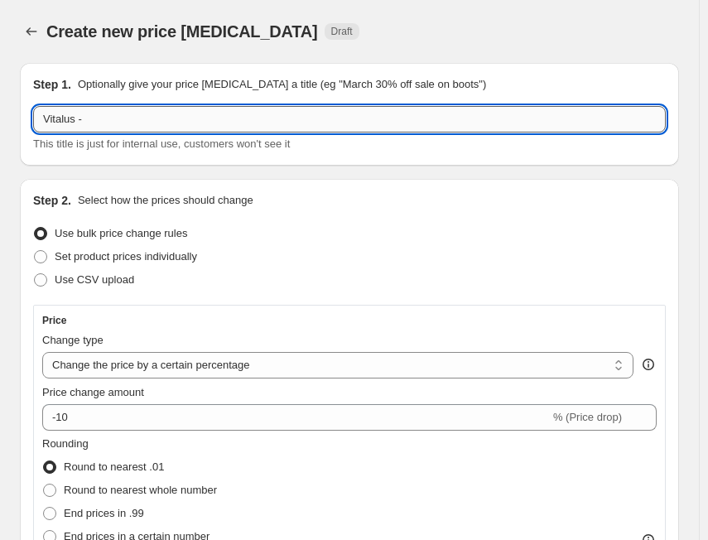
paste input "VT [PHONE_NUMBER]/5"
click at [303, 123] on input "Vitalus - VT [PHONE_NUMBER]/5" at bounding box center [349, 119] width 632 height 26
paste input "25.8%"
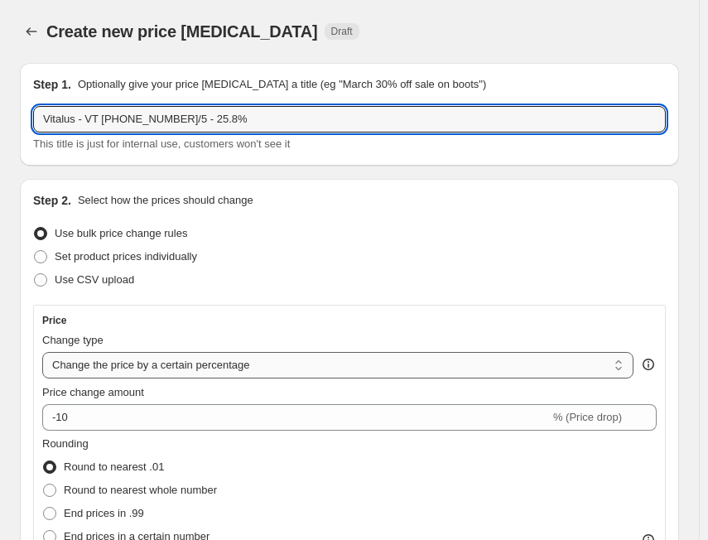
type input "Vitalus - VT [PHONE_NUMBER]/5 - 25.8%"
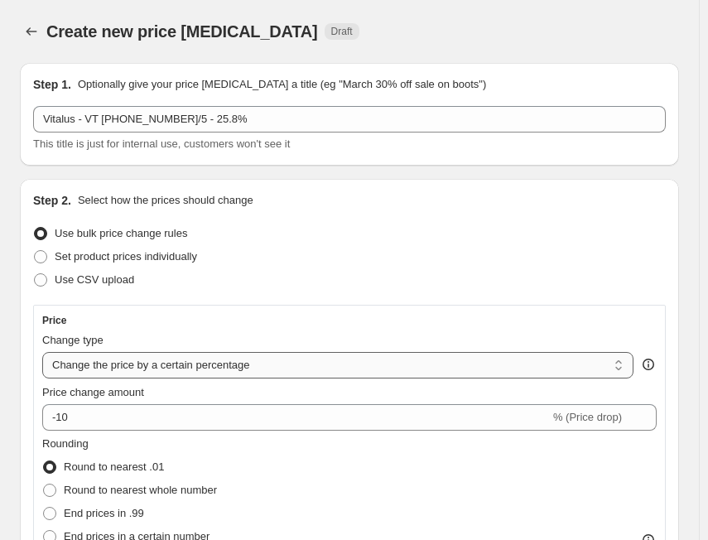
click at [128, 362] on select "Change the price to a certain amount Change the price by a certain amount Chang…" at bounding box center [337, 365] width 591 height 26
select select "margin"
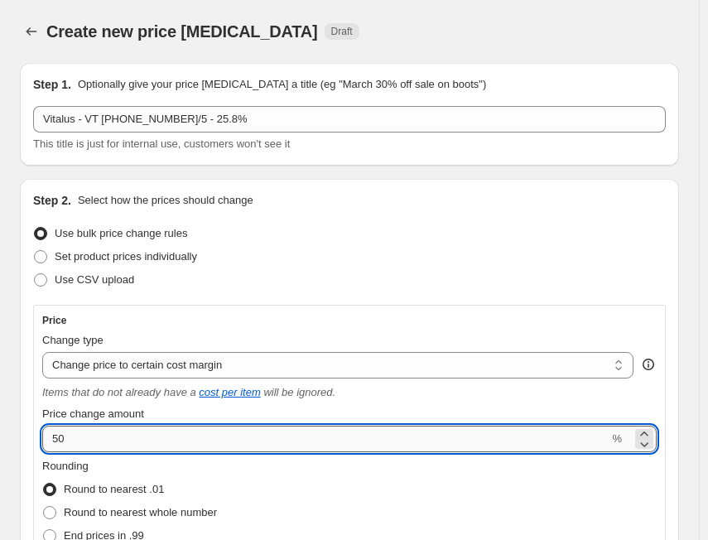
click at [138, 444] on input "50" at bounding box center [325, 439] width 566 height 26
click at [140, 443] on input "50" at bounding box center [325, 439] width 566 height 26
paste input "25.8"
paste input "5.8"
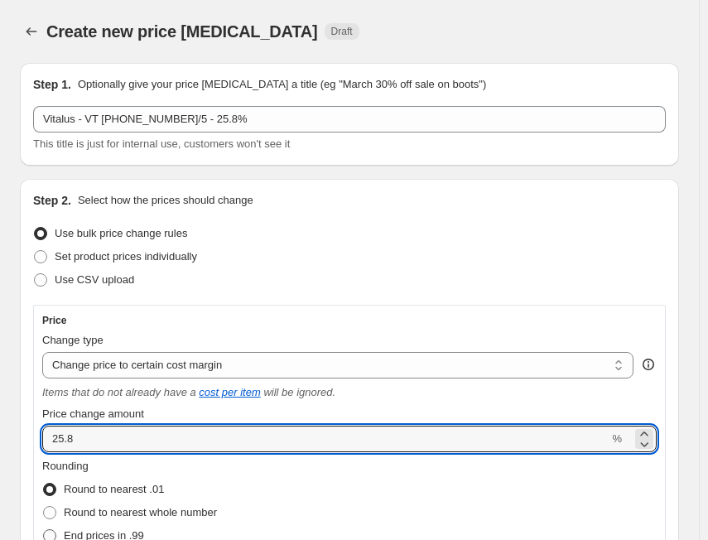
type input "25.8"
click at [141, 530] on span "End prices in .99" at bounding box center [104, 535] width 80 height 12
click at [44, 530] on input "End prices in .99" at bounding box center [43, 529] width 1 height 1
radio input "true"
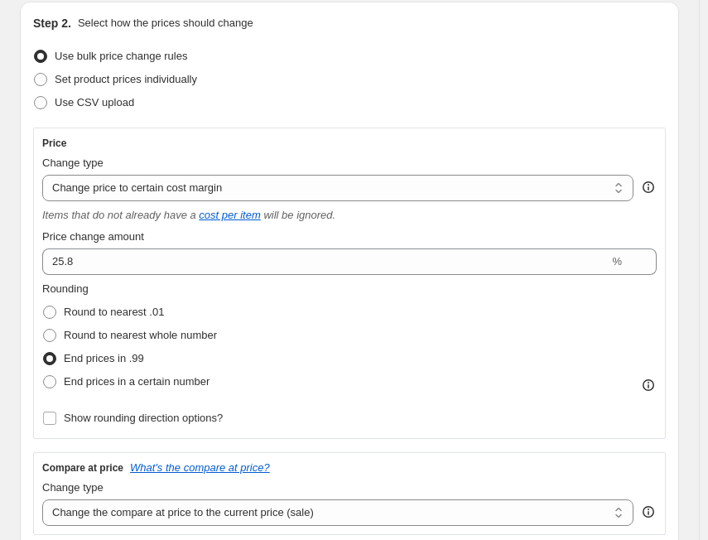
scroll to position [331, 0]
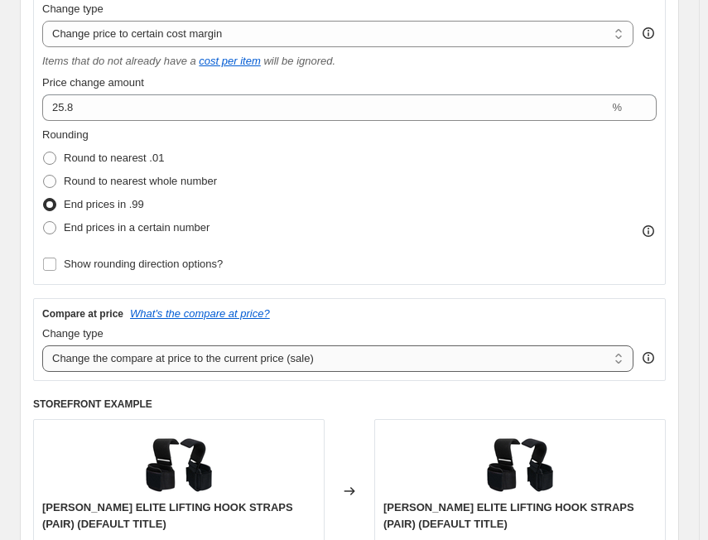
click at [137, 363] on select "Change the compare at price to the current price (sale) Change the compare at p…" at bounding box center [337, 358] width 591 height 26
select select "no_change"
click at [42, 345] on select "Change the compare at price to the current price (sale) Change the compare at p…" at bounding box center [337, 358] width 591 height 26
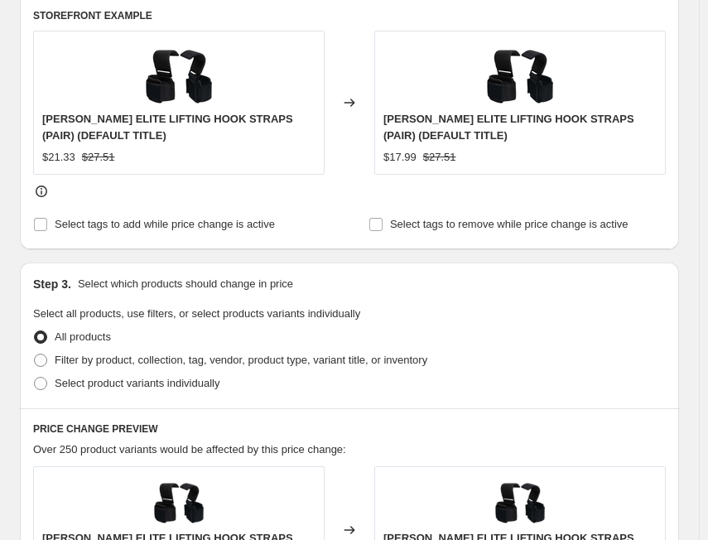
scroll to position [993, 0]
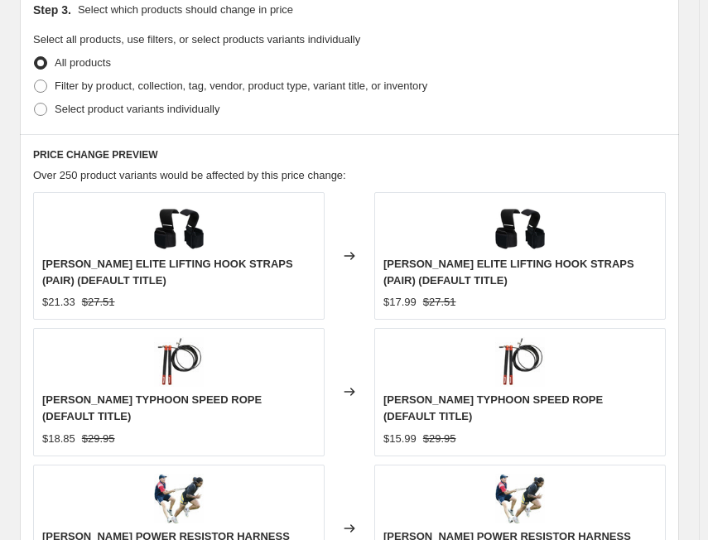
drag, startPoint x: 123, startPoint y: 81, endPoint x: 155, endPoint y: 123, distance: 53.1
click at [123, 87] on span "Filter by product, collection, tag, vendor, product type, variant title, or inv…" at bounding box center [241, 85] width 373 height 12
click at [35, 80] on input "Filter by product, collection, tag, vendor, product type, variant title, or inv…" at bounding box center [34, 79] width 1 height 1
radio input "true"
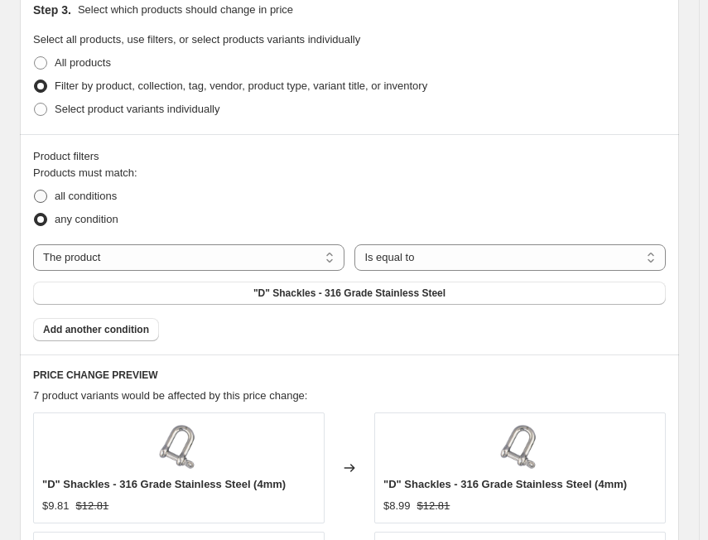
click at [106, 197] on span "all conditions" at bounding box center [86, 196] width 62 height 12
click at [35, 190] on input "all conditions" at bounding box center [34, 190] width 1 height 1
radio input "true"
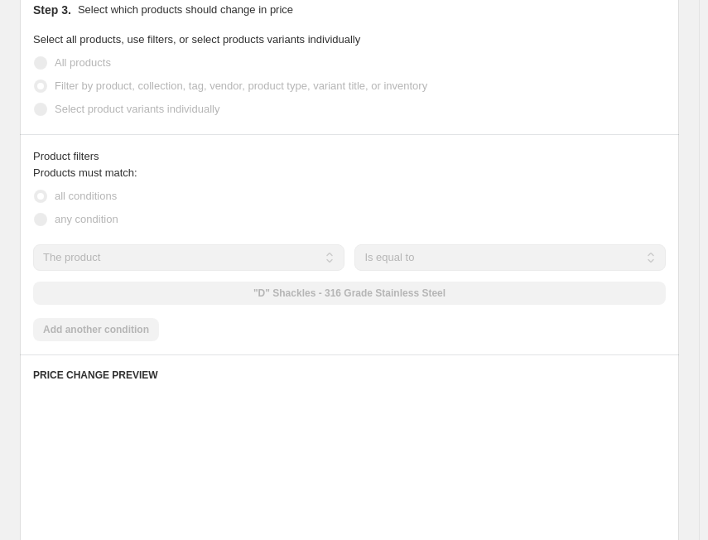
click at [130, 264] on select "The product The product's collection The product's tag The product's vendor The…" at bounding box center [188, 257] width 311 height 26
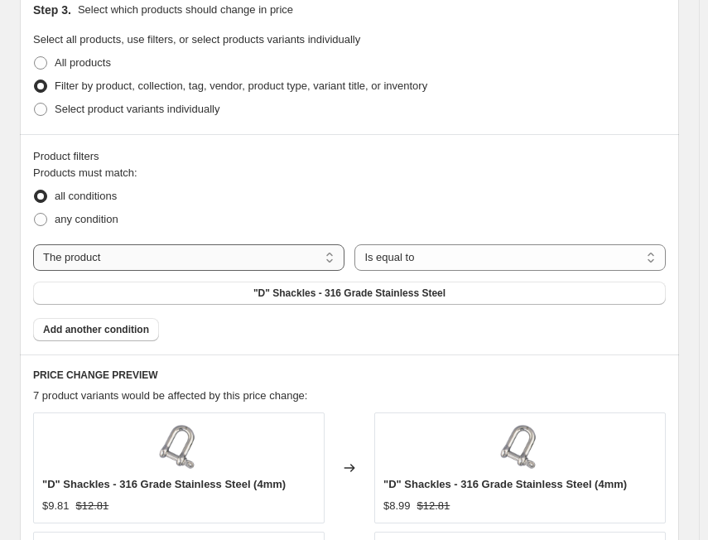
click at [165, 262] on select "The product The product's collection The product's tag The product's vendor The…" at bounding box center [188, 257] width 311 height 26
select select "tag"
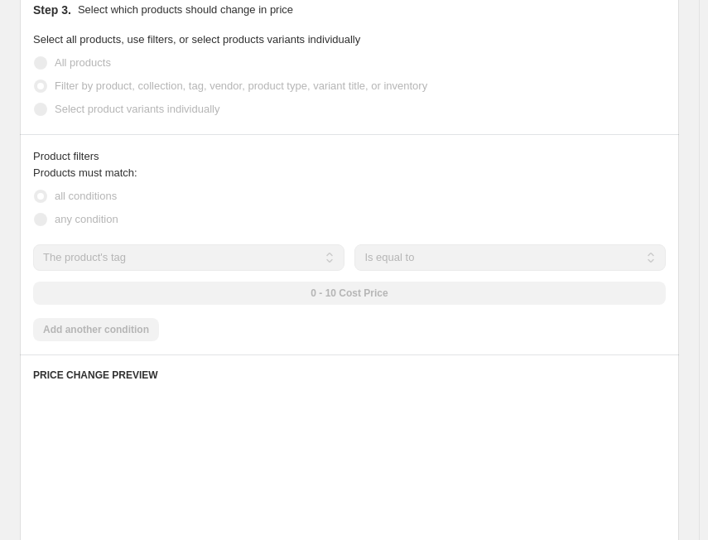
click at [386, 297] on div "0 - 10 Cost Price" at bounding box center [349, 292] width 632 height 23
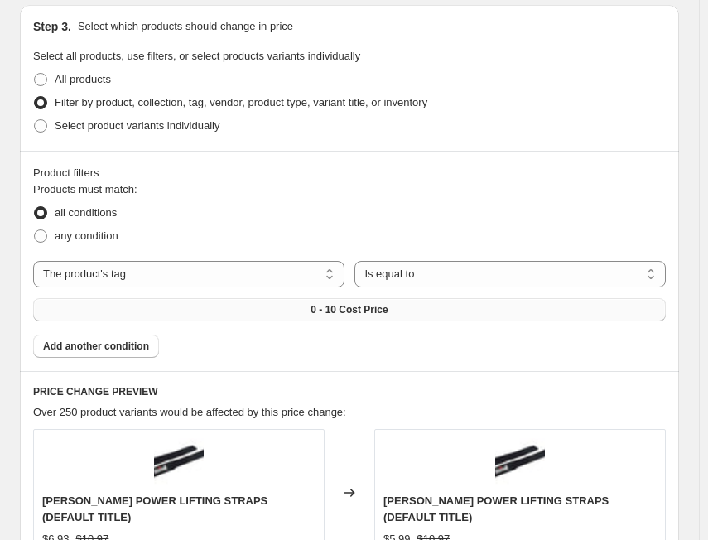
click at [331, 303] on span "0 - 10 Cost Price" at bounding box center [348, 309] width 77 height 13
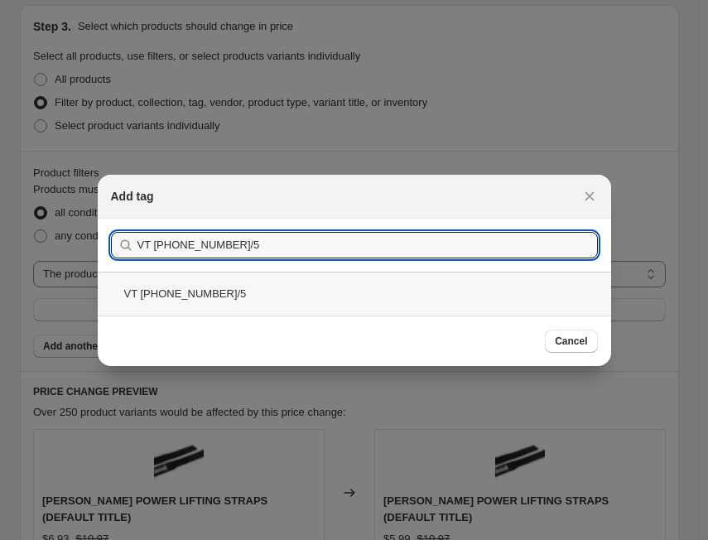
type input "VT [PHONE_NUMBER]/5"
drag, startPoint x: 195, startPoint y: 288, endPoint x: 257, endPoint y: 296, distance: 63.4
click at [199, 294] on div "VT [PHONE_NUMBER]/5" at bounding box center [354, 294] width 513 height 44
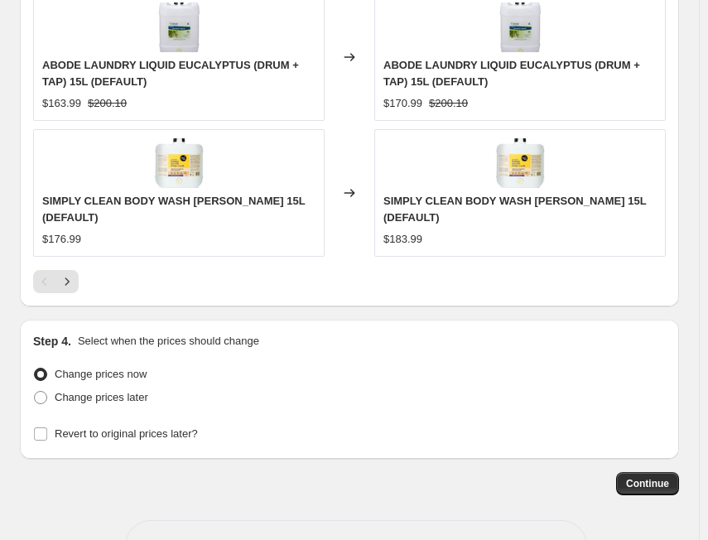
scroll to position [1821, 0]
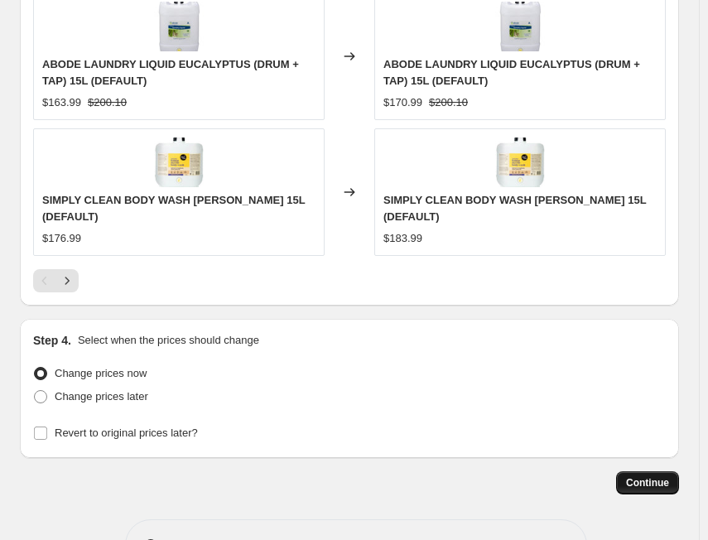
click at [654, 483] on span "Continue" at bounding box center [647, 482] width 43 height 13
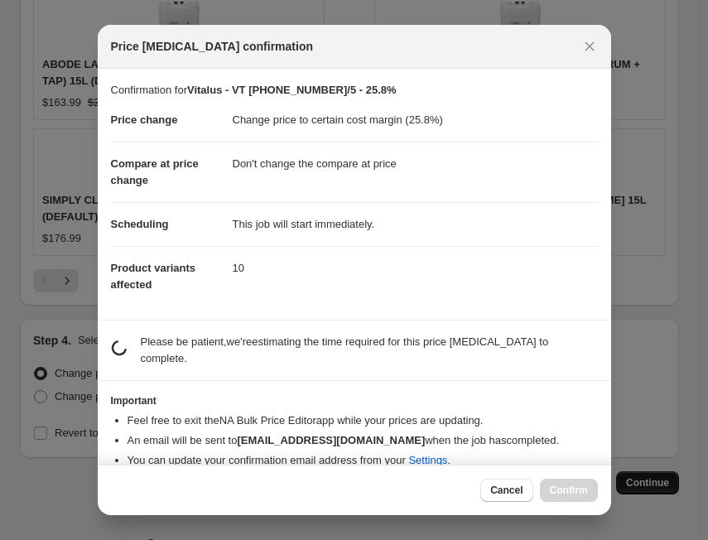
scroll to position [0, 0]
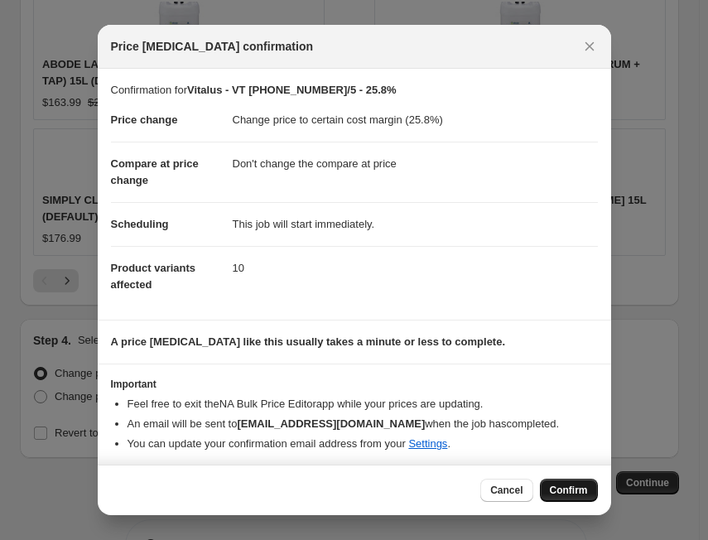
click at [573, 485] on span "Confirm" at bounding box center [569, 489] width 38 height 13
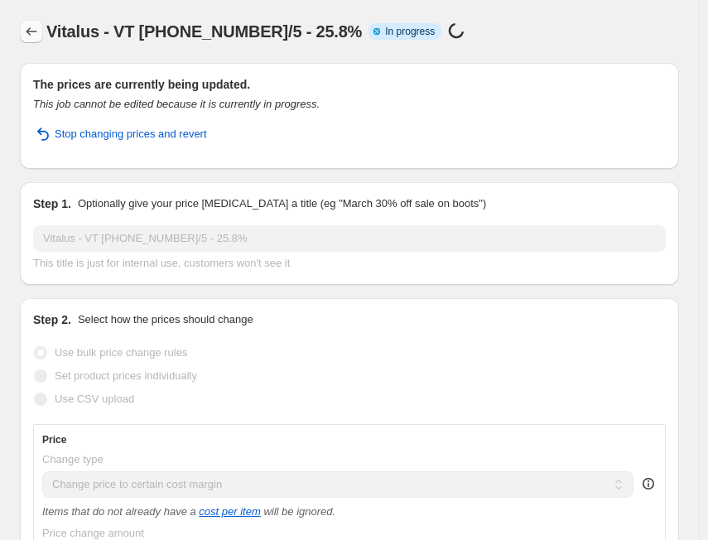
click at [36, 37] on icon "Price change jobs" at bounding box center [31, 31] width 17 height 17
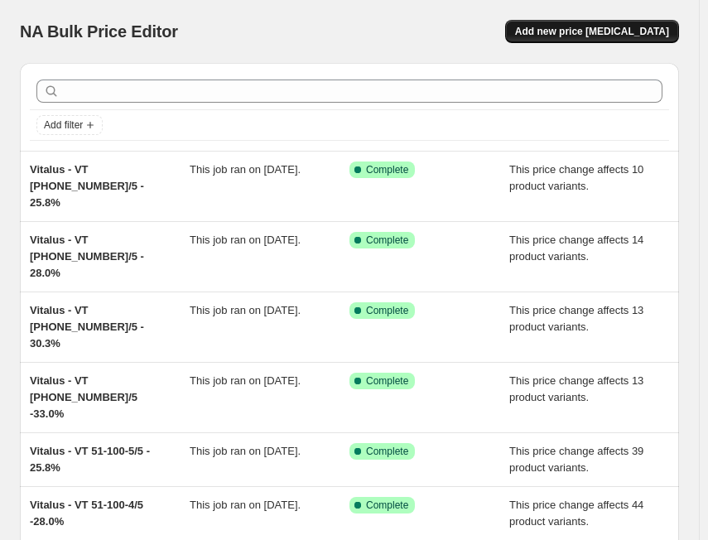
click at [576, 31] on span "Add new price [MEDICAL_DATA]" at bounding box center [592, 31] width 154 height 13
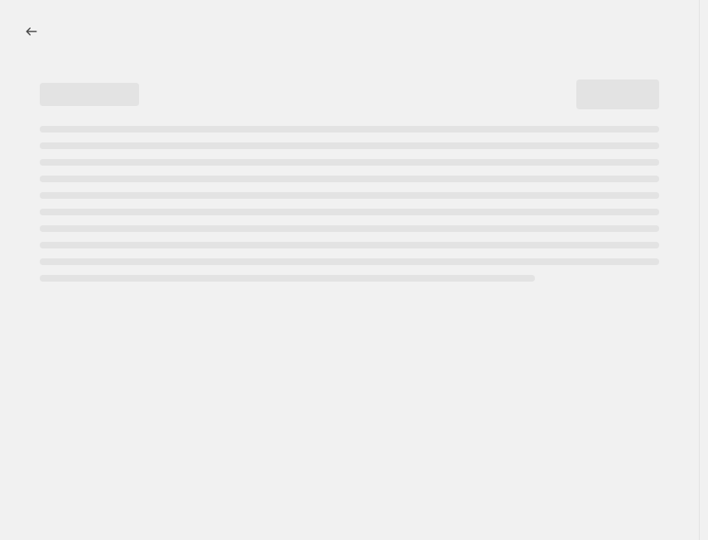
select select "percentage"
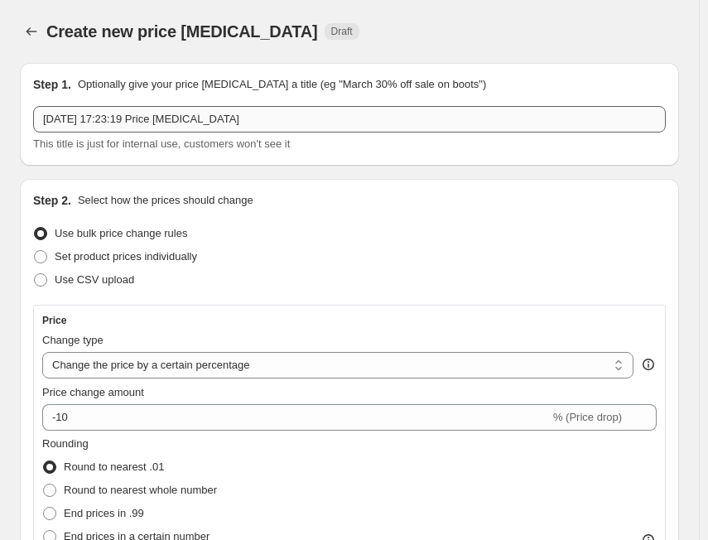
click at [140, 120] on input "[DATE] 17:23:19 Price [MEDICAL_DATA]" at bounding box center [349, 119] width 632 height 26
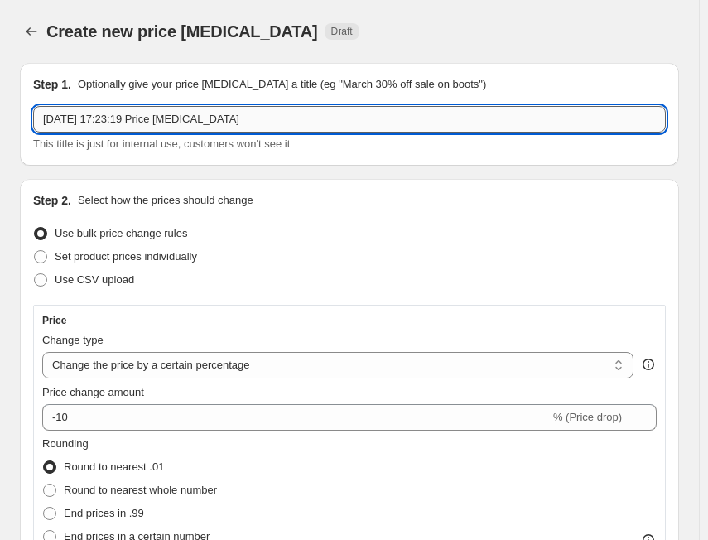
click at [140, 120] on input "[DATE] 17:23:19 Price [MEDICAL_DATA]" at bounding box center [349, 119] width 632 height 26
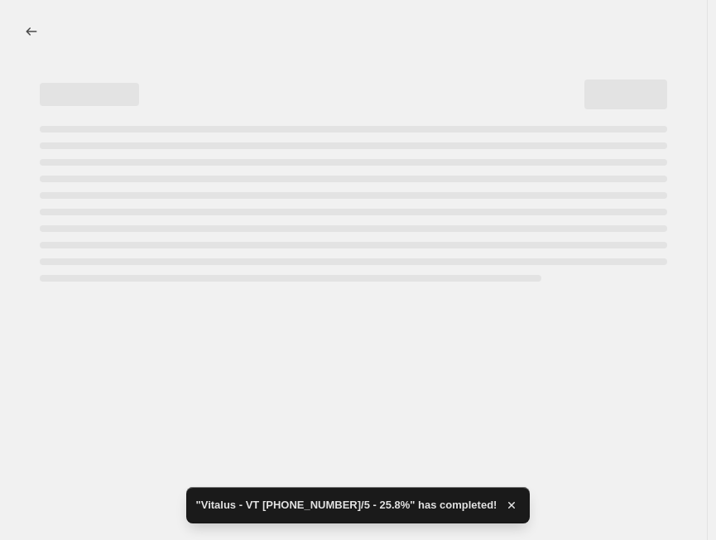
select select "percentage"
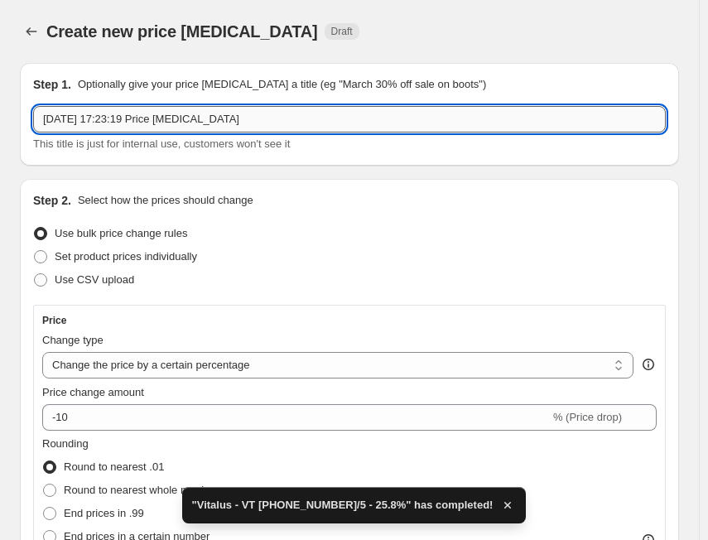
click at [144, 120] on input "[DATE] 17:23:19 Price [MEDICAL_DATA]" at bounding box center [349, 119] width 632 height 26
paste input "Vitalus"
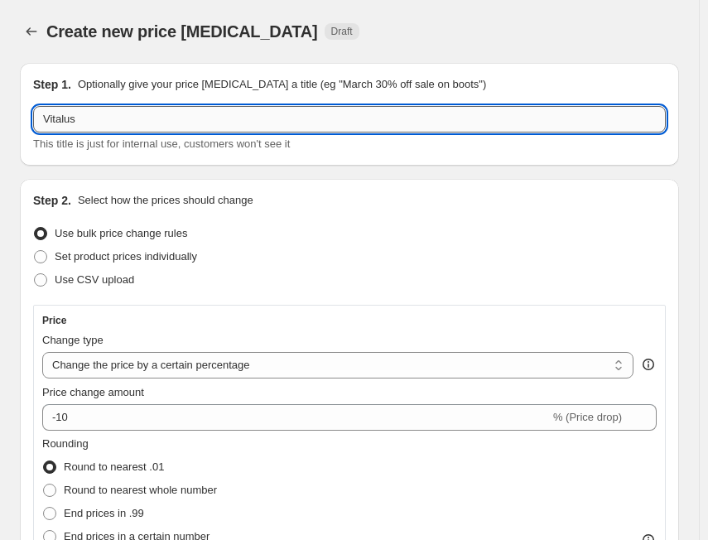
click at [156, 113] on input "Vitalus" at bounding box center [349, 119] width 632 height 26
paste input "VT [PHONE_NUMBER]/5"
click at [256, 119] on input "Vitalus - VT [PHONE_NUMBER]/5" at bounding box center [349, 119] width 632 height 26
paste input "23.5%"
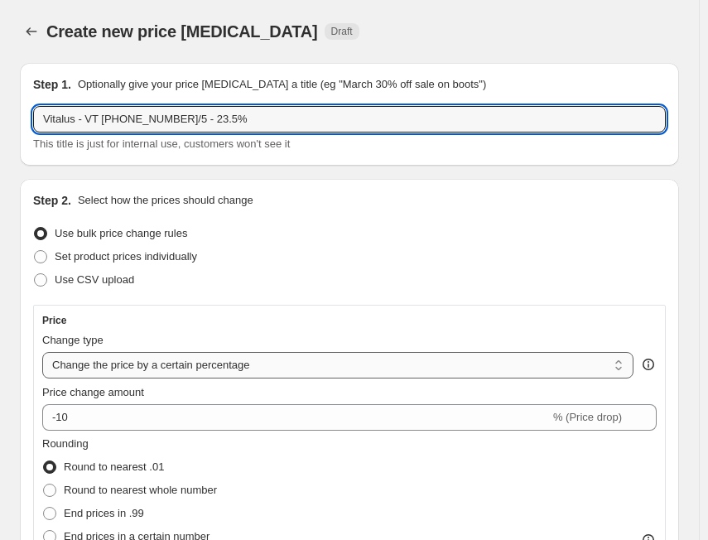
type input "Vitalus - VT [PHONE_NUMBER]/5 - 23.5%"
click at [113, 355] on select "Change the price to a certain amount Change the price by a certain amount Chang…" at bounding box center [337, 365] width 591 height 26
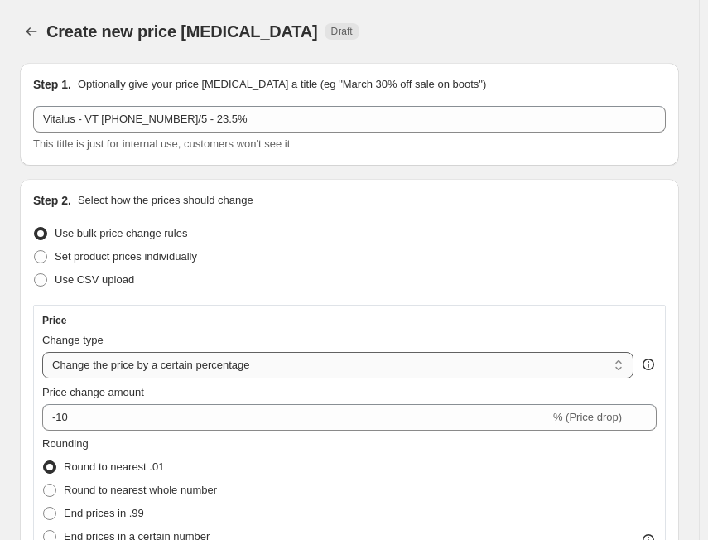
select select "margin"
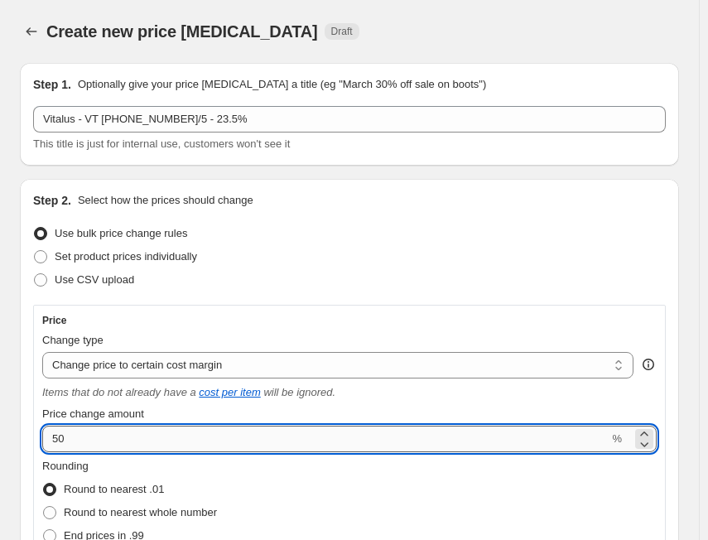
click at [139, 434] on input "50" at bounding box center [325, 439] width 566 height 26
paste input "23.5"
type input "23.5"
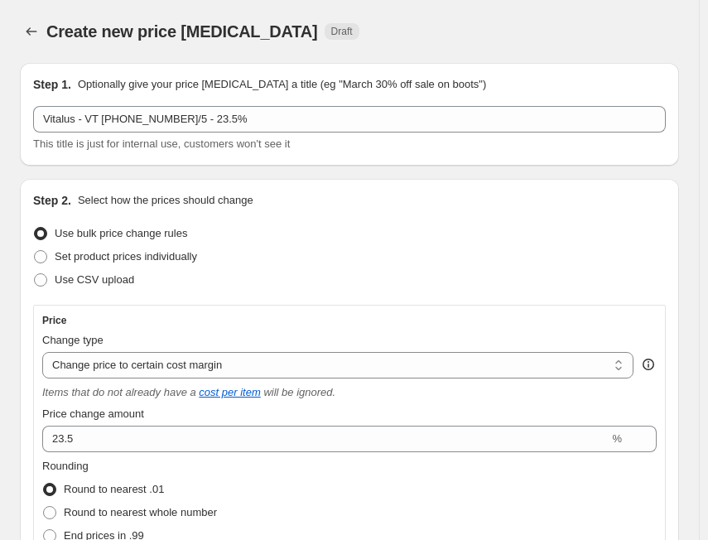
click at [582, 485] on div "Rounding Round to nearest .01 Round to nearest whole number End prices in .99 E…" at bounding box center [349, 514] width 614 height 113
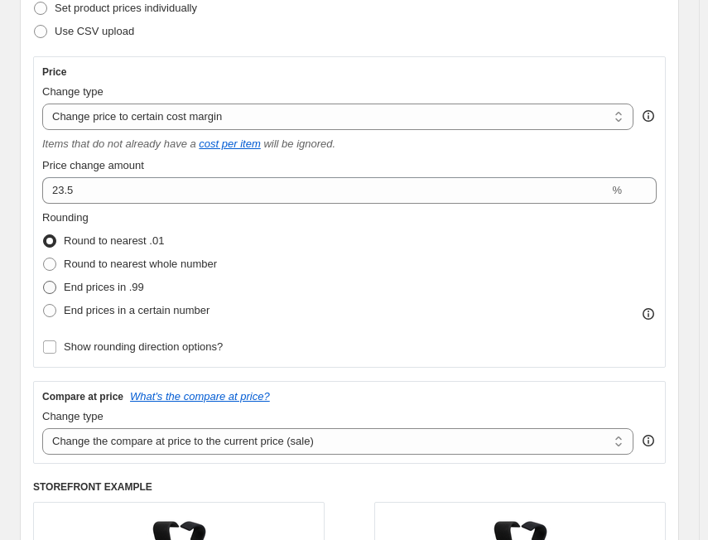
click at [103, 287] on span "End prices in .99" at bounding box center [104, 287] width 80 height 12
click at [44, 281] on input "End prices in .99" at bounding box center [43, 281] width 1 height 1
radio input "true"
drag, startPoint x: 207, startPoint y: 434, endPoint x: 206, endPoint y: 444, distance: 10.0
click at [207, 434] on select "Change the compare at price to the current price (sale) Change the compare at p…" at bounding box center [337, 441] width 591 height 26
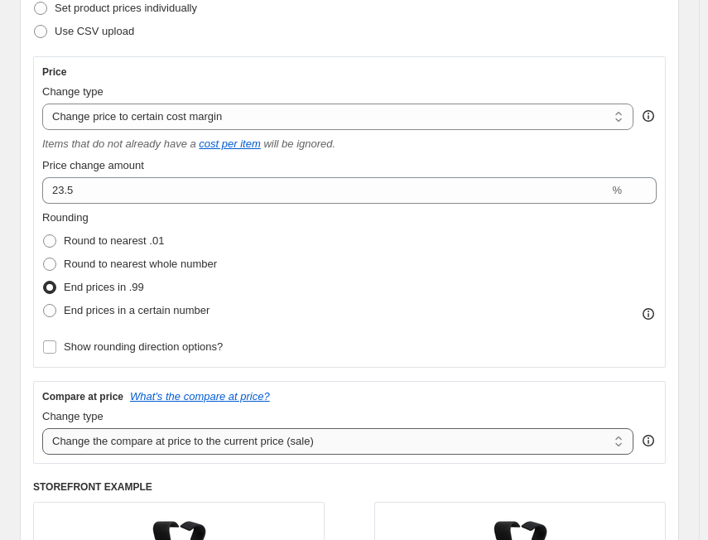
select select "no_change"
click at [42, 428] on select "Change the compare at price to the current price (sale) Change the compare at p…" at bounding box center [337, 441] width 591 height 26
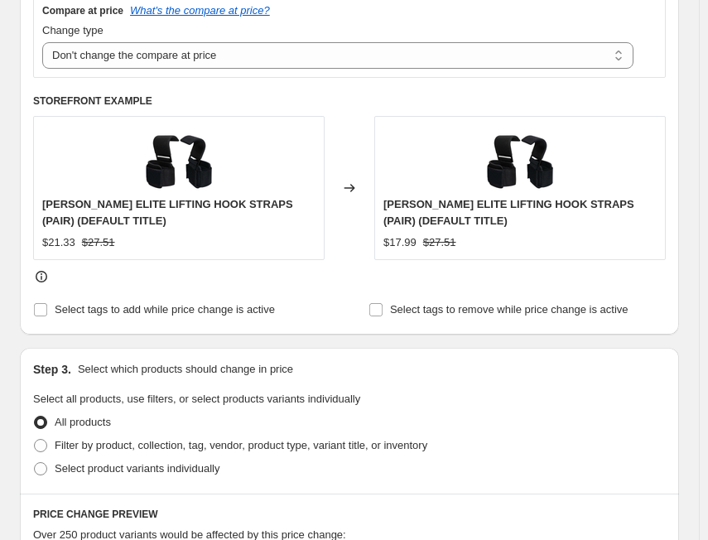
scroll to position [745, 0]
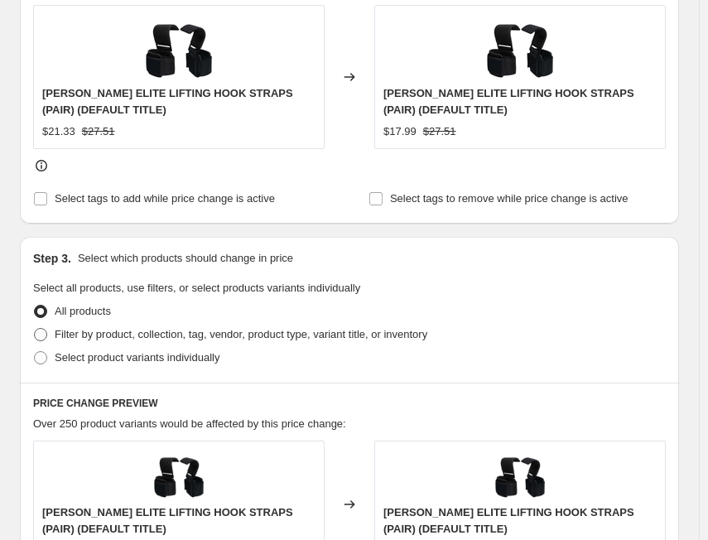
drag, startPoint x: 139, startPoint y: 336, endPoint x: 197, endPoint y: 385, distance: 75.8
click at [143, 339] on span "Filter by product, collection, tag, vendor, product type, variant title, or inv…" at bounding box center [241, 334] width 373 height 12
click at [54, 334] on label "Filter by product, collection, tag, vendor, product type, variant title, or inv…" at bounding box center [230, 334] width 394 height 23
click at [35, 329] on input "Filter by product, collection, tag, vendor, product type, variant title, or inv…" at bounding box center [34, 328] width 1 height 1
radio input "true"
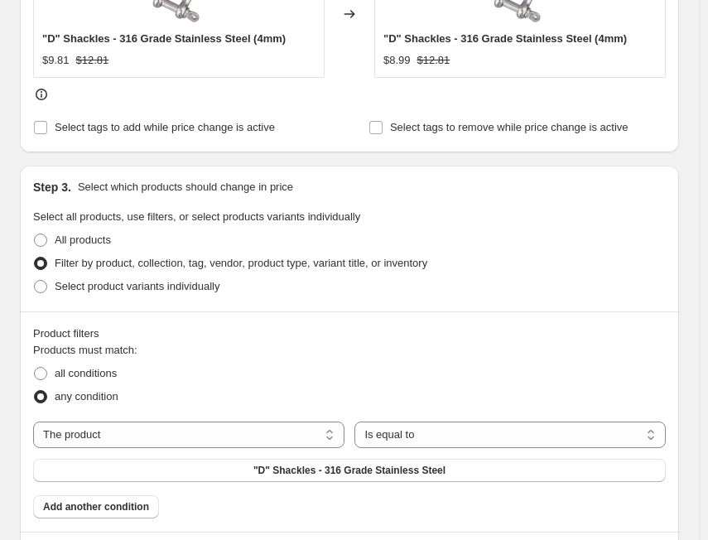
scroll to position [828, 0]
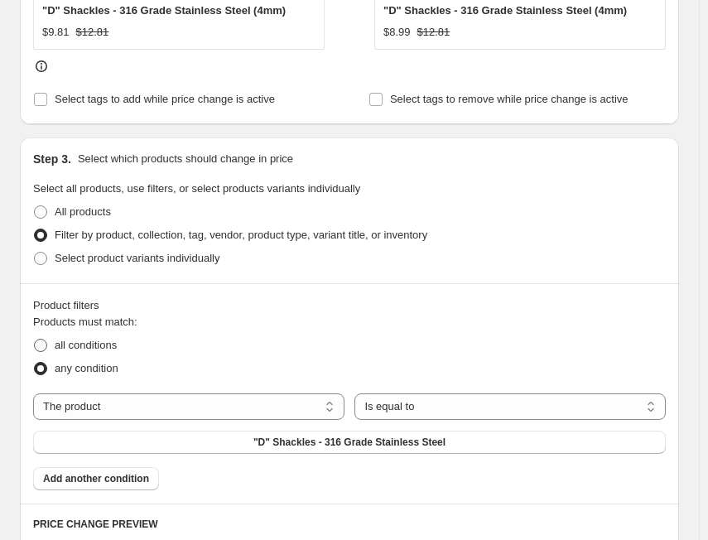
click at [81, 345] on span "all conditions" at bounding box center [86, 345] width 62 height 12
click at [35, 339] on input "all conditions" at bounding box center [34, 339] width 1 height 1
radio input "true"
click at [199, 413] on select "The product The product's collection The product's tag The product's vendor The…" at bounding box center [188, 406] width 311 height 26
select select "tag"
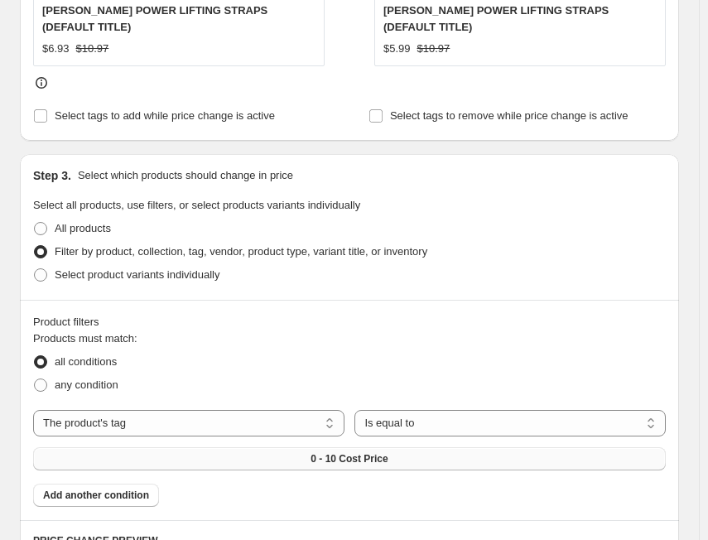
click at [408, 447] on button "0 - 10 Cost Price" at bounding box center [349, 458] width 632 height 23
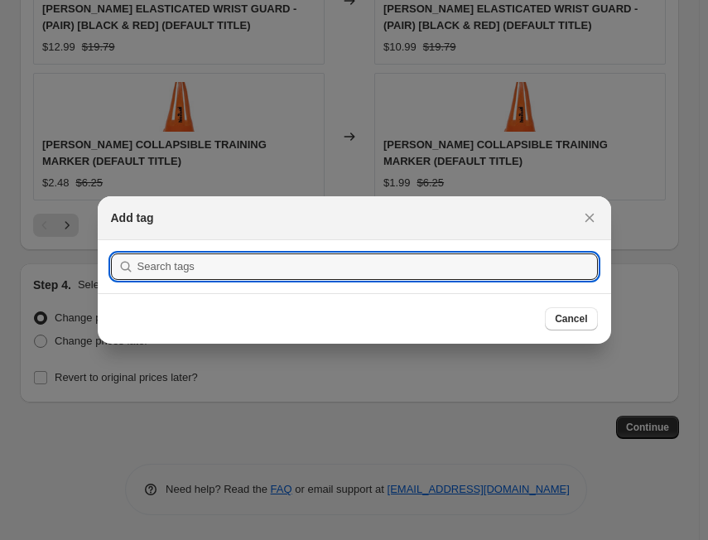
scroll to position [0, 0]
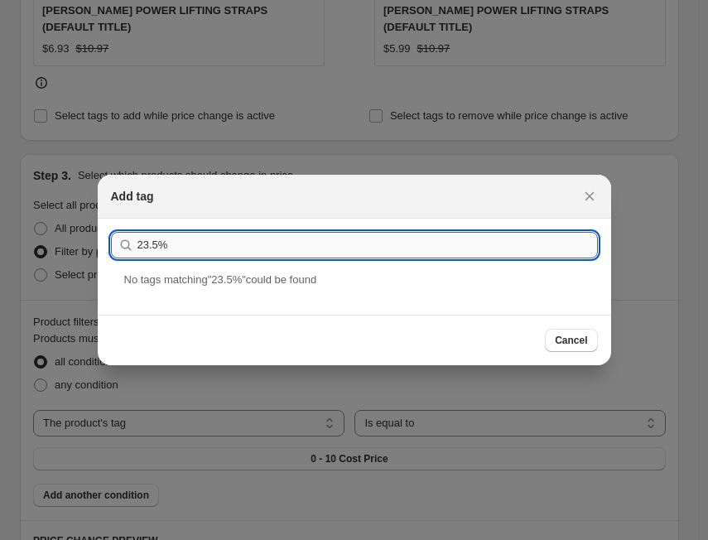
click at [281, 247] on input "23.5%" at bounding box center [367, 245] width 460 height 26
paste input "VT [PHONE_NUMBER]/5"
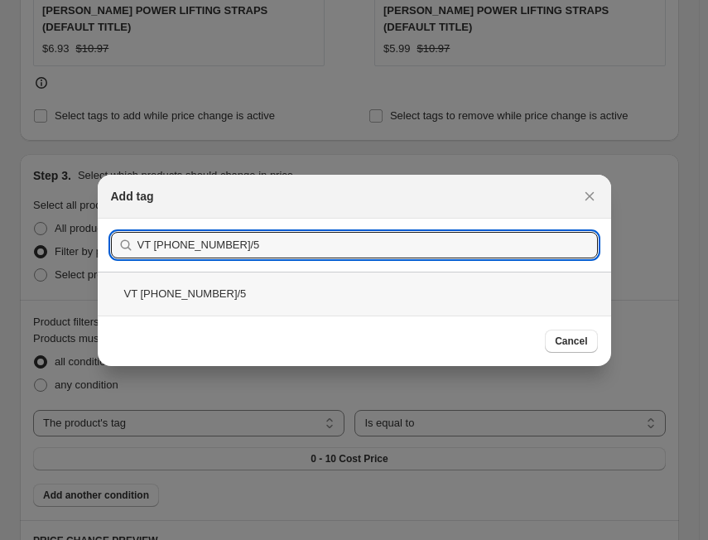
type input "VT [PHONE_NUMBER]/5"
click at [165, 293] on div "VT [PHONE_NUMBER]/5" at bounding box center [354, 294] width 513 height 44
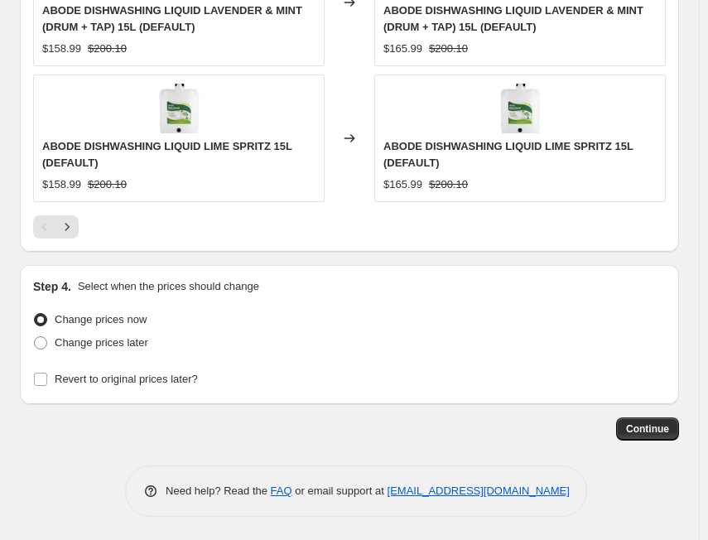
scroll to position [1877, 0]
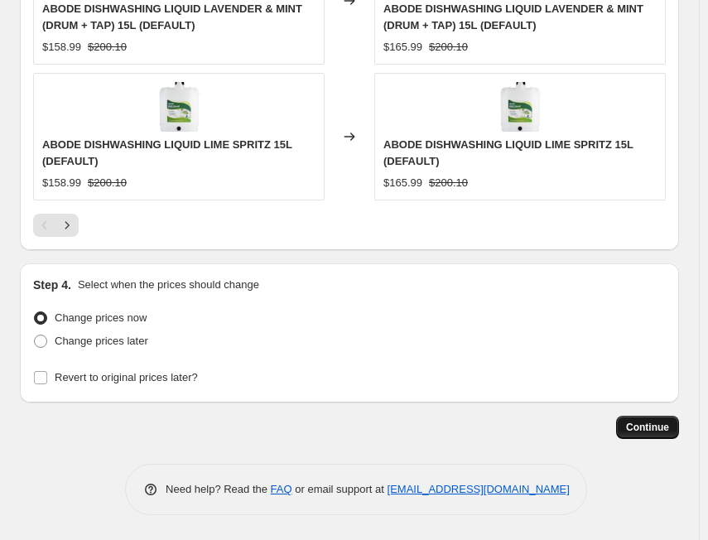
click at [642, 431] on span "Continue" at bounding box center [647, 427] width 43 height 13
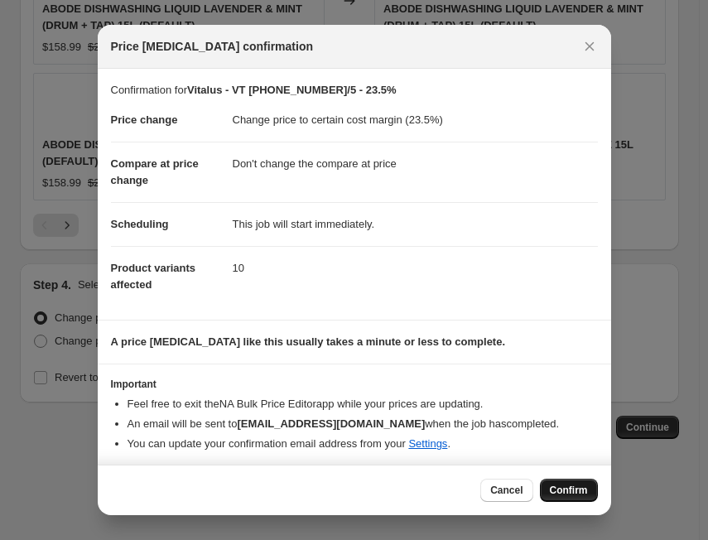
click at [563, 479] on button "Confirm" at bounding box center [569, 489] width 58 height 23
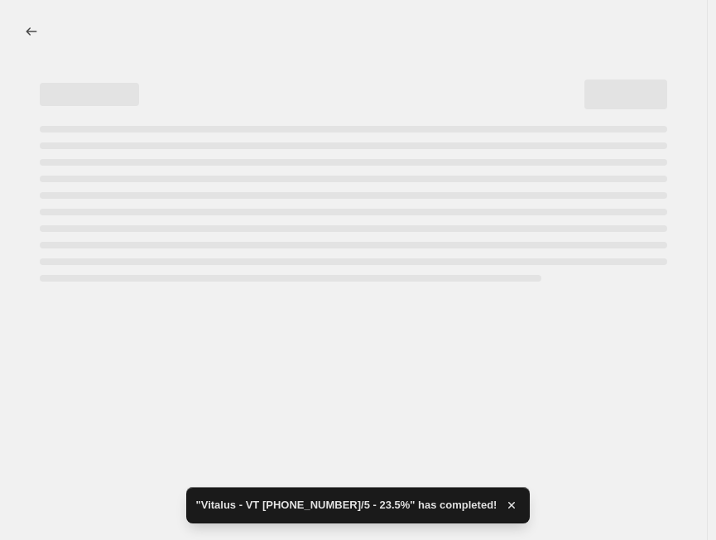
select select "margin"
select select "no_change"
select select "tag"
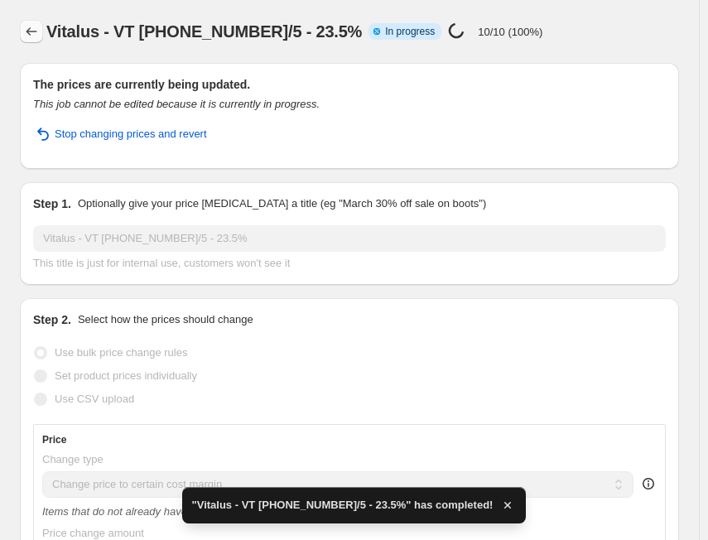
click at [30, 36] on icon "Price change jobs" at bounding box center [31, 31] width 17 height 17
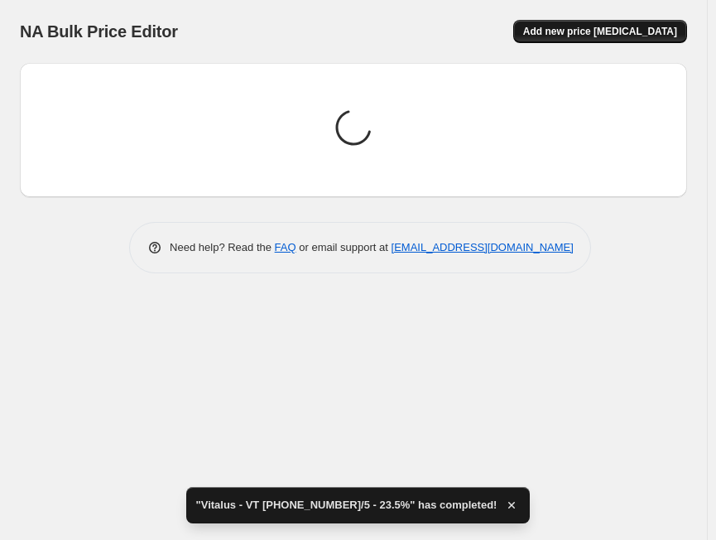
click at [604, 36] on span "Add new price [MEDICAL_DATA]" at bounding box center [600, 31] width 154 height 13
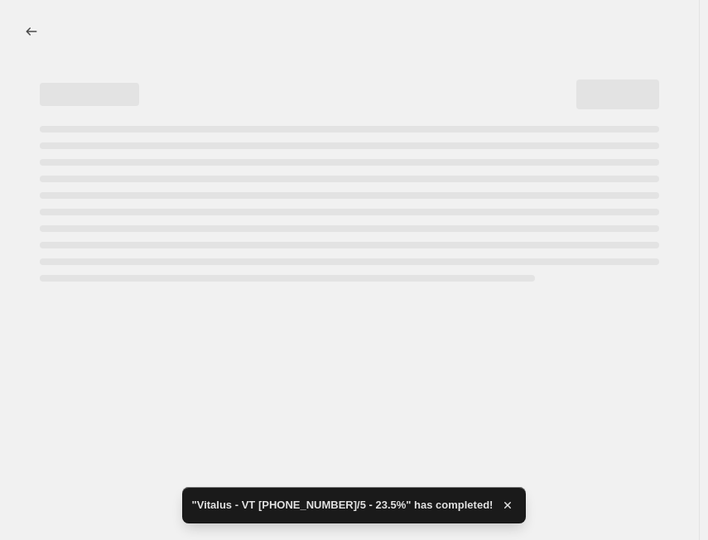
select select "percentage"
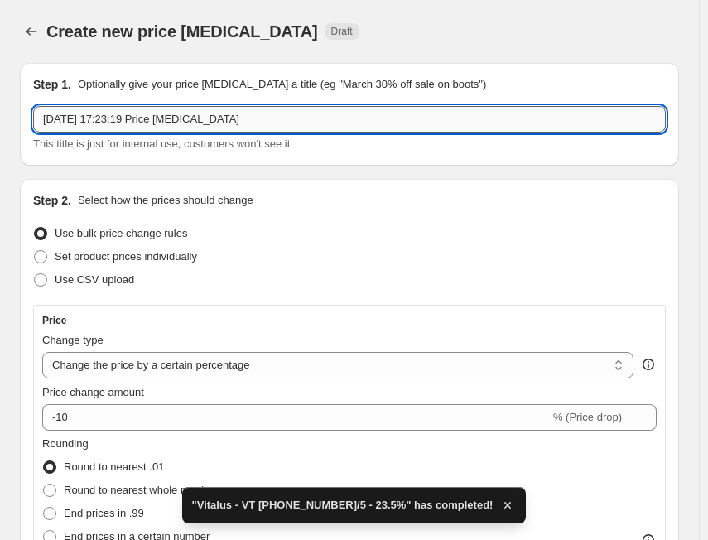
click at [185, 121] on input "[DATE] 17:23:19 Price [MEDICAL_DATA]" at bounding box center [349, 119] width 632 height 26
paste input "Vitalus"
click at [154, 130] on input "Vitalus" at bounding box center [349, 119] width 632 height 26
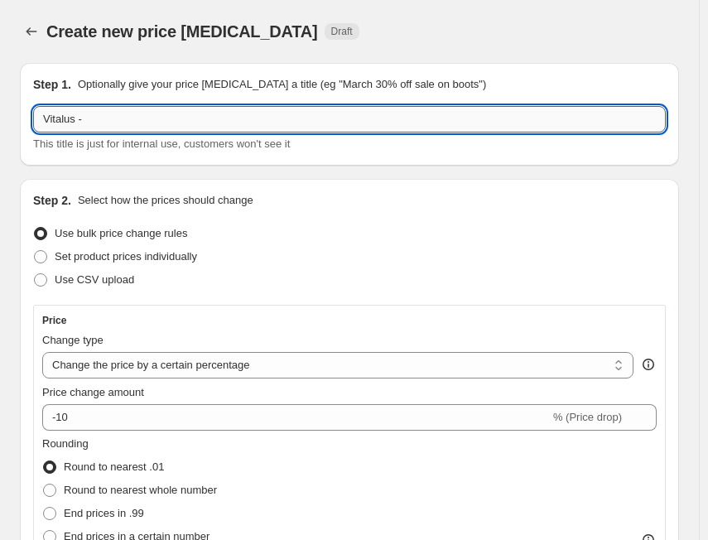
paste input "VT [PHONE_NUMBER]/5"
click at [262, 115] on input "Vitalus - VT [PHONE_NUMBER]/5-" at bounding box center [349, 119] width 632 height 26
paste input "30.3%"
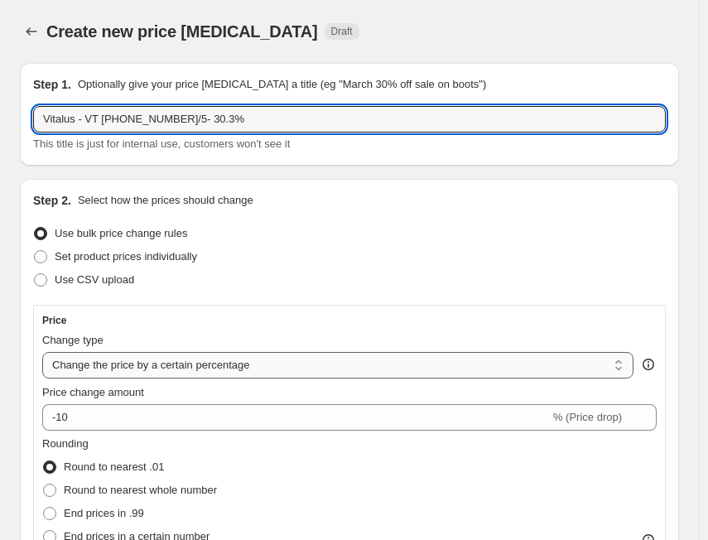
type input "Vitalus - VT [PHONE_NUMBER]/5- 30.3%"
click at [170, 365] on select "Change the price to a certain amount Change the price by a certain amount Chang…" at bounding box center [337, 365] width 591 height 26
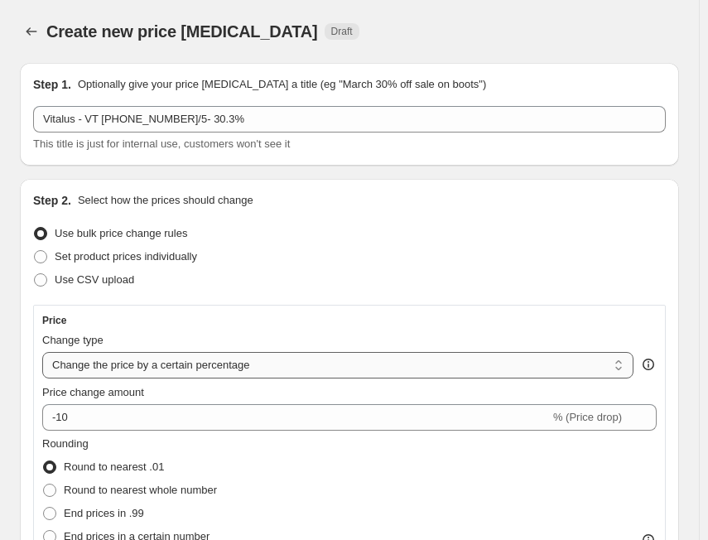
select select "margin"
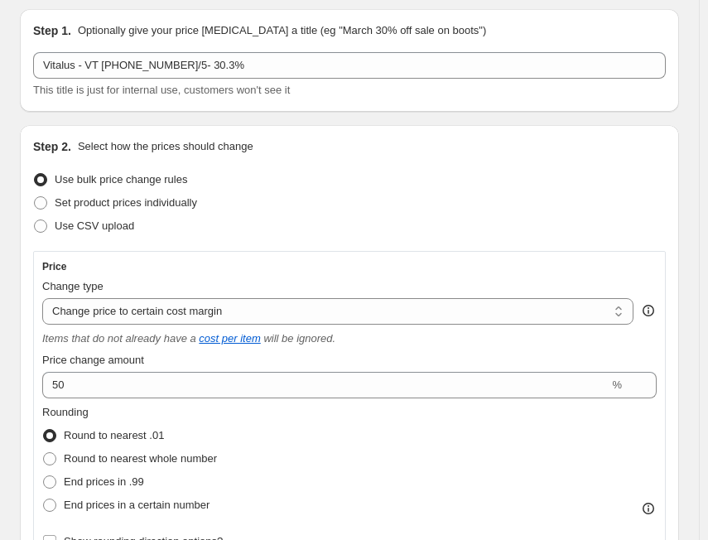
scroll to position [83, 0]
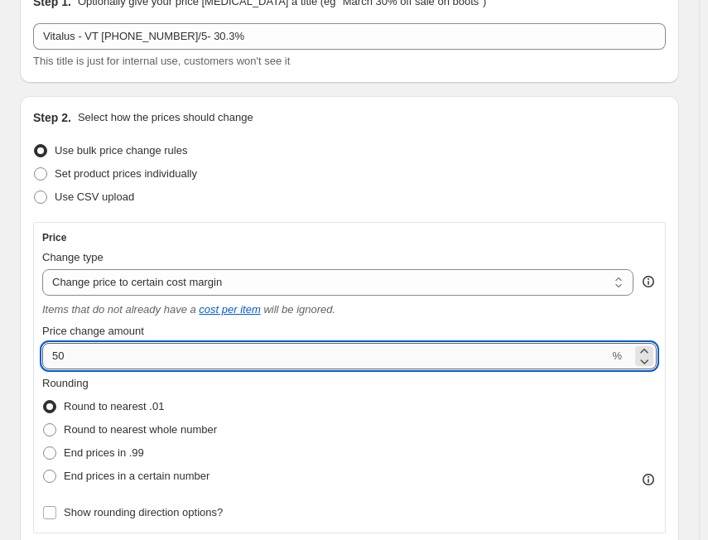
click at [170, 364] on input "50" at bounding box center [325, 356] width 566 height 26
click at [169, 363] on input "50" at bounding box center [325, 356] width 566 height 26
paste input "30.3"
type input "30.3"
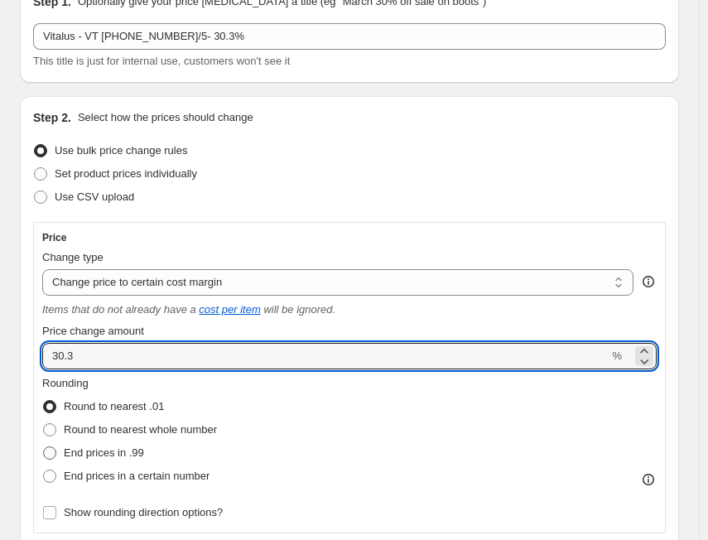
click at [138, 448] on span "End prices in .99" at bounding box center [104, 452] width 80 height 12
click at [44, 447] on input "End prices in .99" at bounding box center [43, 446] width 1 height 1
radio input "true"
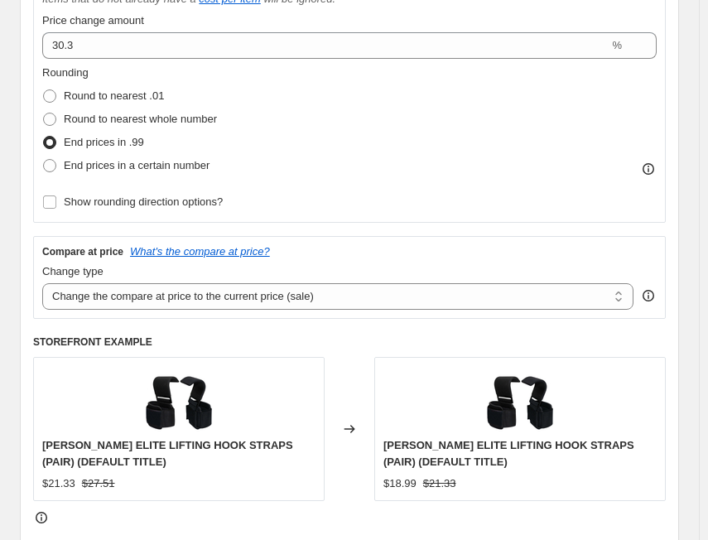
scroll to position [414, 0]
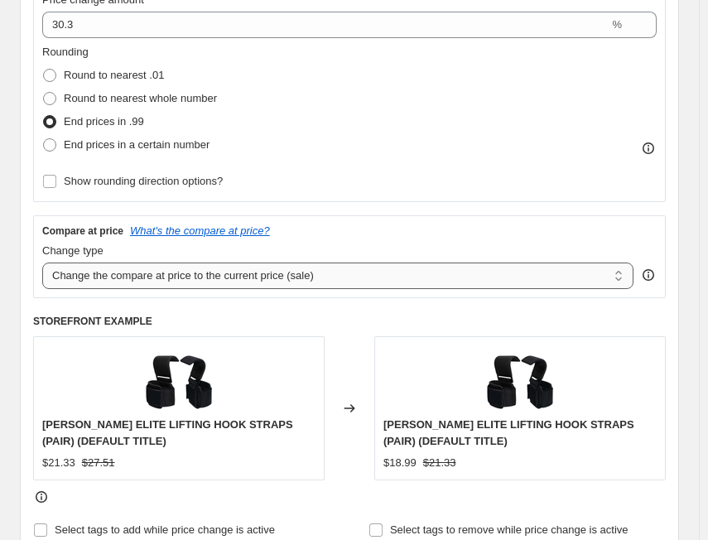
click at [200, 281] on select "Change the compare at price to the current price (sale) Change the compare at p…" at bounding box center [337, 275] width 591 height 26
select select "no_change"
click at [42, 262] on select "Change the compare at price to the current price (sale) Change the compare at p…" at bounding box center [337, 275] width 591 height 26
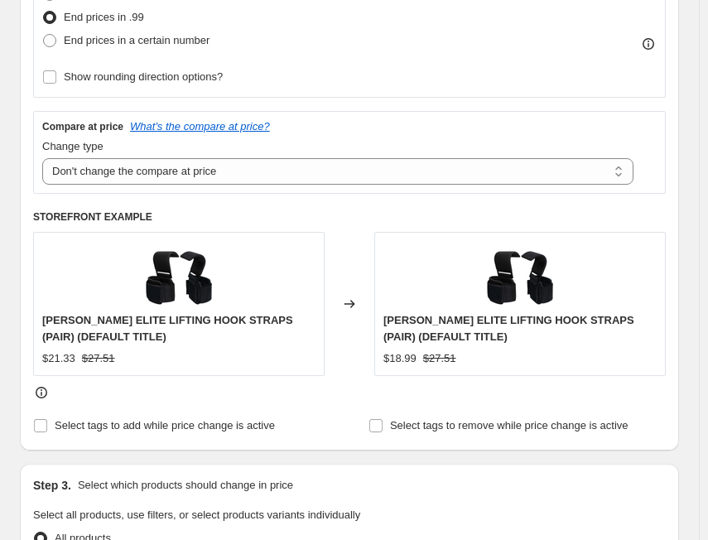
scroll to position [662, 0]
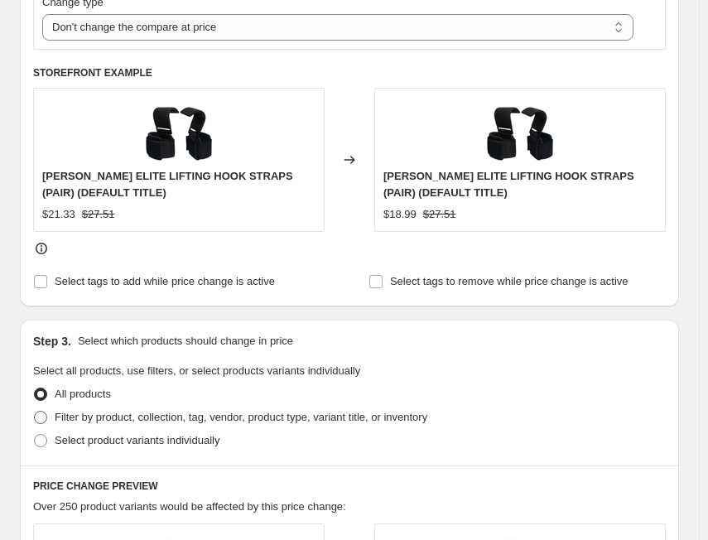
click at [99, 415] on span "Filter by product, collection, tag, vendor, product type, variant title, or inv…" at bounding box center [241, 417] width 373 height 12
click at [35, 411] on input "Filter by product, collection, tag, vendor, product type, variant title, or inv…" at bounding box center [34, 411] width 1 height 1
radio input "true"
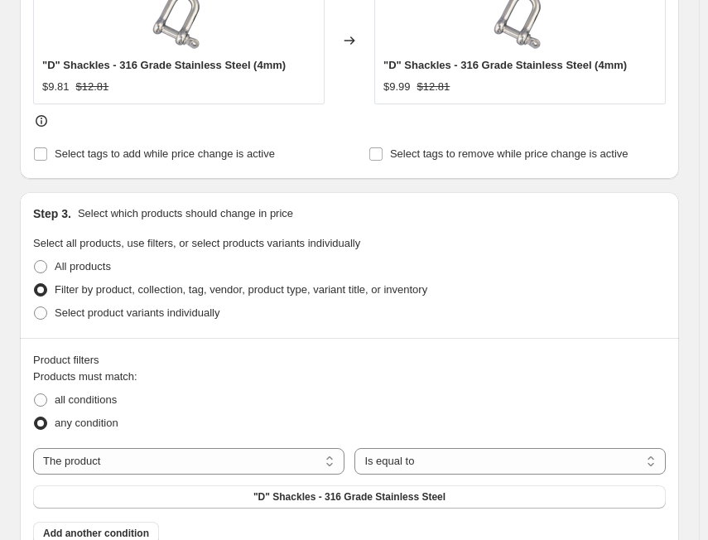
scroll to position [911, 0]
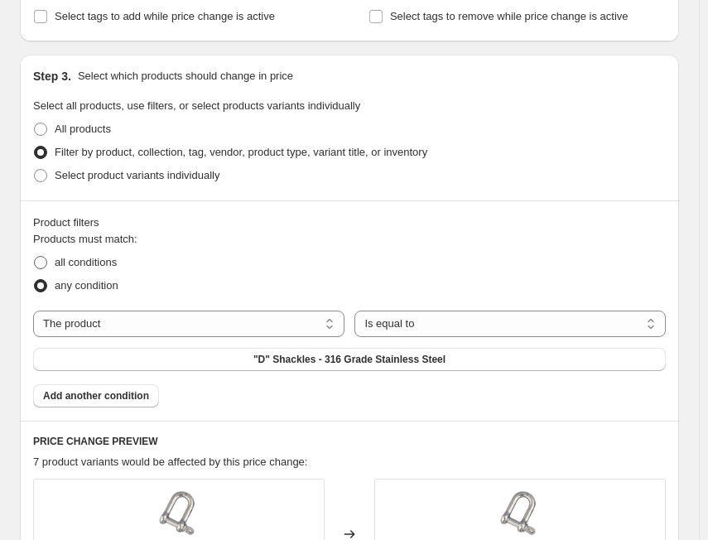
click at [74, 267] on span "all conditions" at bounding box center [86, 262] width 62 height 12
click at [35, 257] on input "all conditions" at bounding box center [34, 256] width 1 height 1
radio input "true"
click at [174, 329] on select "The product The product's collection The product's tag The product's vendor The…" at bounding box center [188, 323] width 311 height 26
select select "tag"
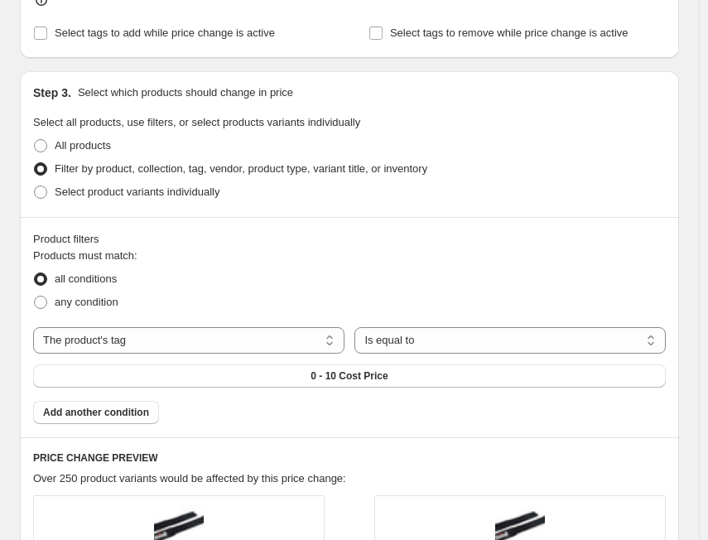
click at [364, 369] on span "0 - 10 Cost Price" at bounding box center [348, 375] width 77 height 13
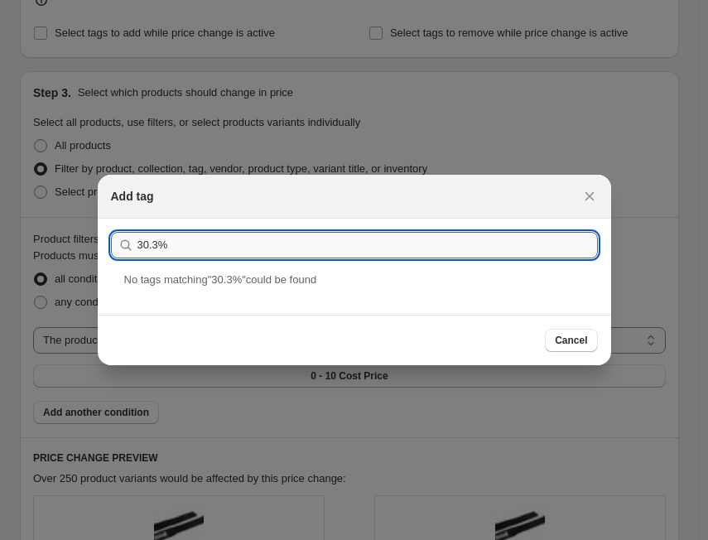
click at [311, 238] on input "30.3%" at bounding box center [367, 245] width 460 height 26
paste input "VT [PHONE_NUMBER]/5"
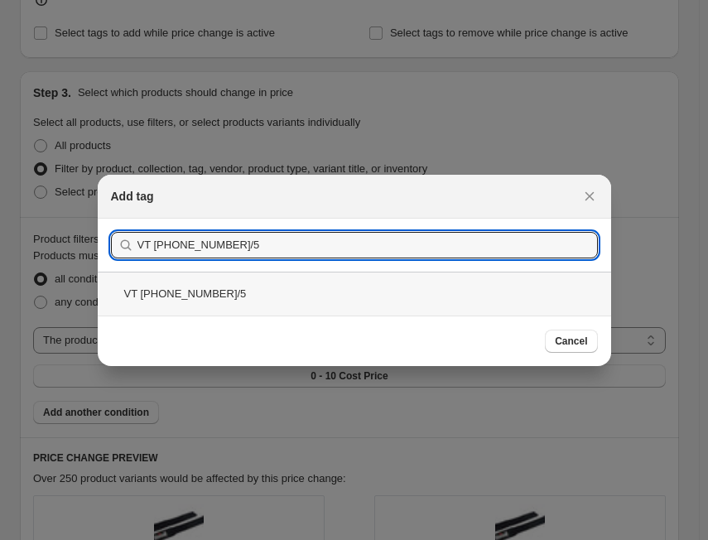
type input "VT [PHONE_NUMBER]/5"
click at [164, 282] on div "VT [PHONE_NUMBER]/5" at bounding box center [354, 294] width 513 height 44
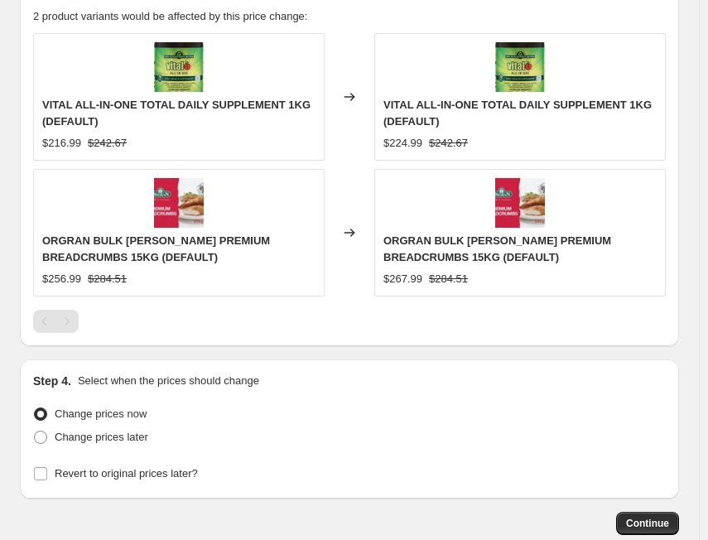
scroll to position [1469, 0]
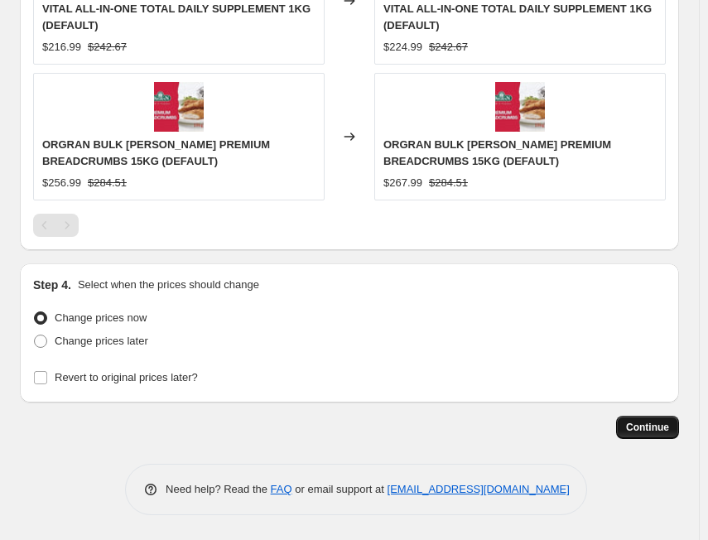
click at [657, 433] on span "Continue" at bounding box center [647, 427] width 43 height 13
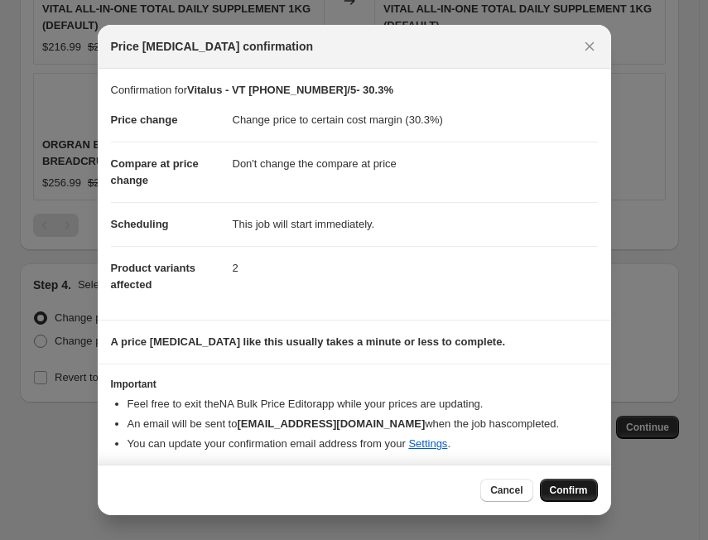
click at [589, 493] on button "Confirm" at bounding box center [569, 489] width 58 height 23
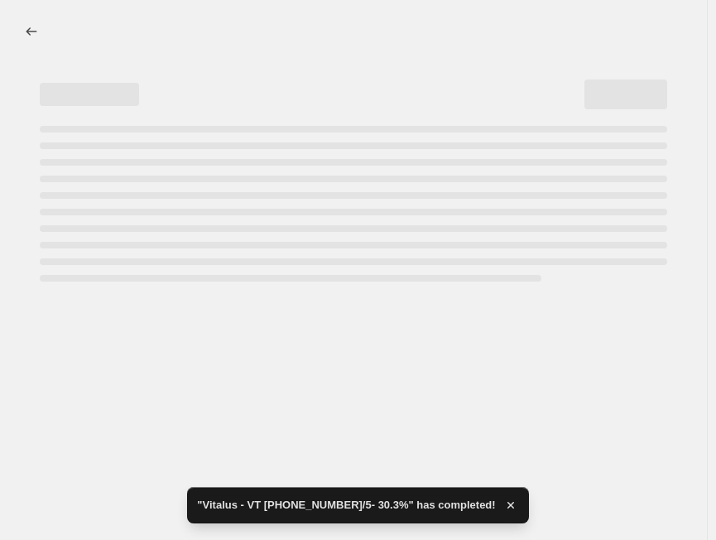
select select "margin"
select select "no_change"
select select "tag"
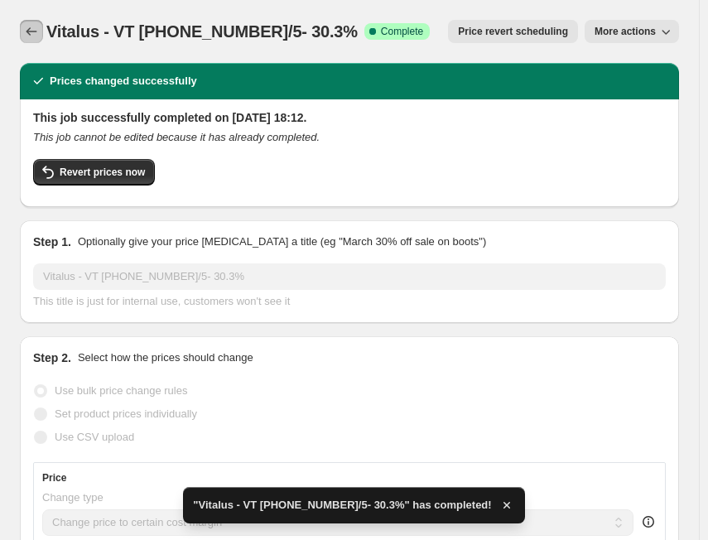
click at [23, 31] on icon "Price change jobs" at bounding box center [31, 31] width 17 height 17
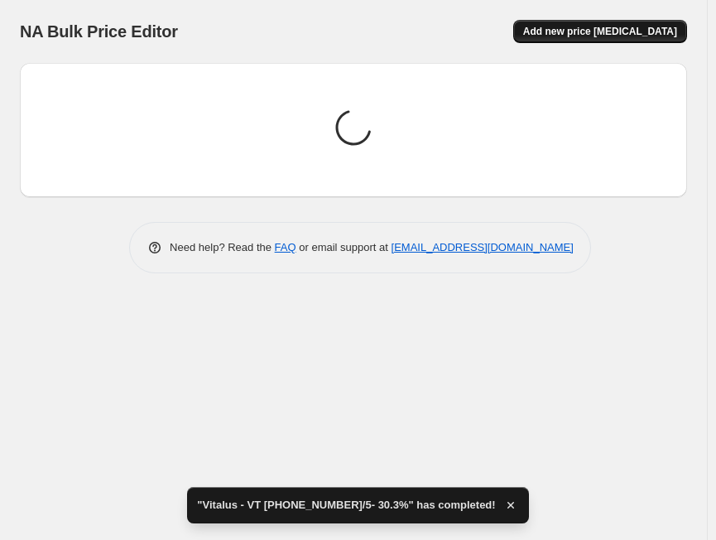
click at [565, 31] on span "Add new price [MEDICAL_DATA]" at bounding box center [600, 31] width 154 height 13
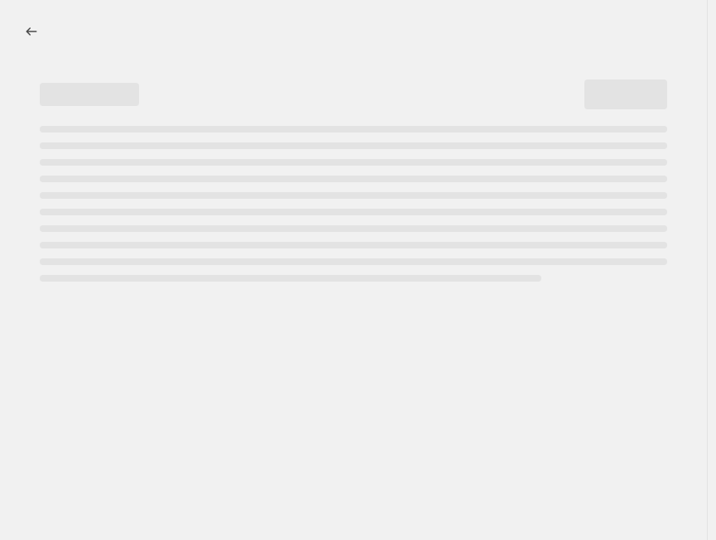
select select "percentage"
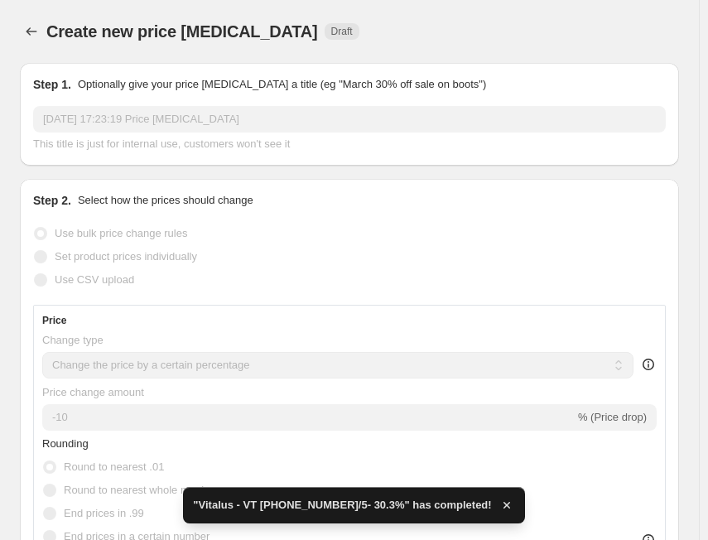
click at [139, 115] on input "[DATE] 17:23:19 Price [MEDICAL_DATA]" at bounding box center [349, 119] width 632 height 26
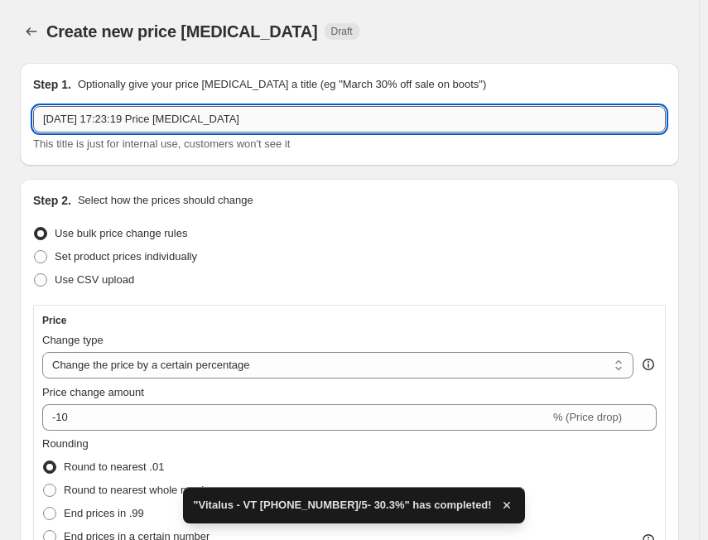
click at [139, 115] on input "[DATE] 17:23:19 Price [MEDICAL_DATA]" at bounding box center [349, 119] width 632 height 26
paste input "Vitalus"
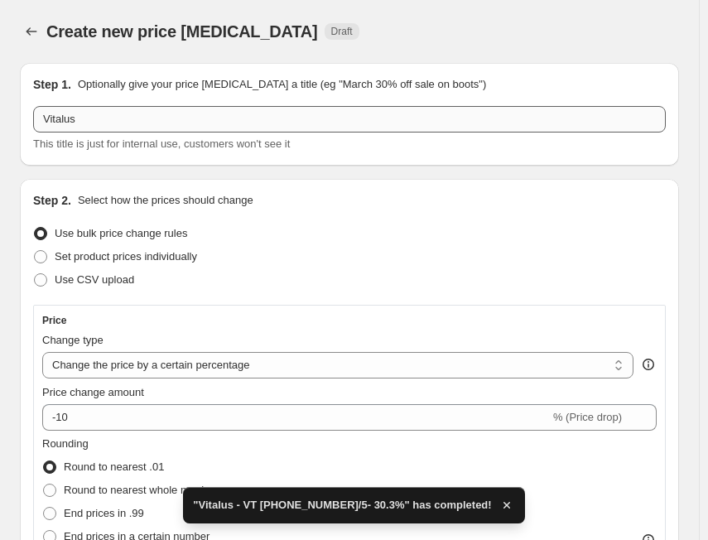
click at [132, 108] on div "Step 1. Optionally give your price [MEDICAL_DATA] a title (eg "March 30% off sa…" at bounding box center [349, 114] width 632 height 76
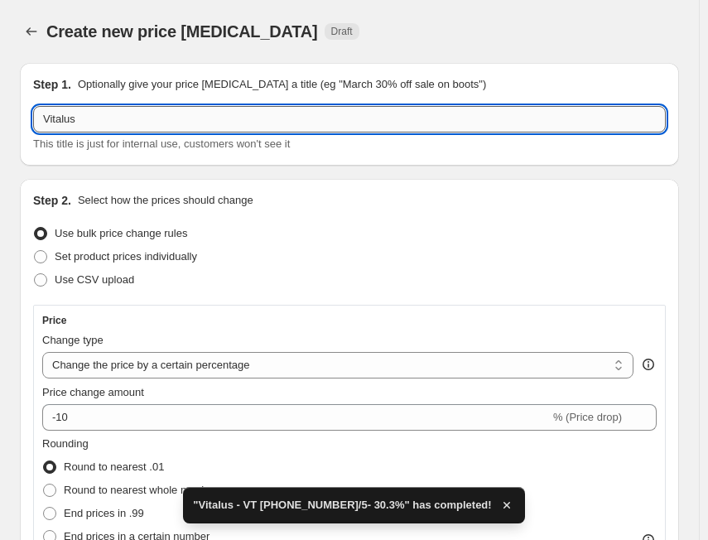
click at [131, 119] on input "Vitalus" at bounding box center [349, 119] width 632 height 26
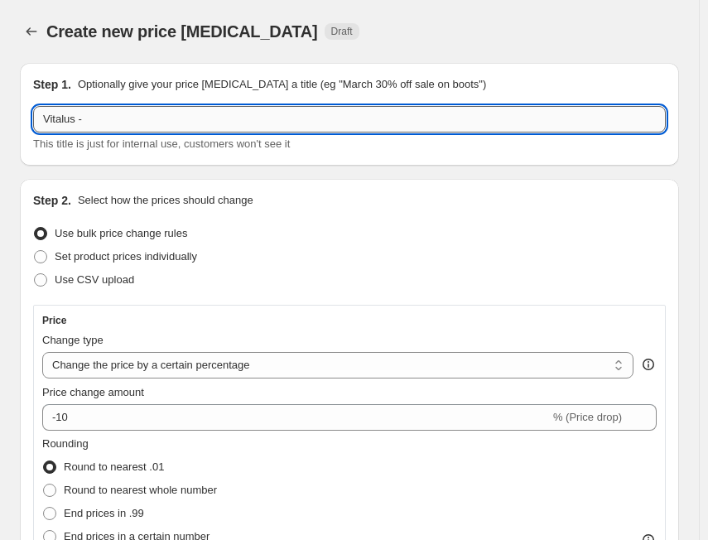
paste input "VT [PHONE_NUMBER]/5"
click at [235, 123] on input "Vitalus - VT [PHONE_NUMBER]/5" at bounding box center [349, 119] width 632 height 26
paste input "28.0%"
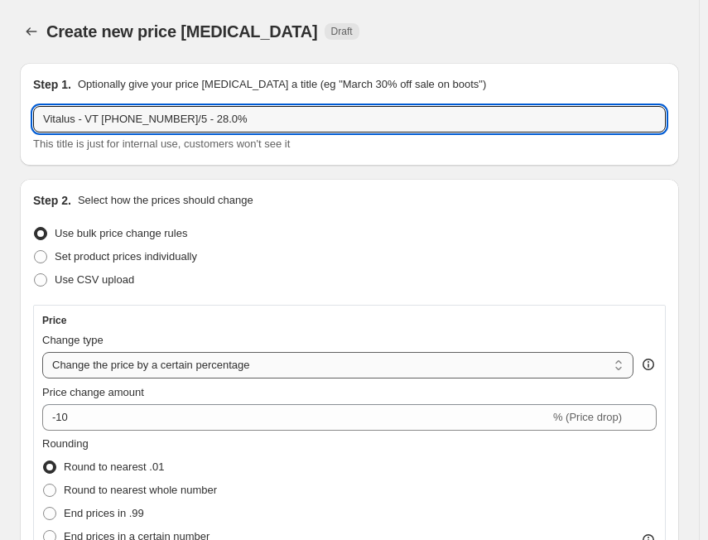
type input "Vitalus - VT [PHONE_NUMBER]/5 - 28.0%"
drag, startPoint x: 145, startPoint y: 355, endPoint x: 141, endPoint y: 376, distance: 21.1
click at [145, 358] on select "Change the price to a certain amount Change the price by a certain amount Chang…" at bounding box center [337, 365] width 591 height 26
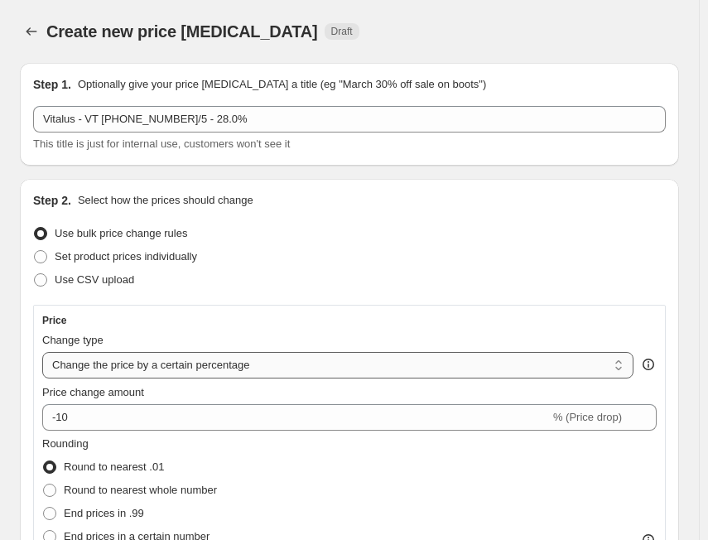
select select "margin"
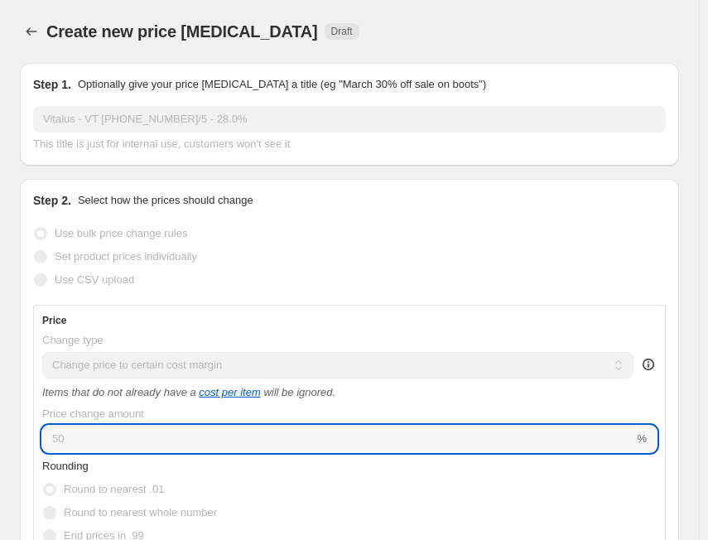
click at [106, 433] on input "50" at bounding box center [337, 439] width 591 height 26
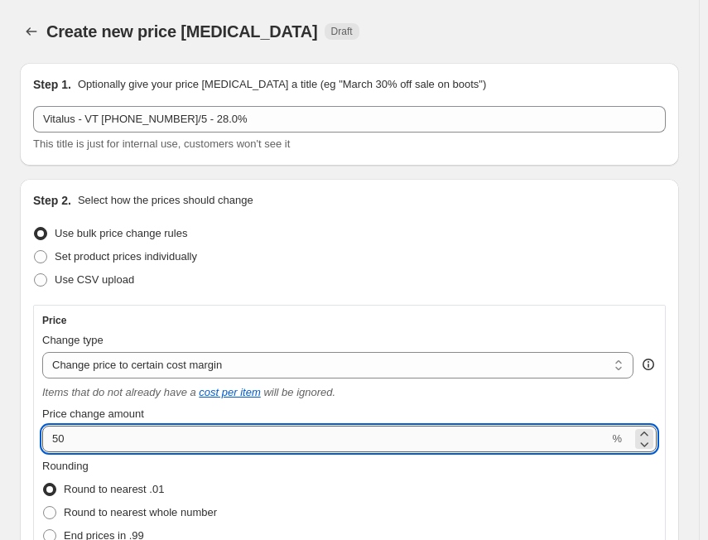
click at [106, 433] on input "50" at bounding box center [325, 439] width 566 height 26
paste input "28."
type input "28.0"
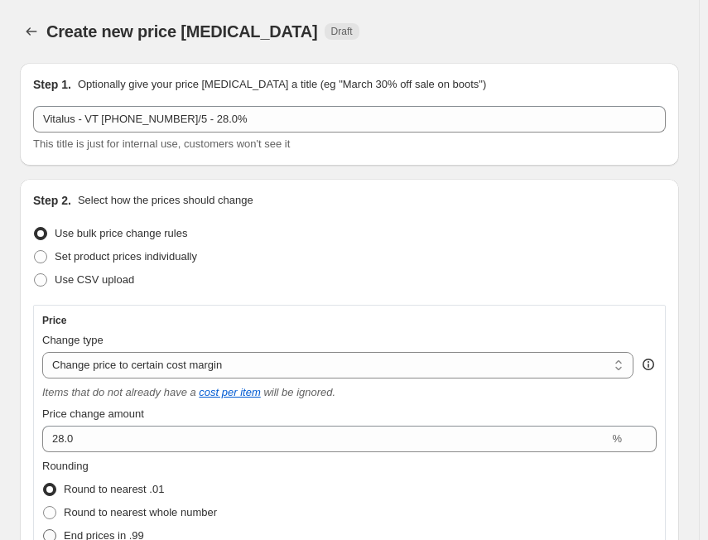
click at [133, 533] on span "End prices in .99" at bounding box center [104, 535] width 80 height 12
click at [44, 530] on input "End prices in .99" at bounding box center [43, 529] width 1 height 1
radio input "true"
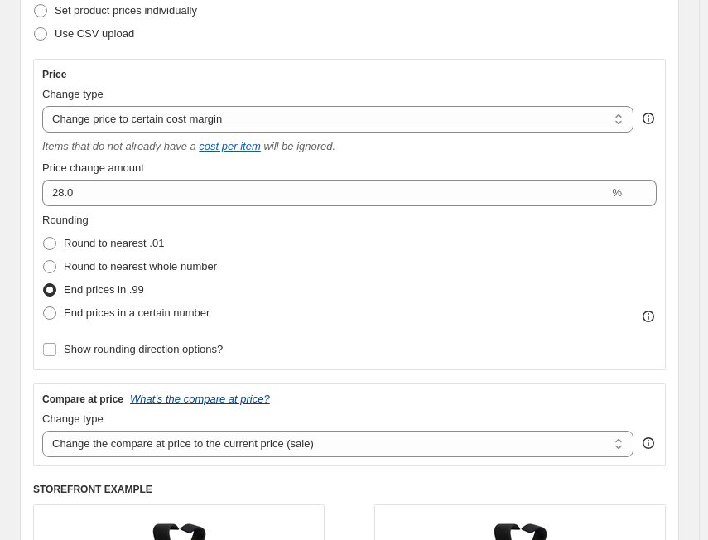
scroll to position [414, 0]
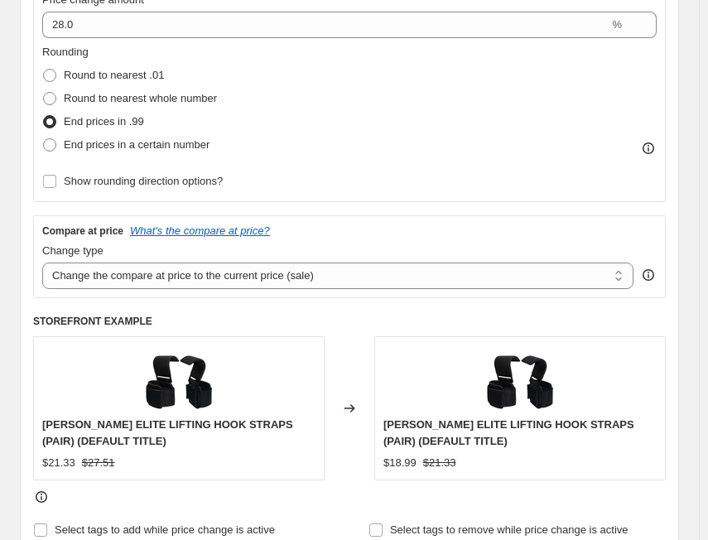
click at [152, 291] on div "Compare at price What's the compare at price? Change type Change the compare at…" at bounding box center [349, 256] width 632 height 83
click at [42, 262] on select "Change the compare at price to the current price (sale) Change the compare at p…" at bounding box center [337, 275] width 591 height 26
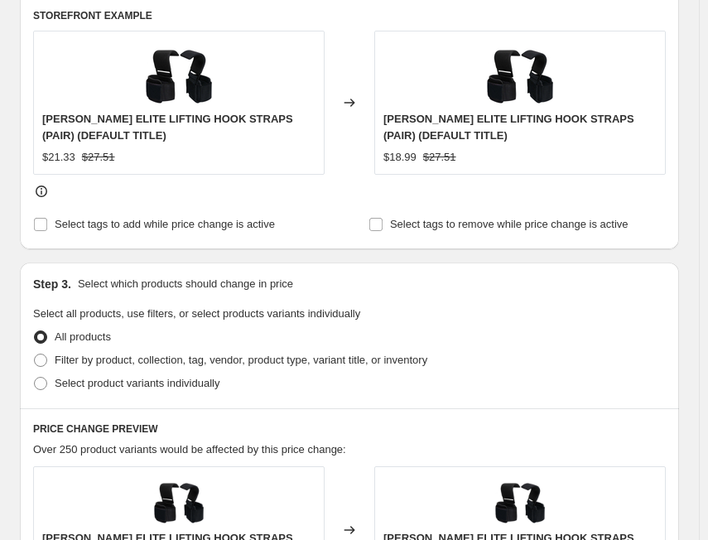
scroll to position [745, 0]
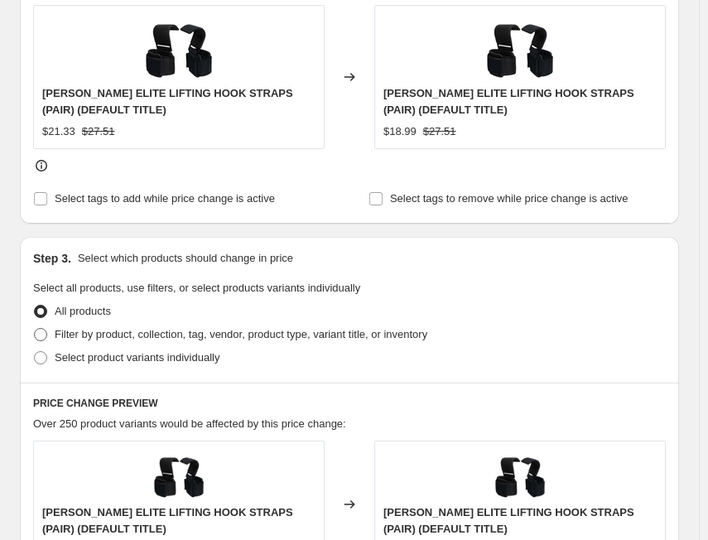
click at [123, 332] on span "Filter by product, collection, tag, vendor, product type, variant title, or inv…" at bounding box center [241, 334] width 373 height 12
click at [35, 329] on input "Filter by product, collection, tag, vendor, product type, variant title, or inv…" at bounding box center [34, 328] width 1 height 1
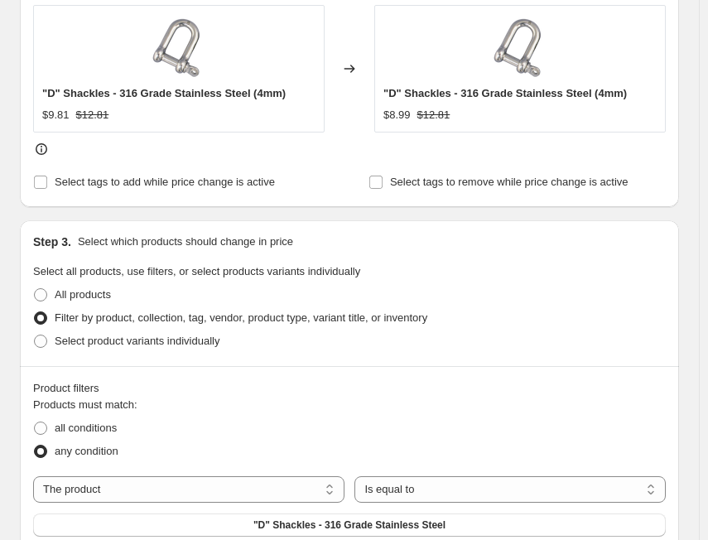
drag, startPoint x: 98, startPoint y: 430, endPoint x: 222, endPoint y: 459, distance: 127.5
click at [103, 433] on span "all conditions" at bounding box center [86, 427] width 62 height 12
click at [56, 426] on span "all conditions" at bounding box center [86, 427] width 62 height 12
click at [35, 422] on input "all conditions" at bounding box center [34, 421] width 1 height 1
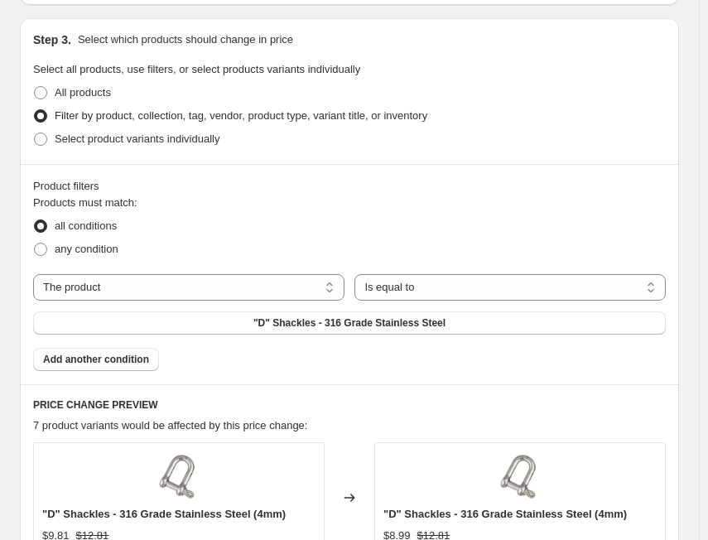
scroll to position [1076, 0]
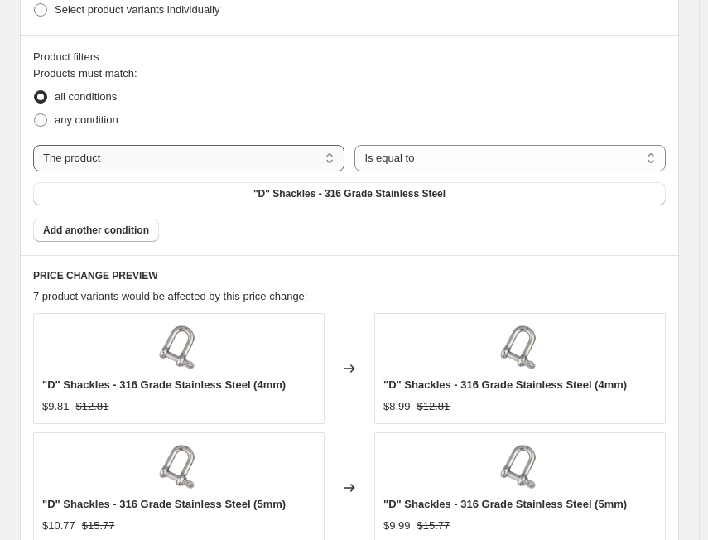
click at [142, 161] on select "The product The product's collection The product's tag The product's vendor The…" at bounding box center [188, 158] width 311 height 26
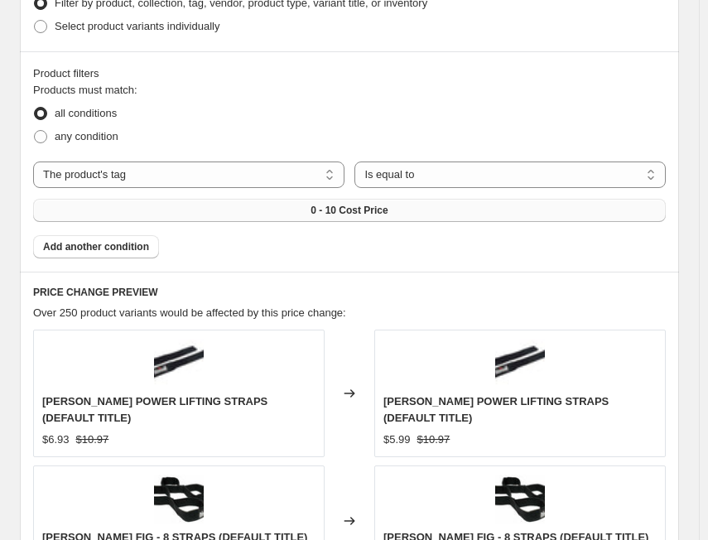
click at [337, 204] on span "0 - 10 Cost Price" at bounding box center [348, 210] width 77 height 13
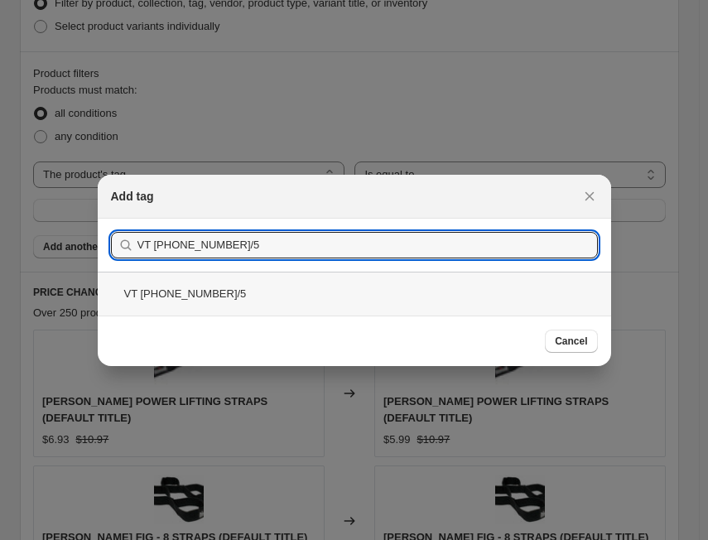
drag, startPoint x: 175, startPoint y: 291, endPoint x: 406, endPoint y: 315, distance: 232.2
click at [183, 296] on div "VT [PHONE_NUMBER]/5" at bounding box center [354, 294] width 513 height 44
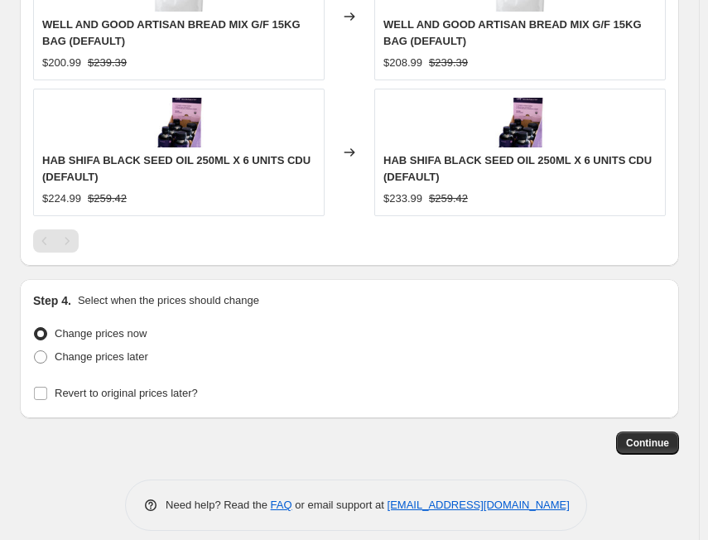
scroll to position [1469, 0]
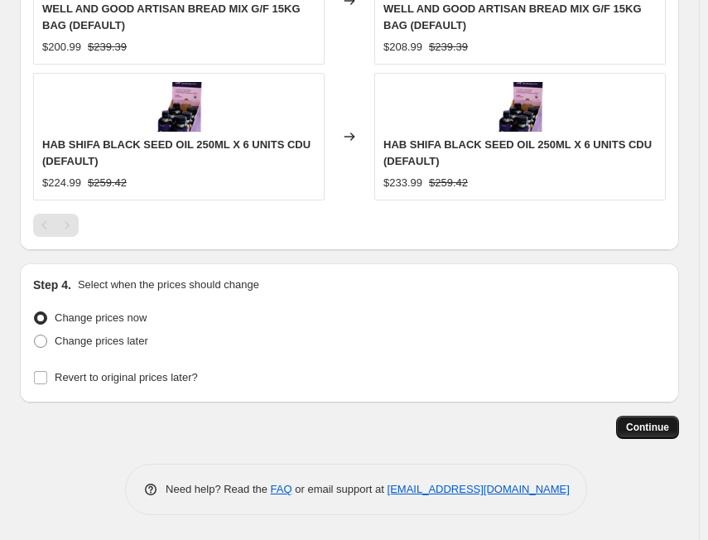
click at [649, 429] on span "Continue" at bounding box center [647, 427] width 43 height 13
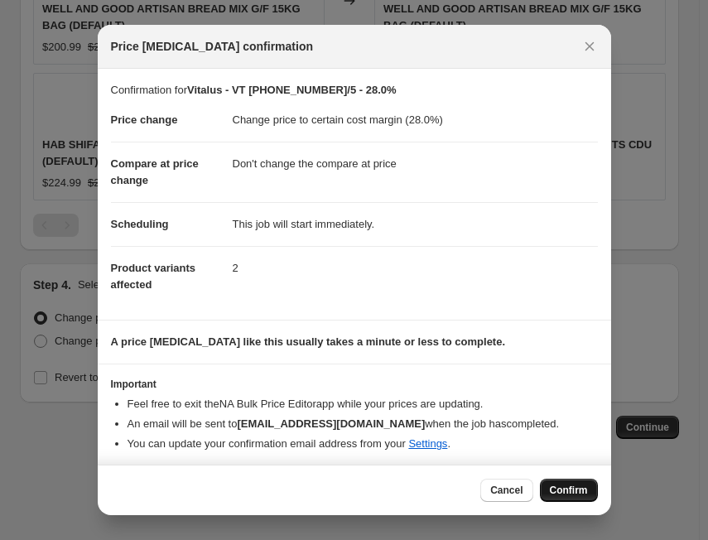
click at [580, 485] on span "Confirm" at bounding box center [569, 489] width 38 height 13
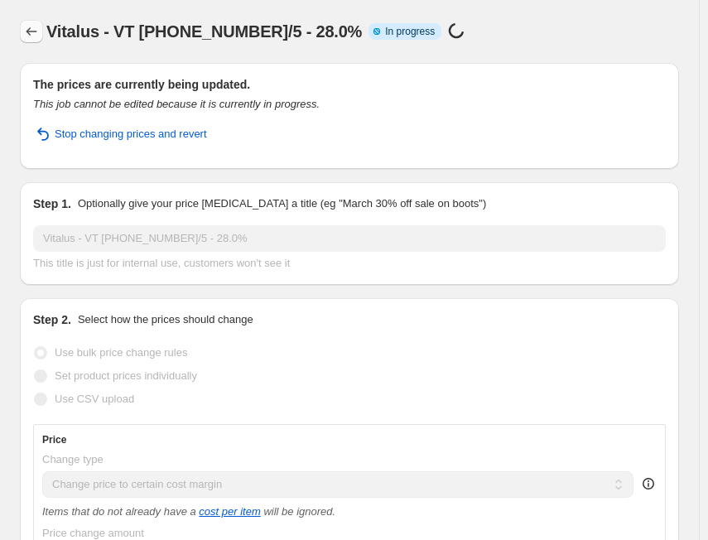
click at [29, 36] on icon "Price change jobs" at bounding box center [31, 31] width 17 height 17
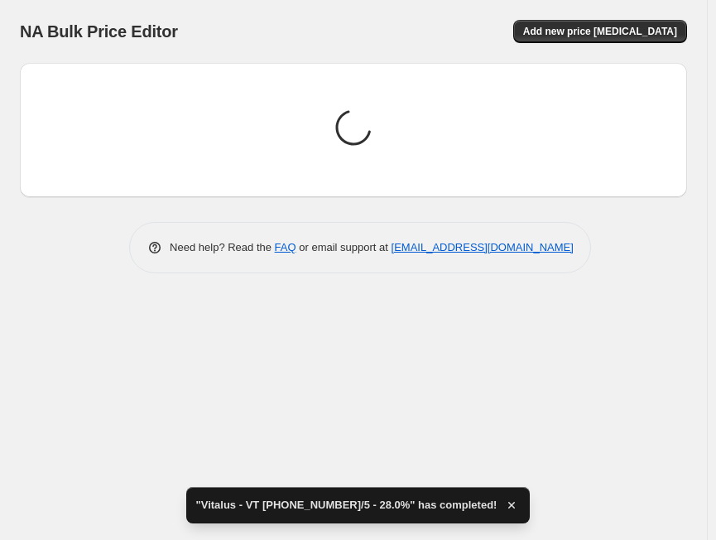
click at [611, 33] on span "Add new price [MEDICAL_DATA]" at bounding box center [600, 31] width 154 height 13
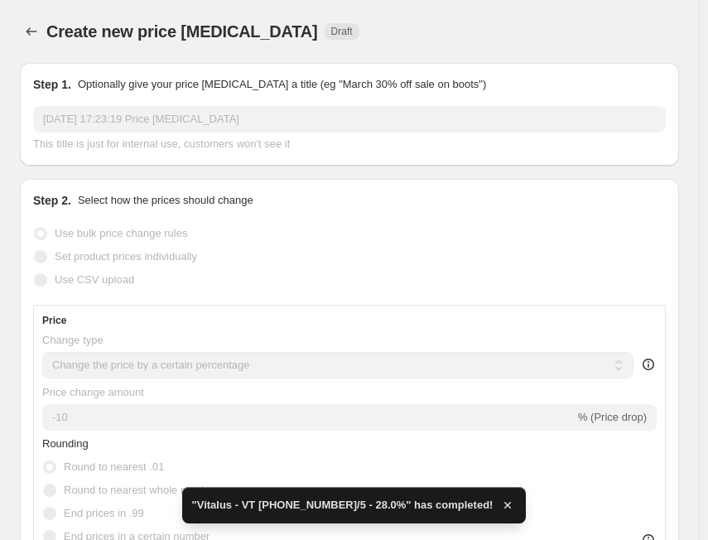
click at [348, 125] on input "[DATE] 17:23:19 Price [MEDICAL_DATA]" at bounding box center [349, 119] width 632 height 26
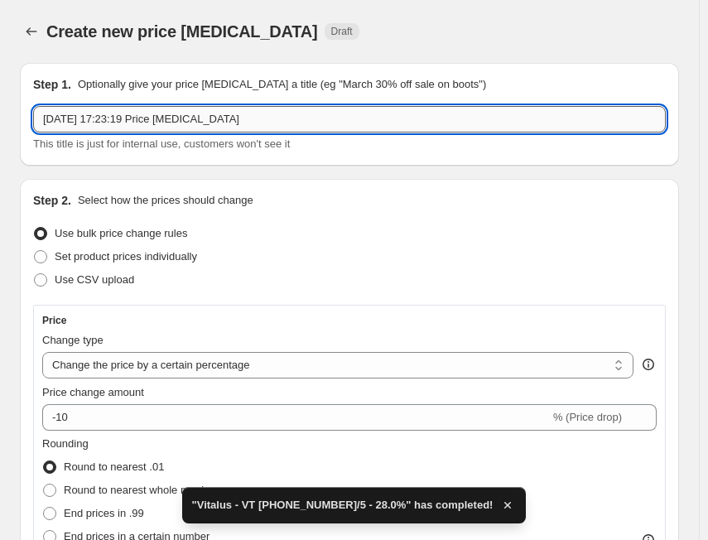
click at [348, 123] on input "[DATE] 17:23:19 Price [MEDICAL_DATA]" at bounding box center [349, 119] width 632 height 26
paste input "Vitalus"
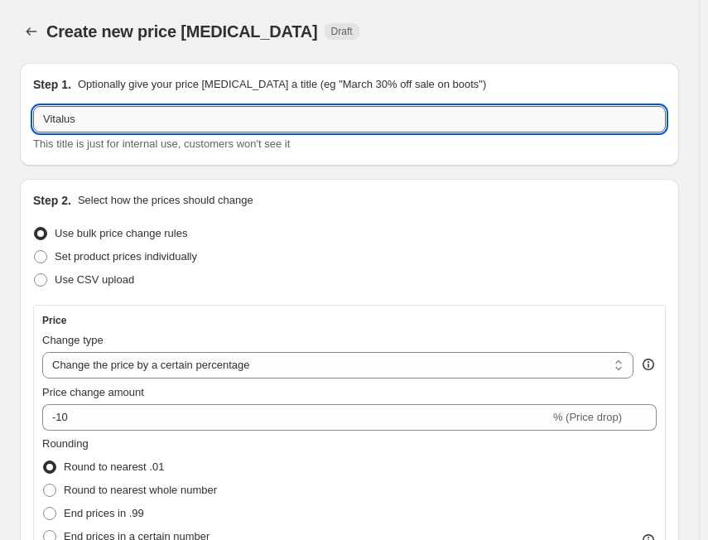
click at [161, 126] on input "Vitalus" at bounding box center [349, 119] width 632 height 26
paste input "VT [PHONE_NUMBER]/5"
click at [192, 123] on input "Vitalus - VT [PHONE_NUMBER]/5" at bounding box center [349, 119] width 632 height 26
paste input "25.8%"
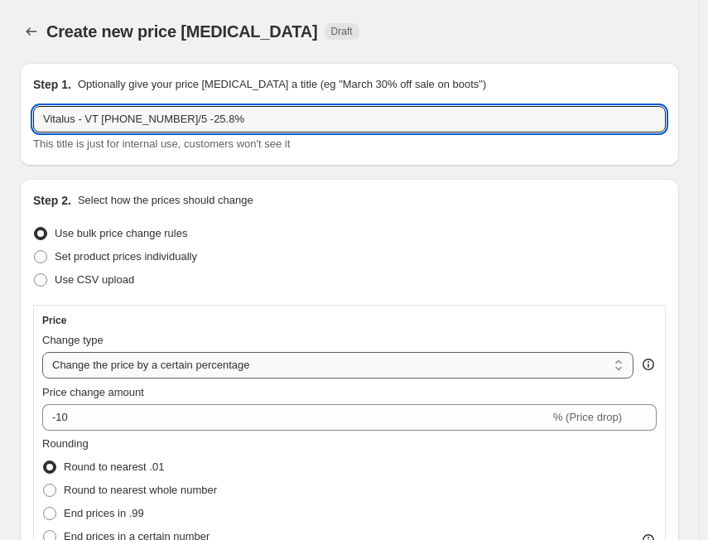
click at [111, 362] on select "Change the price to a certain amount Change the price by a certain amount Chang…" at bounding box center [337, 365] width 591 height 26
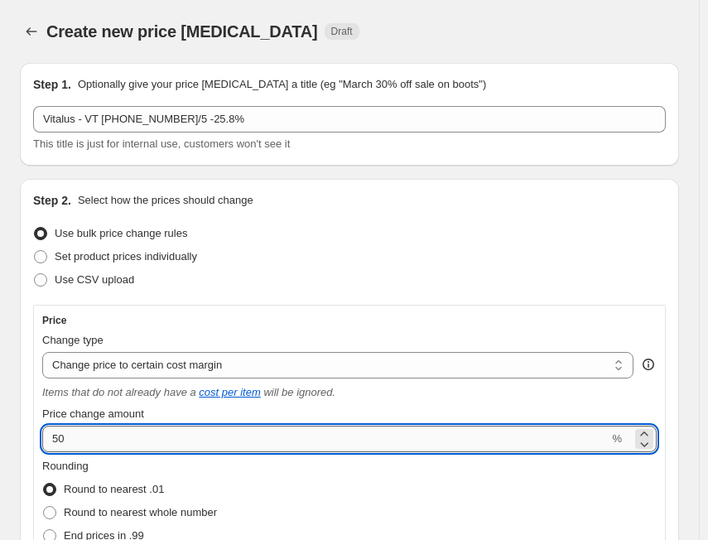
click at [94, 439] on input "50" at bounding box center [325, 439] width 566 height 26
paste input "25.8"
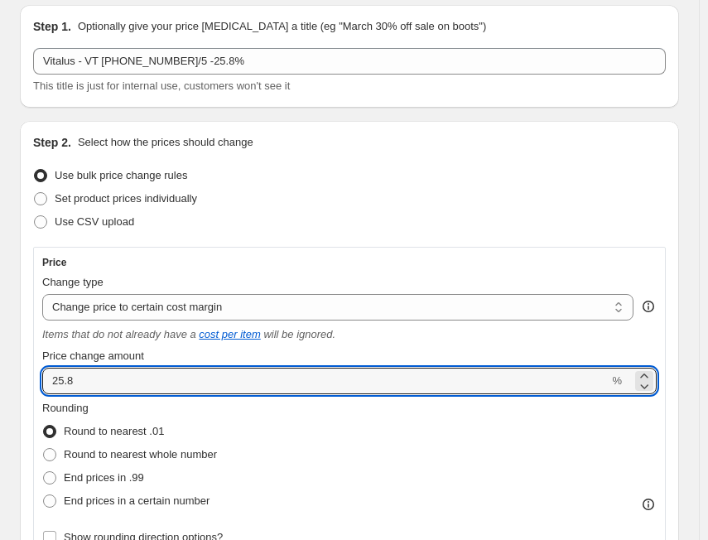
scroll to position [83, 0]
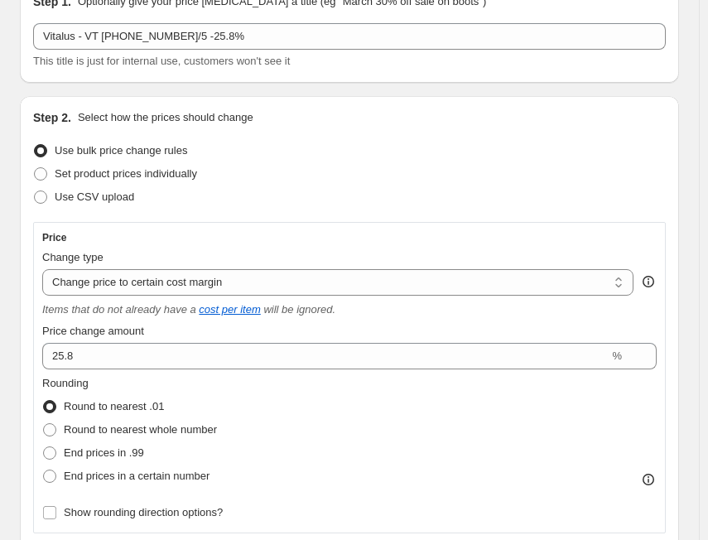
drag, startPoint x: 140, startPoint y: 447, endPoint x: 187, endPoint y: 456, distance: 48.1
click at [141, 450] on span "End prices in .99" at bounding box center [104, 452] width 80 height 12
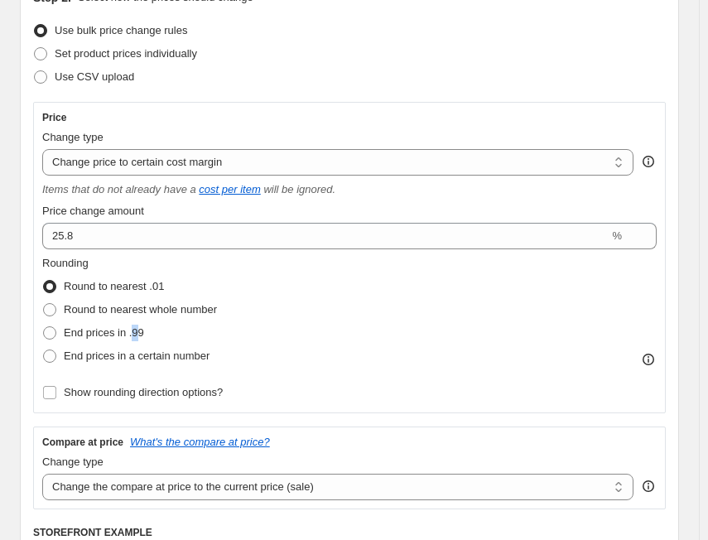
scroll to position [414, 0]
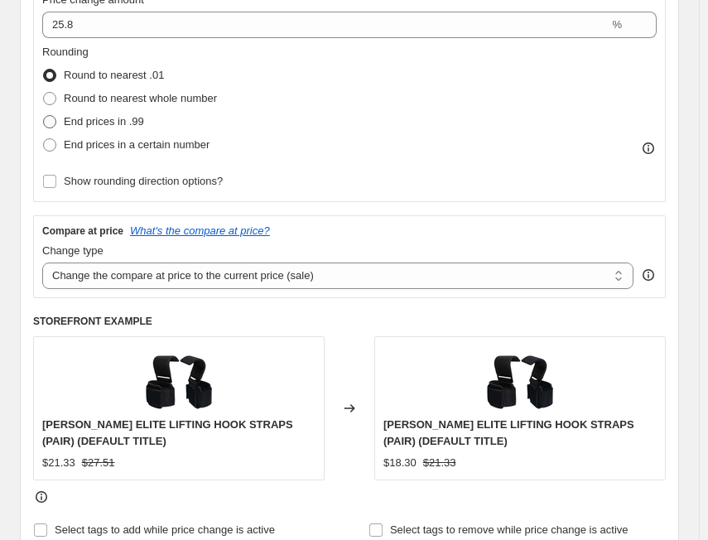
click at [74, 124] on span "End prices in .99" at bounding box center [104, 121] width 80 height 12
click at [44, 116] on input "End prices in .99" at bounding box center [43, 115] width 1 height 1
click at [190, 281] on select "Change the compare at price to the current price (sale) Change the compare at p…" at bounding box center [337, 275] width 591 height 26
click at [42, 262] on select "Change the compare at price to the current price (sale) Change the compare at p…" at bounding box center [337, 275] width 591 height 26
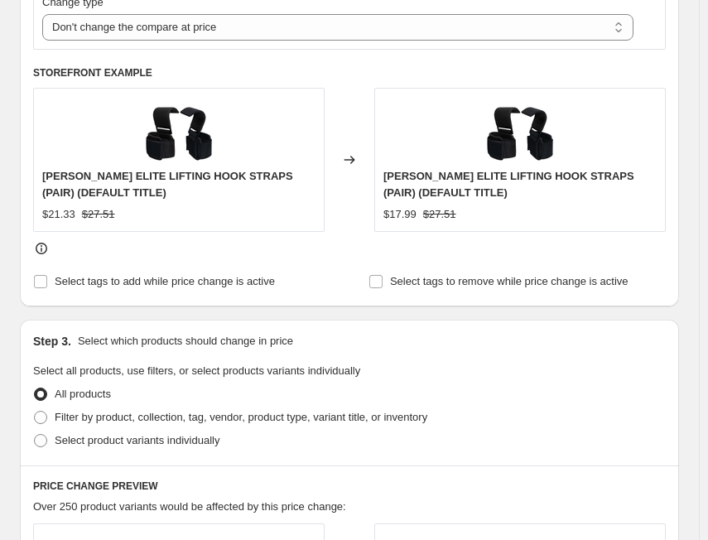
scroll to position [745, 0]
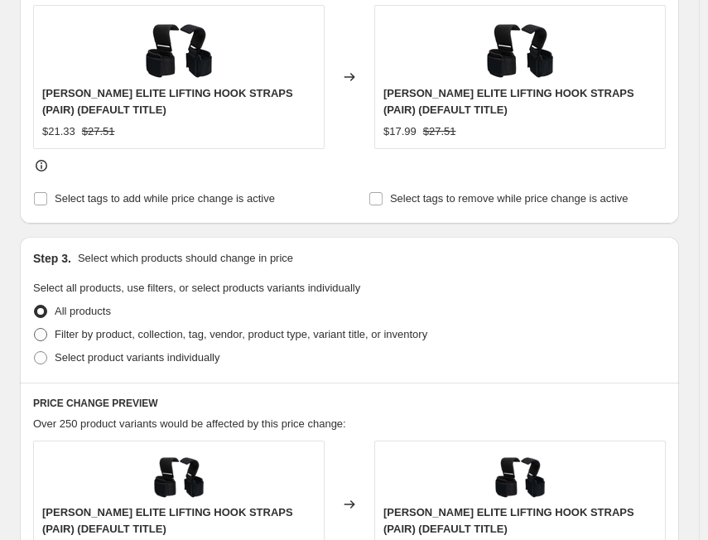
click at [224, 334] on span "Filter by product, collection, tag, vendor, product type, variant title, or inv…" at bounding box center [241, 334] width 373 height 12
click at [35, 329] on input "Filter by product, collection, tag, vendor, product type, variant title, or inv…" at bounding box center [34, 328] width 1 height 1
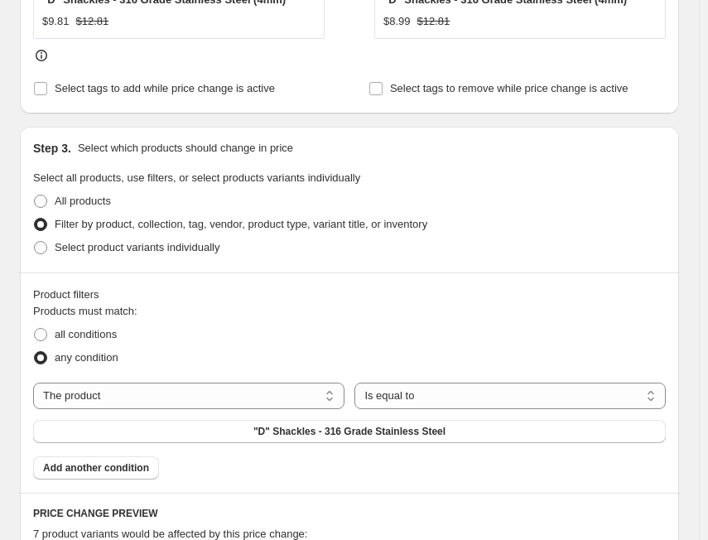
scroll to position [1076, 0]
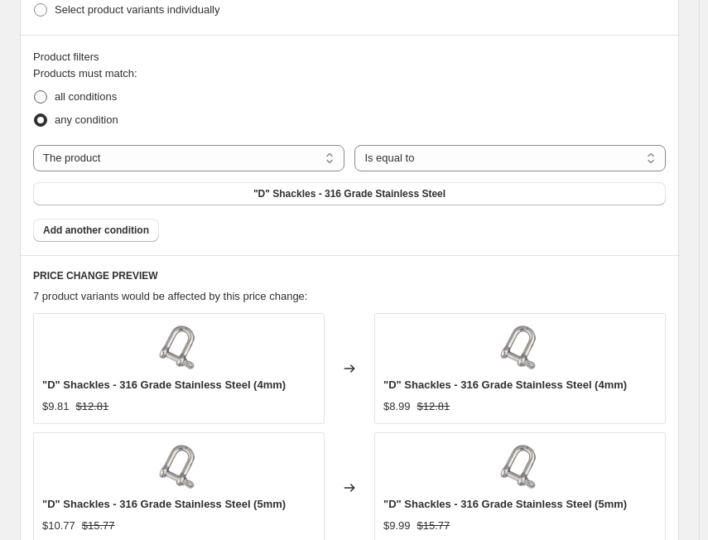
click at [103, 94] on span "all conditions" at bounding box center [86, 96] width 62 height 12
click at [35, 91] on input "all conditions" at bounding box center [34, 90] width 1 height 1
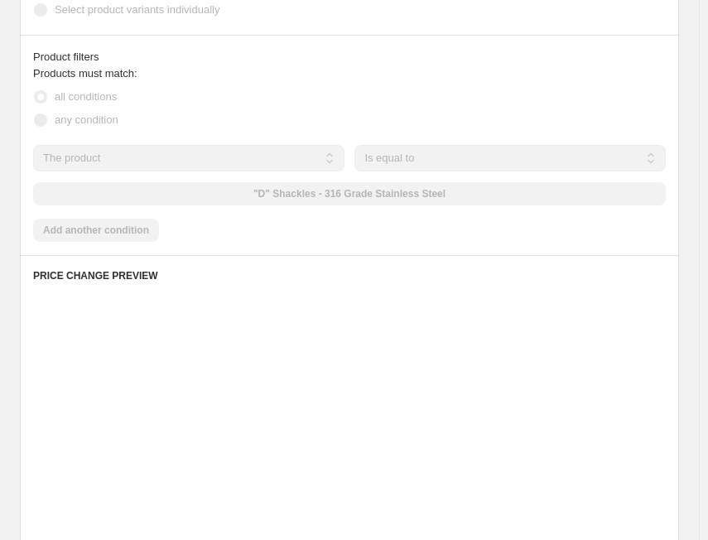
click at [165, 165] on select "The product The product's collection The product's tag The product's vendor The…" at bounding box center [188, 158] width 311 height 26
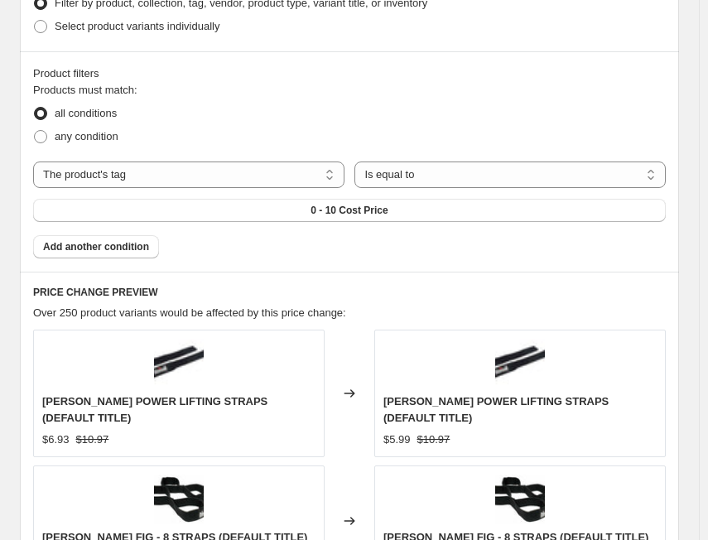
click at [263, 201] on button "0 - 10 Cost Price" at bounding box center [349, 210] width 632 height 23
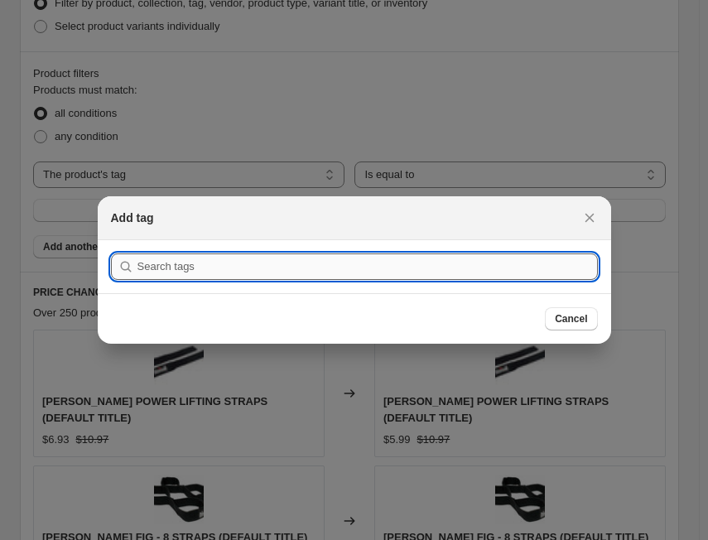
click at [421, 267] on input ":r2em:" at bounding box center [367, 266] width 460 height 26
paste input "VT [PHONE_NUMBER]/5"
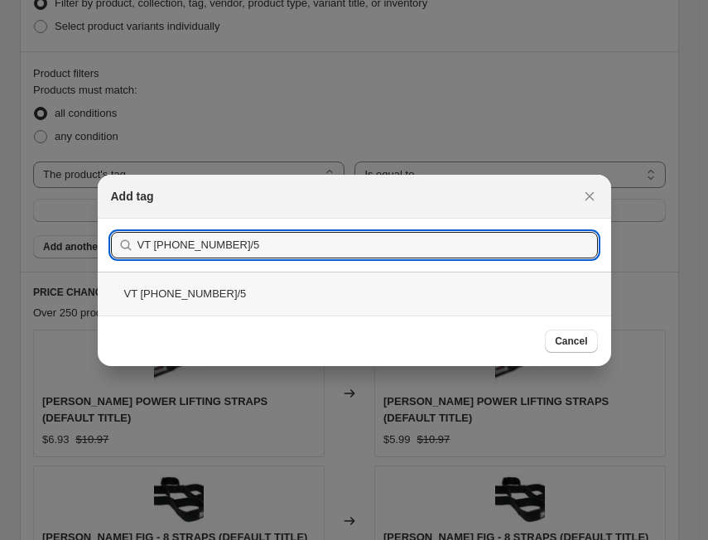
click at [178, 300] on div "VT [PHONE_NUMBER]/5" at bounding box center [354, 294] width 513 height 44
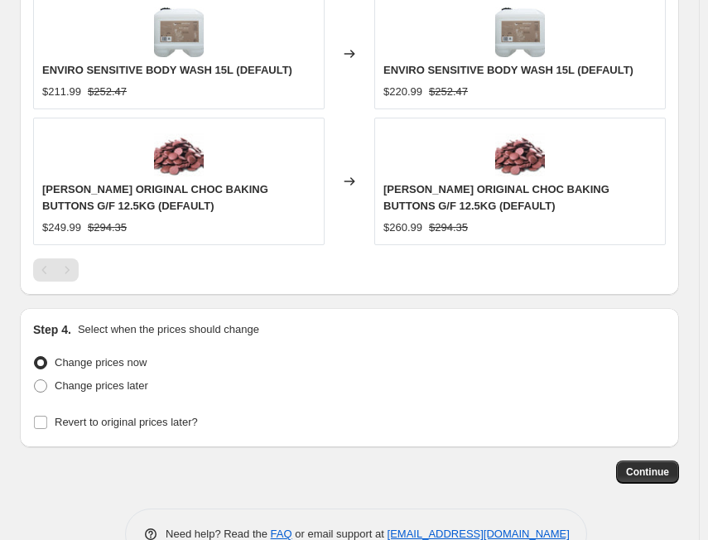
scroll to position [1435, 0]
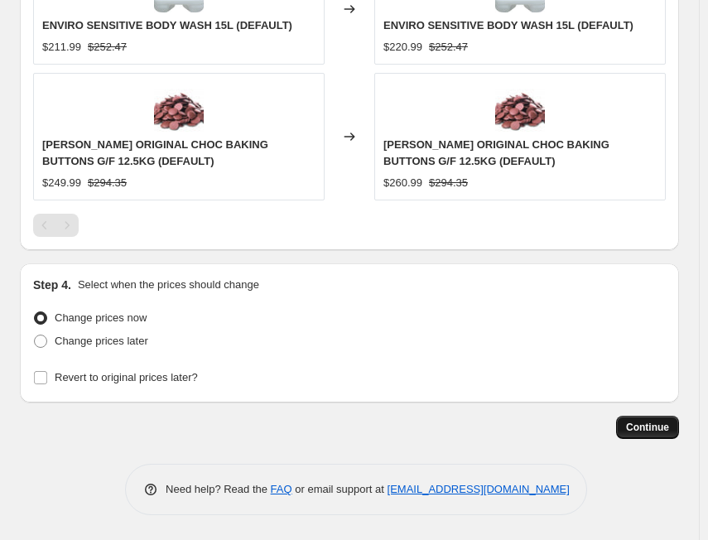
click at [645, 433] on span "Continue" at bounding box center [647, 427] width 43 height 13
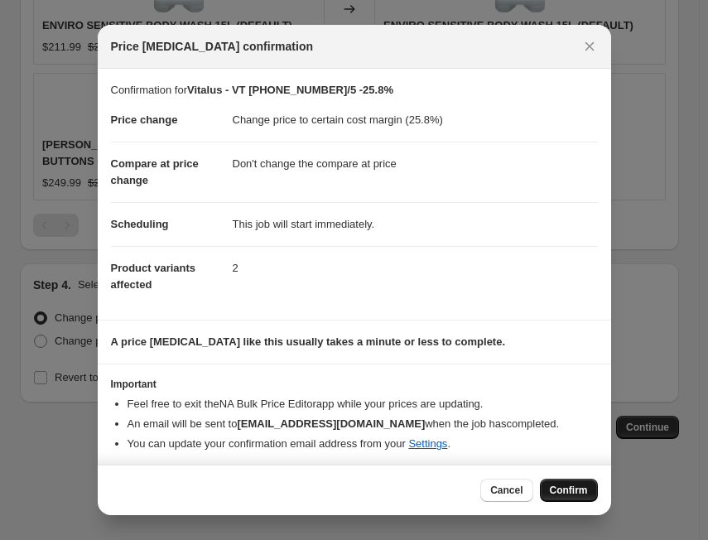
click at [564, 491] on span "Confirm" at bounding box center [569, 489] width 38 height 13
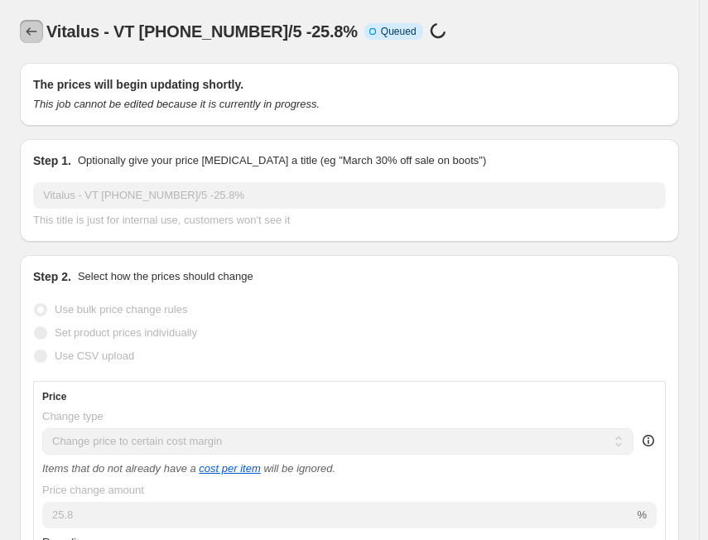
click at [36, 30] on icon "Price change jobs" at bounding box center [31, 31] width 17 height 17
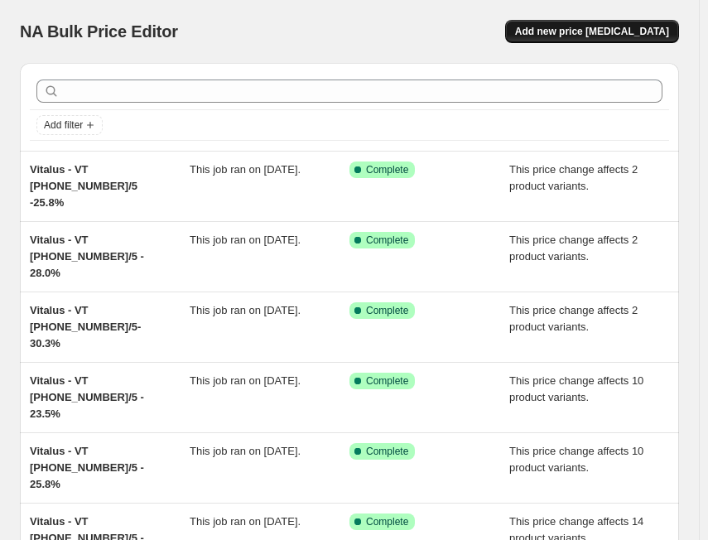
click at [613, 38] on button "Add new price [MEDICAL_DATA]" at bounding box center [592, 31] width 174 height 23
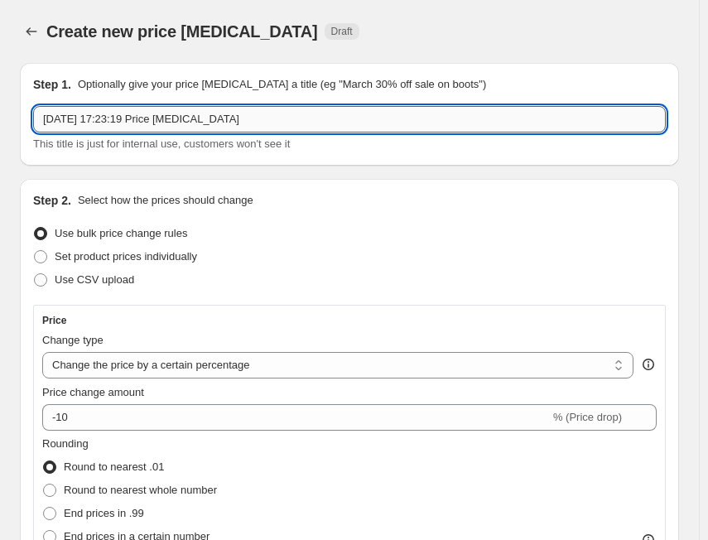
click at [171, 112] on input "[DATE] 17:23:19 Price [MEDICAL_DATA]" at bounding box center [349, 119] width 632 height 26
click at [257, 125] on input "[DATE] 17:23:19 Price [MEDICAL_DATA]" at bounding box center [349, 119] width 632 height 26
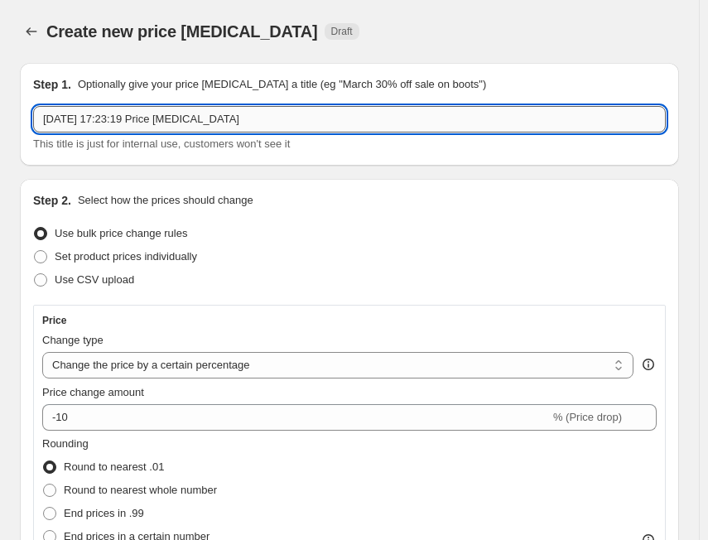
click at [257, 125] on input "[DATE] 17:23:19 Price [MEDICAL_DATA]" at bounding box center [349, 119] width 632 height 26
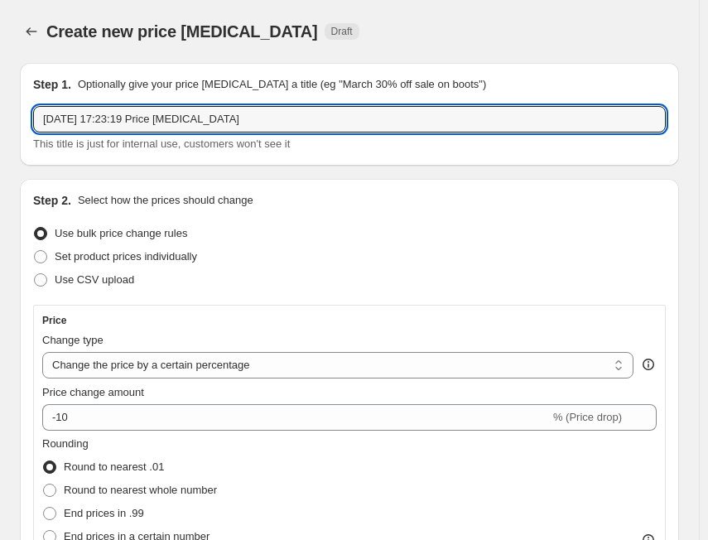
paste input "Vitalus"
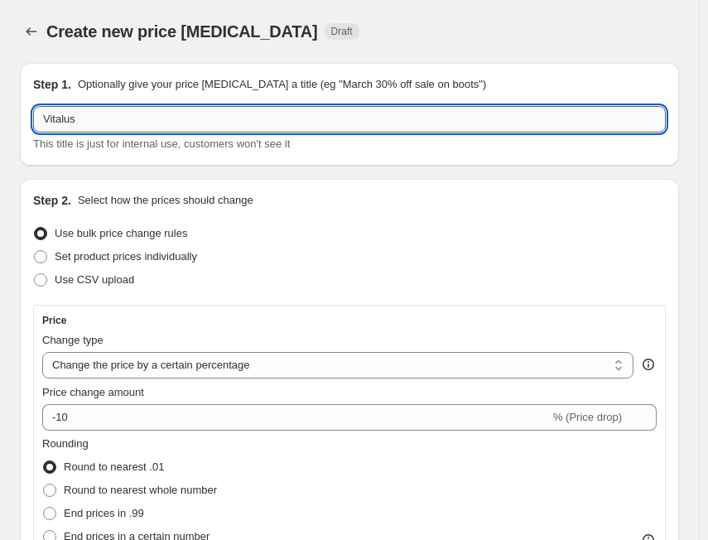
click at [267, 122] on input "Vitalus" at bounding box center [349, 119] width 632 height 26
paste input "VT [PHONE_NUMBER]/5"
click at [267, 119] on input "Vitalus -VT [PHONE_NUMBER]/5" at bounding box center [349, 119] width 632 height 26
paste input "23.5%"
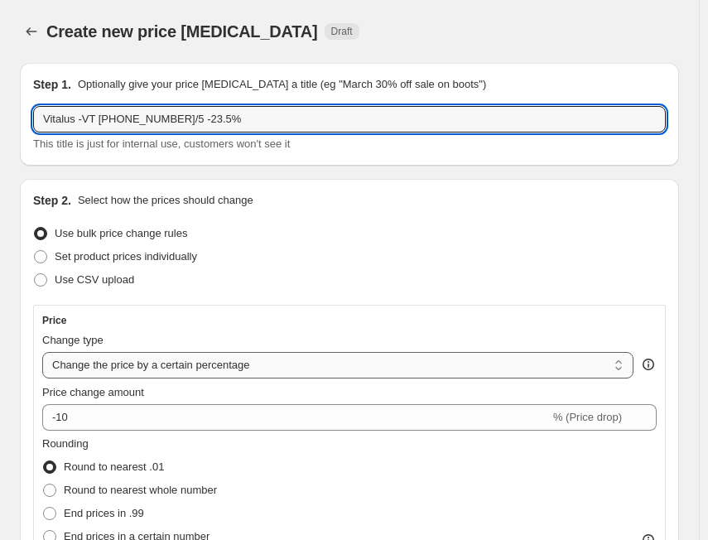
click at [126, 370] on select "Change the price to a certain amount Change the price by a certain amount Chang…" at bounding box center [337, 365] width 591 height 26
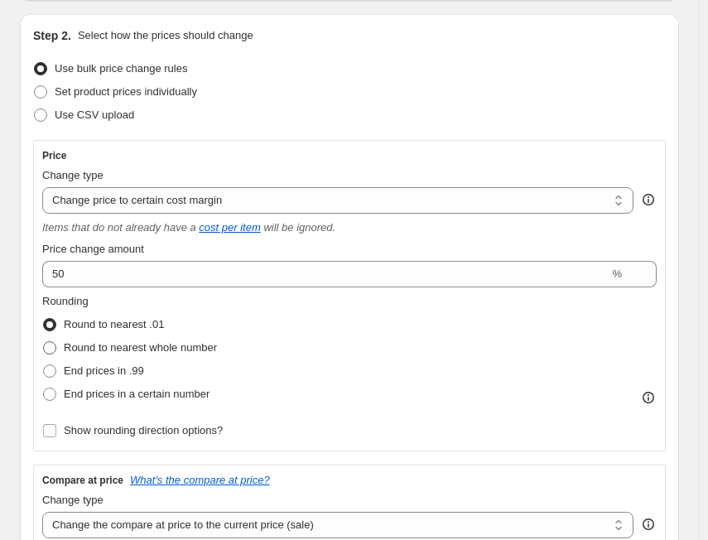
scroll to position [166, 0]
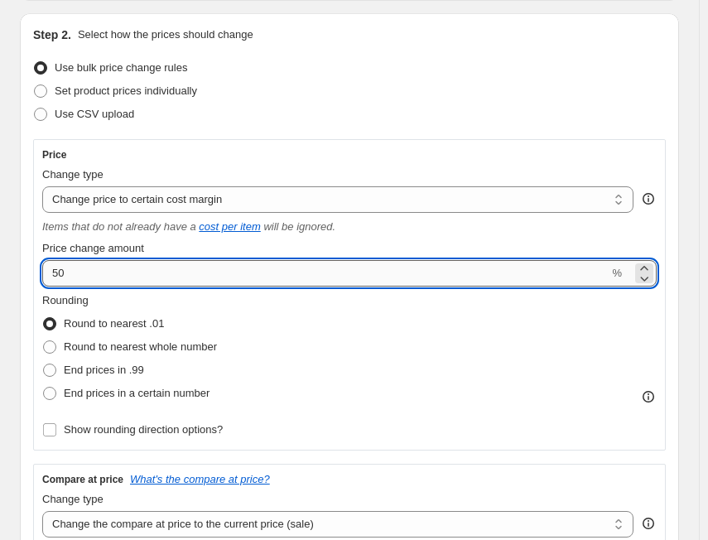
click at [157, 286] on input "50" at bounding box center [325, 273] width 566 height 26
paste input "23.5"
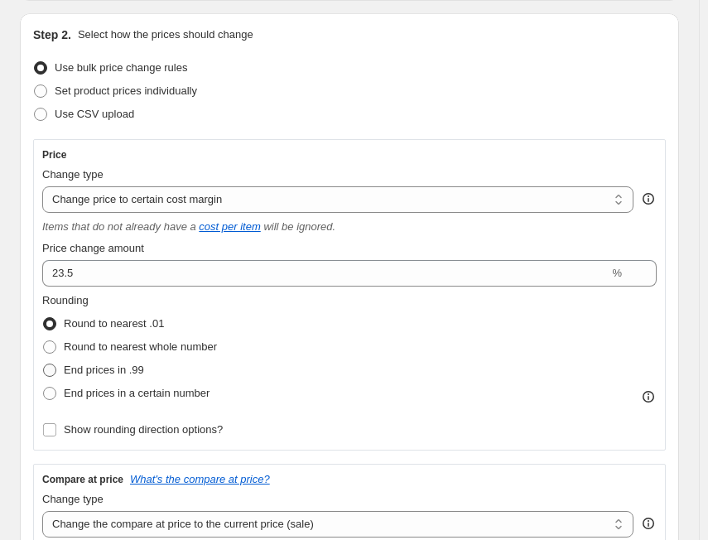
click at [113, 360] on label "End prices in .99" at bounding box center [93, 369] width 102 height 23
click at [44, 363] on input "End prices in .99" at bounding box center [43, 363] width 1 height 1
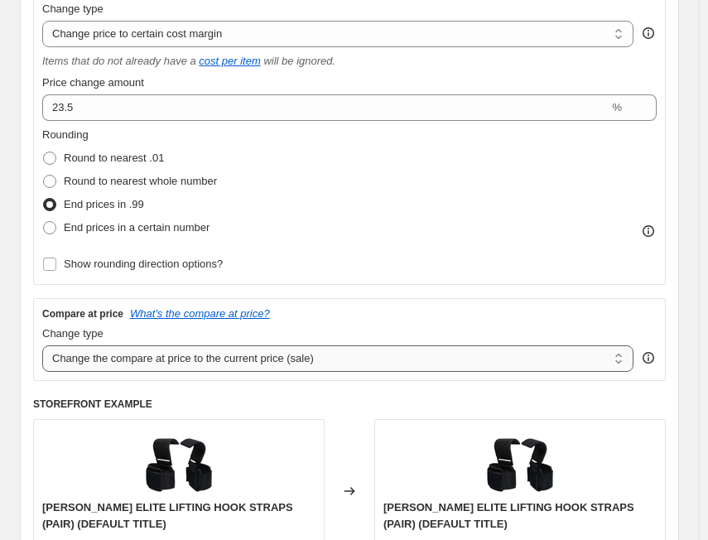
click at [178, 370] on select "Change the compare at price to the current price (sale) Change the compare at p…" at bounding box center [337, 358] width 591 height 26
click at [42, 345] on select "Change the compare at price to the current price (sale) Change the compare at p…" at bounding box center [337, 358] width 591 height 26
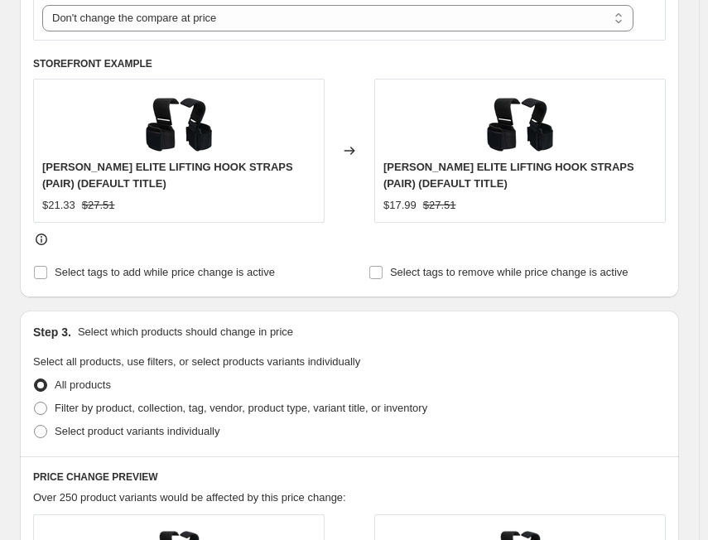
scroll to position [745, 0]
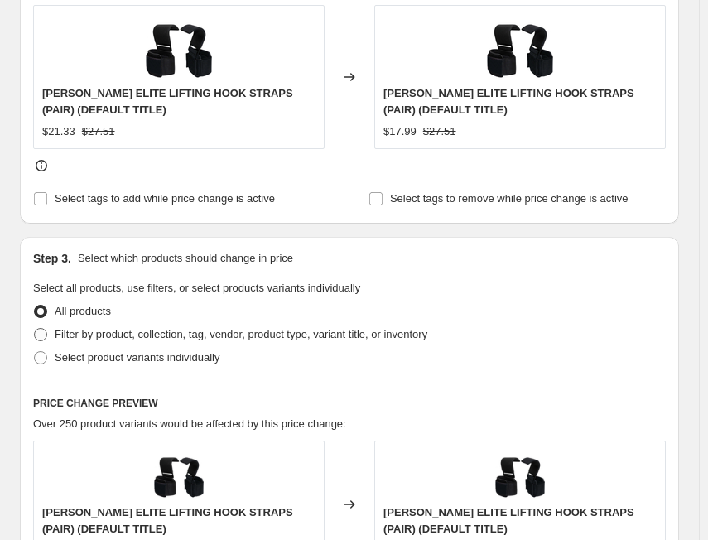
click at [185, 339] on span "Filter by product, collection, tag, vendor, product type, variant title, or inv…" at bounding box center [241, 334] width 373 height 12
click at [35, 329] on input "Filter by product, collection, tag, vendor, product type, variant title, or inv…" at bounding box center [34, 328] width 1 height 1
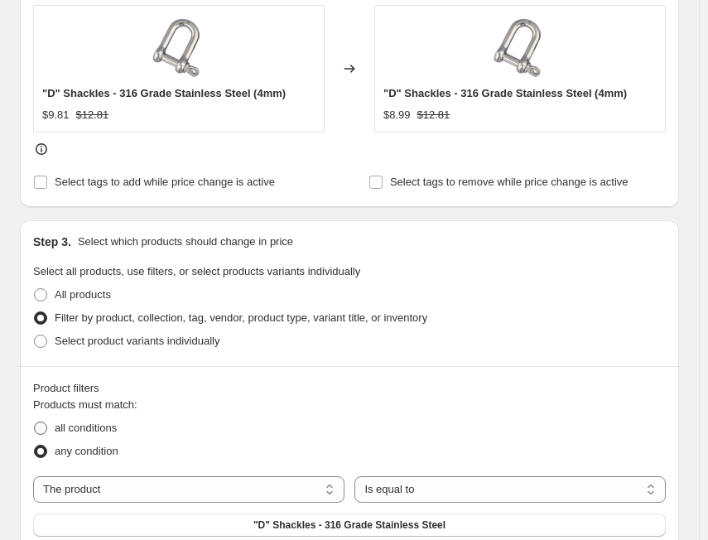
click at [97, 423] on span "all conditions" at bounding box center [86, 427] width 62 height 12
click at [35, 422] on input "all conditions" at bounding box center [34, 421] width 1 height 1
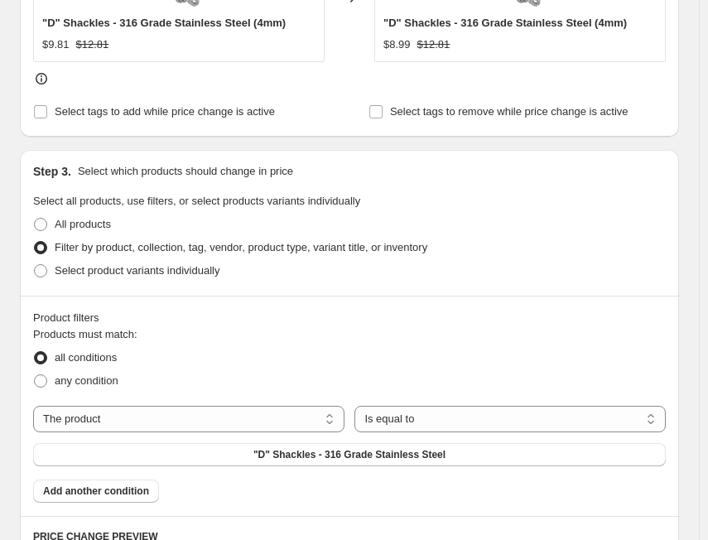
scroll to position [911, 0]
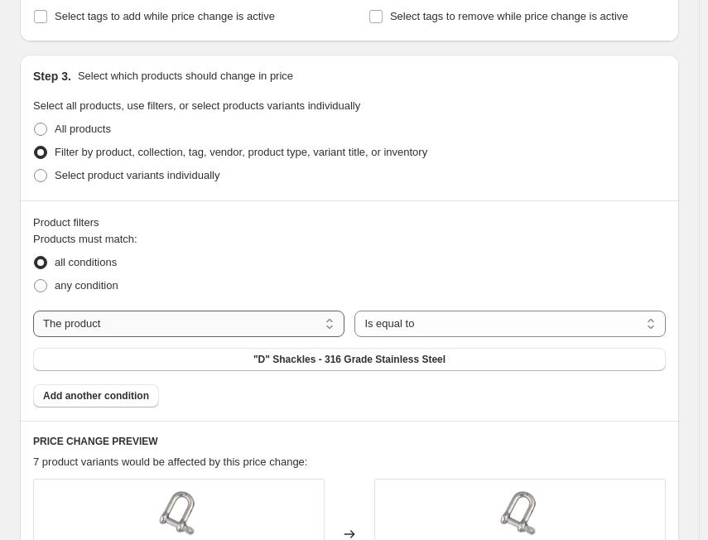
click at [197, 330] on select "The product The product's collection The product's tag The product's vendor The…" at bounding box center [188, 323] width 311 height 26
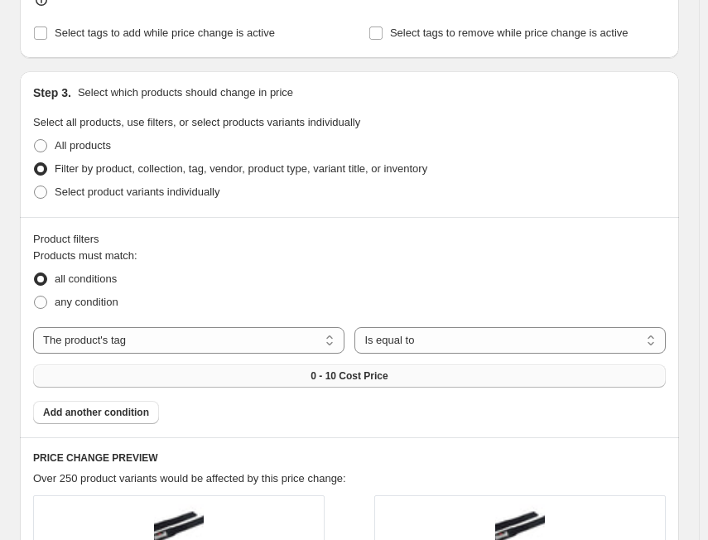
click at [381, 369] on span "0 - 10 Cost Price" at bounding box center [348, 375] width 77 height 13
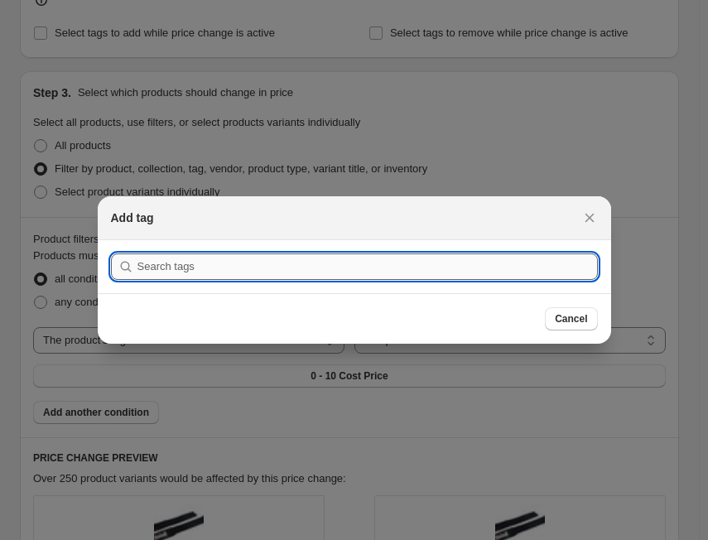
click at [244, 274] on input ":r2hk:" at bounding box center [367, 266] width 460 height 26
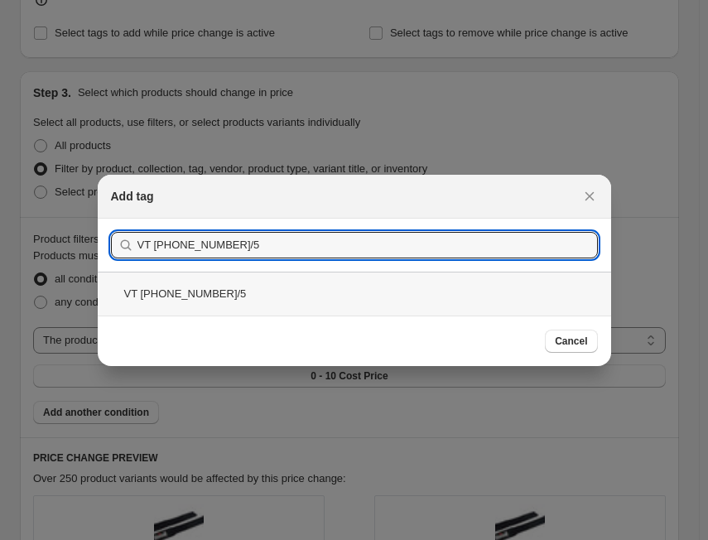
click at [215, 305] on div "VT [PHONE_NUMBER]/5" at bounding box center [354, 294] width 513 height 44
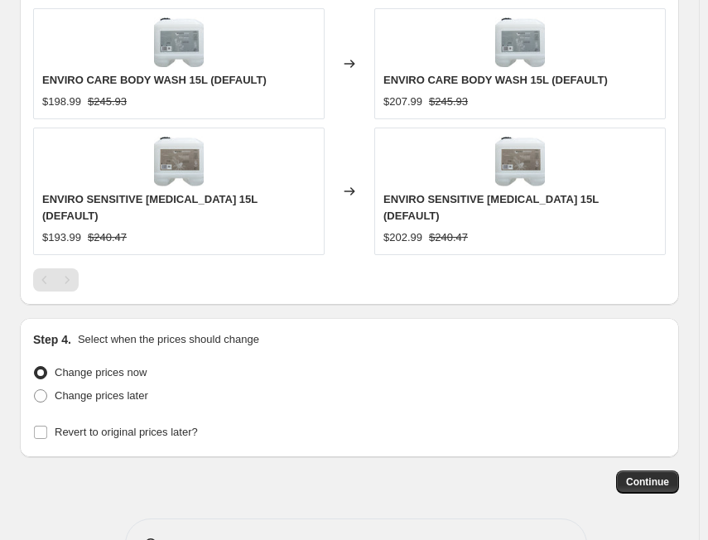
scroll to position [1419, 0]
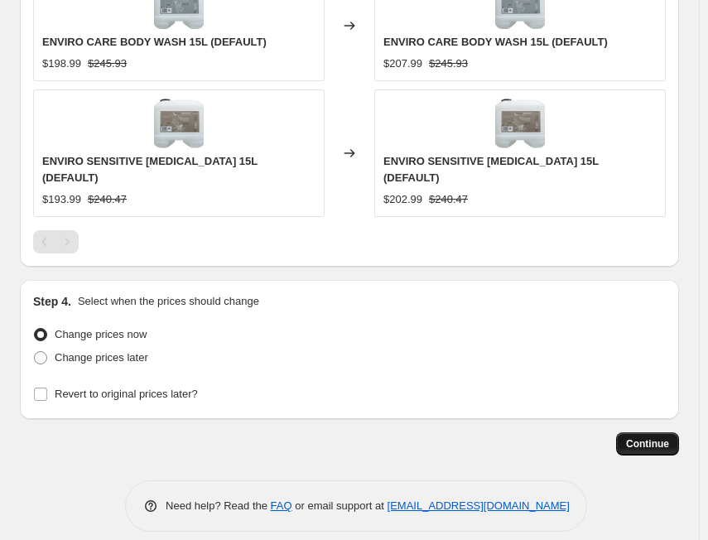
click at [652, 437] on span "Continue" at bounding box center [647, 443] width 43 height 13
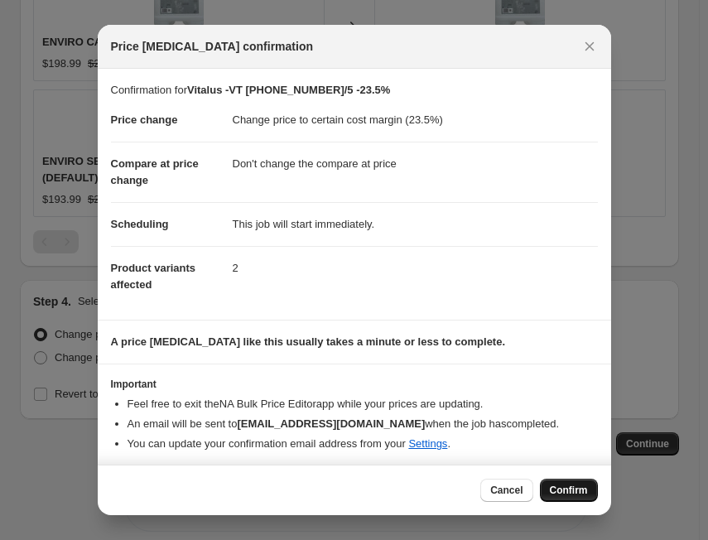
click at [558, 488] on span "Confirm" at bounding box center [569, 489] width 38 height 13
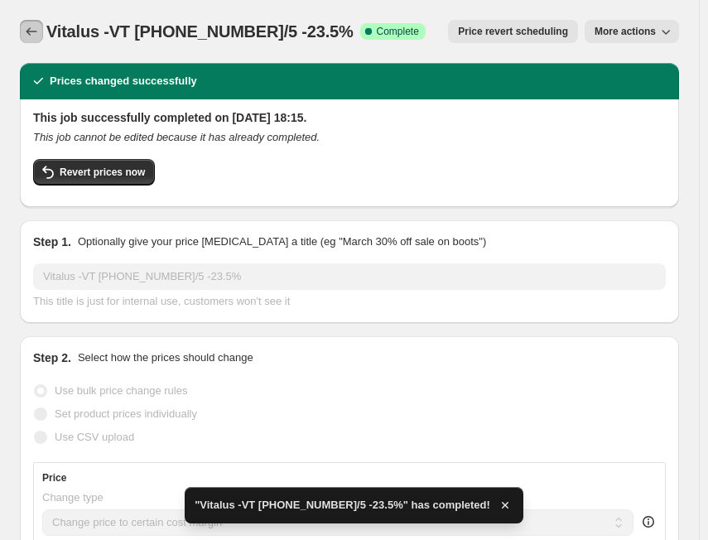
click at [29, 33] on icon "Price change jobs" at bounding box center [31, 31] width 17 height 17
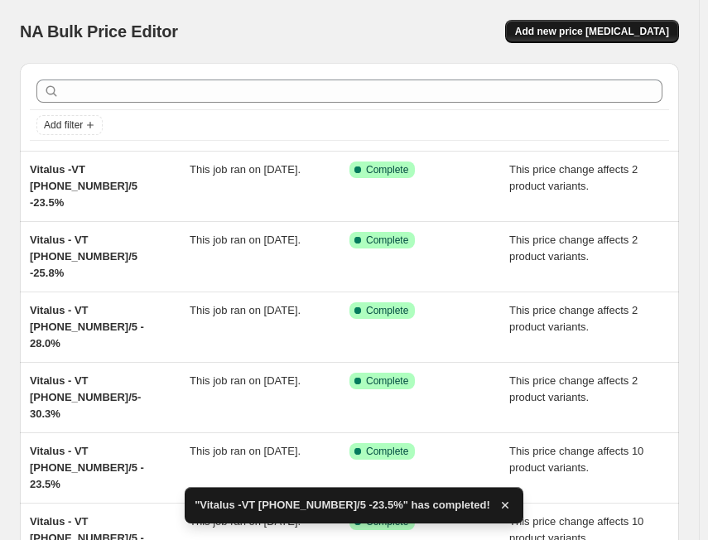
click at [659, 31] on span "Add new price [MEDICAL_DATA]" at bounding box center [592, 31] width 154 height 13
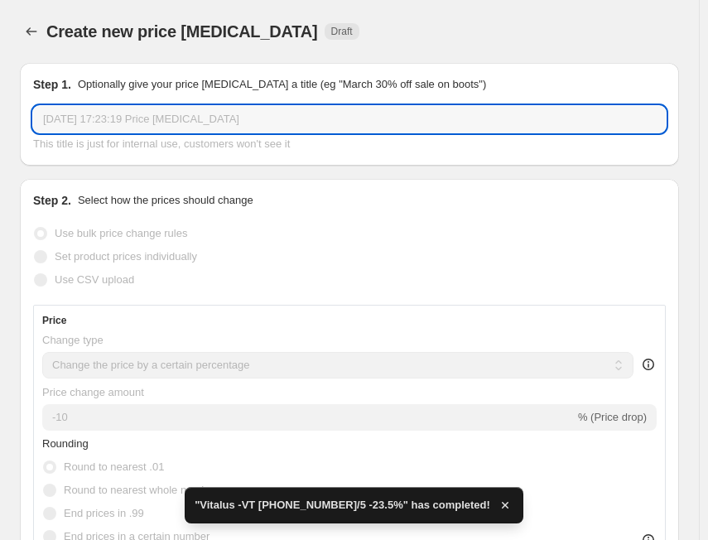
click at [158, 118] on input "[DATE] 17:23:19 Price [MEDICAL_DATA]" at bounding box center [349, 119] width 632 height 26
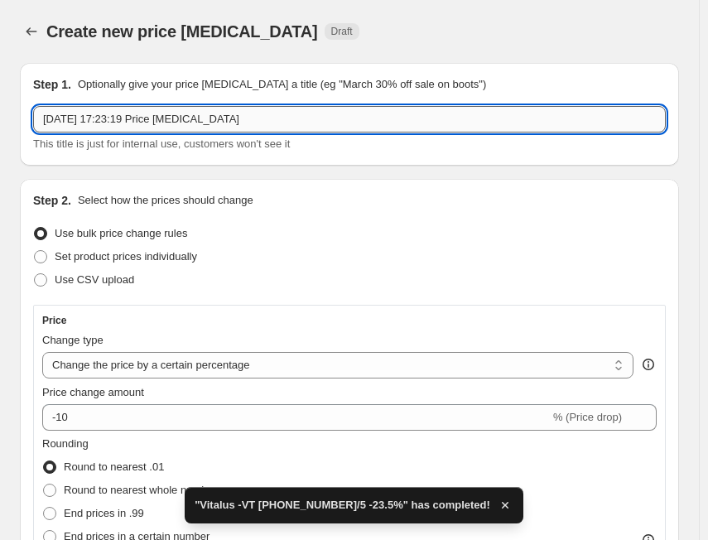
click at [159, 118] on input "[DATE] 17:23:19 Price [MEDICAL_DATA]" at bounding box center [349, 119] width 632 height 26
paste input "Vitalus"
click at [145, 121] on input "Vitalus" at bounding box center [349, 119] width 632 height 26
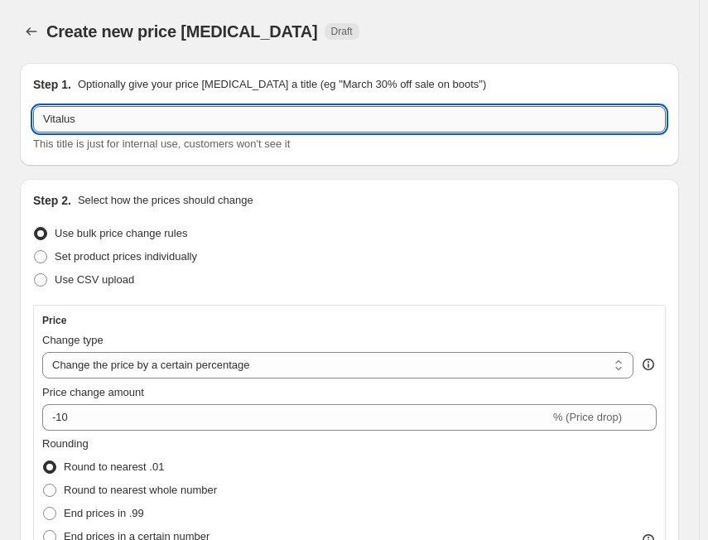
paste input "Vitalus"
click at [299, 118] on input "Vitalus" at bounding box center [349, 119] width 632 height 26
paste input "VT 201+ -1/5"
click at [295, 123] on input "Vitalus - VT 201+ -1/5" at bounding box center [349, 119] width 632 height 26
paste input "28.0%"
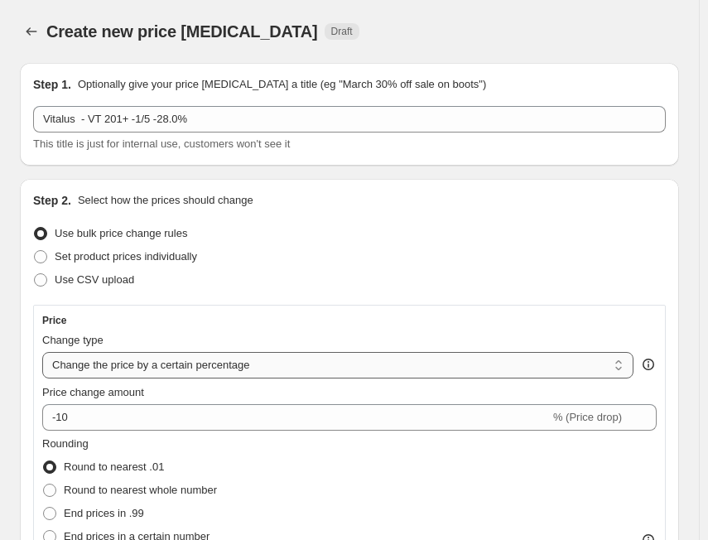
click at [123, 368] on select "Change the price to a certain amount Change the price by a certain amount Chang…" at bounding box center [337, 365] width 591 height 26
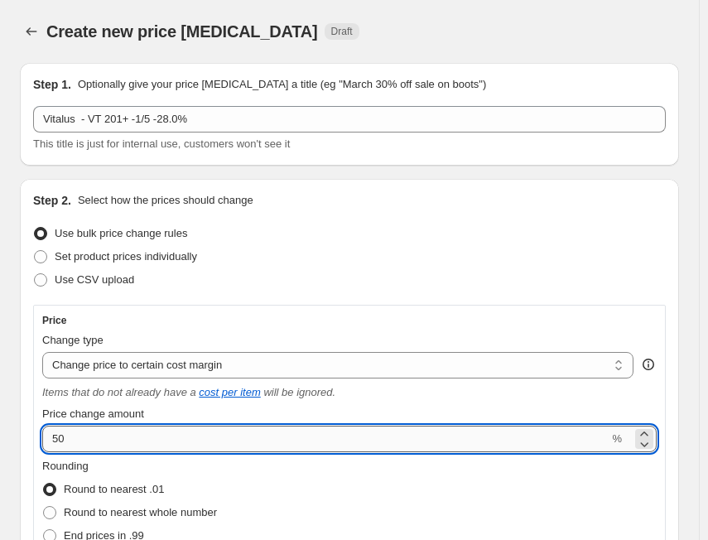
click at [107, 439] on input "50" at bounding box center [325, 439] width 566 height 26
click at [102, 437] on input "50" at bounding box center [325, 439] width 566 height 26
click at [101, 436] on input "50" at bounding box center [325, 439] width 566 height 26
click at [99, 435] on input "50" at bounding box center [325, 439] width 566 height 26
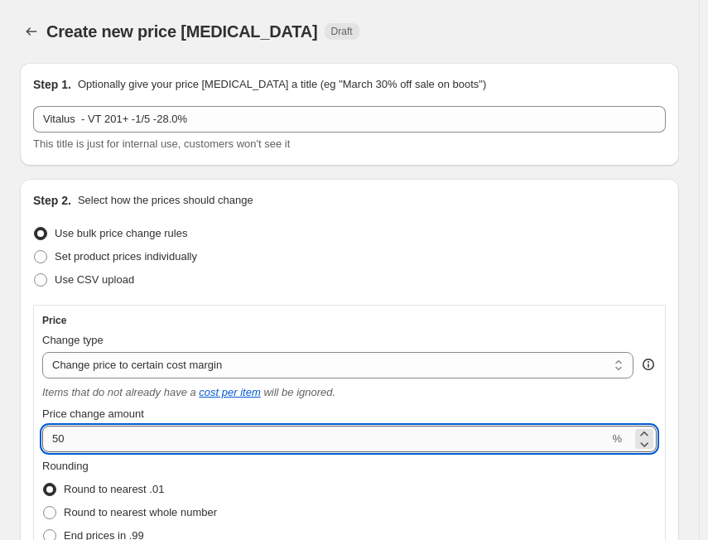
paste input "28."
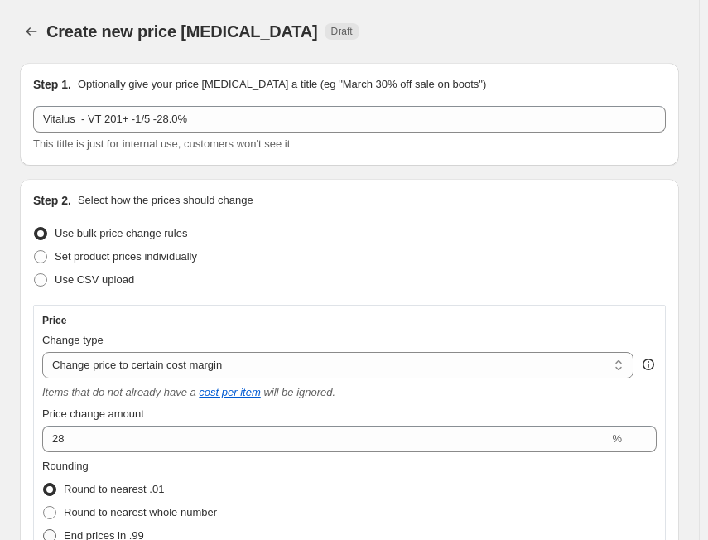
click at [124, 529] on span "End prices in .99" at bounding box center [104, 535] width 80 height 12
click at [44, 529] on input "End prices in .99" at bounding box center [43, 529] width 1 height 1
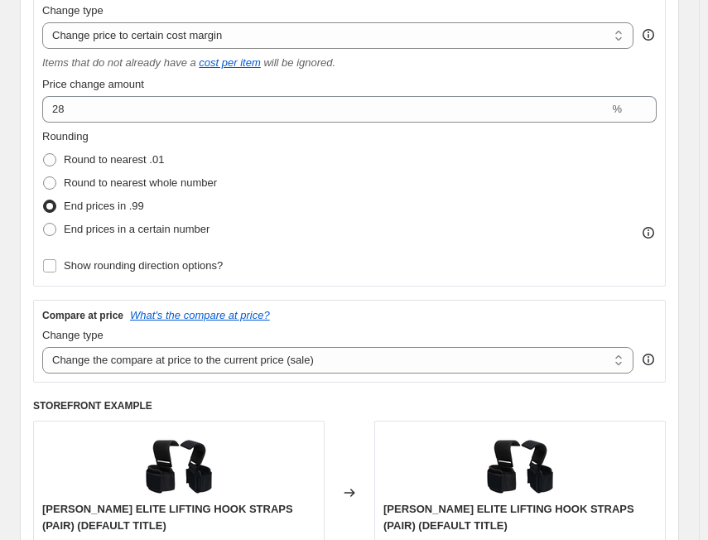
scroll to position [331, 0]
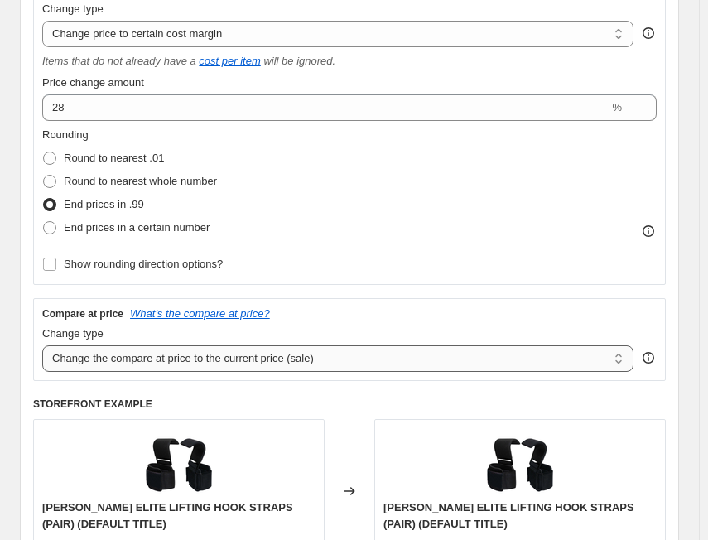
drag, startPoint x: 238, startPoint y: 358, endPoint x: 235, endPoint y: 370, distance: 11.9
click at [238, 358] on select "Change the compare at price to the current price (sale) Change the compare at p…" at bounding box center [337, 358] width 591 height 26
click at [42, 345] on select "Change the compare at price to the current price (sale) Change the compare at p…" at bounding box center [337, 358] width 591 height 26
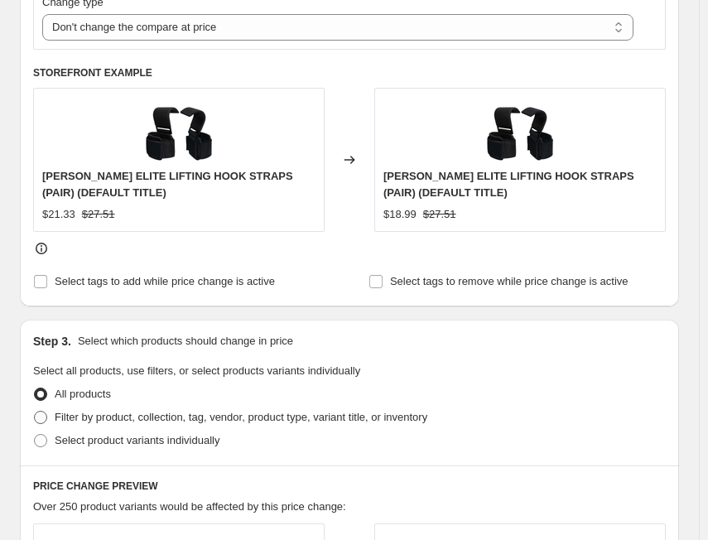
click at [118, 416] on span "Filter by product, collection, tag, vendor, product type, variant title, or inv…" at bounding box center [241, 417] width 373 height 12
click at [35, 411] on input "Filter by product, collection, tag, vendor, product type, variant title, or inv…" at bounding box center [34, 411] width 1 height 1
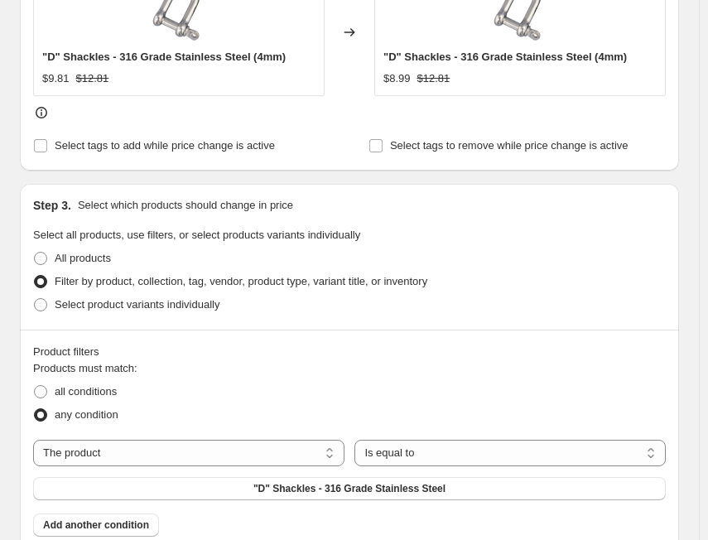
scroll to position [828, 0]
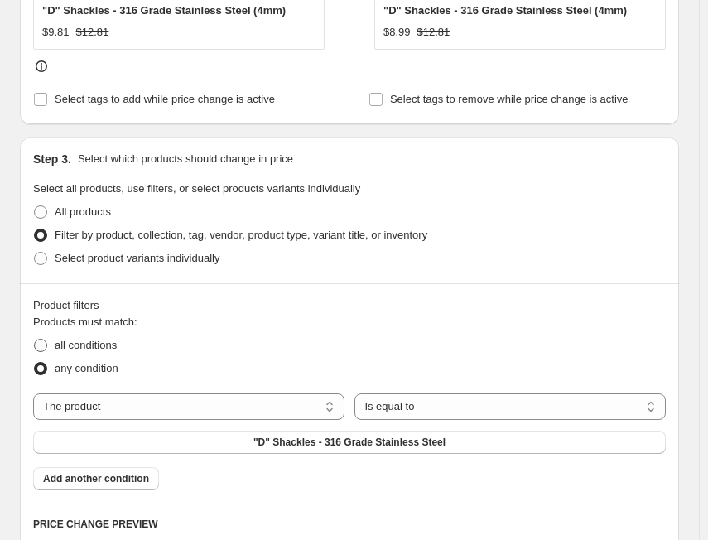
click at [66, 339] on span "all conditions" at bounding box center [86, 345] width 62 height 12
click at [35, 339] on input "all conditions" at bounding box center [34, 339] width 1 height 1
click at [106, 413] on select "The product The product's collection The product's tag The product's vendor The…" at bounding box center [188, 406] width 311 height 26
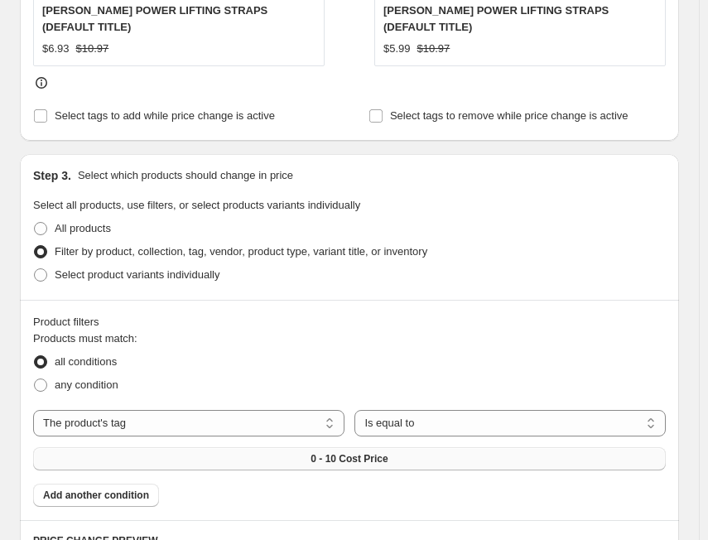
click at [412, 449] on button "0 - 10 Cost Price" at bounding box center [349, 458] width 632 height 23
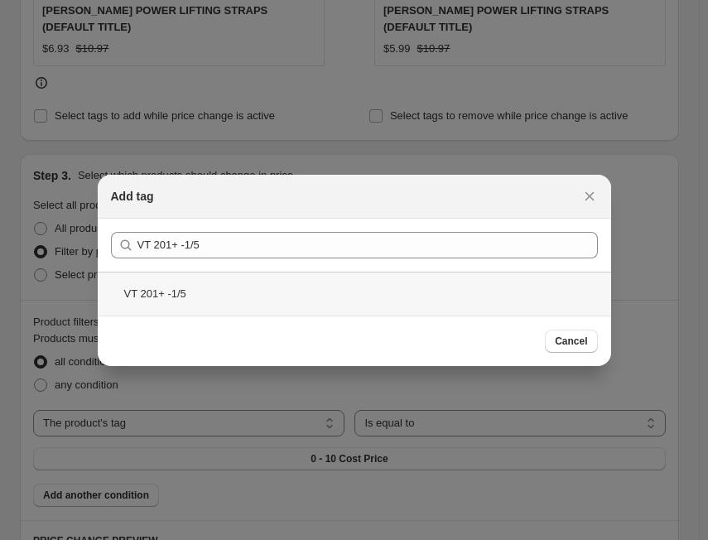
click at [183, 285] on div "VT 201+ -1/5" at bounding box center [354, 294] width 513 height 44
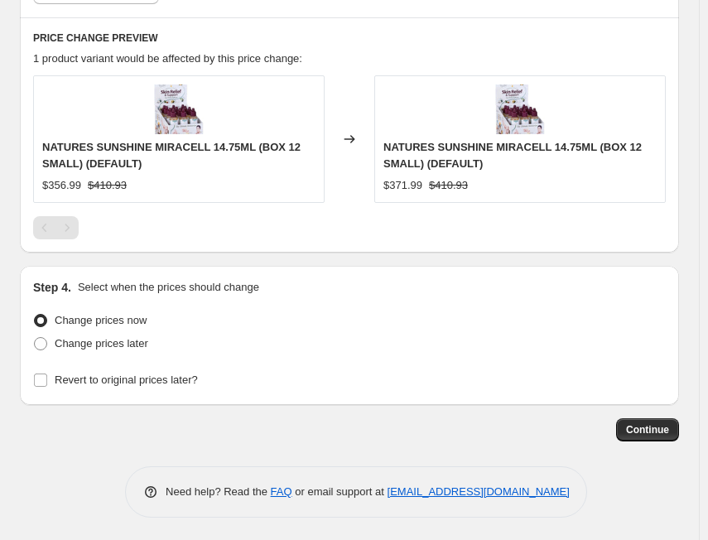
scroll to position [1333, 0]
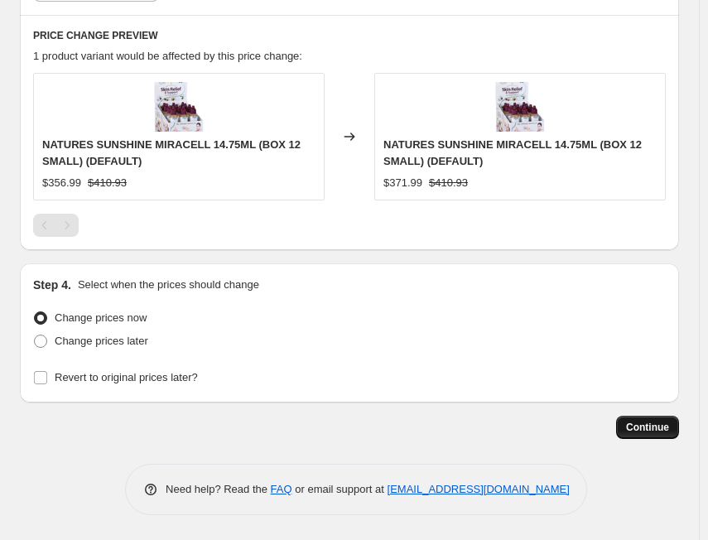
click at [669, 421] on span "Continue" at bounding box center [647, 427] width 43 height 13
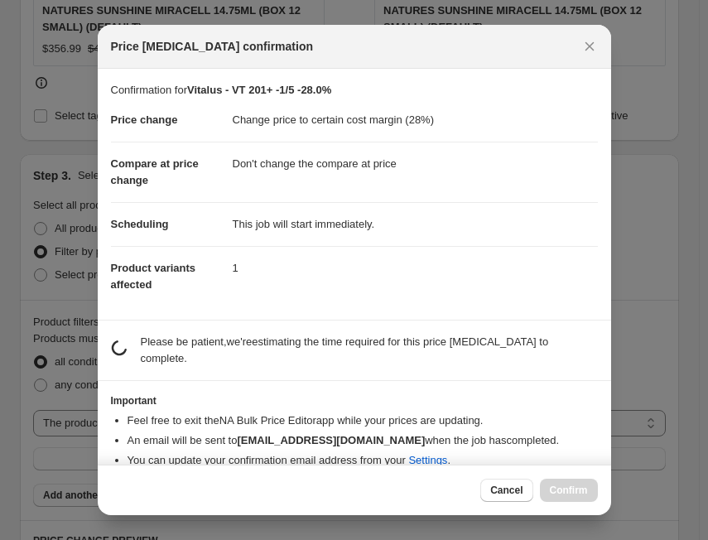
scroll to position [0, 0]
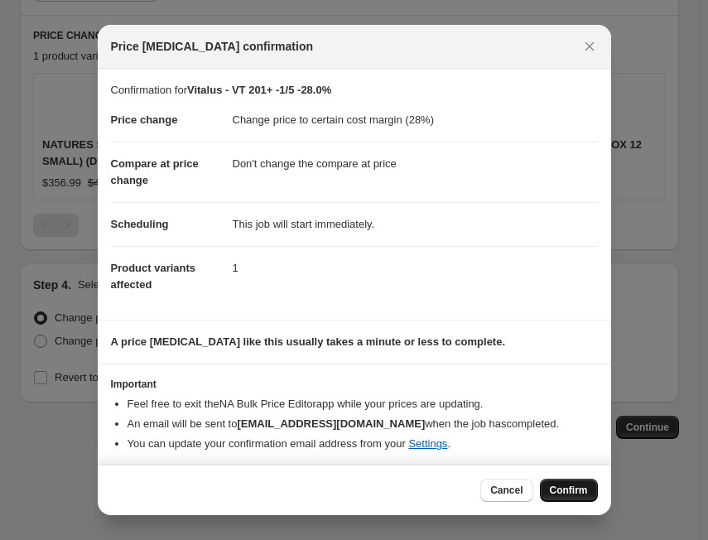
click at [564, 487] on span "Confirm" at bounding box center [569, 489] width 38 height 13
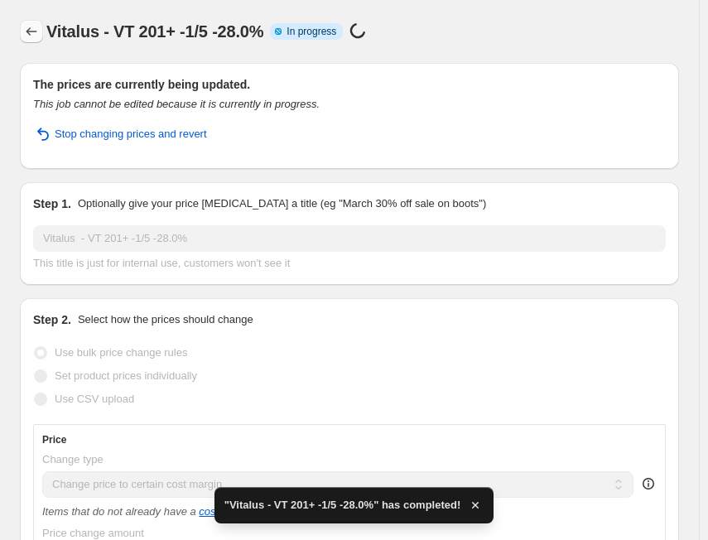
click at [31, 39] on icon "Price change jobs" at bounding box center [31, 31] width 17 height 17
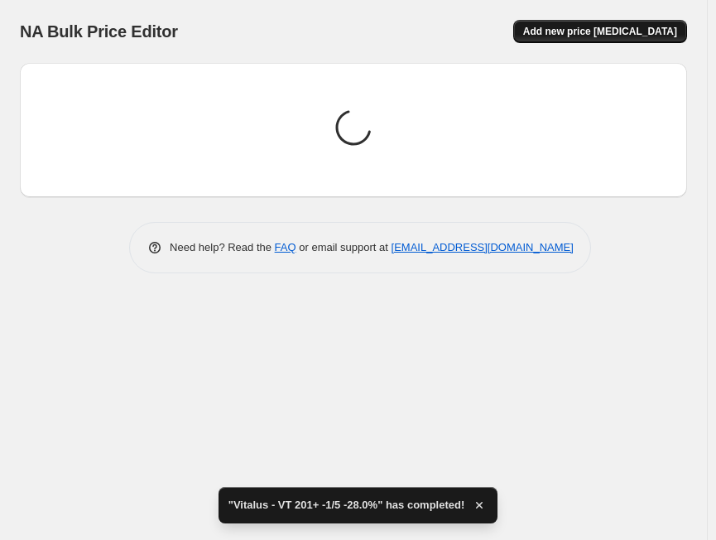
click at [554, 41] on button "Add new price [MEDICAL_DATA]" at bounding box center [600, 31] width 174 height 23
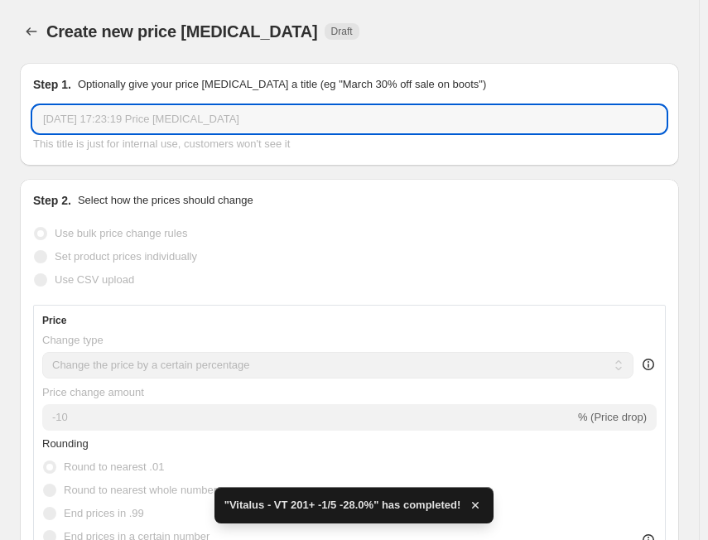
click at [209, 115] on input "[DATE] 17:23:19 Price [MEDICAL_DATA]" at bounding box center [349, 119] width 632 height 26
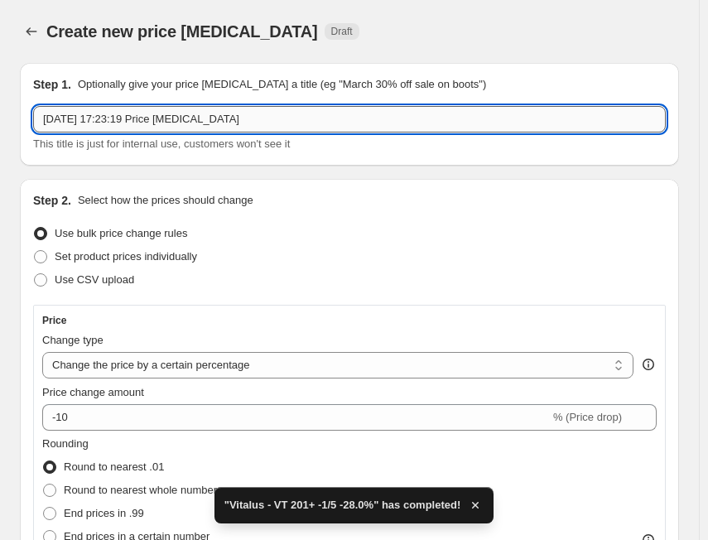
click at [209, 120] on input "[DATE] 17:23:19 Price [MEDICAL_DATA]" at bounding box center [349, 119] width 632 height 26
paste input "Vitalus"
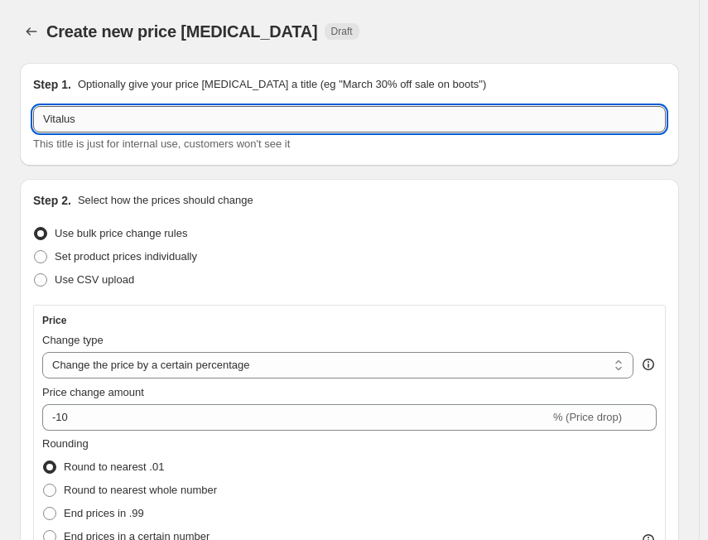
click at [112, 116] on input "Vitalus" at bounding box center [349, 119] width 632 height 26
paste input "VT 201+ -2/5"
click at [191, 120] on input "Vitalus - VT 201+ -2/5" at bounding box center [349, 119] width 632 height 26
paste input "25.8%"
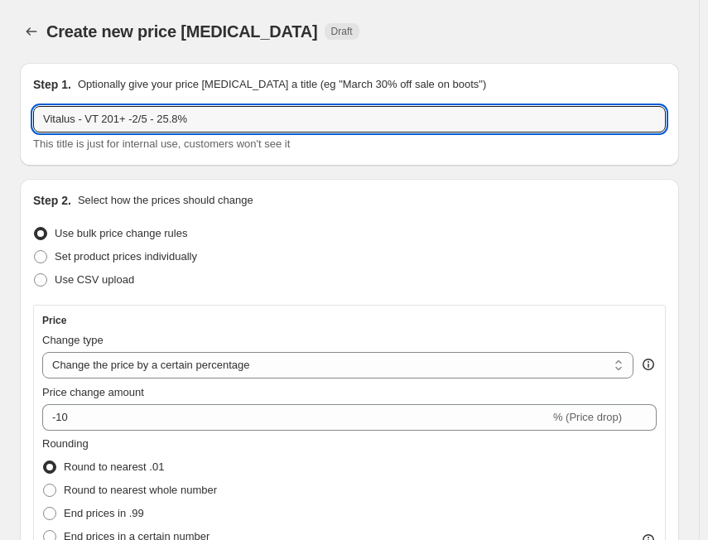
drag, startPoint x: 103, startPoint y: 368, endPoint x: 97, endPoint y: 379, distance: 13.0
click at [103, 368] on select "Change the price to a certain amount Change the price by a certain amount Chang…" at bounding box center [337, 365] width 591 height 26
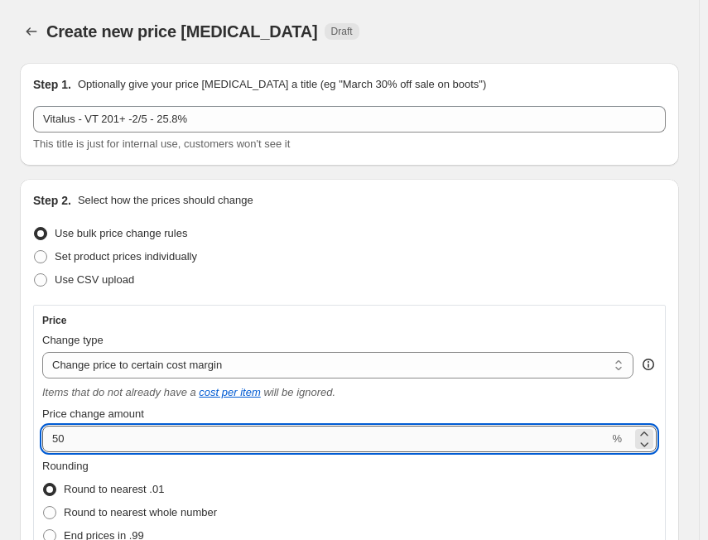
click at [79, 435] on input "50" at bounding box center [325, 439] width 566 height 26
paste input "25.8"
click at [77, 530] on span "End prices in .99" at bounding box center [104, 535] width 80 height 12
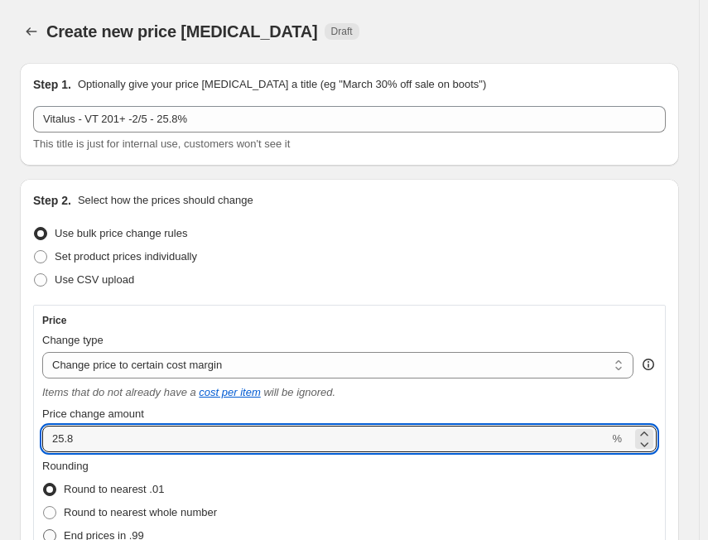
click at [44, 530] on input "End prices in .99" at bounding box center [43, 529] width 1 height 1
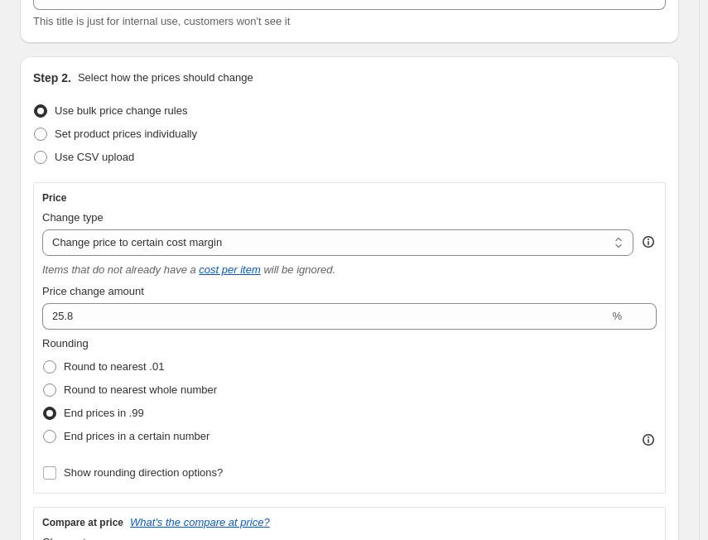
scroll to position [331, 0]
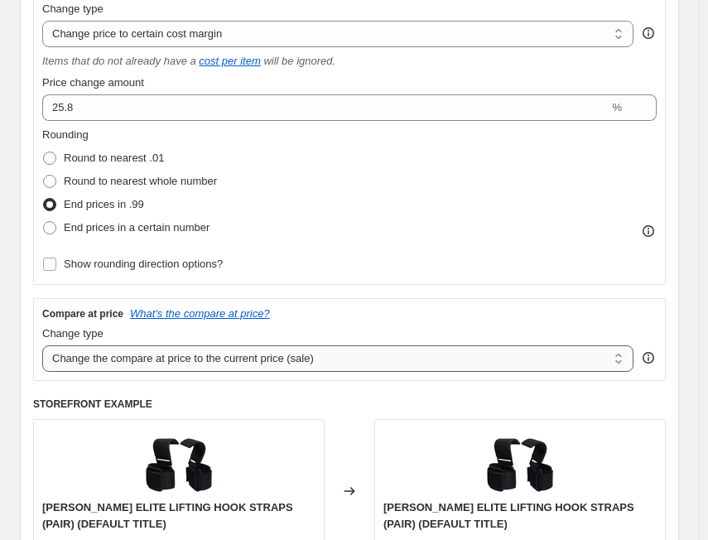
drag, startPoint x: 128, startPoint y: 358, endPoint x: 128, endPoint y: 370, distance: 11.6
click at [128, 359] on select "Change the compare at price to the current price (sale) Change the compare at p…" at bounding box center [337, 358] width 591 height 26
click at [42, 345] on select "Change the compare at price to the current price (sale) Change the compare at p…" at bounding box center [337, 358] width 591 height 26
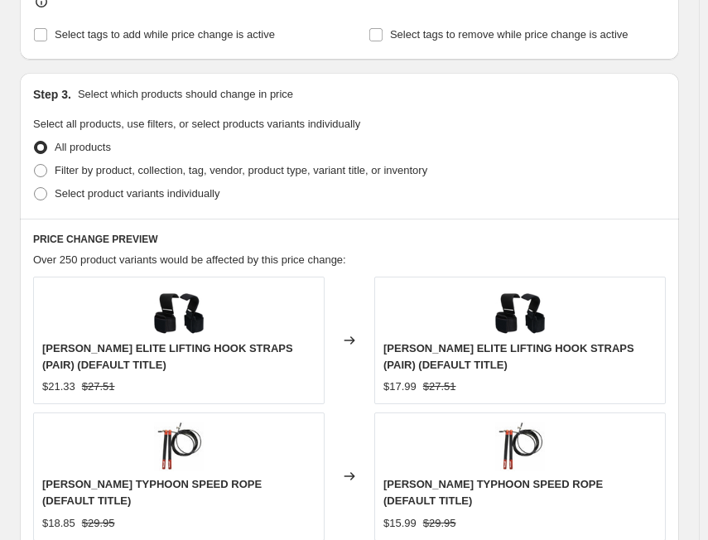
scroll to position [911, 0]
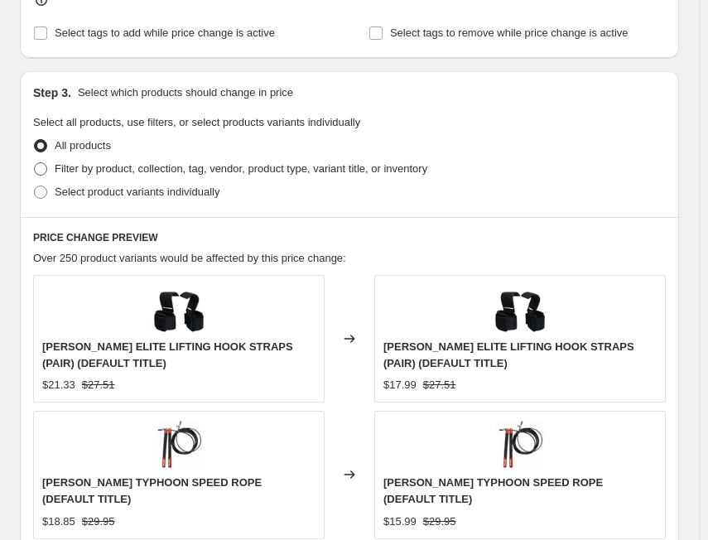
click at [66, 169] on span "Filter by product, collection, tag, vendor, product type, variant title, or inv…" at bounding box center [241, 168] width 373 height 12
click at [35, 163] on input "Filter by product, collection, tag, vendor, product type, variant title, or inv…" at bounding box center [34, 162] width 1 height 1
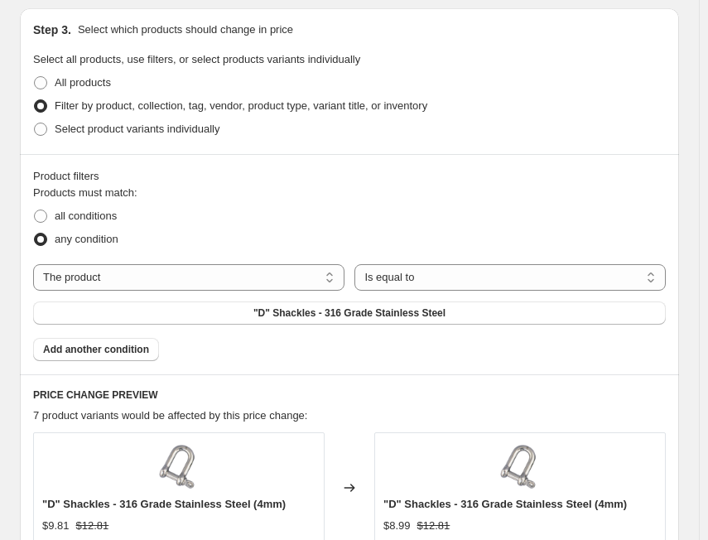
scroll to position [950, 0]
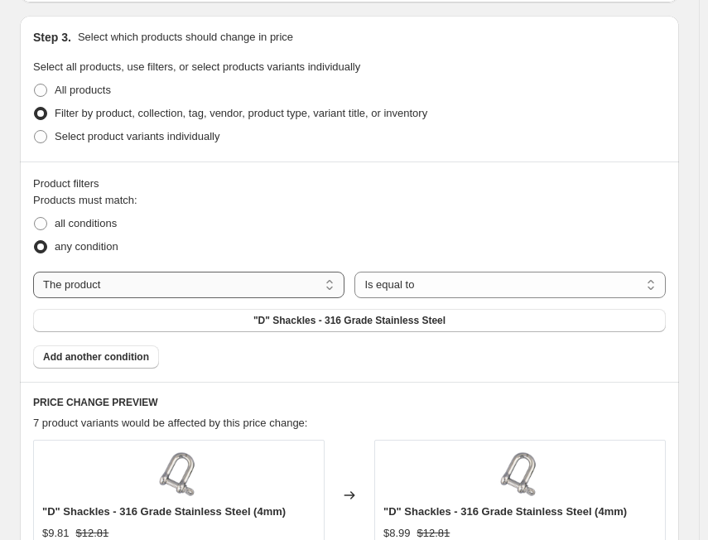
click at [257, 291] on select "The product The product's collection The product's tag The product's vendor The…" at bounding box center [188, 285] width 311 height 26
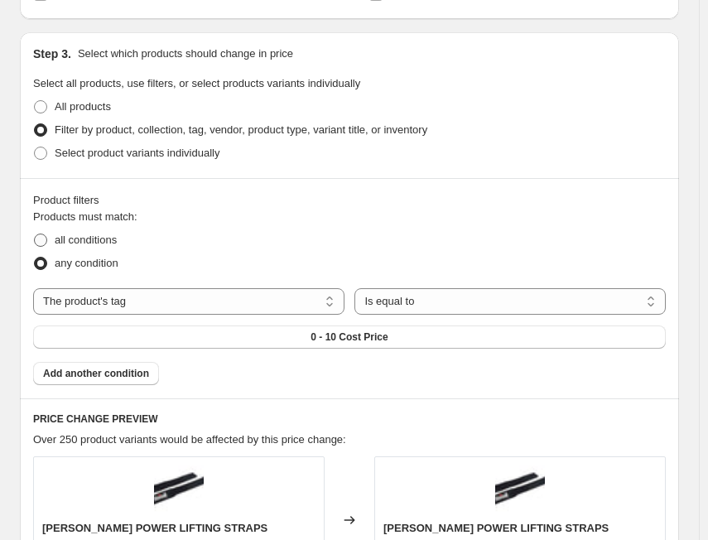
click at [99, 233] on span "all conditions" at bounding box center [86, 239] width 62 height 12
click at [35, 233] on input "all conditions" at bounding box center [34, 233] width 1 height 1
click at [324, 329] on button "0 - 10 Cost Price" at bounding box center [349, 336] width 632 height 23
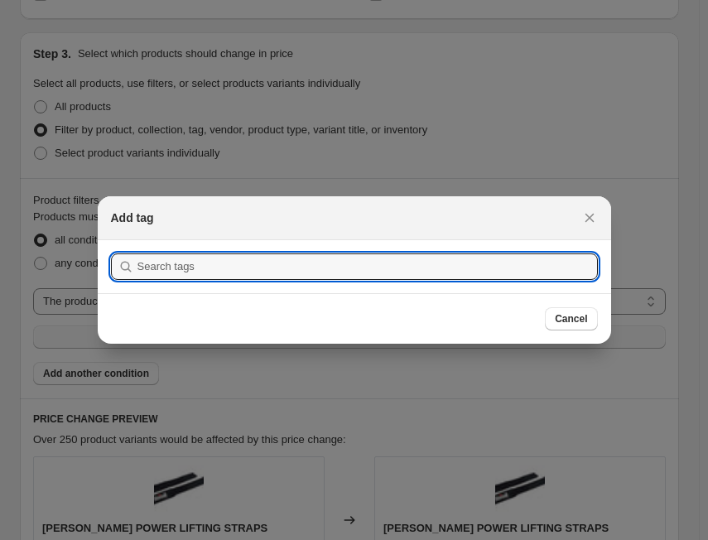
scroll to position [0, 0]
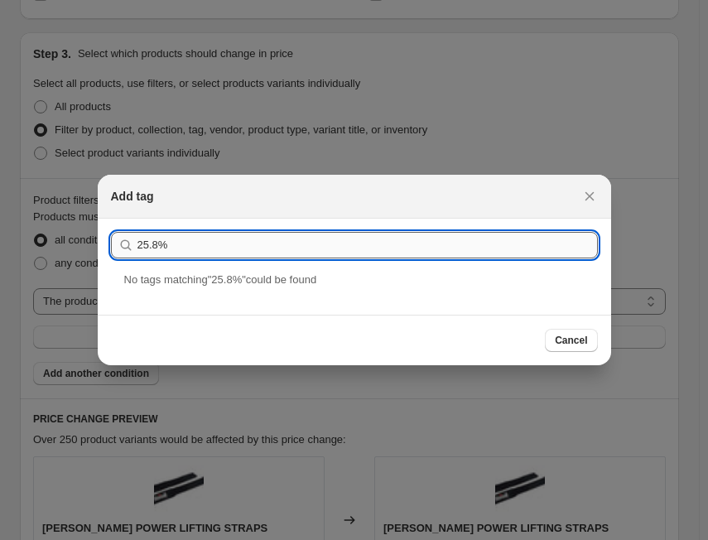
click at [342, 252] on input "25.8%" at bounding box center [367, 245] width 460 height 26
paste input "VT 201+ -2/5"
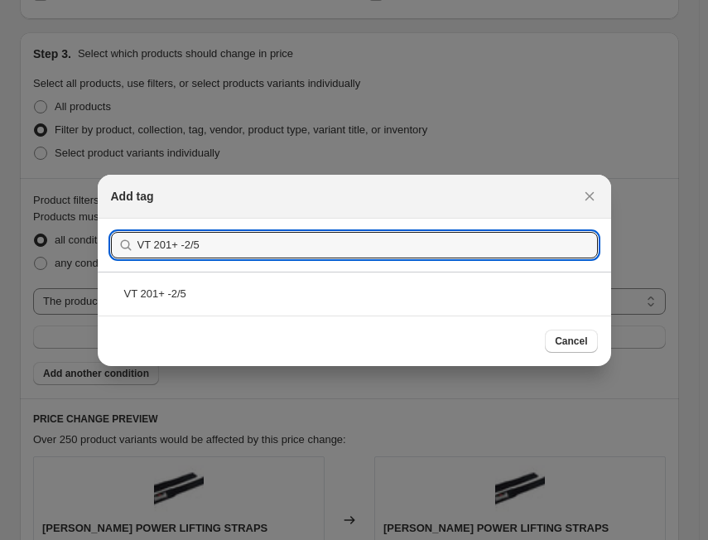
drag, startPoint x: 183, startPoint y: 291, endPoint x: 345, endPoint y: 306, distance: 163.0
click at [195, 295] on div "VT 201+ -2/5" at bounding box center [354, 294] width 513 height 44
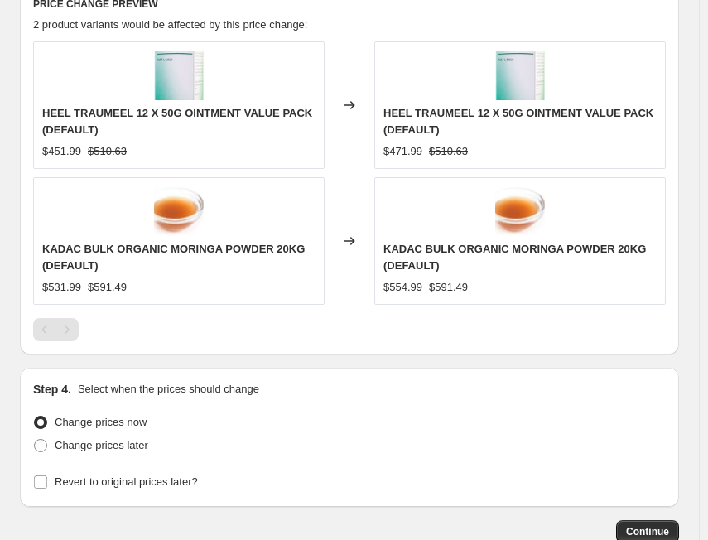
scroll to position [1469, 0]
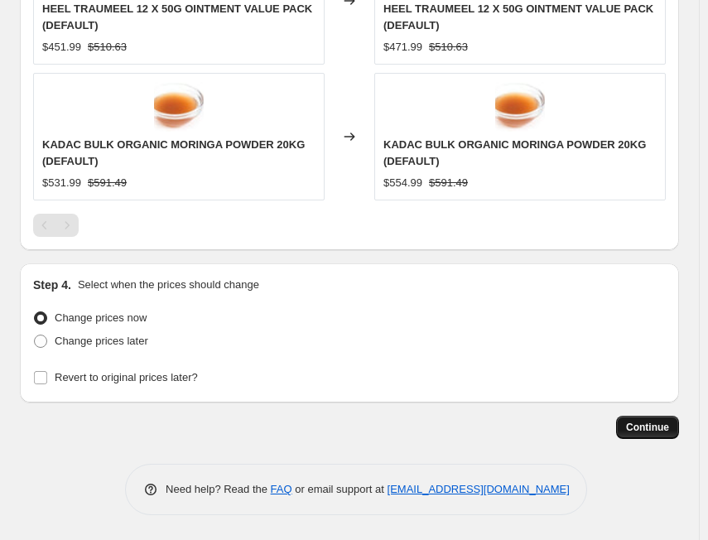
click at [662, 425] on span "Continue" at bounding box center [647, 427] width 43 height 13
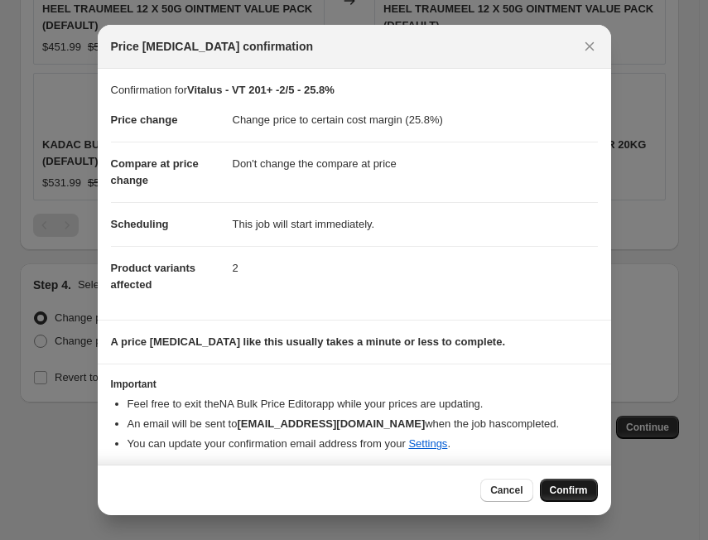
click at [568, 483] on button "Confirm" at bounding box center [569, 489] width 58 height 23
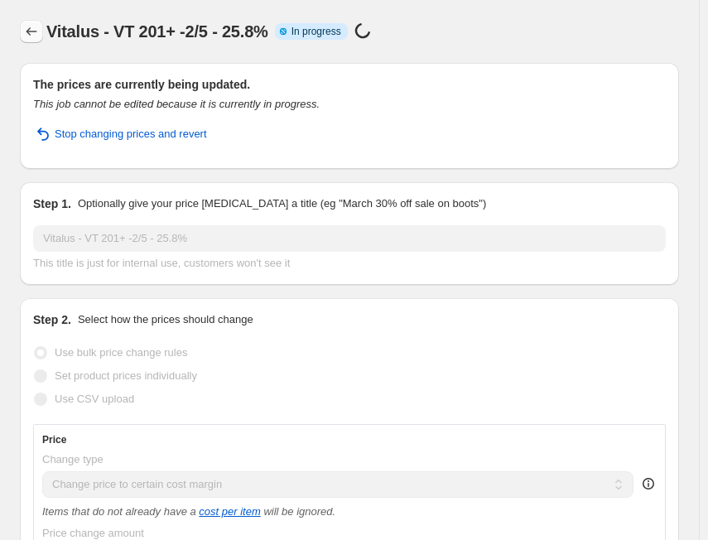
click at [32, 32] on icon "Price change jobs" at bounding box center [31, 31] width 17 height 17
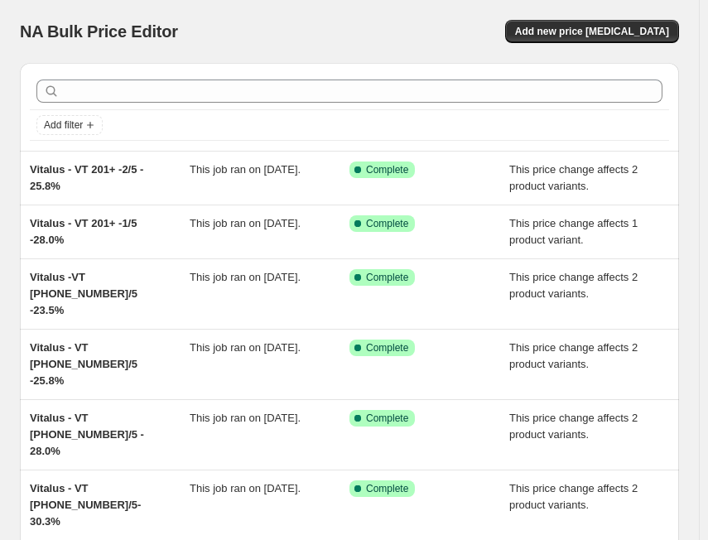
click at [320, 103] on div at bounding box center [349, 91] width 639 height 36
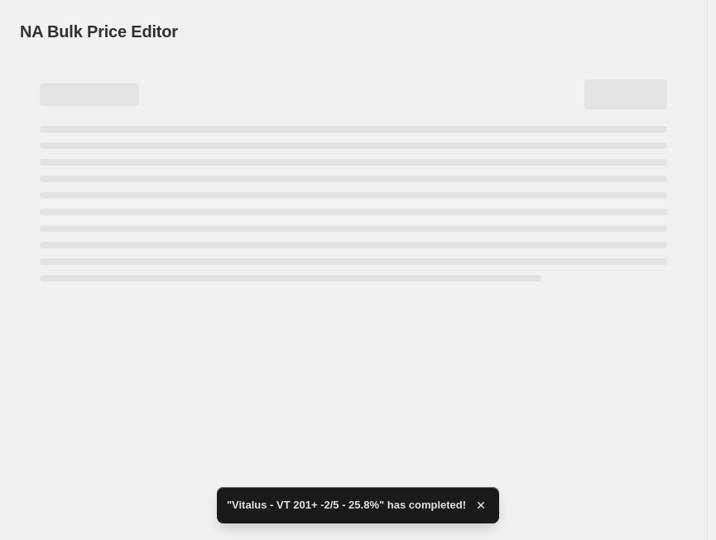
click at [579, 39] on div "NA Bulk Price Editor" at bounding box center [353, 31] width 667 height 23
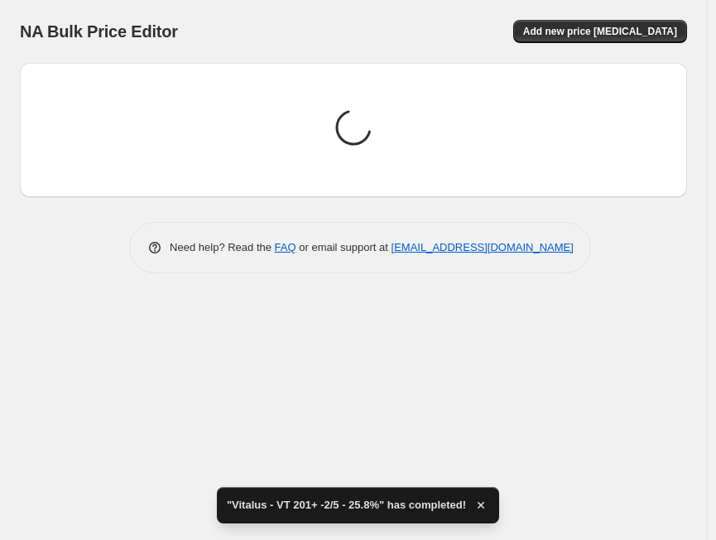
click at [579, 39] on button "Add new price [MEDICAL_DATA]" at bounding box center [600, 31] width 174 height 23
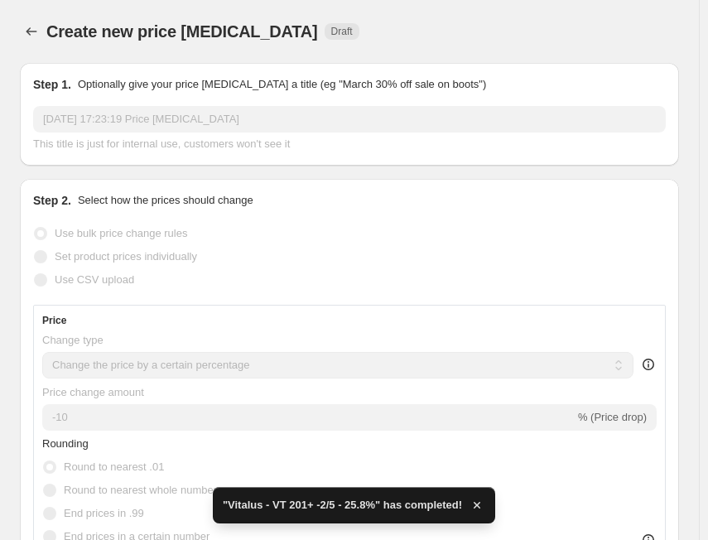
click at [214, 120] on input "[DATE] 17:23:19 Price [MEDICAL_DATA]" at bounding box center [349, 119] width 632 height 26
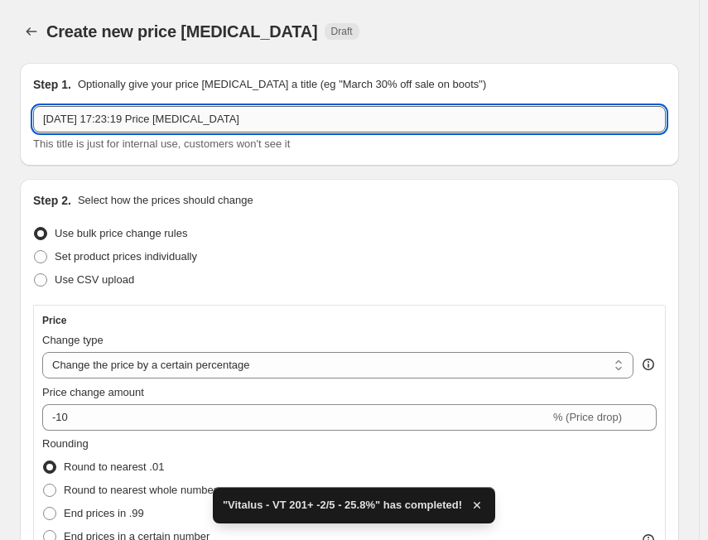
click at [214, 120] on input "[DATE] 17:23:19 Price [MEDICAL_DATA]" at bounding box center [349, 119] width 632 height 26
paste input "VT 201+ -3/5"
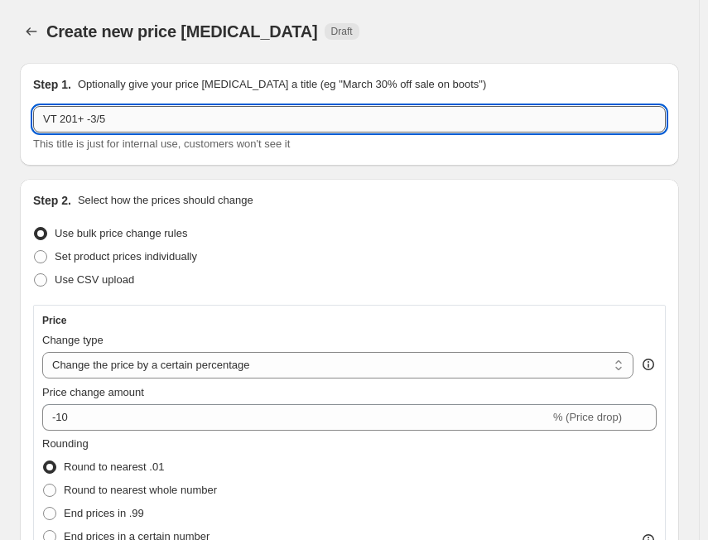
click at [43, 120] on input "VT 201+ -3/5" at bounding box center [349, 119] width 632 height 26
click at [46, 113] on input "- VT 201+ -3/5" at bounding box center [349, 119] width 632 height 26
paste input "Vitalus"
click at [220, 123] on input "Vitalus - VT 201+ -3/5" at bounding box center [349, 119] width 632 height 26
paste input "23.5%"
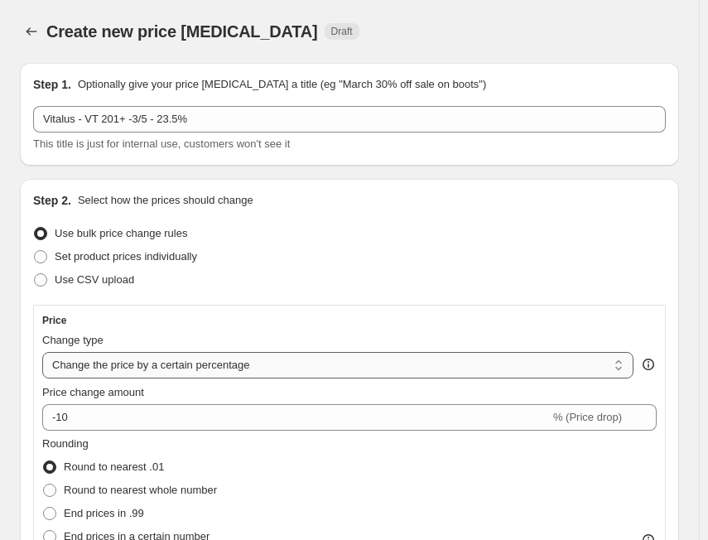
click at [116, 377] on select "Change the price to a certain amount Change the price by a certain amount Chang…" at bounding box center [337, 365] width 591 height 26
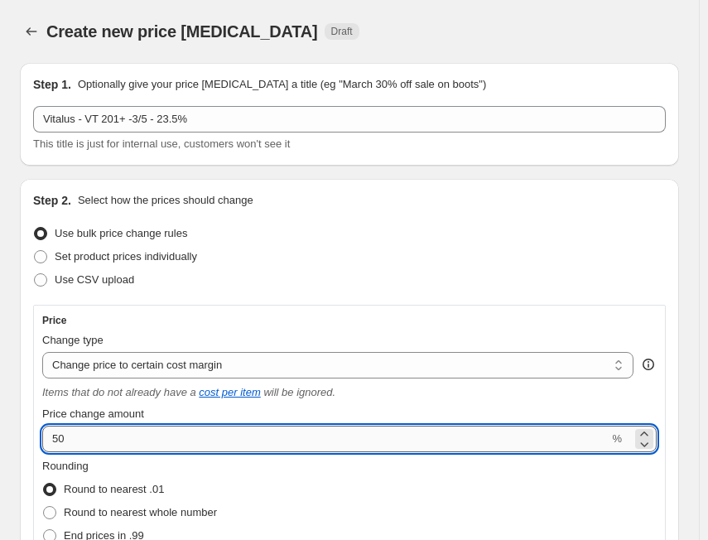
click at [91, 441] on input "50" at bounding box center [325, 439] width 566 height 26
paste input "23.5"
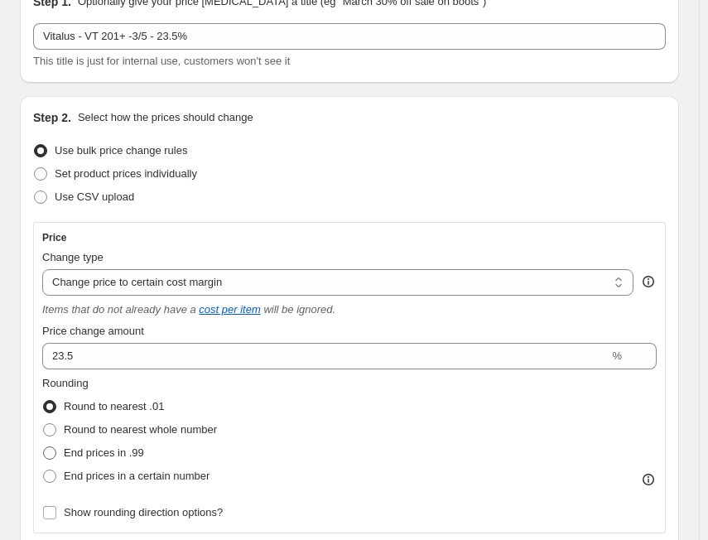
click at [139, 449] on span "End prices in .99" at bounding box center [104, 452] width 80 height 12
click at [44, 447] on input "End prices in .99" at bounding box center [43, 446] width 1 height 1
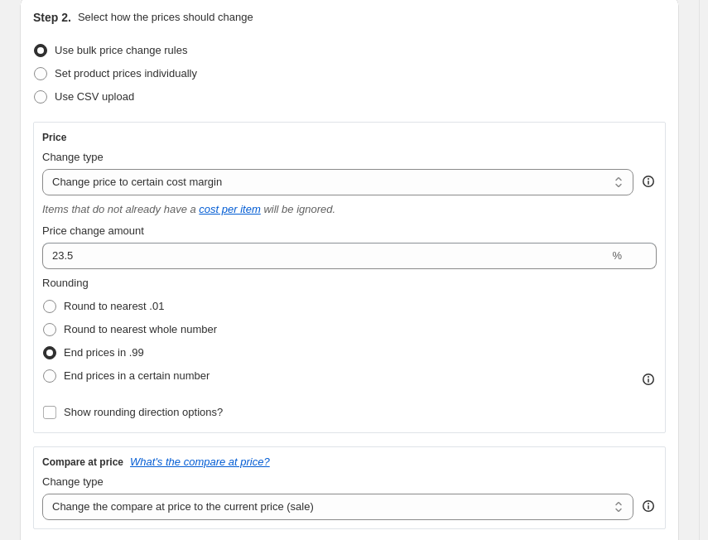
scroll to position [331, 0]
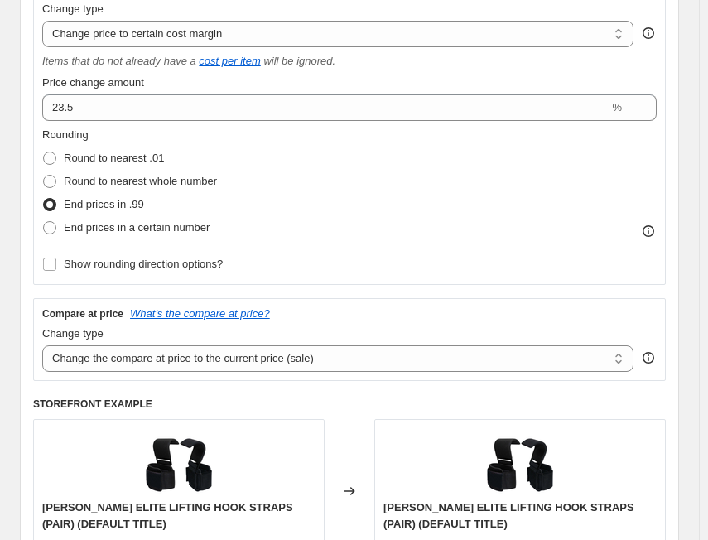
click at [134, 373] on div "Compare at price What's the compare at price? Change type Change the compare at…" at bounding box center [349, 339] width 632 height 83
drag, startPoint x: 152, startPoint y: 363, endPoint x: 157, endPoint y: 370, distance: 9.0
click at [152, 363] on select "Change the compare at price to the current price (sale) Change the compare at p…" at bounding box center [337, 358] width 591 height 26
click at [42, 345] on select "Change the compare at price to the current price (sale) Change the compare at p…" at bounding box center [337, 358] width 591 height 26
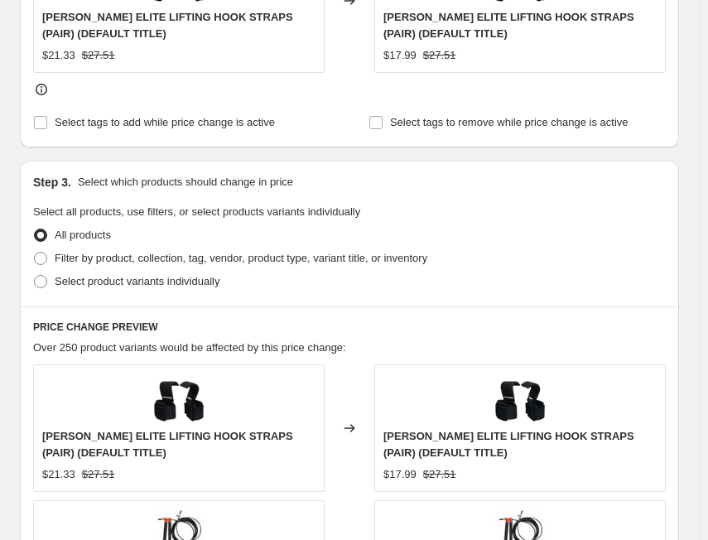
scroll to position [911, 0]
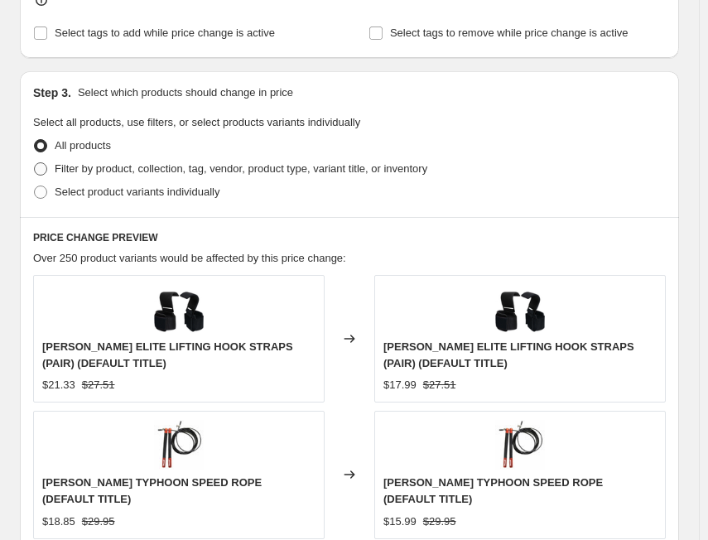
click at [106, 169] on span "Filter by product, collection, tag, vendor, product type, variant title, or inv…" at bounding box center [241, 168] width 373 height 12
click at [35, 163] on input "Filter by product, collection, tag, vendor, product type, variant title, or inv…" at bounding box center [34, 162] width 1 height 1
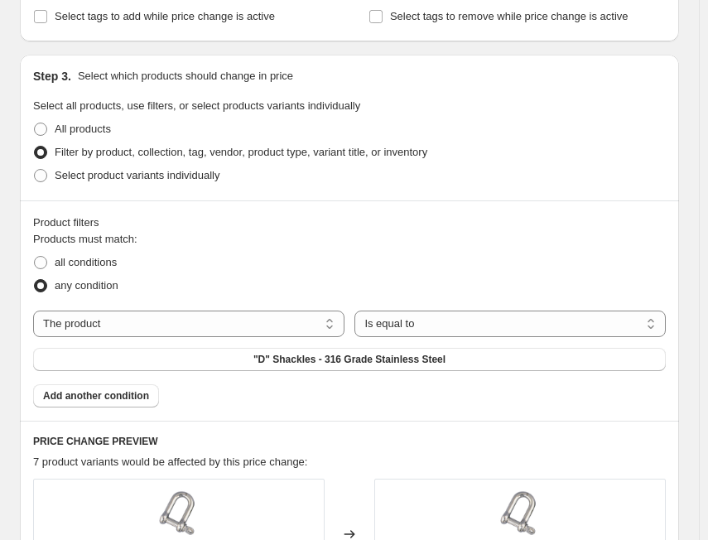
drag, startPoint x: 77, startPoint y: 267, endPoint x: 79, endPoint y: 301, distance: 34.0
click at [77, 267] on span "all conditions" at bounding box center [86, 262] width 62 height 12
click at [35, 257] on input "all conditions" at bounding box center [34, 256] width 1 height 1
click at [82, 325] on select "The product The product's collection The product's tag The product's vendor The…" at bounding box center [188, 323] width 311 height 26
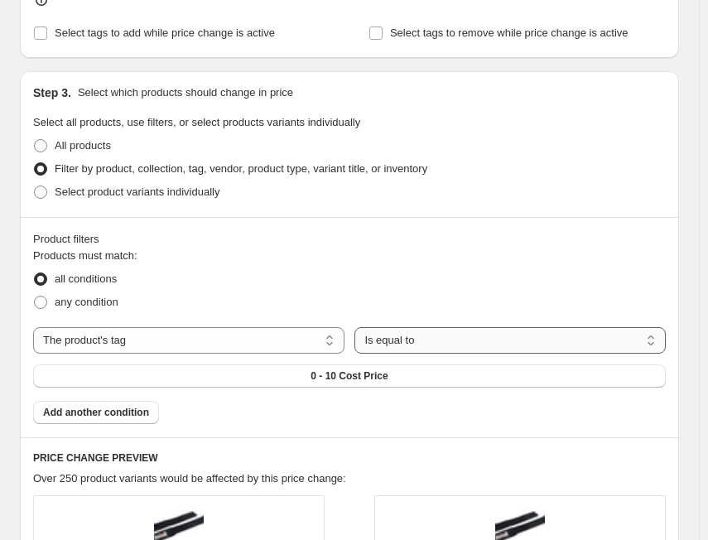
click at [410, 327] on select "Is equal to Is not equal to" at bounding box center [509, 340] width 311 height 26
click at [358, 327] on select "Is equal to Is not equal to" at bounding box center [509, 340] width 311 height 26
click at [324, 369] on span "0 - 10 Cost Price" at bounding box center [348, 375] width 77 height 13
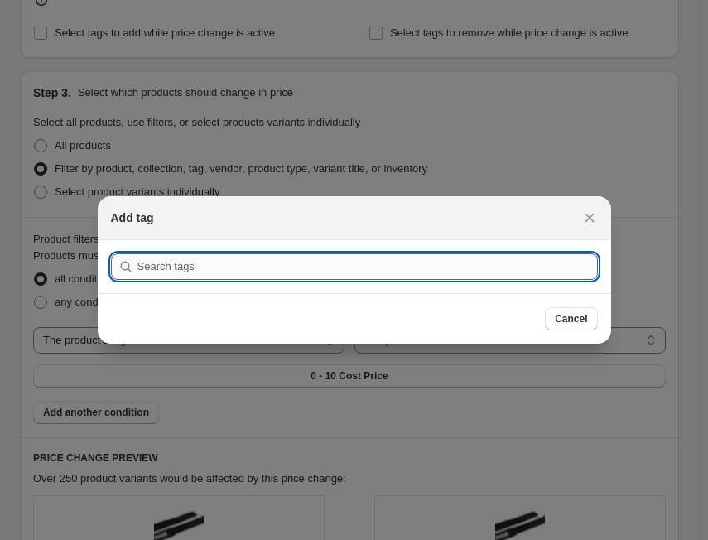
click at [245, 269] on input ":r2st:" at bounding box center [367, 266] width 460 height 26
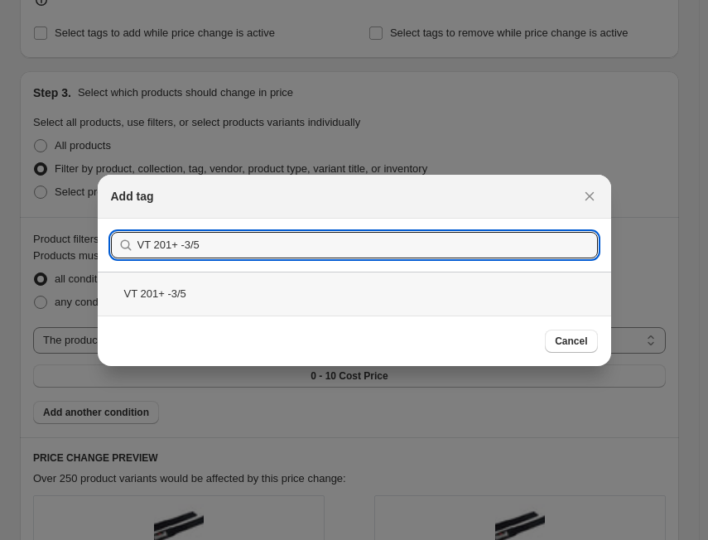
drag, startPoint x: 259, startPoint y: 297, endPoint x: 319, endPoint y: 317, distance: 62.8
click at [262, 299] on div "VT 201+ -3/5" at bounding box center [354, 294] width 513 height 44
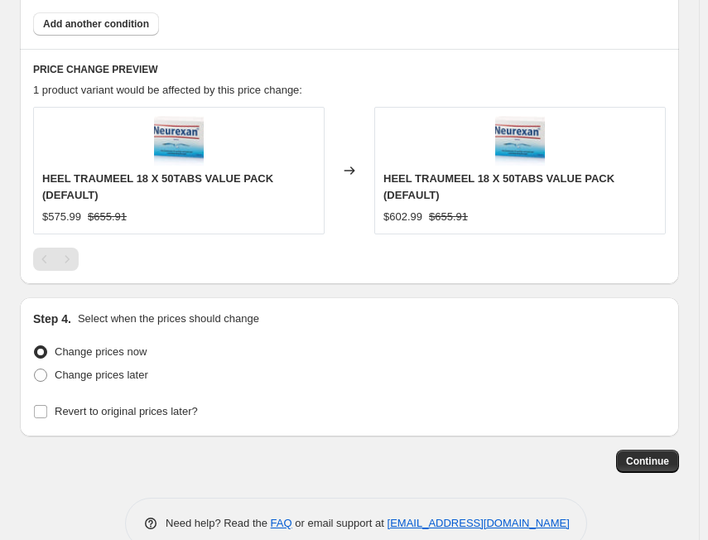
scroll to position [1333, 0]
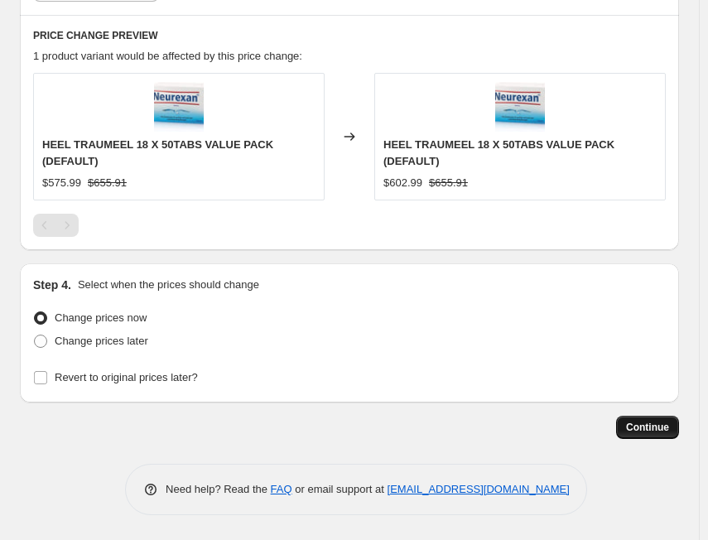
click at [656, 426] on span "Continue" at bounding box center [647, 427] width 43 height 13
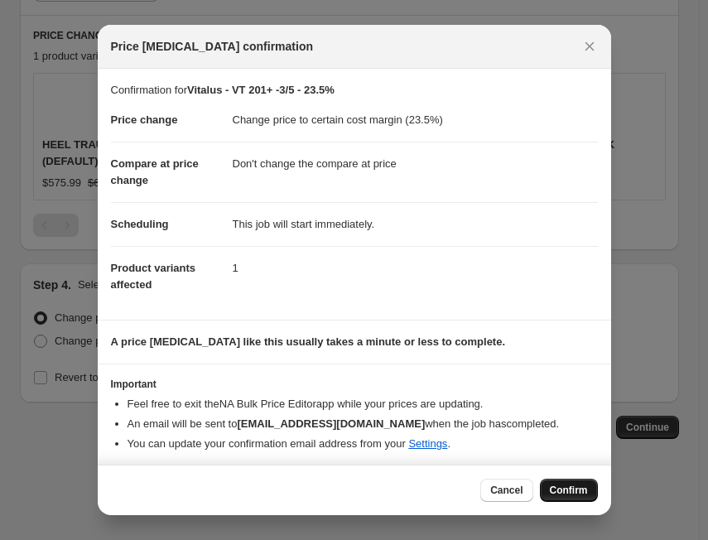
click at [571, 488] on span "Confirm" at bounding box center [569, 489] width 38 height 13
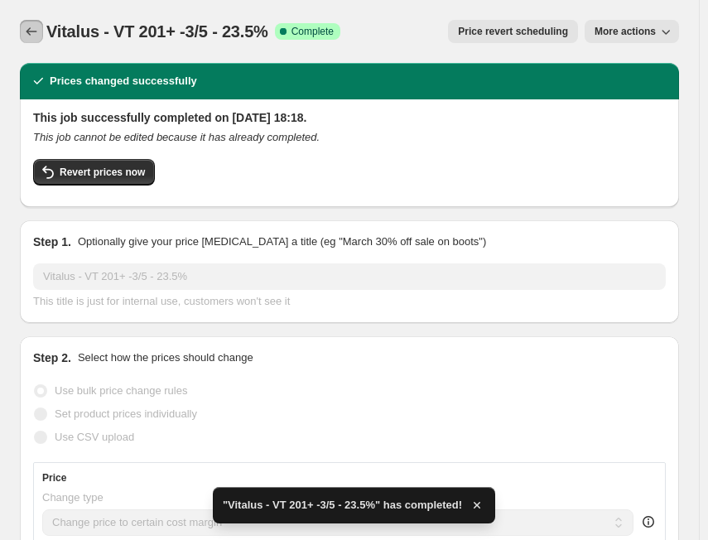
click at [32, 28] on icon "Price change jobs" at bounding box center [31, 31] width 17 height 17
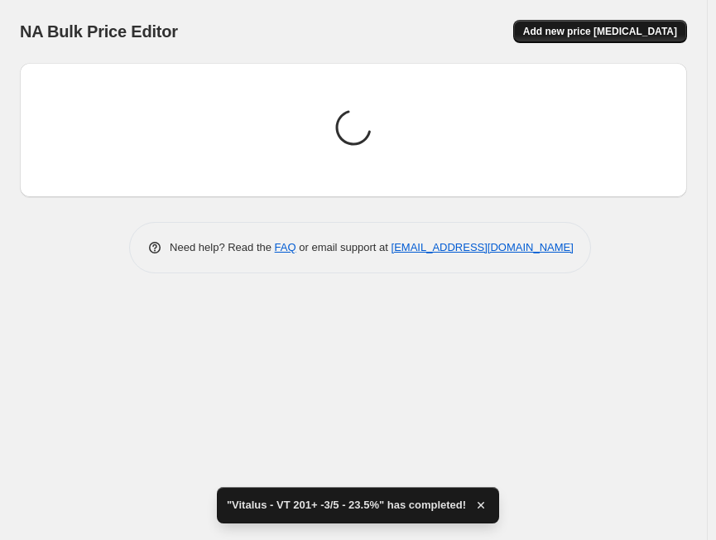
click at [645, 36] on span "Add new price [MEDICAL_DATA]" at bounding box center [600, 31] width 154 height 13
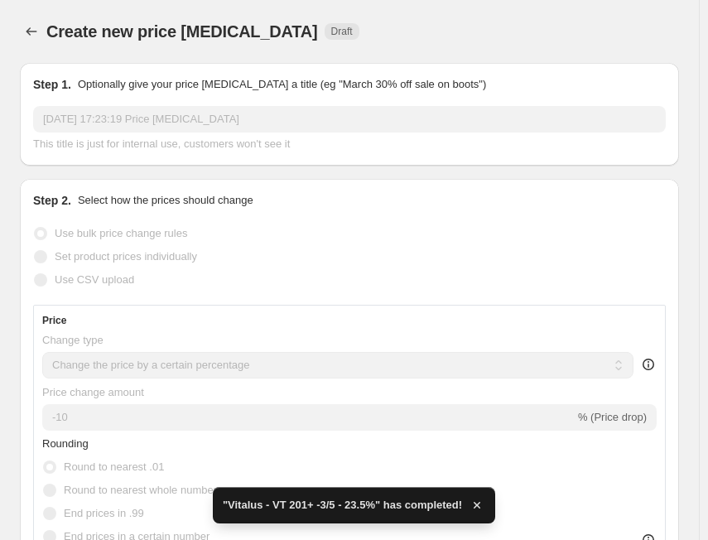
click at [155, 120] on input "[DATE] 17:23:19 Price [MEDICAL_DATA]" at bounding box center [349, 119] width 632 height 26
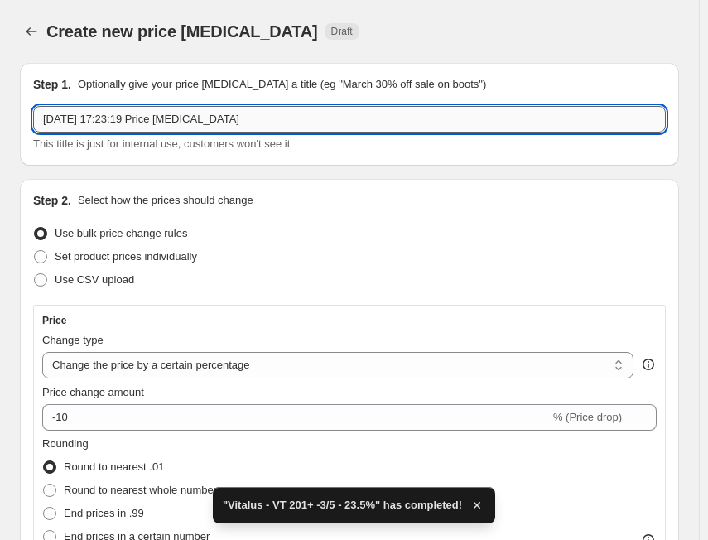
click at [155, 120] on input "[DATE] 17:23:19 Price [MEDICAL_DATA]" at bounding box center [349, 119] width 632 height 26
paste input "Vitalus"
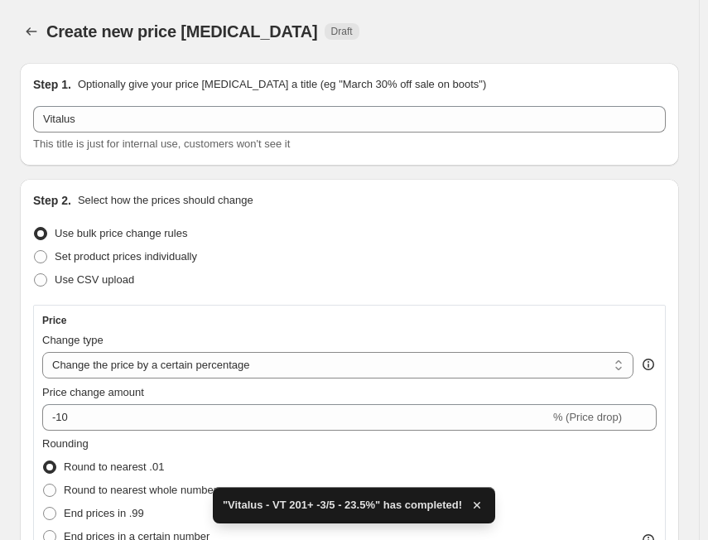
click at [261, 133] on div "Vitalus This title is just for internal use, customers won't see it" at bounding box center [349, 129] width 632 height 46
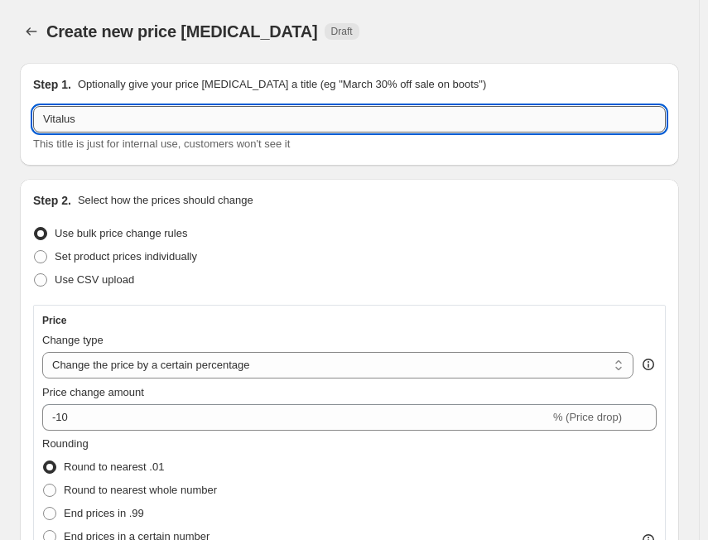
click at [250, 121] on input "Vitalus" at bounding box center [349, 119] width 632 height 26
paste input "VT 201+ -4/5"
click at [346, 123] on input "Vitalus - VT 201+ -4/5" at bounding box center [349, 119] width 632 height 26
paste input "20.8%"
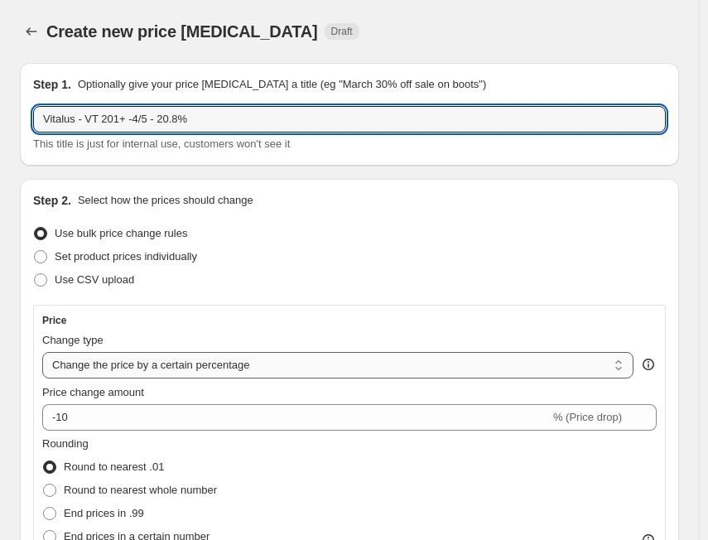
click at [163, 377] on select "Change the price to a certain amount Change the price by a certain amount Chang…" at bounding box center [337, 365] width 591 height 26
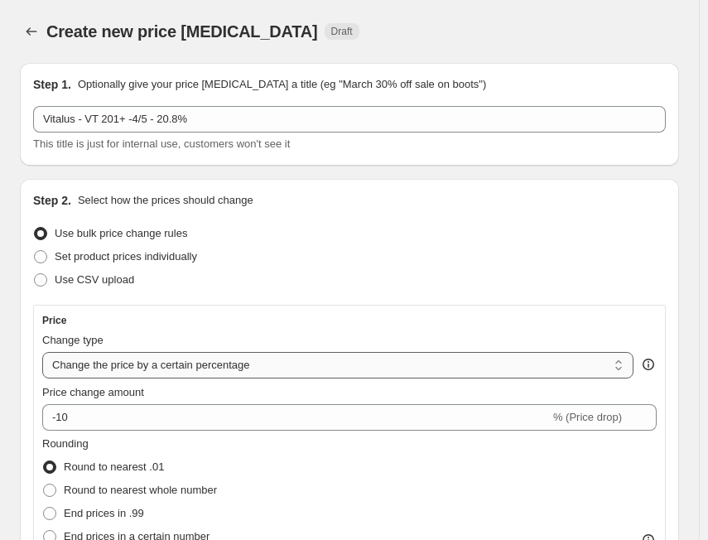
click at [42, 352] on select "Change the price to a certain amount Change the price by a certain amount Chang…" at bounding box center [337, 365] width 591 height 26
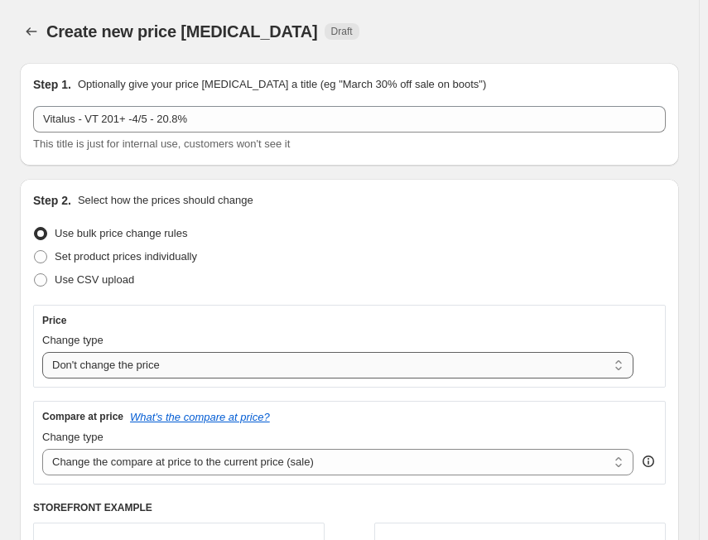
click at [155, 367] on select "Change the price to a certain amount Change the price by a certain amount Chang…" at bounding box center [337, 365] width 591 height 26
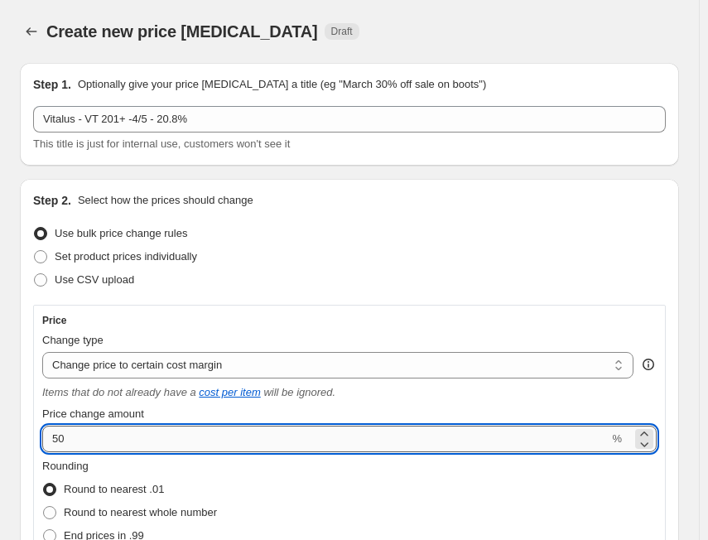
click at [228, 433] on input "50" at bounding box center [325, 439] width 566 height 26
paste input "20.8"
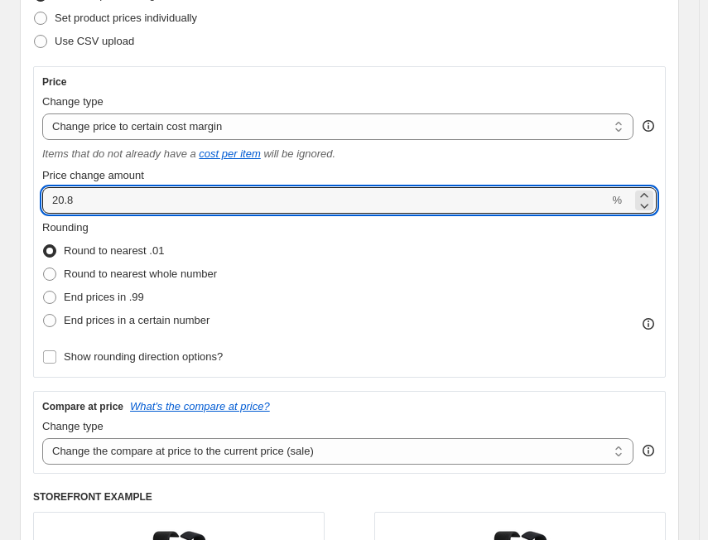
scroll to position [248, 0]
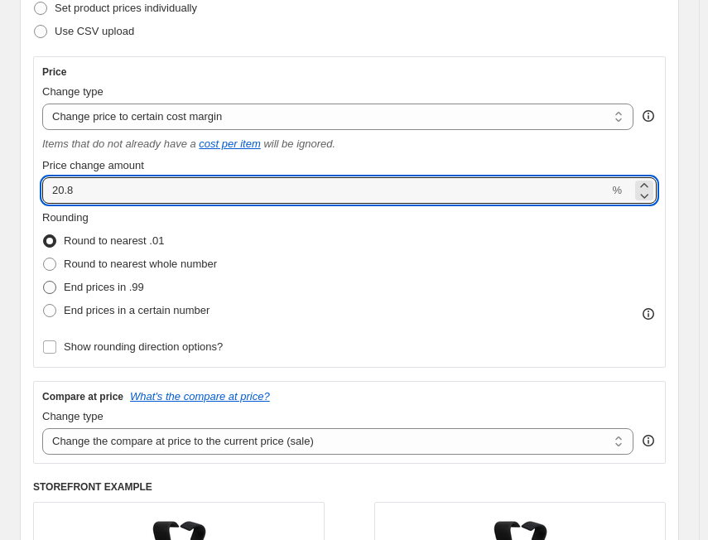
click at [112, 291] on span "End prices in .99" at bounding box center [104, 287] width 80 height 12
click at [44, 281] on input "End prices in .99" at bounding box center [43, 281] width 1 height 1
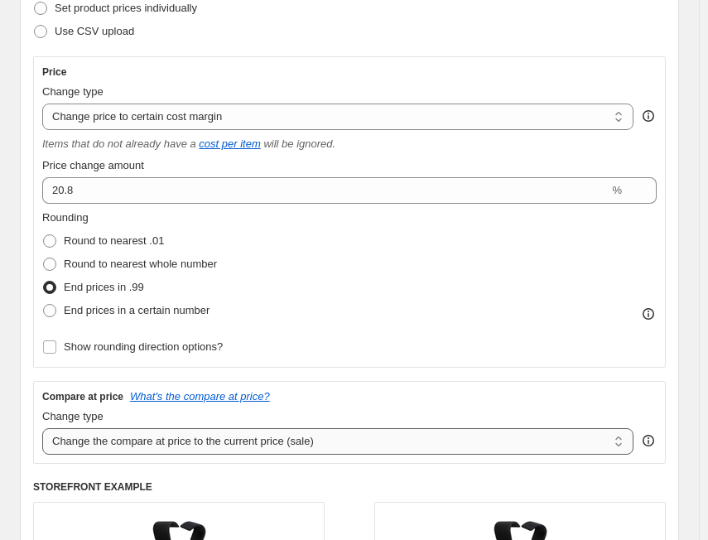
drag, startPoint x: 152, startPoint y: 439, endPoint x: 142, endPoint y: 450, distance: 15.2
click at [152, 439] on select "Change the compare at price to the current price (sale) Change the compare at p…" at bounding box center [337, 441] width 591 height 26
click at [42, 428] on select "Change the compare at price to the current price (sale) Change the compare at p…" at bounding box center [337, 441] width 591 height 26
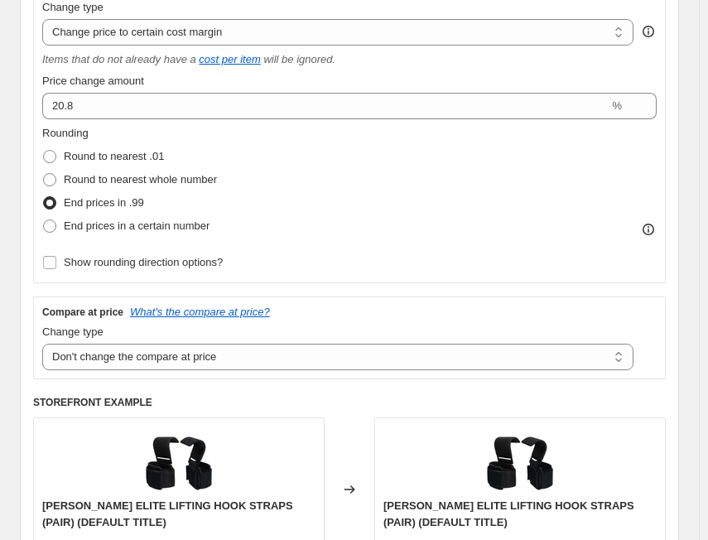
scroll to position [579, 0]
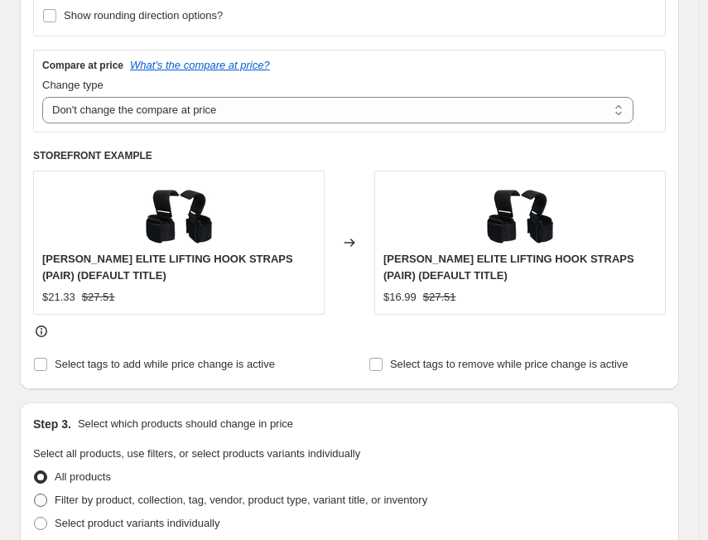
click at [107, 496] on span "Filter by product, collection, tag, vendor, product type, variant title, or inv…" at bounding box center [241, 499] width 373 height 12
click at [35, 494] on input "Filter by product, collection, tag, vendor, product type, variant title, or inv…" at bounding box center [34, 493] width 1 height 1
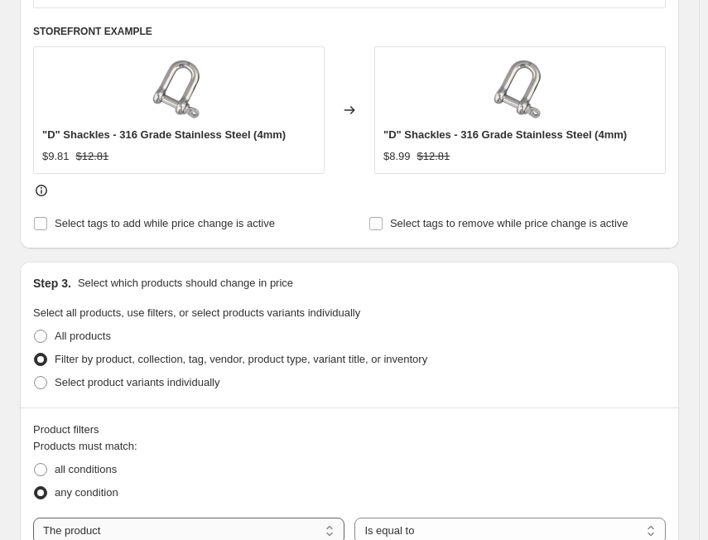
scroll to position [828, 0]
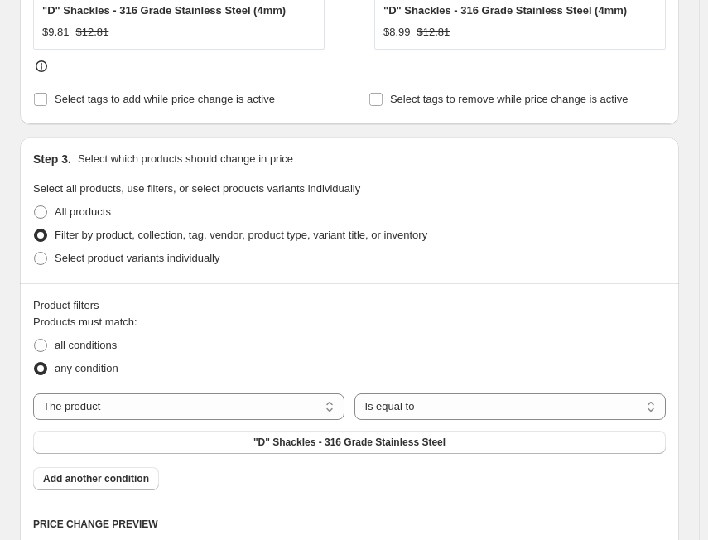
click at [83, 349] on span "all conditions" at bounding box center [86, 345] width 62 height 12
click at [35, 339] on input "all conditions" at bounding box center [34, 339] width 1 height 1
click at [95, 411] on select "The product The product's collection The product's tag The product's vendor The…" at bounding box center [188, 406] width 311 height 26
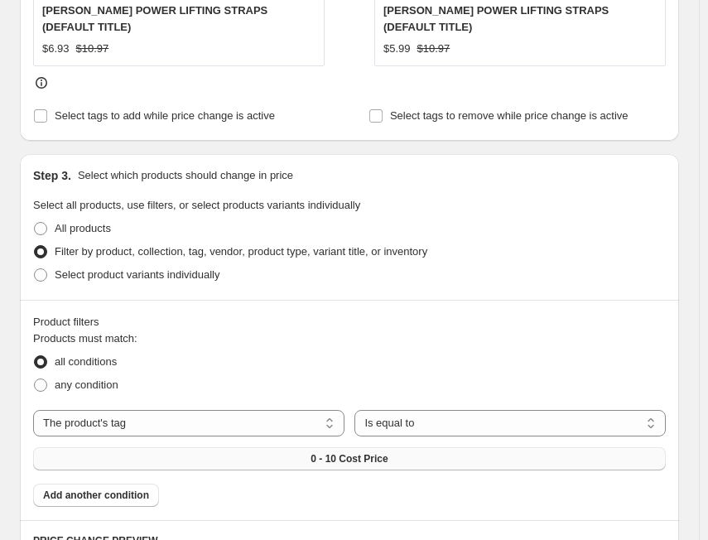
click at [384, 452] on span "0 - 10 Cost Price" at bounding box center [348, 458] width 77 height 13
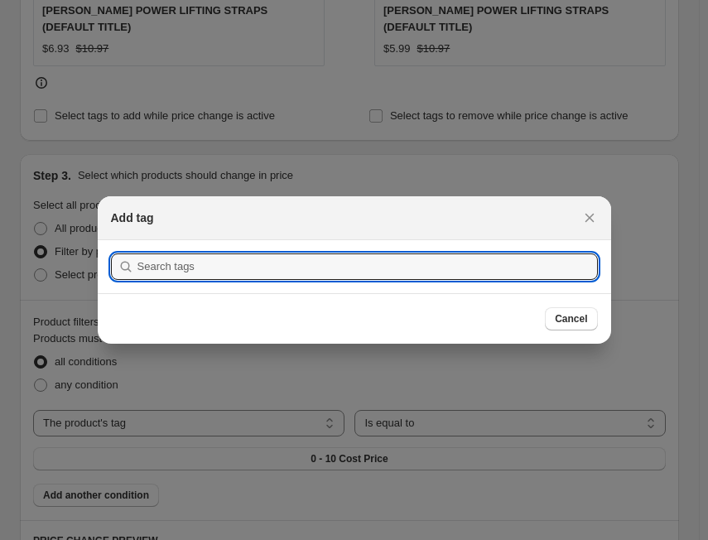
scroll to position [0, 0]
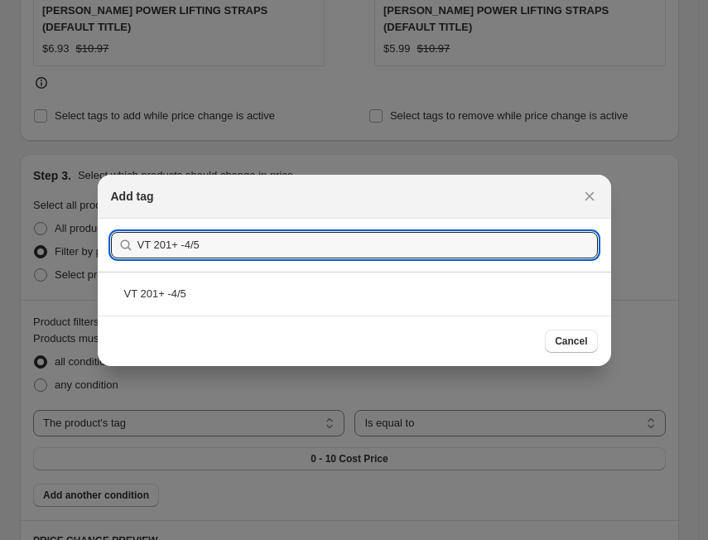
drag, startPoint x: 190, startPoint y: 295, endPoint x: 559, endPoint y: 357, distance: 373.6
click at [195, 308] on div "VT 201+ -4/5" at bounding box center [354, 294] width 513 height 44
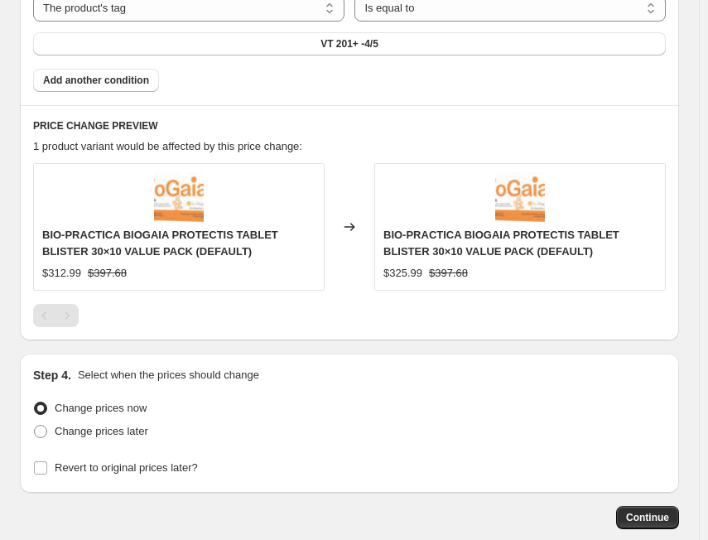
scroll to position [1333, 0]
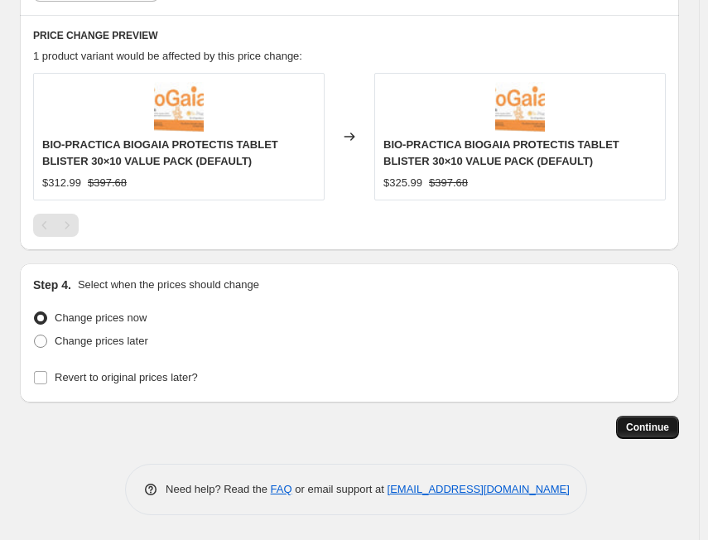
click at [667, 425] on span "Continue" at bounding box center [647, 427] width 43 height 13
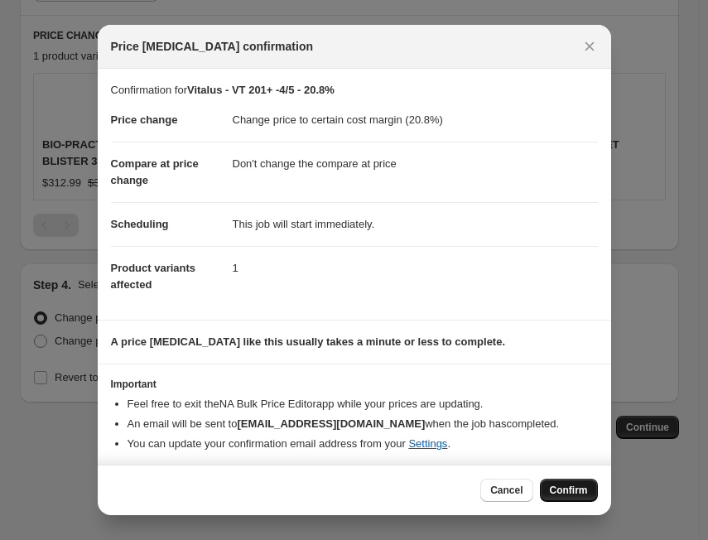
click at [559, 485] on span "Confirm" at bounding box center [569, 489] width 38 height 13
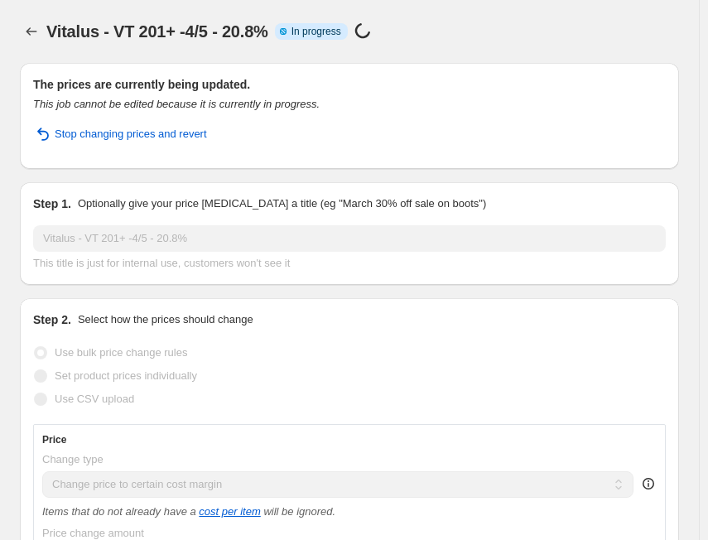
click at [24, 17] on div "Vitalus - VT 201+ -4/5 - 20.8%. This page is ready Vitalus - VT 201+ -4/5 - 20.…" at bounding box center [349, 31] width 659 height 63
click at [26, 31] on icon "Price change jobs" at bounding box center [31, 31] width 17 height 17
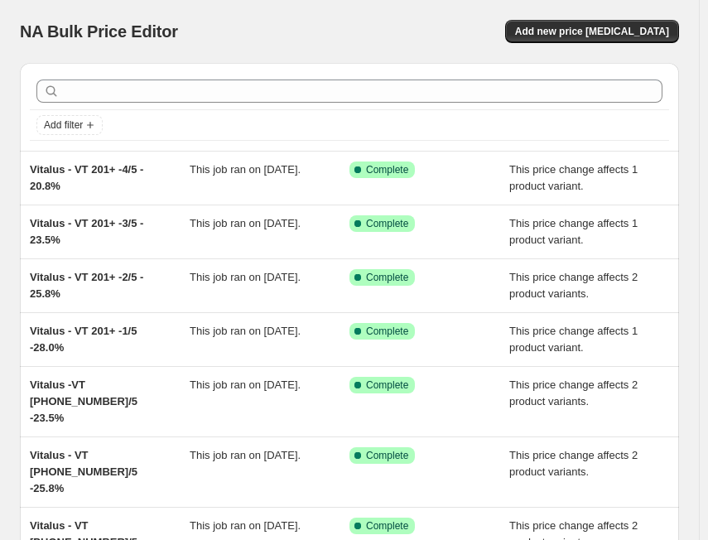
click at [589, 43] on div "NA Bulk Price Editor. This page is ready NA Bulk Price Editor Add new price [ME…" at bounding box center [349, 31] width 659 height 63
click at [591, 38] on button "Add new price [MEDICAL_DATA]" at bounding box center [592, 31] width 174 height 23
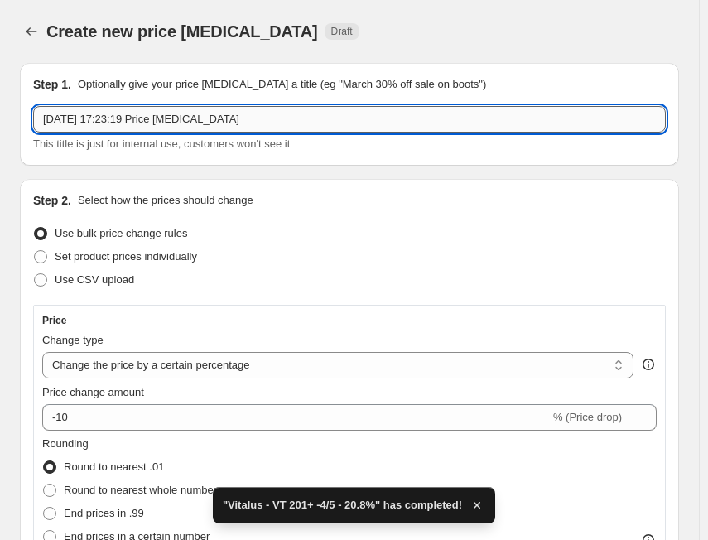
click at [163, 118] on input "[DATE] 17:23:19 Price [MEDICAL_DATA]" at bounding box center [349, 119] width 632 height 26
paste
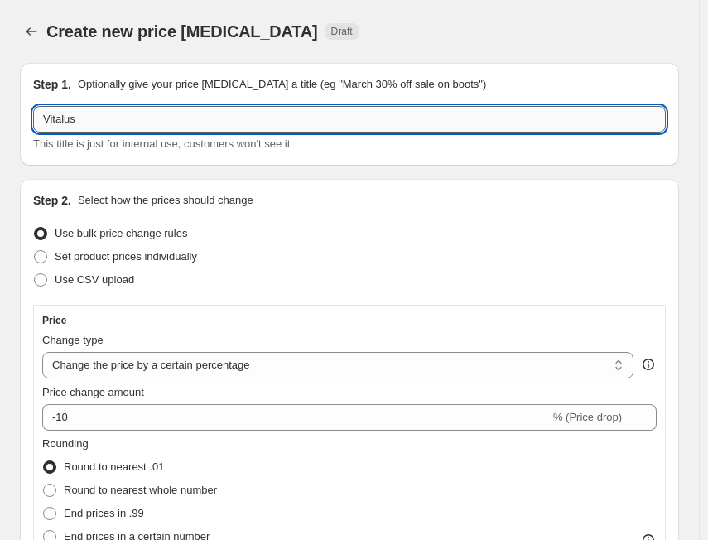
click at [262, 115] on input "Vitalus" at bounding box center [349, 119] width 632 height 26
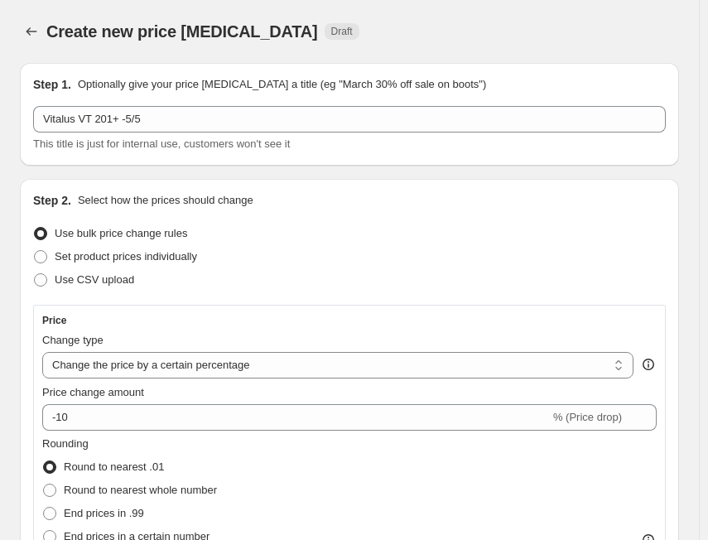
select select "percentage"
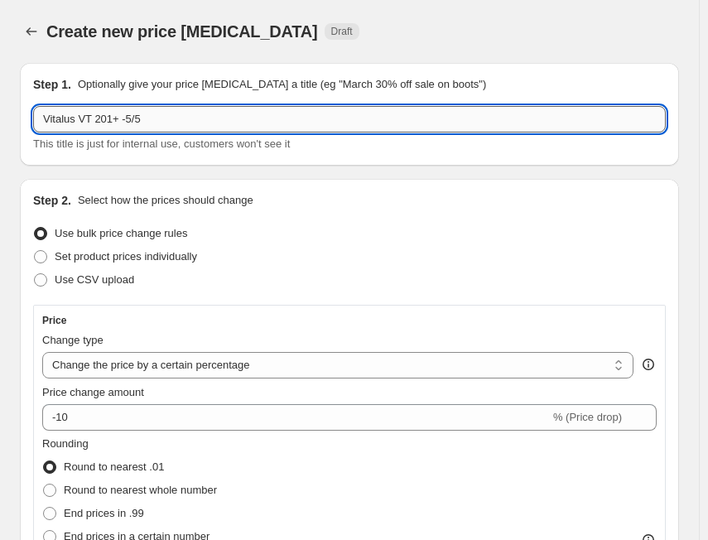
click at [227, 124] on input "Vitalus VT 201+ -5/5" at bounding box center [349, 119] width 632 height 26
paste input "18.5%"
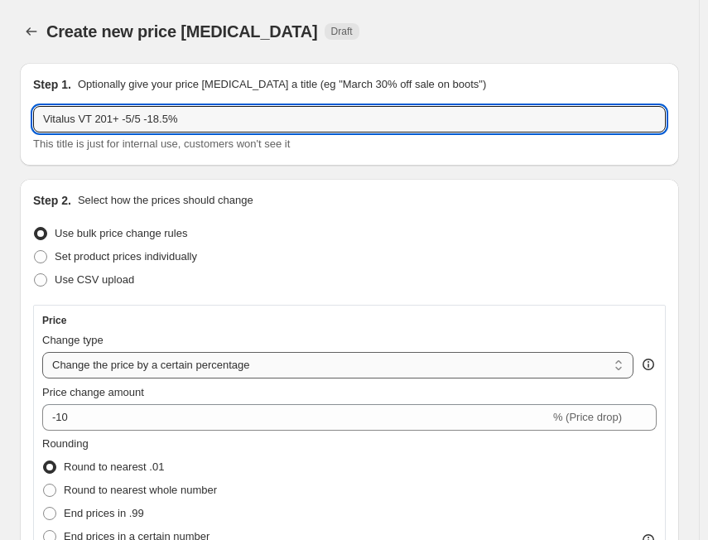
type input "Vitalus VT 201+ -5/5 -18.5%"
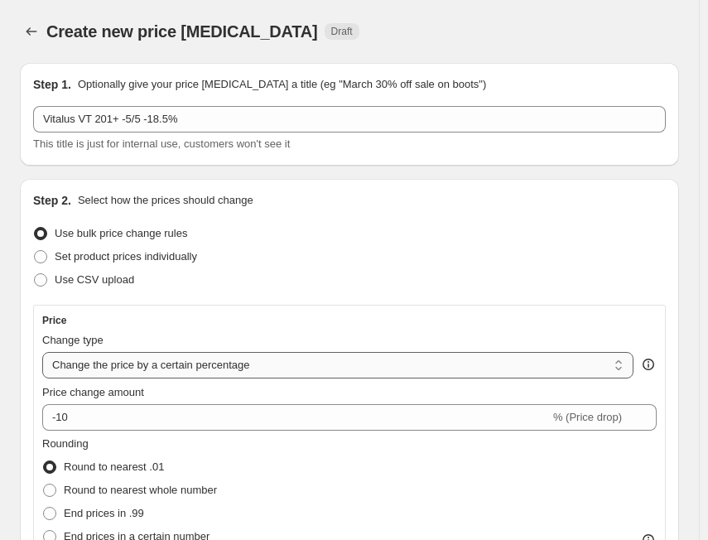
click at [167, 368] on select "Change the price to a certain amount Change the price by a certain amount Chang…" at bounding box center [337, 365] width 591 height 26
select select "margin"
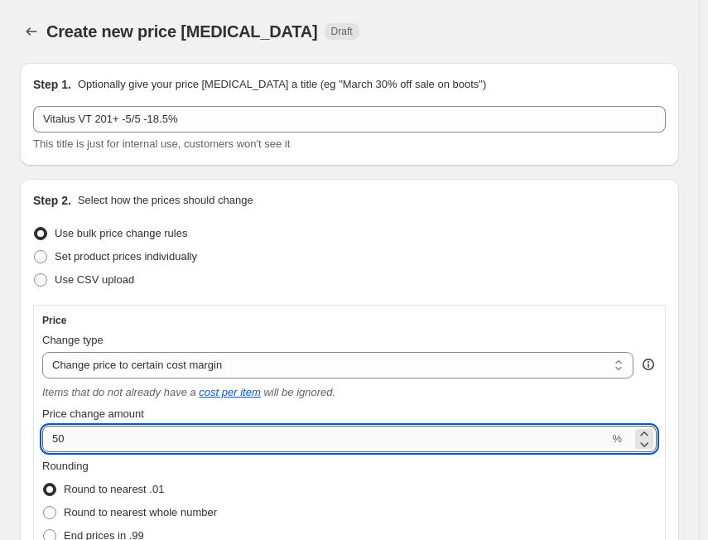
click at [132, 437] on input "50" at bounding box center [325, 439] width 566 height 26
paste input "18.5"
type input "18.5"
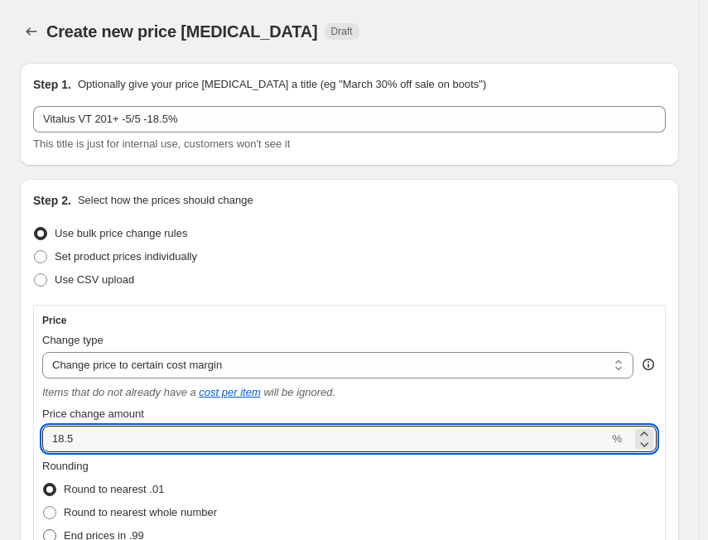
click at [127, 532] on span "End prices in .99" at bounding box center [104, 535] width 80 height 12
click at [44, 530] on input "End prices in .99" at bounding box center [43, 529] width 1 height 1
radio input "true"
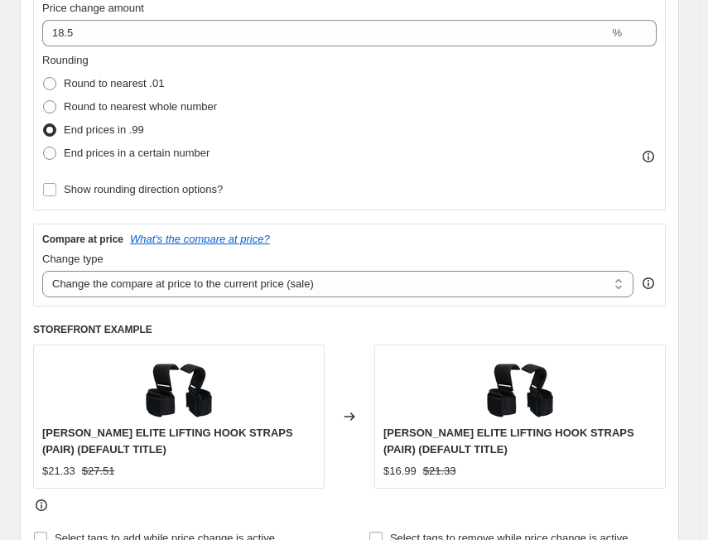
scroll to position [497, 0]
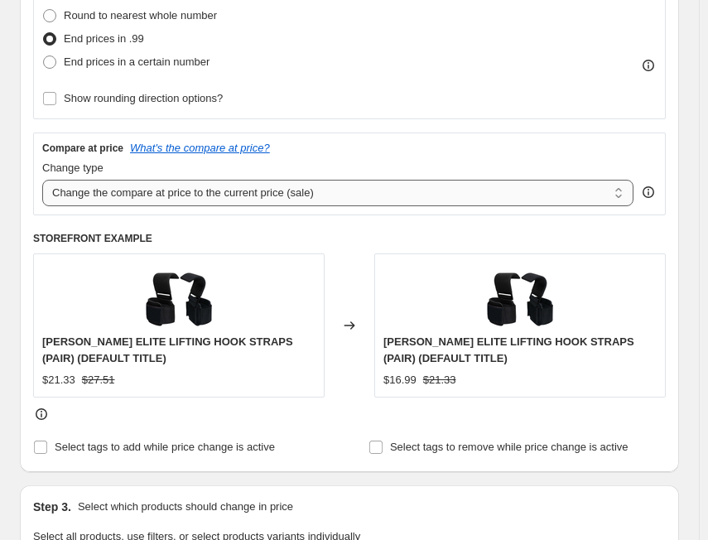
drag, startPoint x: 217, startPoint y: 189, endPoint x: 209, endPoint y: 203, distance: 16.3
click at [217, 189] on select "Change the compare at price to the current price (sale) Change the compare at p…" at bounding box center [337, 193] width 591 height 26
select select "no_change"
click at [42, 180] on select "Change the compare at price to the current price (sale) Change the compare at p…" at bounding box center [337, 193] width 591 height 26
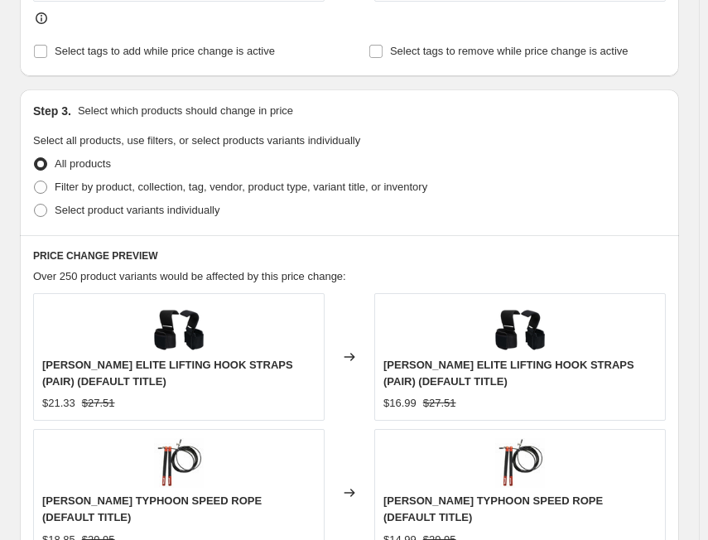
scroll to position [911, 0]
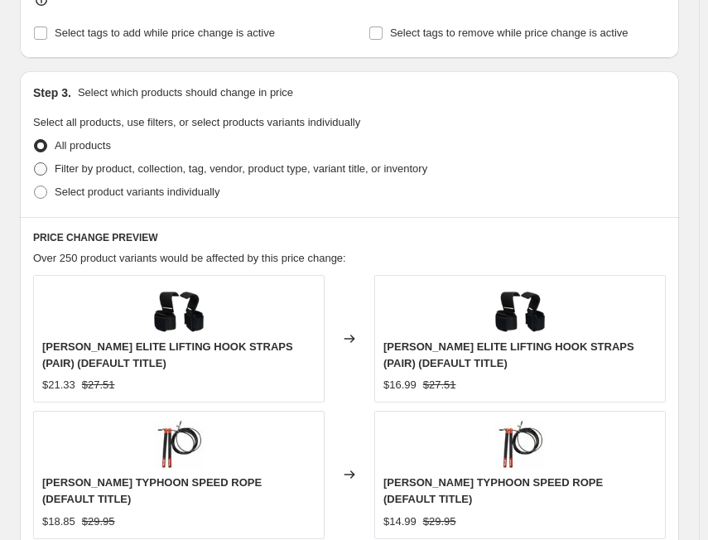
click at [121, 166] on span "Filter by product, collection, tag, vendor, product type, variant title, or inv…" at bounding box center [241, 168] width 373 height 12
click at [35, 163] on input "Filter by product, collection, tag, vendor, product type, variant title, or inv…" at bounding box center [34, 162] width 1 height 1
radio input "true"
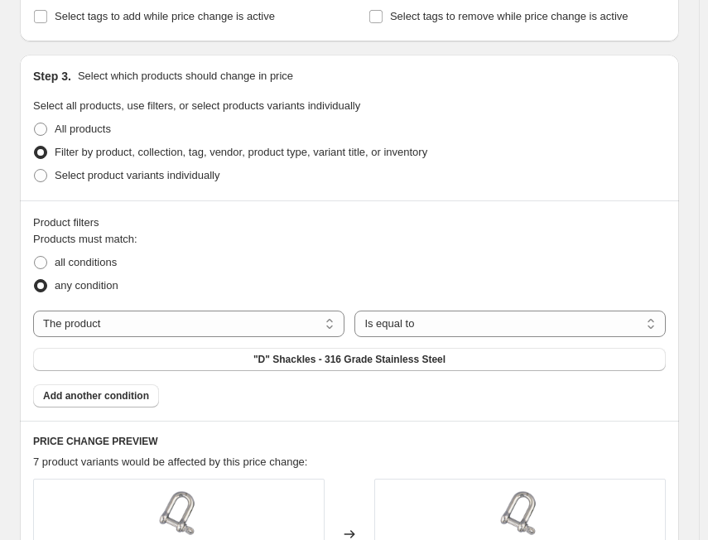
click at [99, 266] on span "all conditions" at bounding box center [86, 262] width 62 height 12
click at [35, 257] on input "all conditions" at bounding box center [34, 256] width 1 height 1
radio input "true"
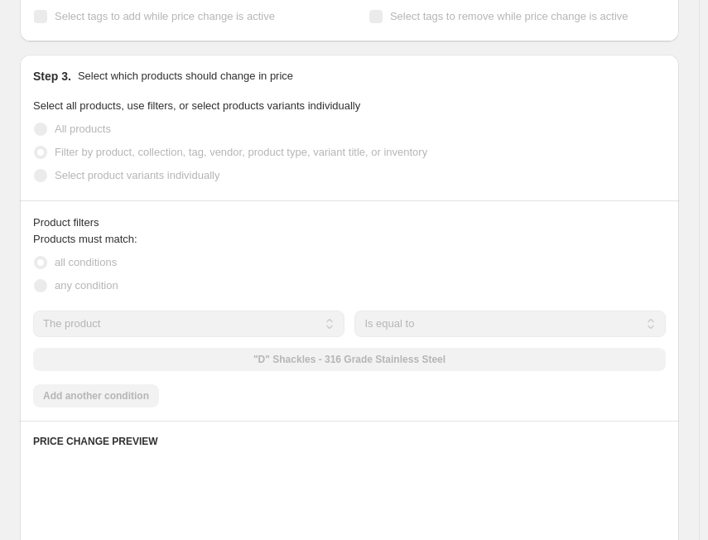
click at [113, 329] on select "The product The product's collection The product's tag The product's vendor The…" at bounding box center [188, 323] width 311 height 26
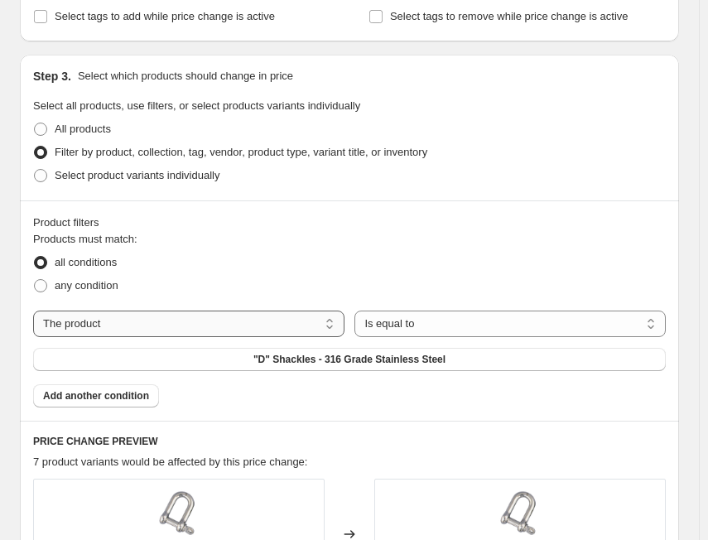
click at [130, 329] on select "The product The product's collection The product's tag The product's vendor The…" at bounding box center [188, 323] width 311 height 26
select select "tag"
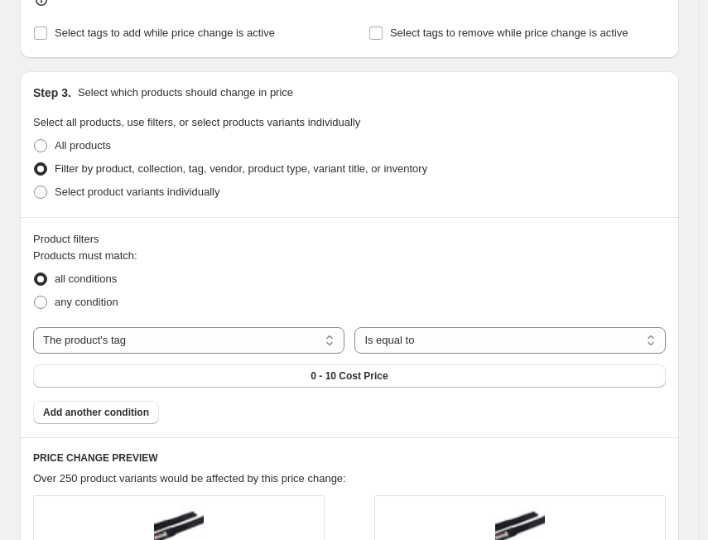
click at [386, 369] on span "0 - 10 Cost Price" at bounding box center [348, 375] width 77 height 13
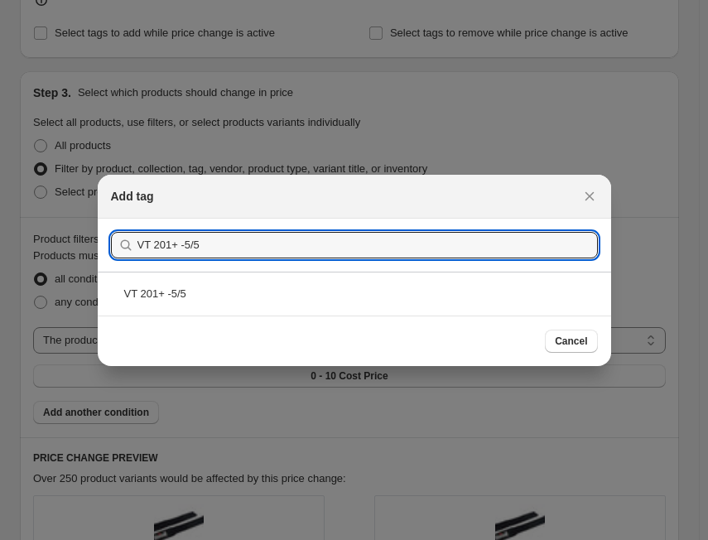
type input "VT 201+ -5/5"
drag, startPoint x: 179, startPoint y: 300, endPoint x: 473, endPoint y: 313, distance: 294.2
click at [200, 301] on div "VT 201+ -5/5" at bounding box center [354, 294] width 513 height 44
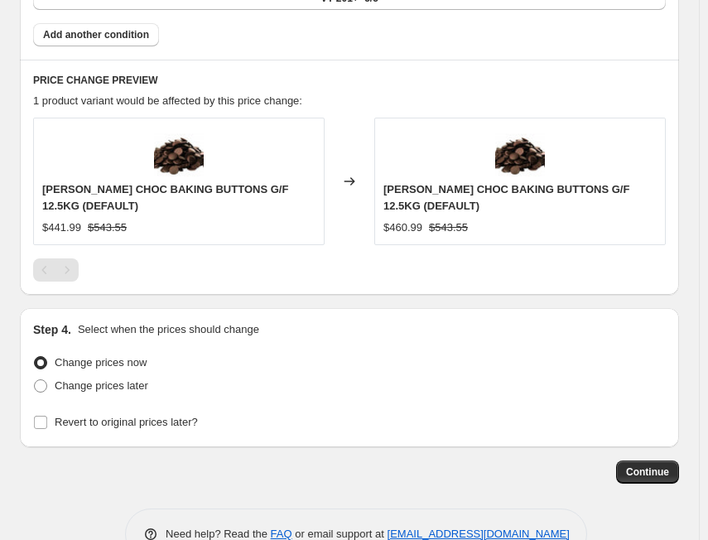
scroll to position [1333, 0]
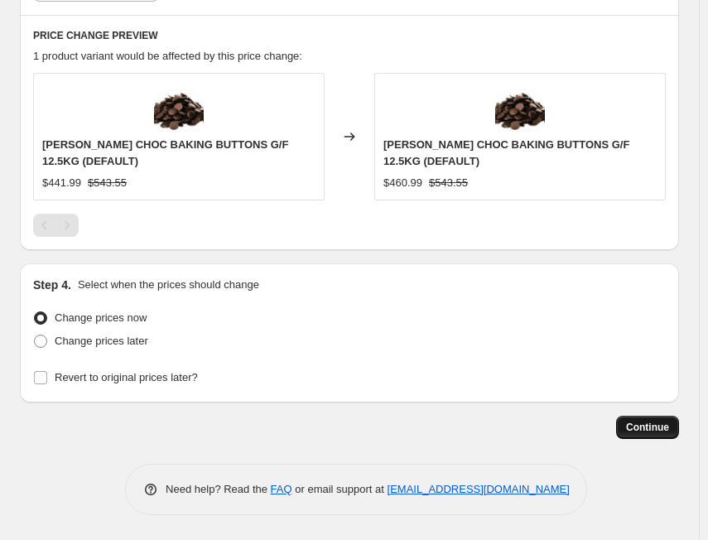
click at [663, 428] on span "Continue" at bounding box center [647, 427] width 43 height 13
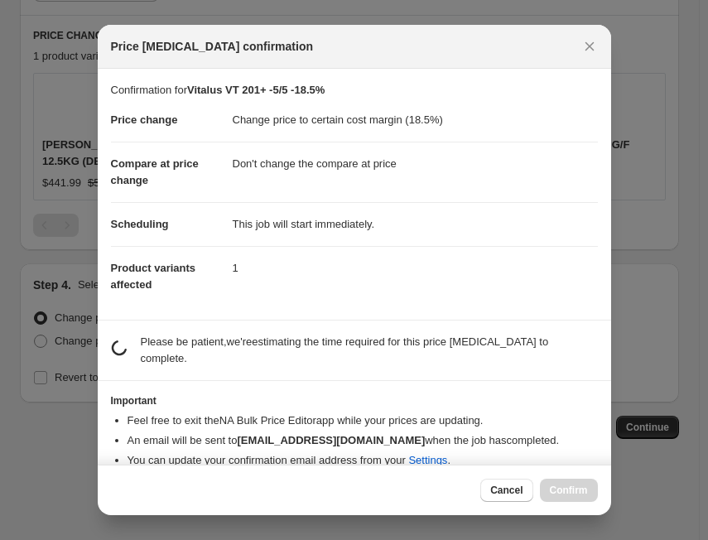
scroll to position [0, 0]
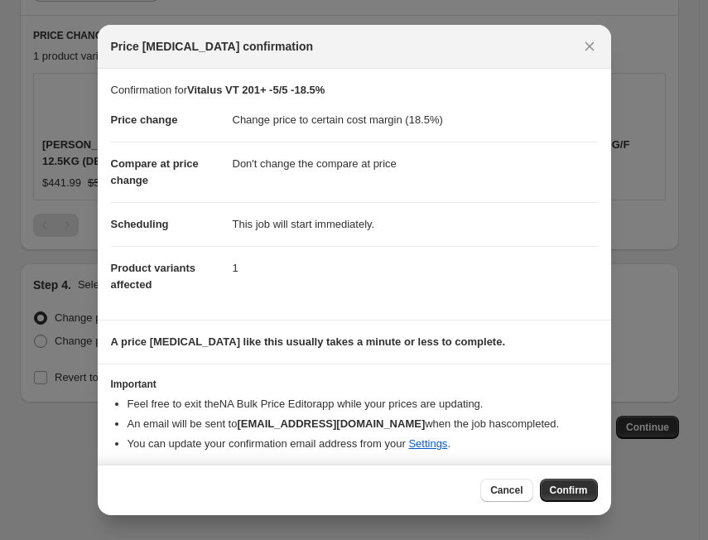
drag, startPoint x: 583, startPoint y: 492, endPoint x: 593, endPoint y: 485, distance: 11.9
click at [584, 492] on span "Confirm" at bounding box center [569, 489] width 38 height 13
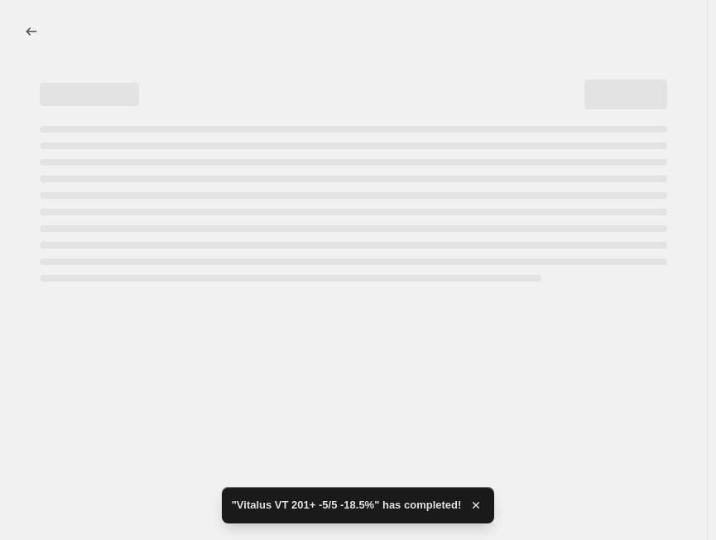
select select "margin"
select select "no_change"
select select "tag"
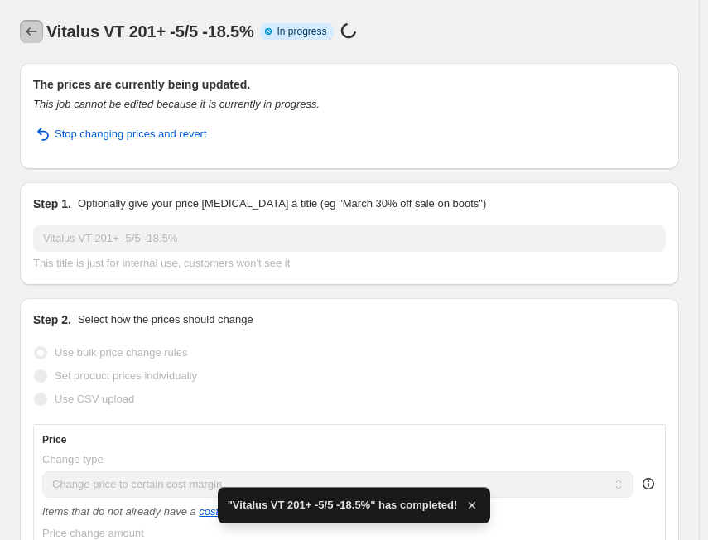
click at [39, 29] on button "Price change jobs" at bounding box center [31, 31] width 23 height 23
